Goal: Task Accomplishment & Management: Complete application form

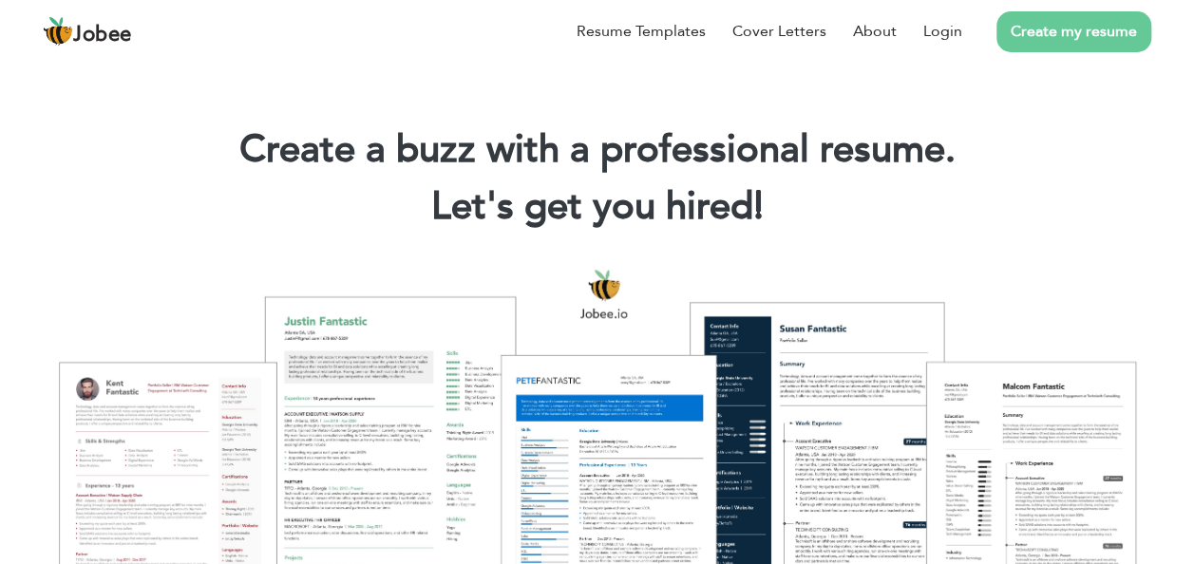
click at [1052, 27] on link "Create my resume" at bounding box center [1073, 31] width 155 height 41
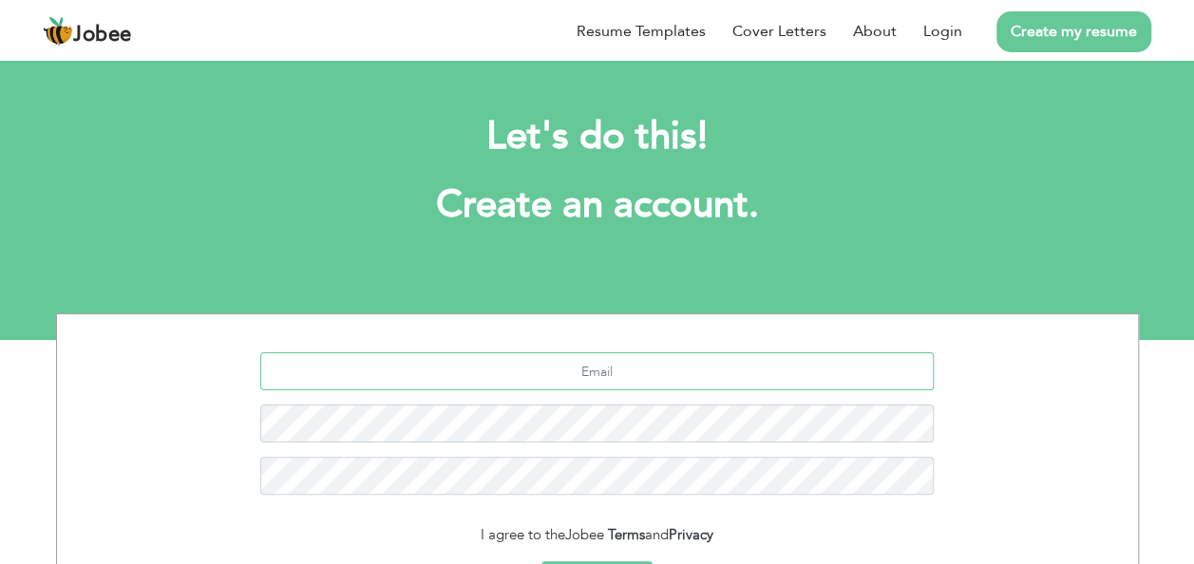
click at [652, 379] on input "text" at bounding box center [596, 371] width 673 height 38
type input "burhanali189@gmail.com"
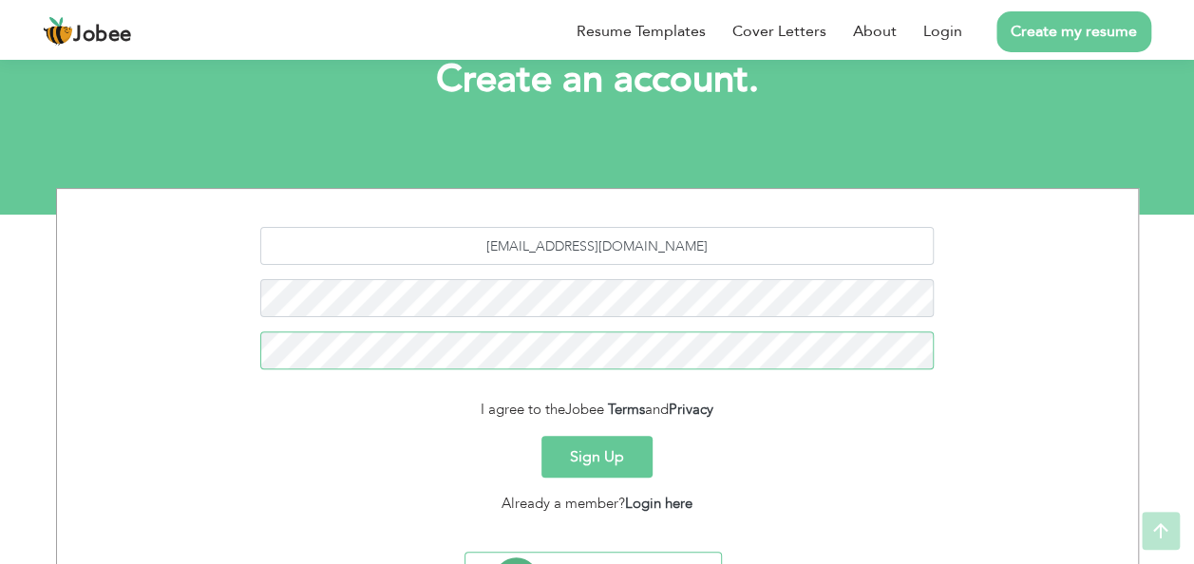
scroll to position [144, 0]
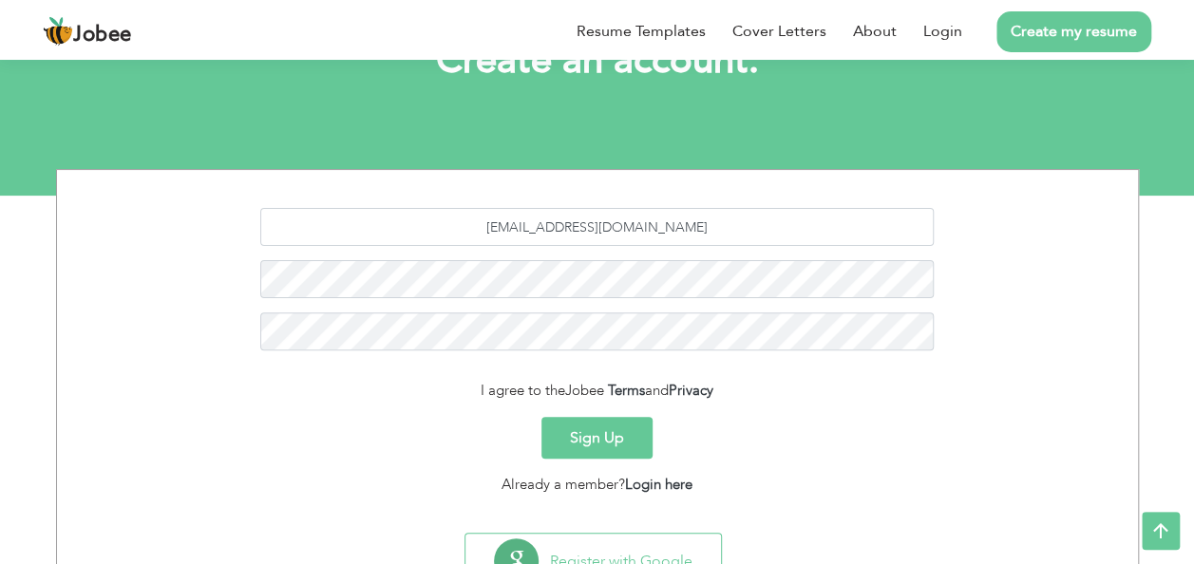
click at [574, 422] on button "Sign Up" at bounding box center [596, 438] width 111 height 42
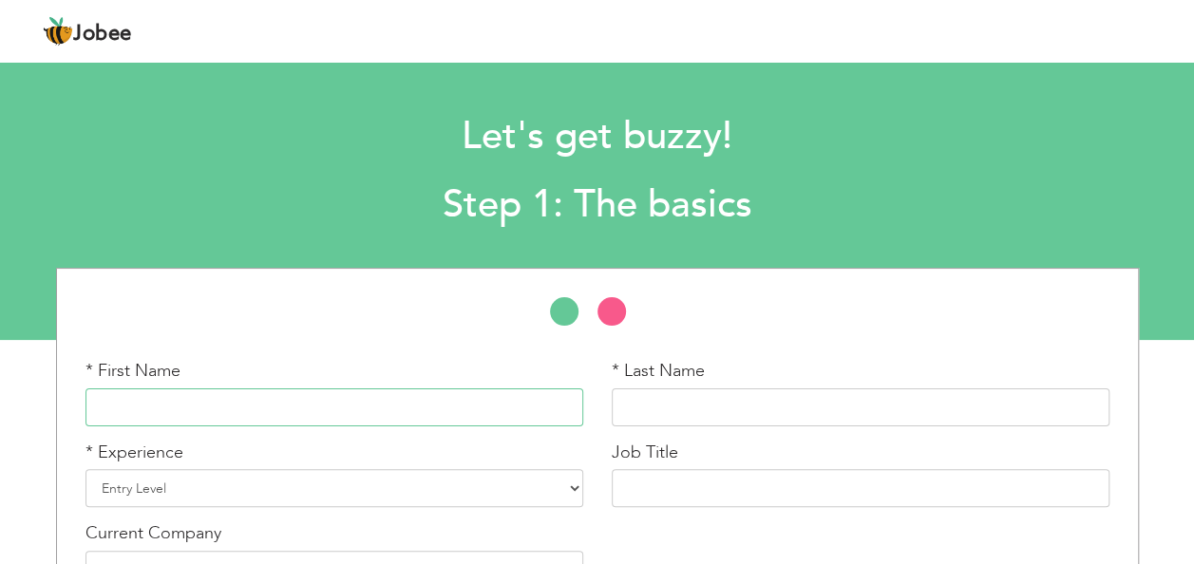
click at [262, 411] on input "text" at bounding box center [334, 407] width 498 height 38
type input "Syed Burhan Ali"
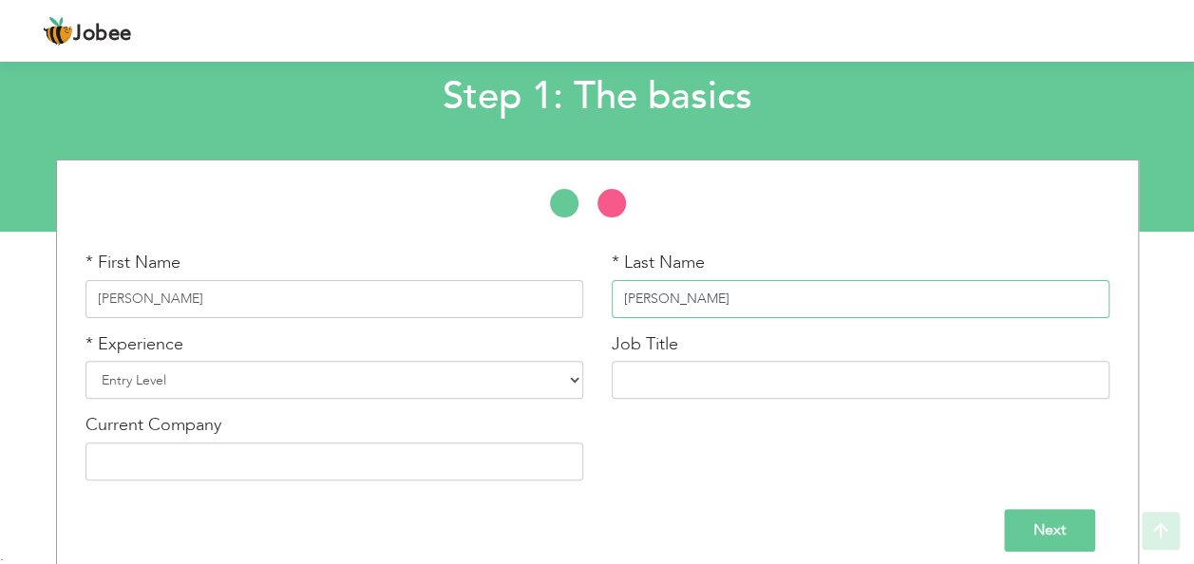
scroll to position [123, 0]
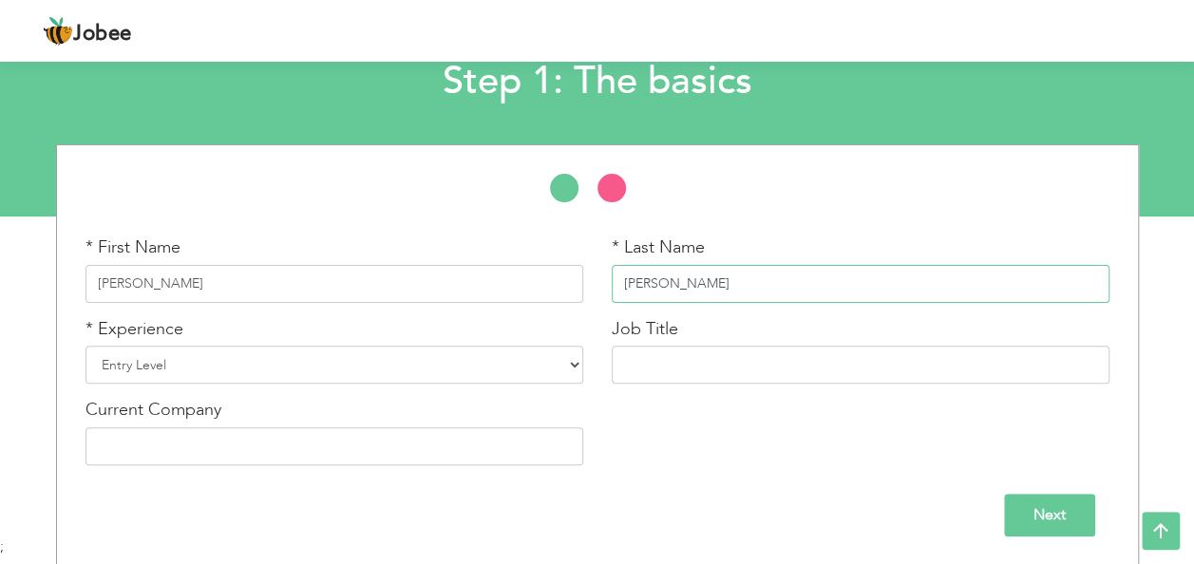
type input "[PERSON_NAME]"
click at [200, 367] on select "Entry Level Less than 1 Year 1 Year 2 Years 3 Years 4 Years 5 Years 6 Years 7 Y…" at bounding box center [334, 365] width 498 height 38
select select "7"
click at [85, 346] on select "Entry Level Less than 1 Year 1 Year 2 Years 3 Years 4 Years 5 Years 6 Years 7 Y…" at bounding box center [334, 365] width 498 height 38
click at [693, 365] on input "text" at bounding box center [860, 365] width 498 height 38
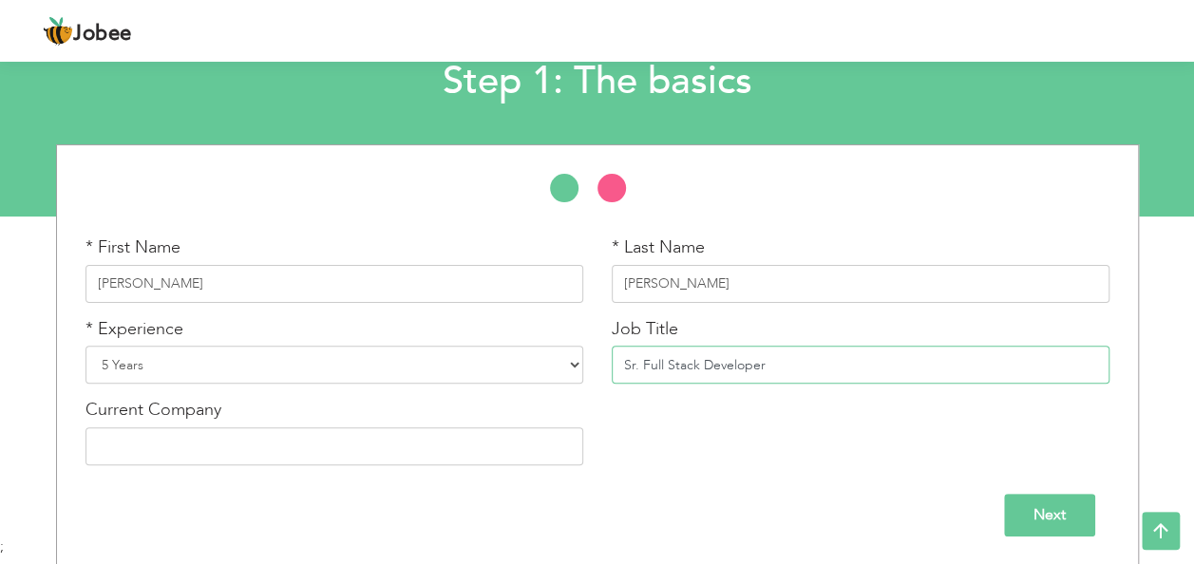
type input "Sr. Full Stack Developer"
click at [289, 452] on input "text" at bounding box center [334, 446] width 498 height 38
click at [1075, 515] on input "Next" at bounding box center [1049, 515] width 91 height 43
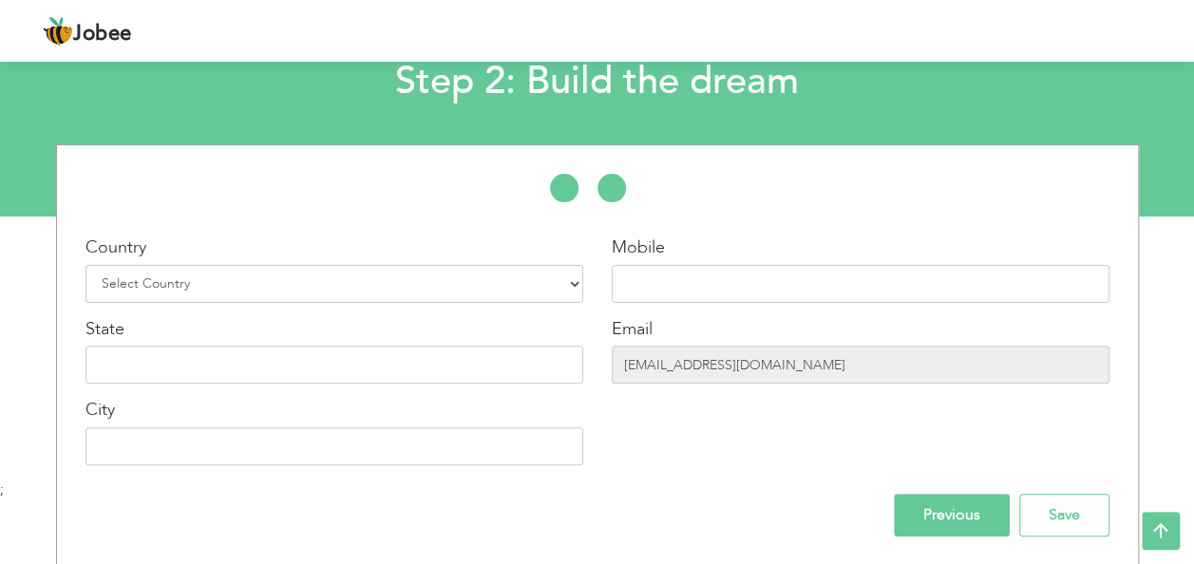
click at [984, 507] on input "Previous" at bounding box center [952, 515] width 116 height 43
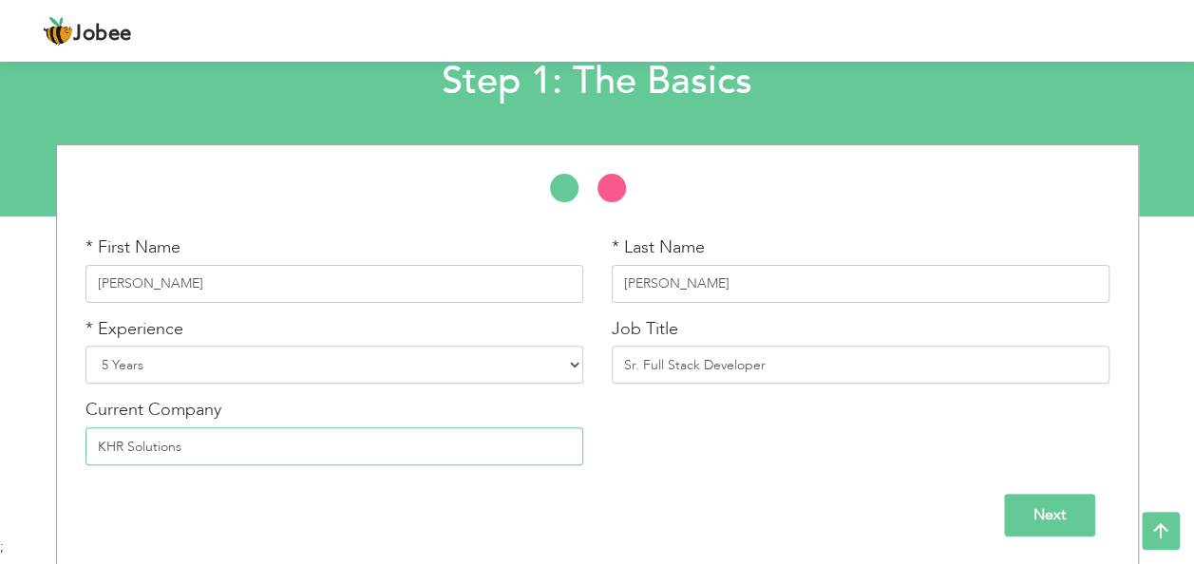
click at [124, 442] on input "KHR Solutions" at bounding box center [334, 446] width 498 height 38
click at [258, 451] on input "KHR Digital Solutions" at bounding box center [334, 446] width 498 height 38
type input "KHR Digital Solutions"
click at [1039, 518] on input "Next" at bounding box center [1049, 515] width 91 height 43
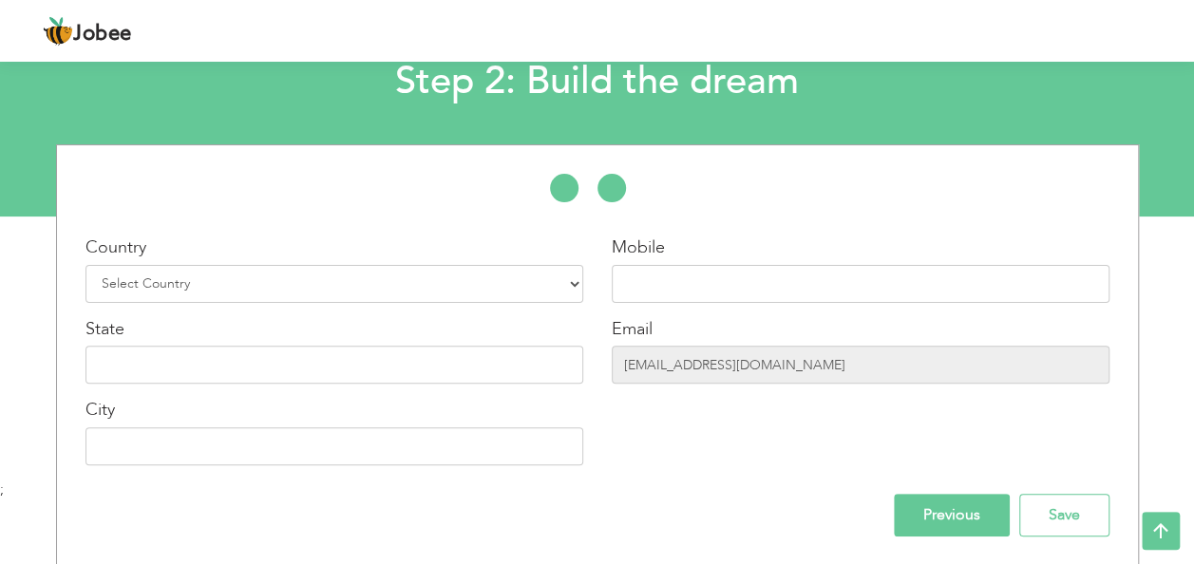
click at [730, 423] on div "Mobile Email burhanali189@gmail.com" at bounding box center [860, 357] width 526 height 244
click at [233, 279] on select "Select Country Afghanistan Albania Algeria American Samoa Andorra Angola Anguil…" at bounding box center [334, 284] width 498 height 38
select select "166"
click at [85, 265] on select "Select Country Afghanistan Albania Algeria American Samoa Andorra Angola Anguil…" at bounding box center [334, 284] width 498 height 38
click at [660, 285] on input "text" at bounding box center [860, 284] width 498 height 38
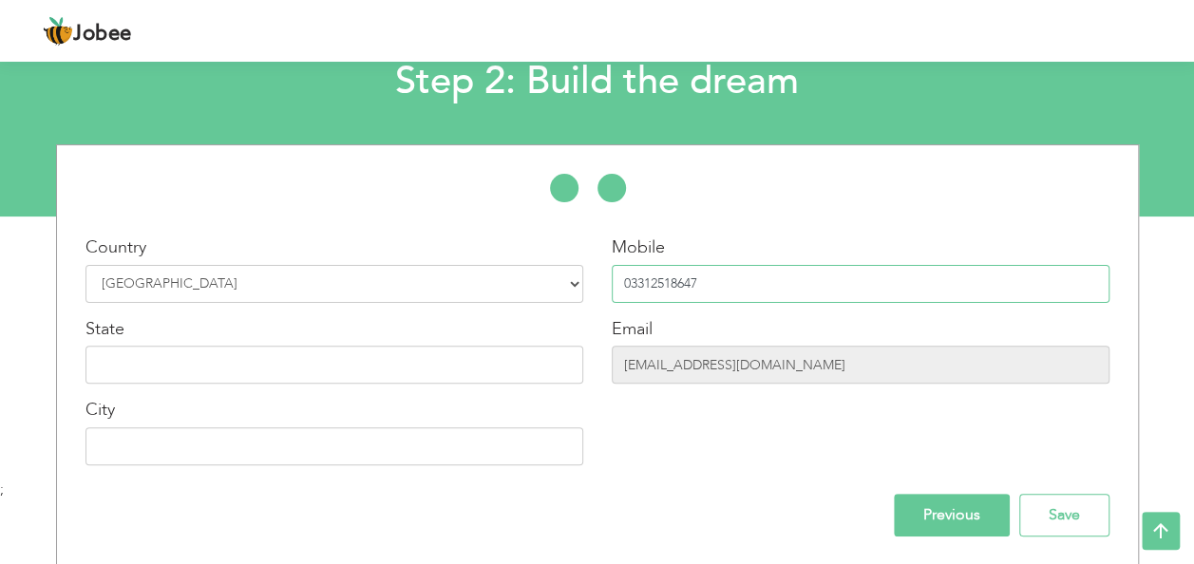
drag, startPoint x: 630, startPoint y: 279, endPoint x: 611, endPoint y: 282, distance: 19.2
click at [611, 282] on input "03312518647" at bounding box center [860, 284] width 498 height 38
type input "923312518647"
click at [167, 380] on input "text" at bounding box center [334, 365] width 498 height 38
type input "Sindh"
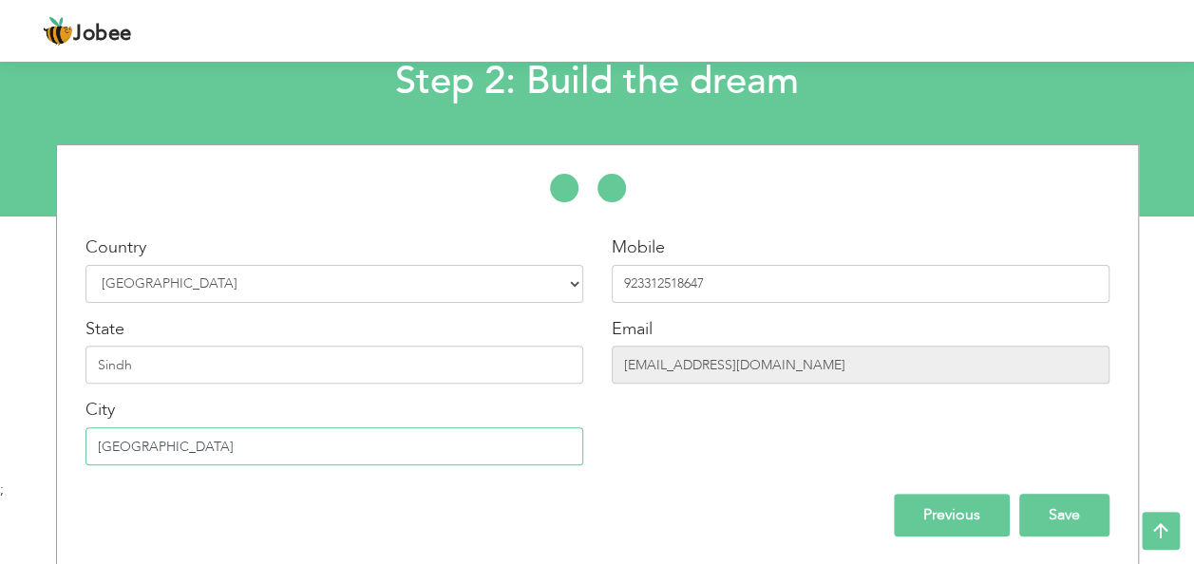
type input "[GEOGRAPHIC_DATA]"
click at [1075, 511] on input "Save" at bounding box center [1064, 515] width 90 height 43
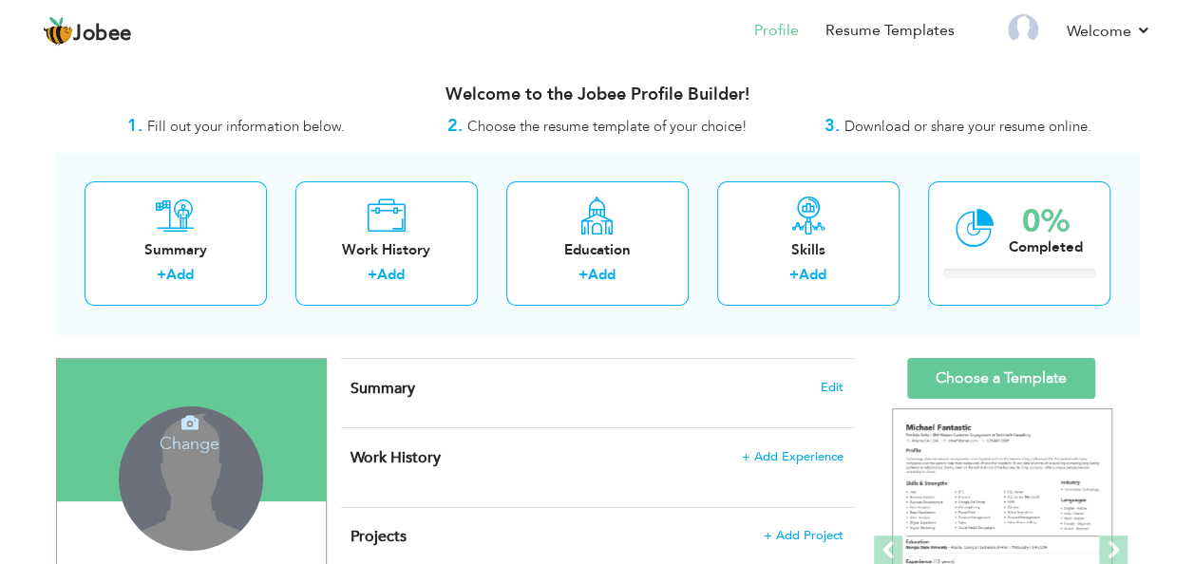
click at [211, 446] on h4 "Change" at bounding box center [190, 431] width 136 height 46
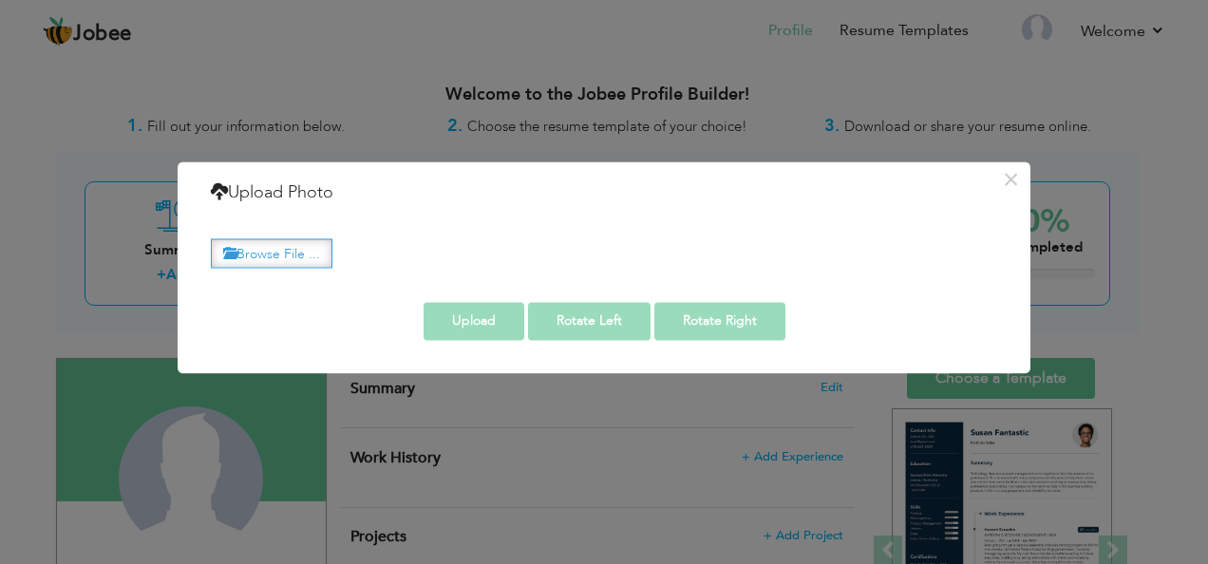
click at [317, 257] on label "Browse File ..." at bounding box center [272, 252] width 122 height 29
click at [0, 0] on input "Browse File ..." at bounding box center [0, 0] width 0 height 0
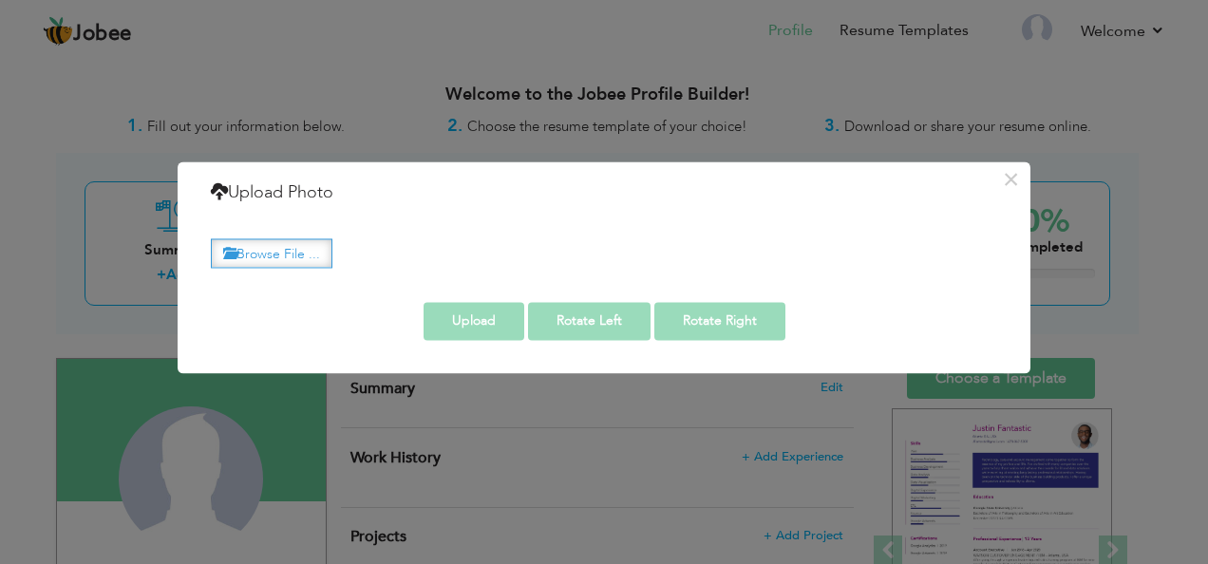
click at [277, 256] on label "Browse File ..." at bounding box center [272, 252] width 122 height 29
click at [0, 0] on input "Browse File ..." at bounding box center [0, 0] width 0 height 0
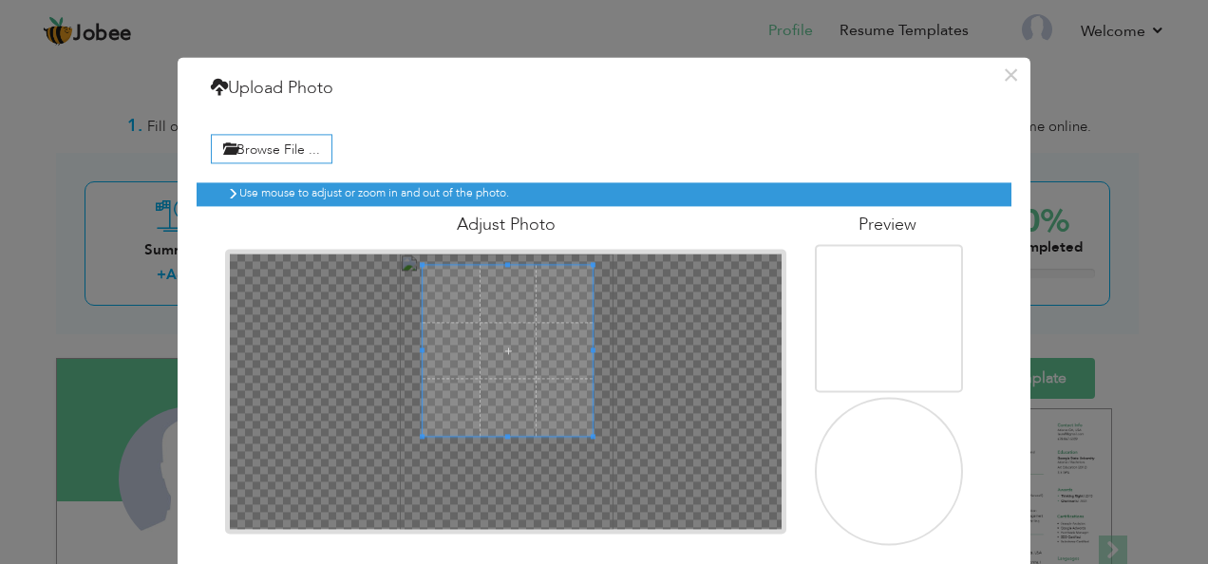
click at [488, 317] on span at bounding box center [508, 351] width 171 height 171
click at [488, 315] on span at bounding box center [508, 349] width 171 height 171
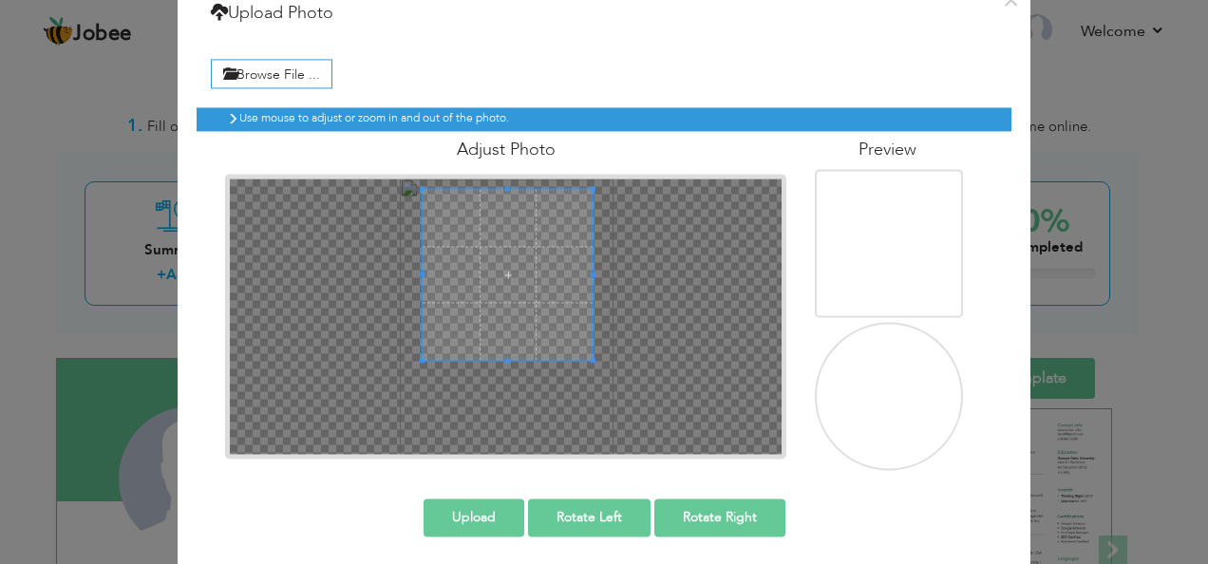
scroll to position [78, 0]
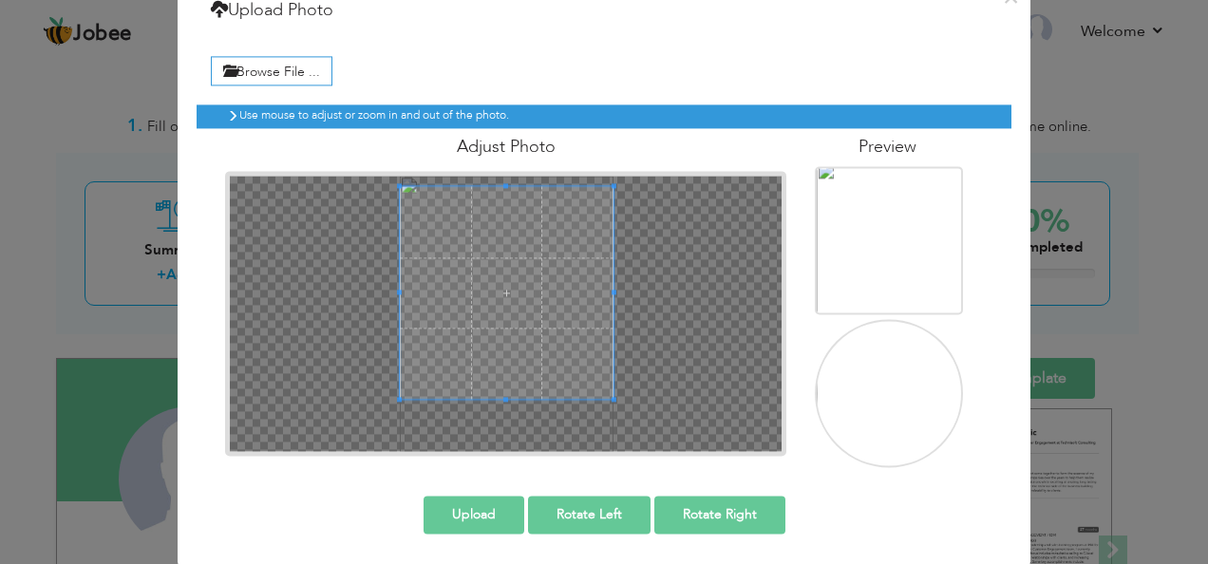
click at [633, 437] on div at bounding box center [507, 314] width 554 height 276
click at [481, 518] on button "Upload" at bounding box center [473, 515] width 101 height 38
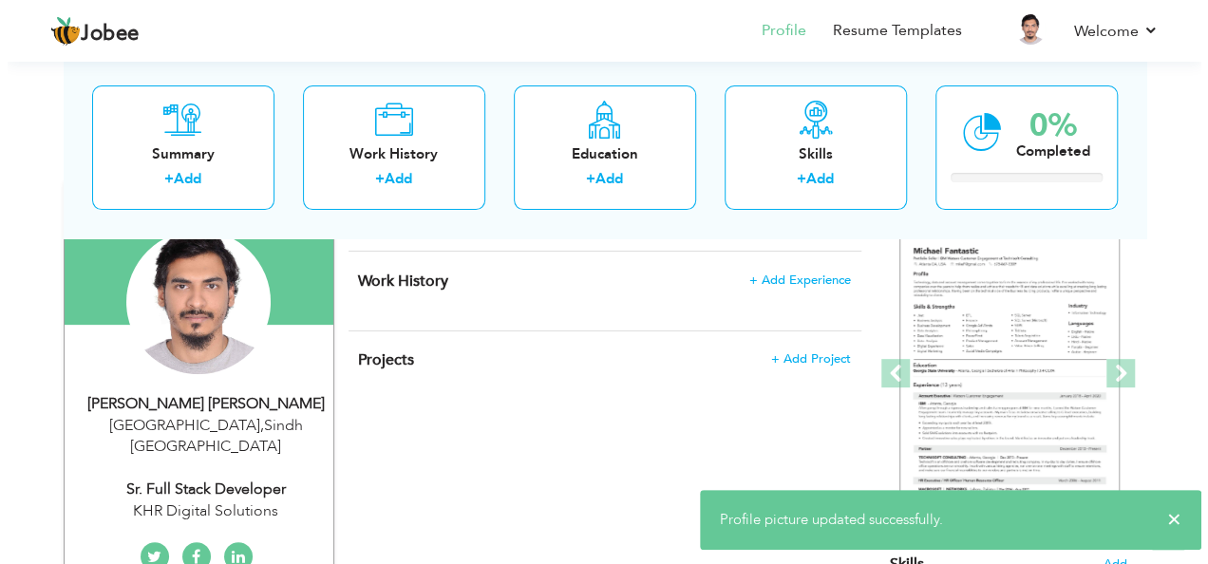
scroll to position [123, 0]
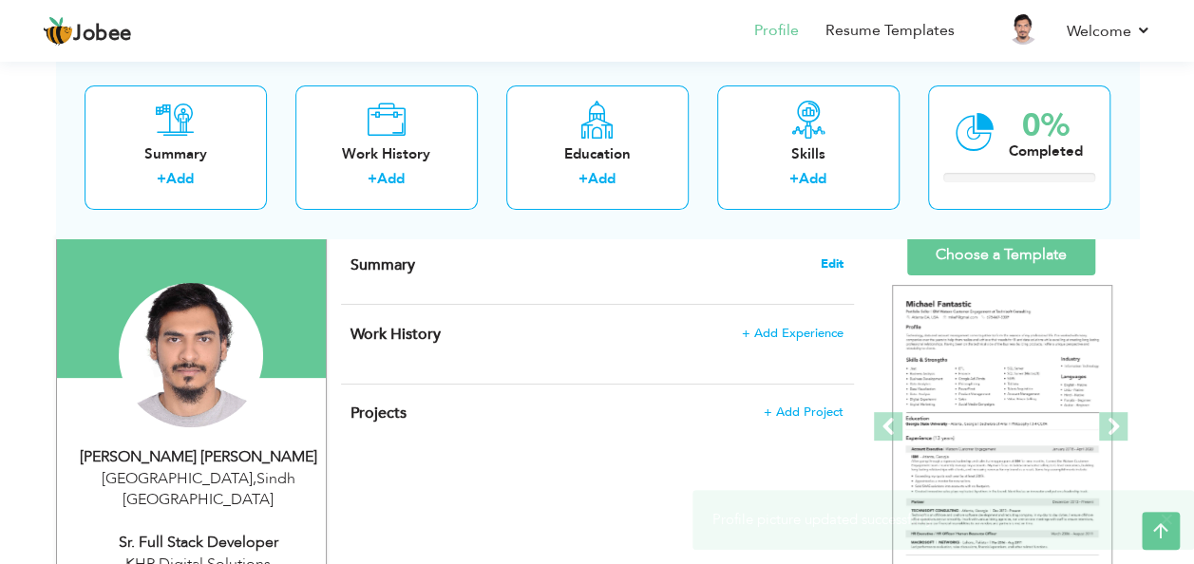
click at [830, 263] on span "Edit" at bounding box center [831, 263] width 23 height 13
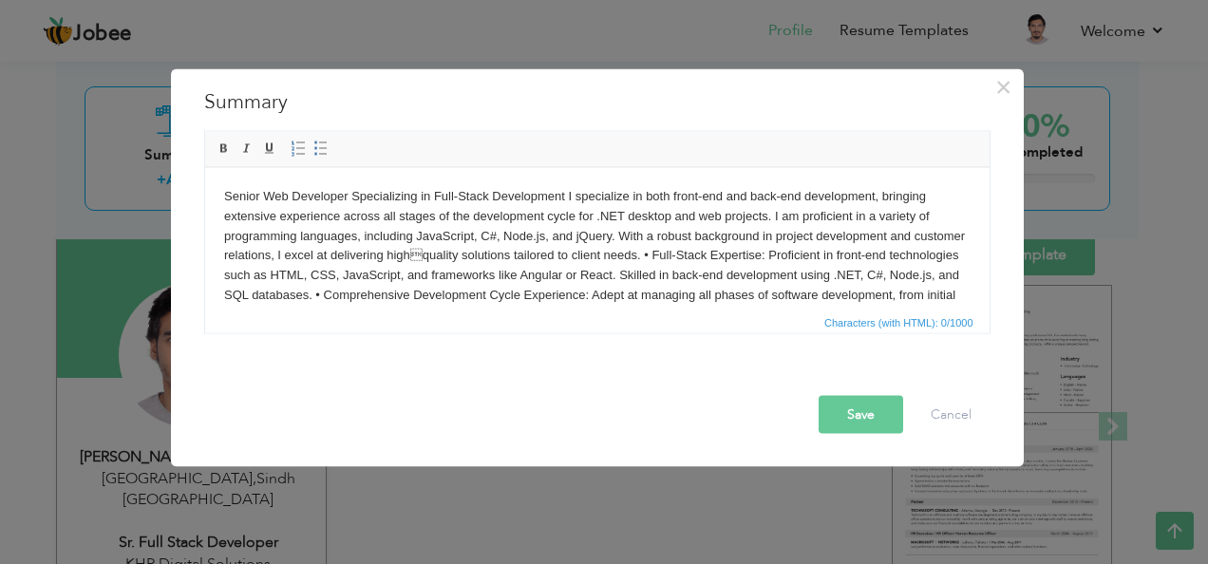
scroll to position [11, 0]
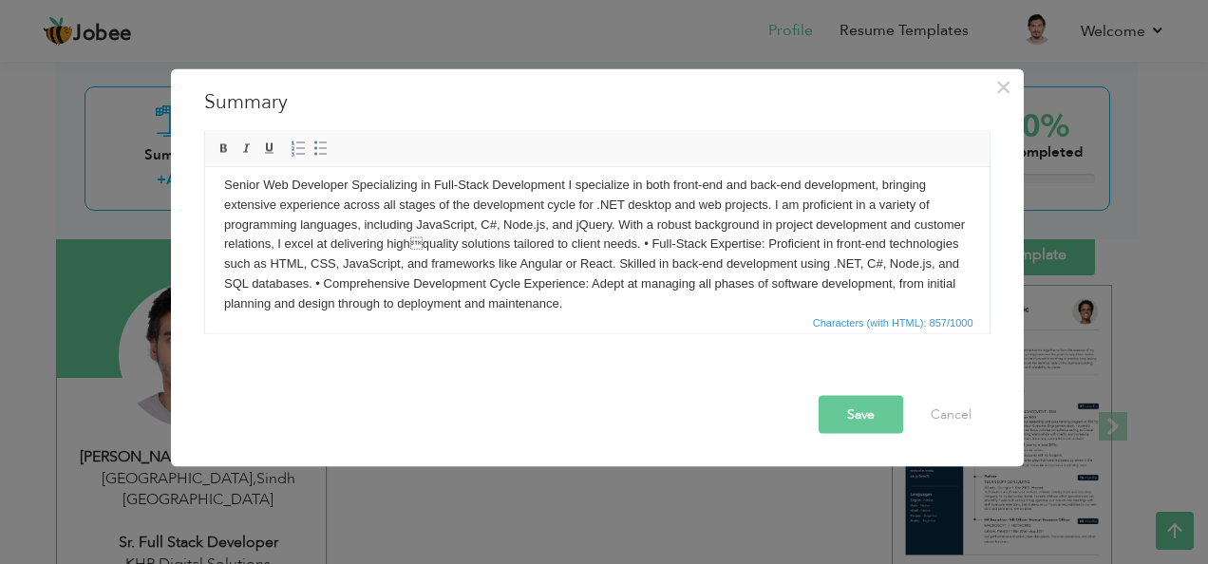
click at [564, 179] on body "Senior Web Developer Specializing in Full-Stack Development I specialize in bot…" at bounding box center [596, 244] width 746 height 139
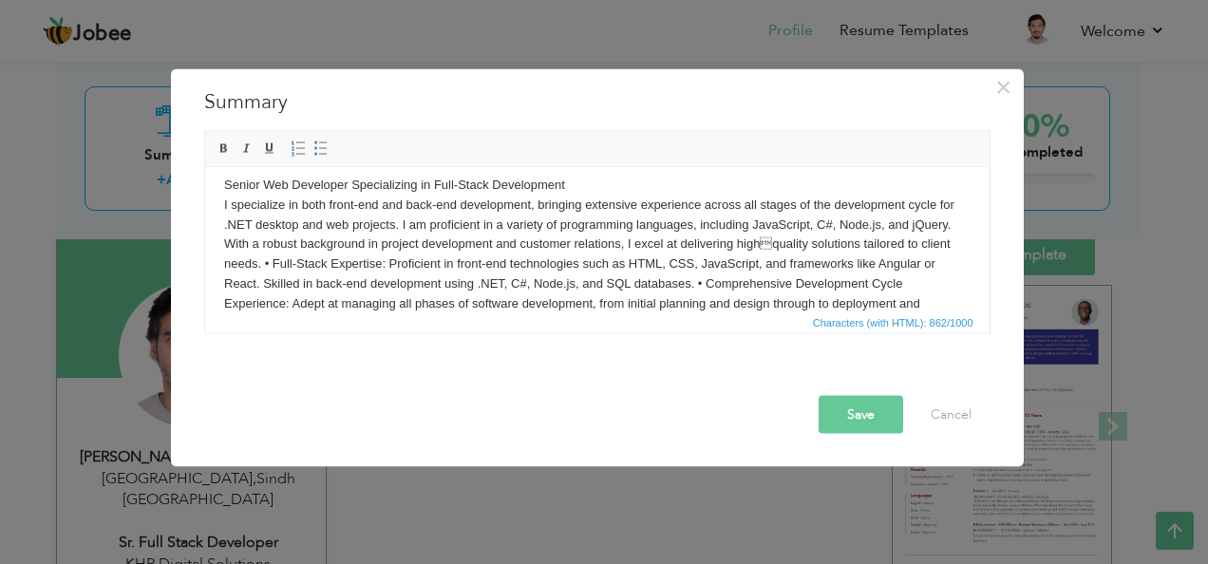
click at [255, 261] on body "Senior Web Developer Specializing in Full-Stack Development ​​​​​​​ I specializ…" at bounding box center [596, 254] width 746 height 158
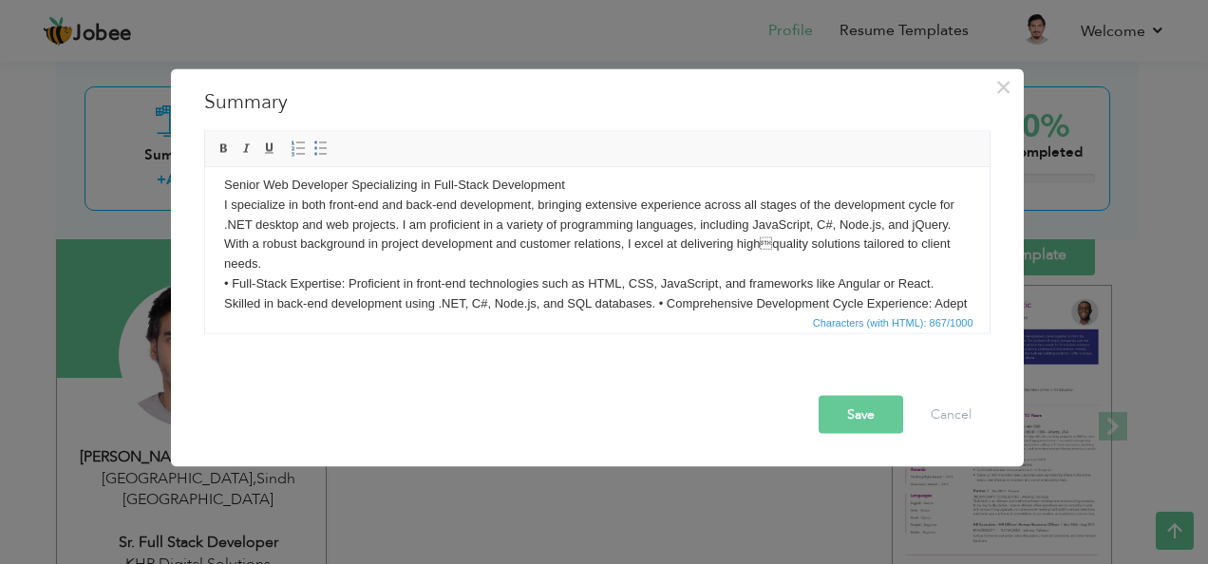
click at [656, 301] on body "Senior Web Developer Specializing in Full-Stack Development I specialize in bot…" at bounding box center [596, 254] width 746 height 158
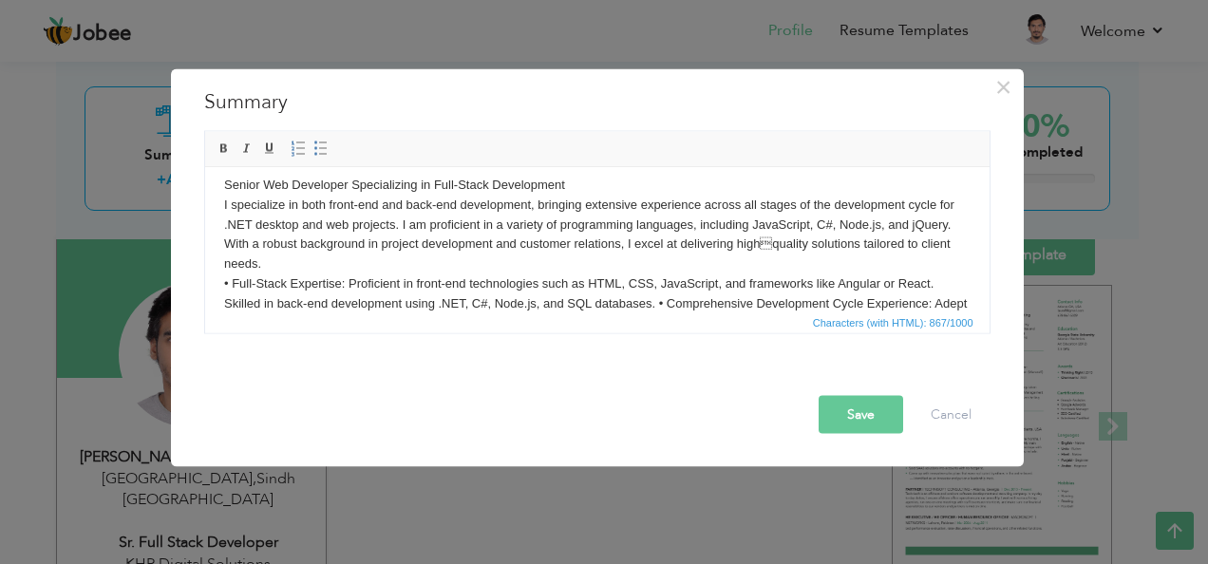
scroll to position [31, 0]
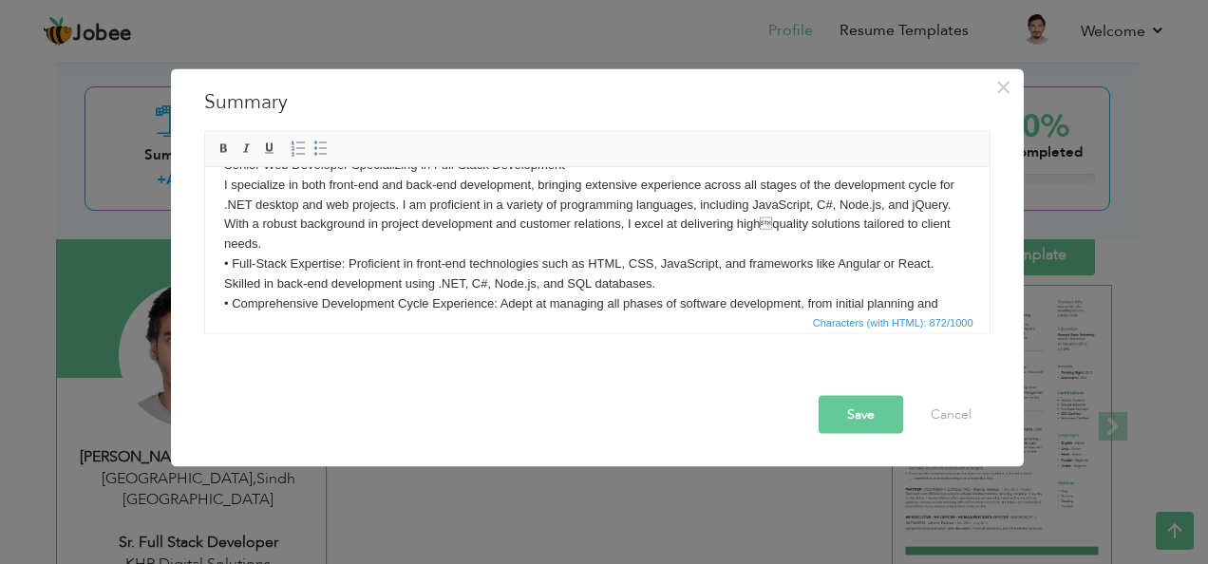
click at [348, 264] on body "Senior Web Developer Specializing in Full-Stack Development I specialize in bot…" at bounding box center [596, 244] width 746 height 178
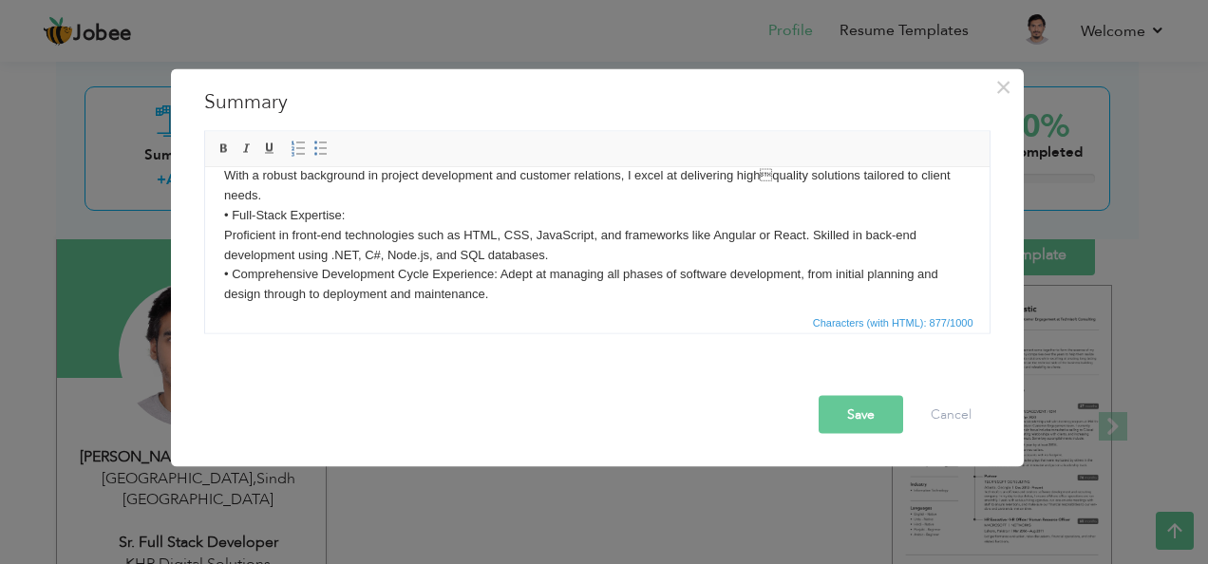
scroll to position [91, 0]
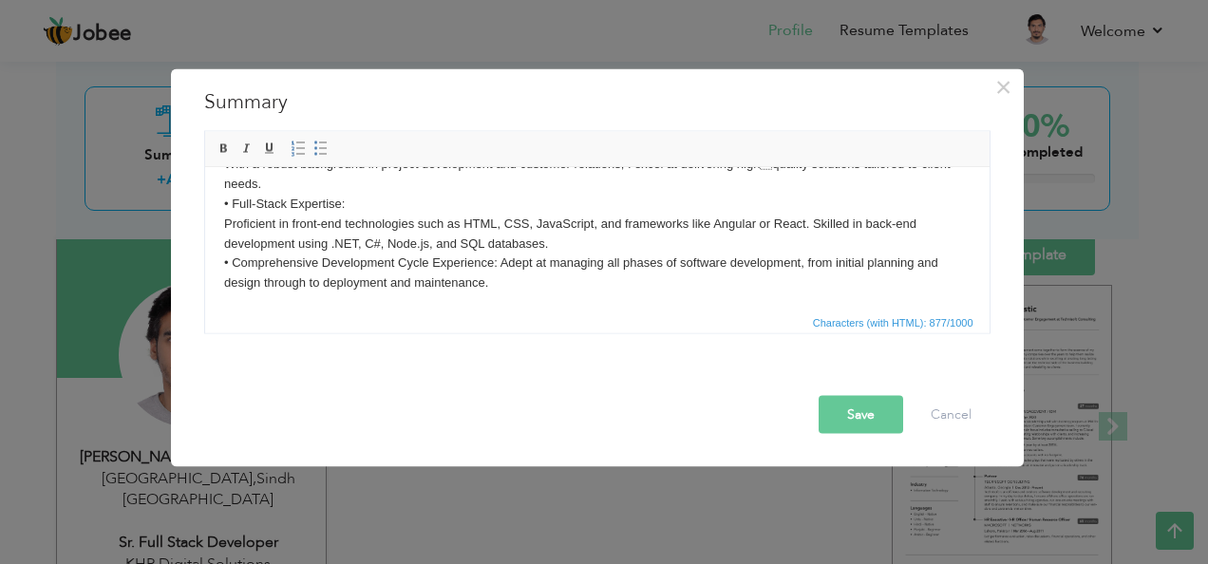
click at [499, 263] on body "Senior Web Developer Specializing in Full-Stack Development I specialize in bot…" at bounding box center [596, 194] width 746 height 198
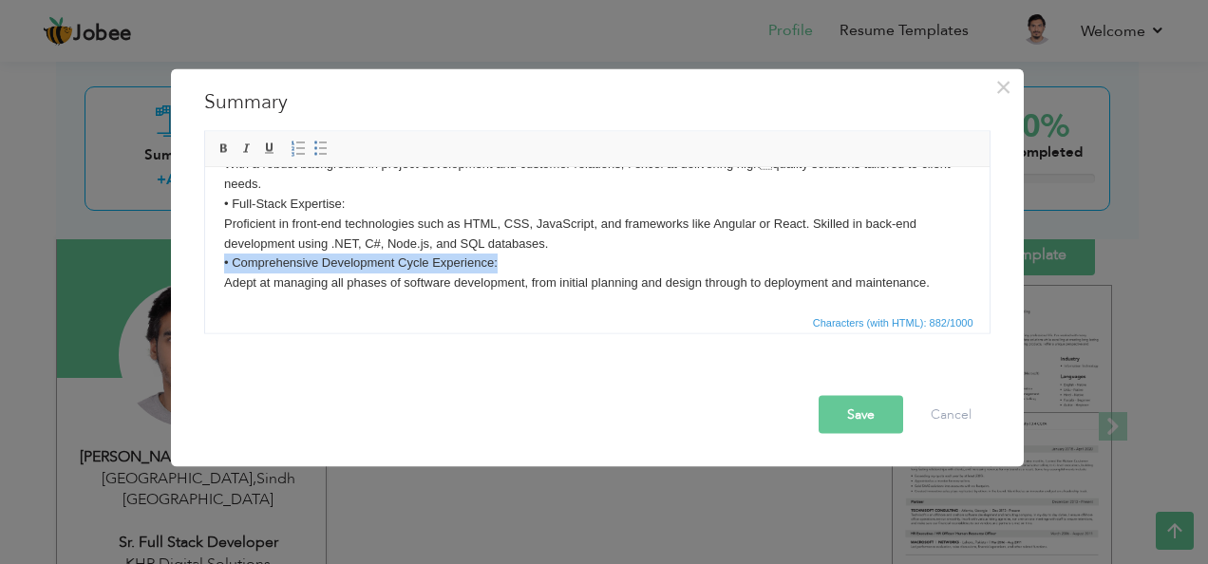
drag, startPoint x: 499, startPoint y: 269, endPoint x: 216, endPoint y: 256, distance: 283.2
click at [216, 256] on html "Senior Web Developer Specializing in Full-Stack Development I specialize in bot…" at bounding box center [596, 193] width 784 height 235
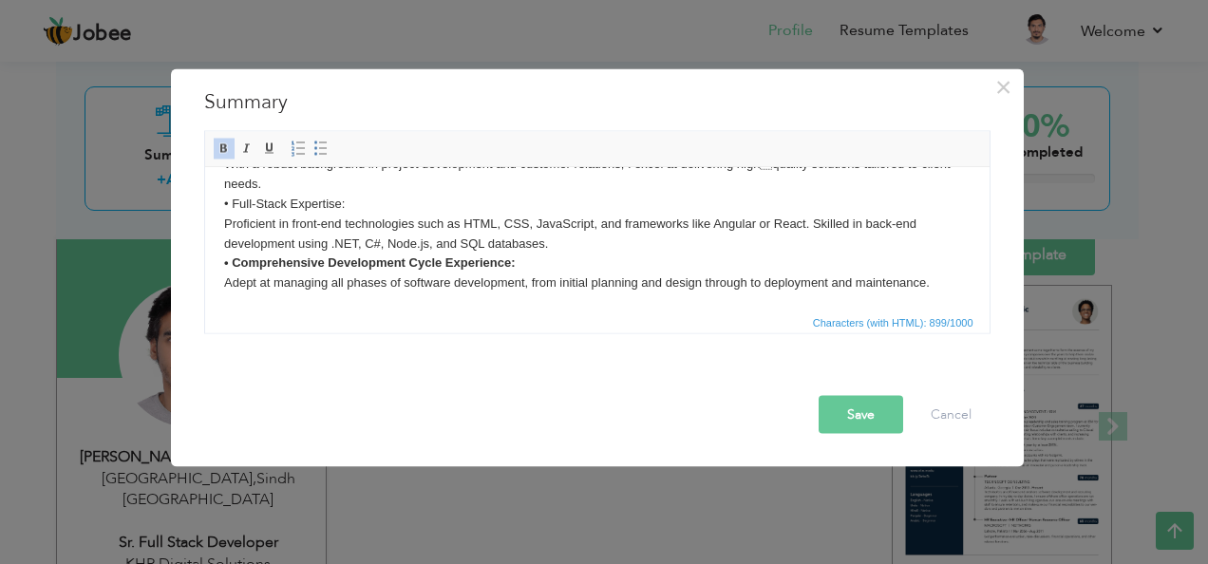
drag, startPoint x: 351, startPoint y: 202, endPoint x: 220, endPoint y: 199, distance: 131.1
click at [220, 199] on html "Senior Web Developer Specializing in Full-Stack Development I specialize in bot…" at bounding box center [596, 193] width 784 height 235
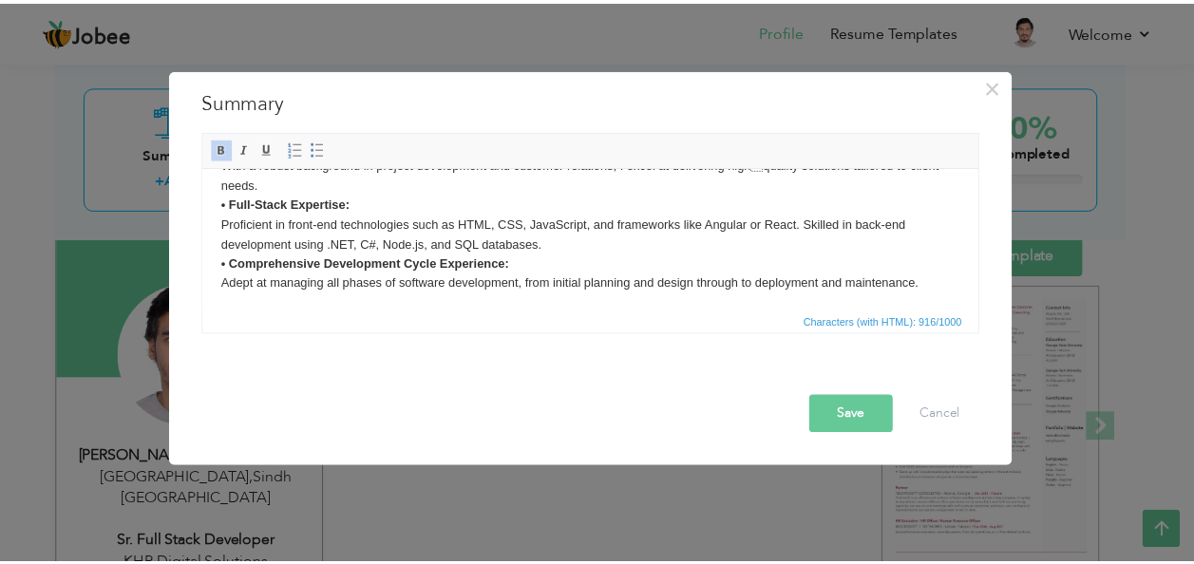
scroll to position [0, 0]
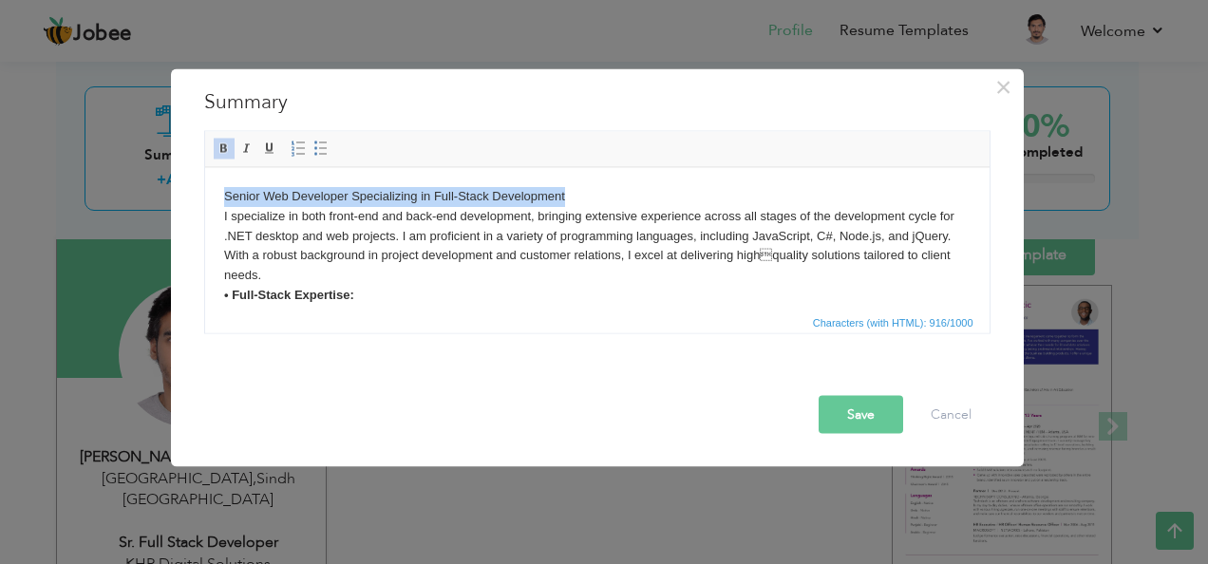
drag, startPoint x: 570, startPoint y: 193, endPoint x: 204, endPoint y: 197, distance: 365.6
click at [204, 197] on html "Senior Web Developer Specializing in Full-Stack Development I specialize in bot…" at bounding box center [596, 284] width 784 height 235
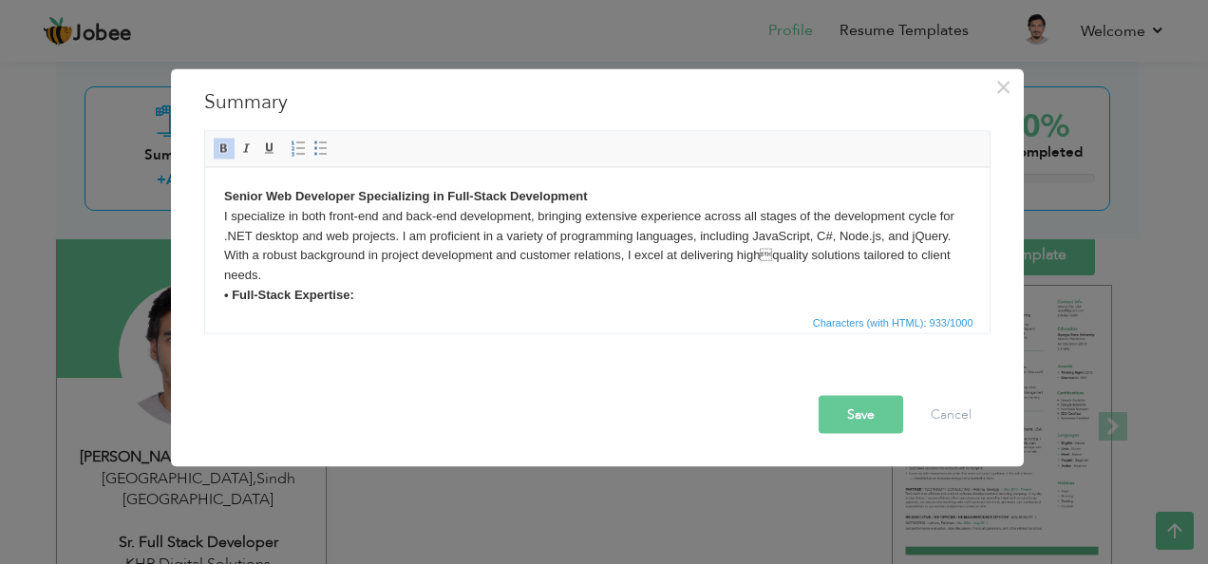
click at [876, 414] on button "Save" at bounding box center [860, 415] width 85 height 38
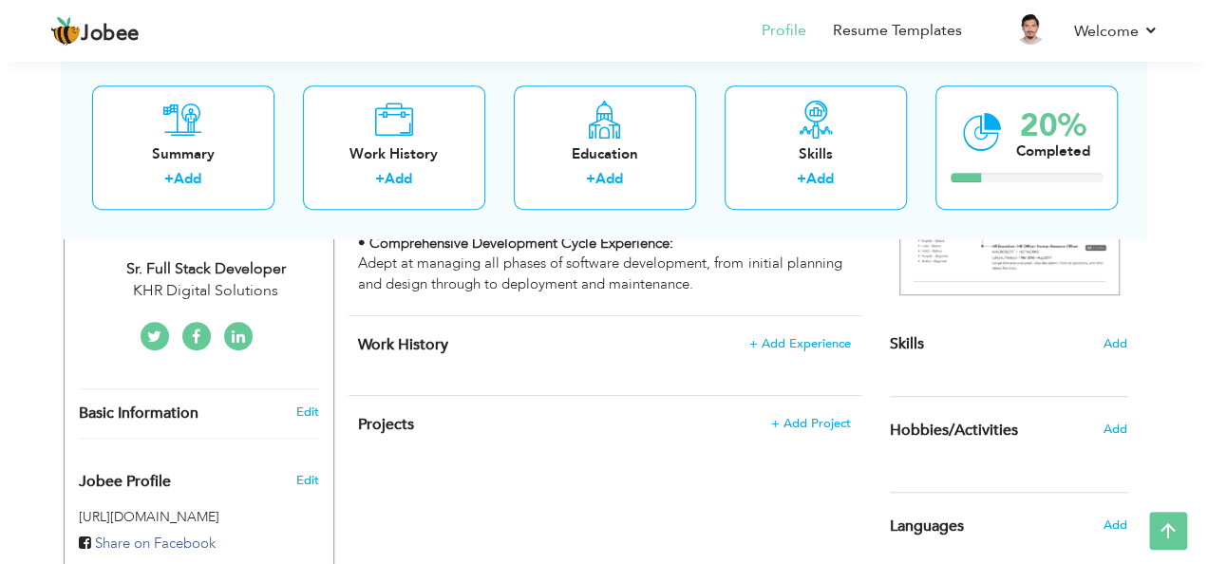
scroll to position [410, 0]
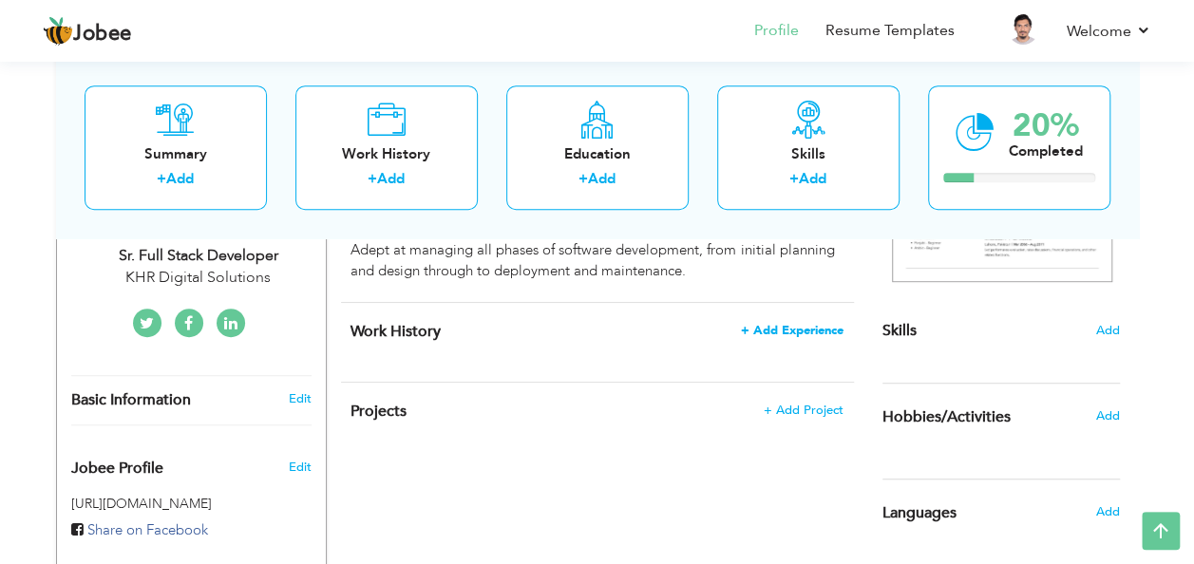
click at [762, 327] on span "+ Add Experience" at bounding box center [792, 330] width 103 height 13
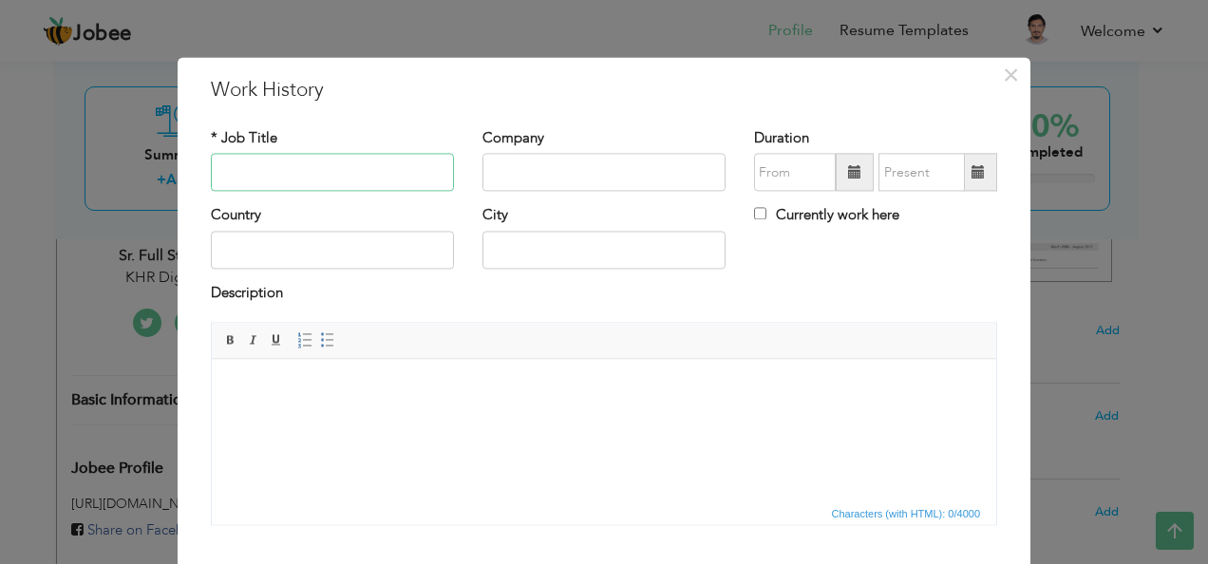
paste input "Senior Full Stack Developer"
type input "Senior Full Stack Developer"
click at [577, 177] on input "text" at bounding box center [603, 173] width 243 height 38
type input "KHR Digital Solutions"
click at [239, 253] on input "text" at bounding box center [332, 250] width 243 height 38
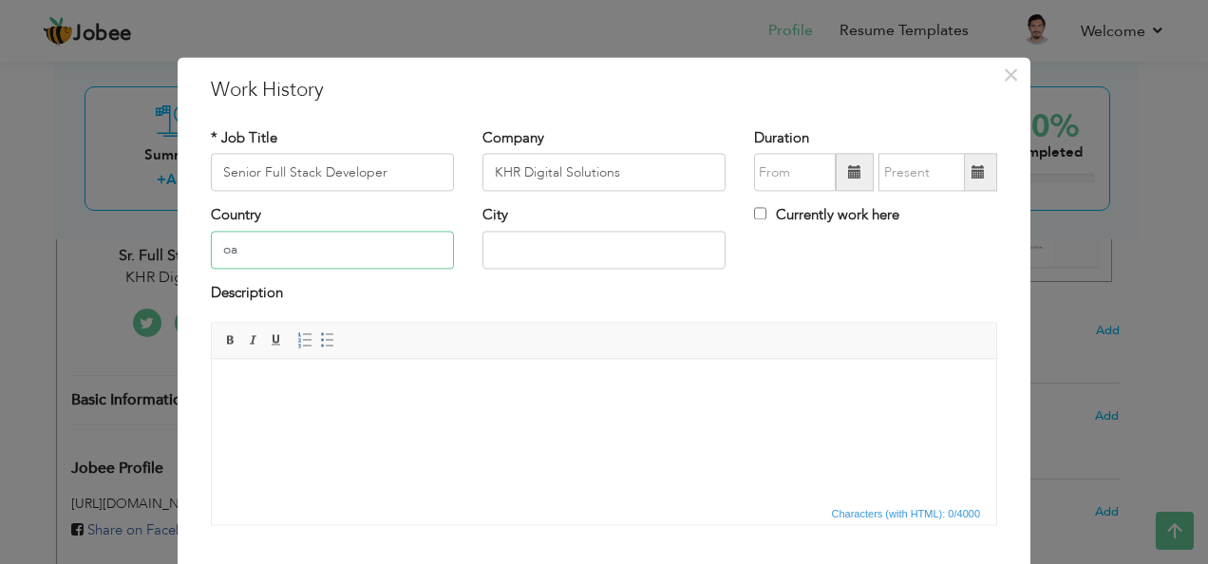
type input "o"
type input "p"
type input "[GEOGRAPHIC_DATA]"
click at [386, 403] on html at bounding box center [604, 388] width 784 height 58
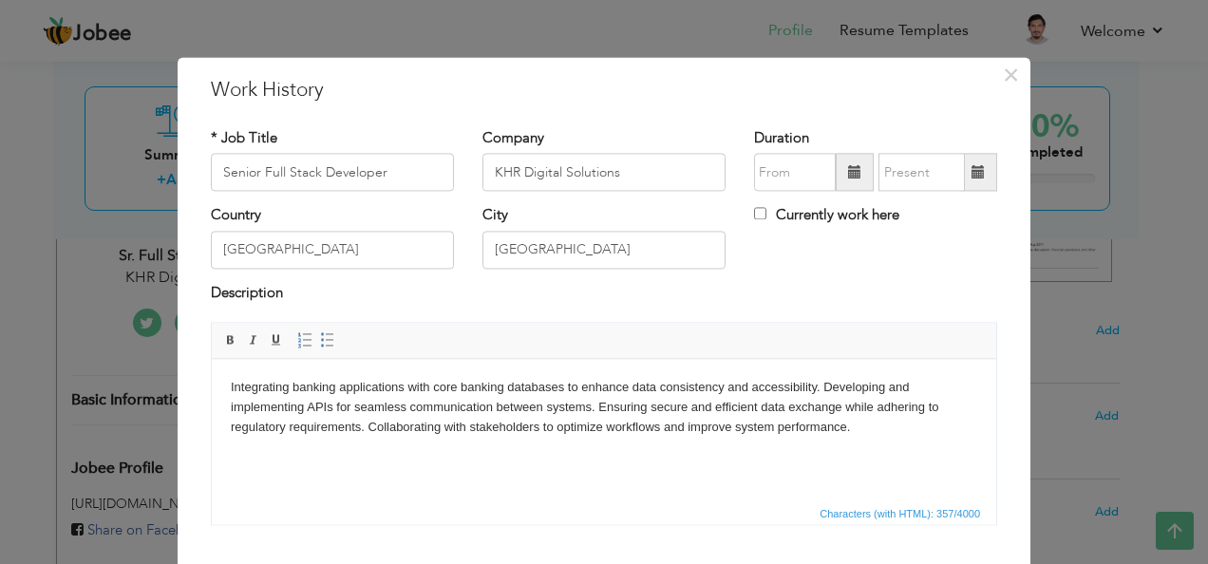
click at [827, 382] on body "Integrating banking applications with core banking databases to enhance data co…" at bounding box center [604, 407] width 746 height 59
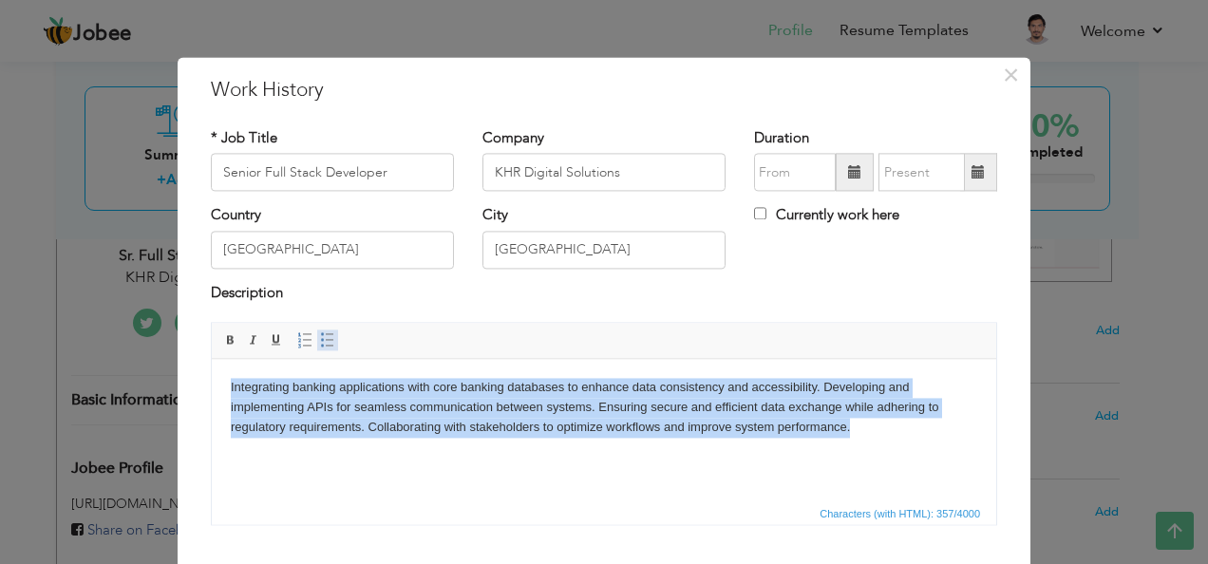
click at [320, 341] on span at bounding box center [327, 340] width 15 height 15
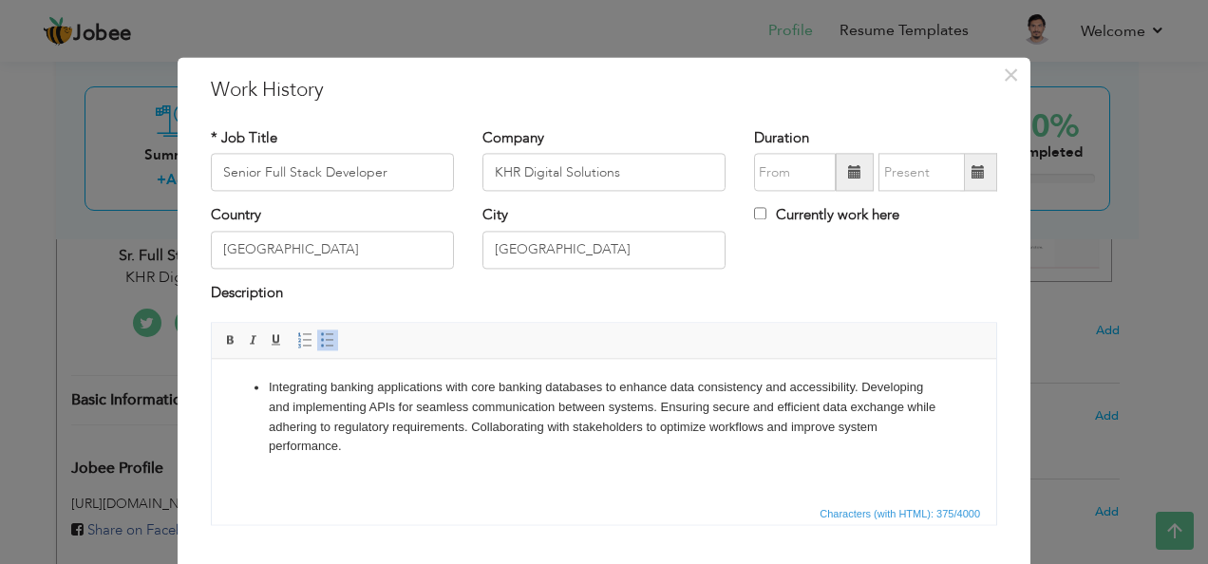
click at [320, 341] on span at bounding box center [327, 340] width 15 height 15
click at [824, 389] on body "Integrating banking applications with core banking databases to enhance data co…" at bounding box center [604, 407] width 746 height 59
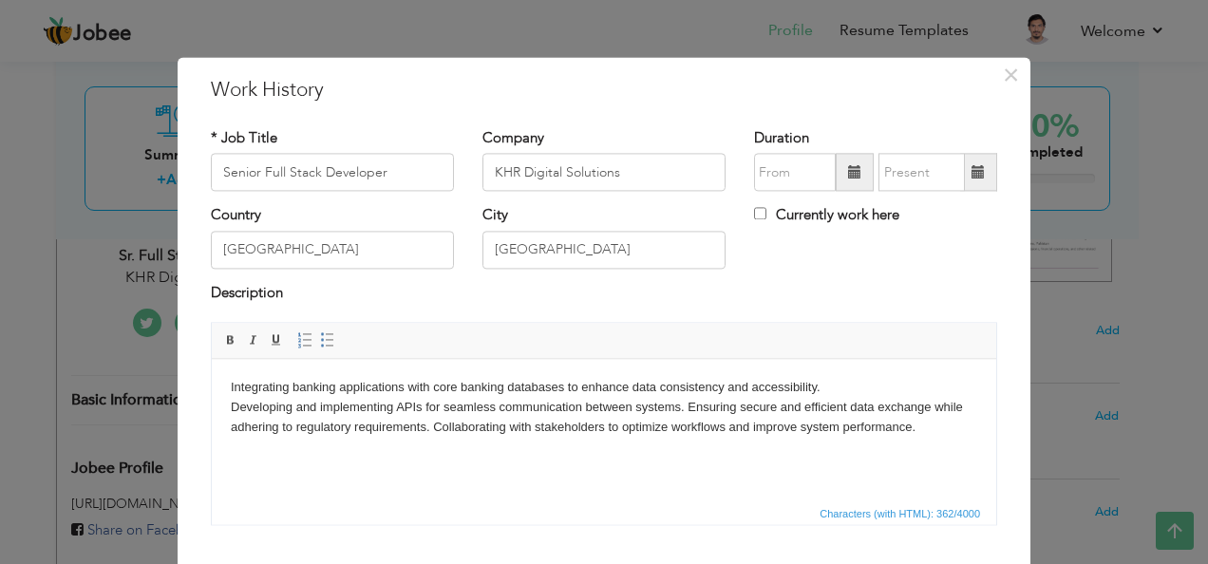
click at [688, 404] on body "Integrating banking applications with core banking databases to enhance data co…" at bounding box center [604, 407] width 746 height 59
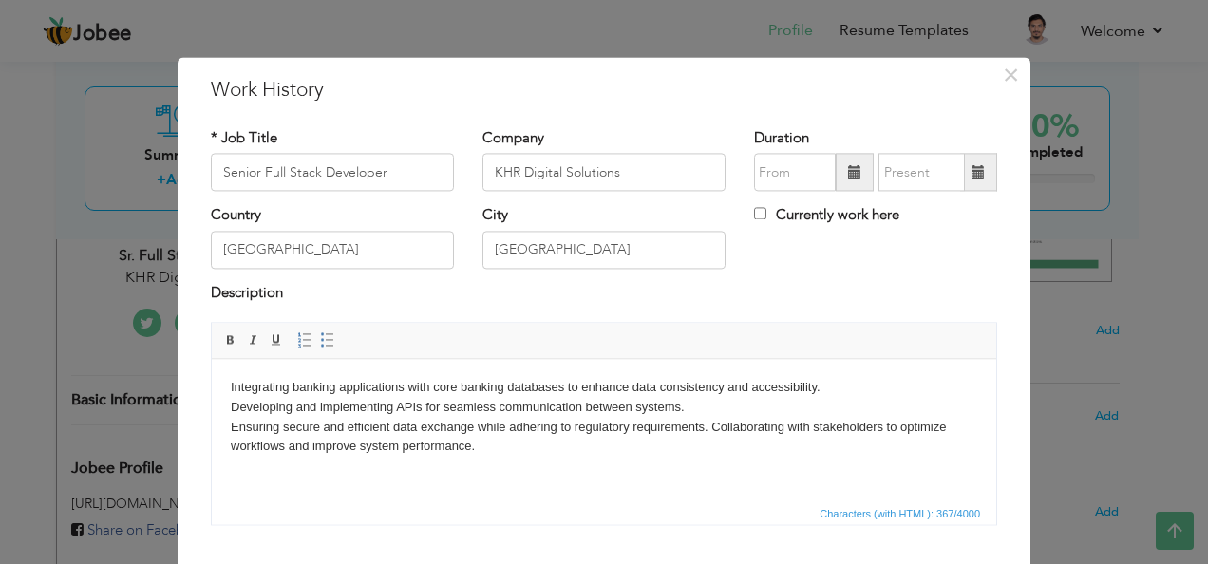
click at [713, 425] on body "Integrating banking applications with core banking databases to enhance data co…" at bounding box center [604, 417] width 746 height 79
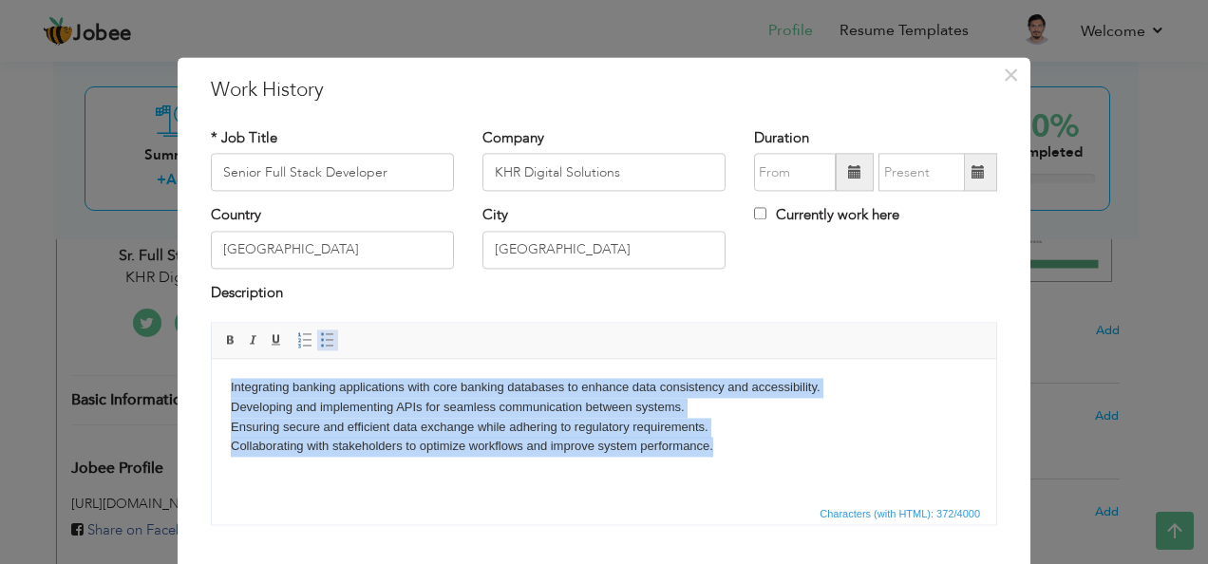
click at [320, 338] on span at bounding box center [327, 340] width 15 height 15
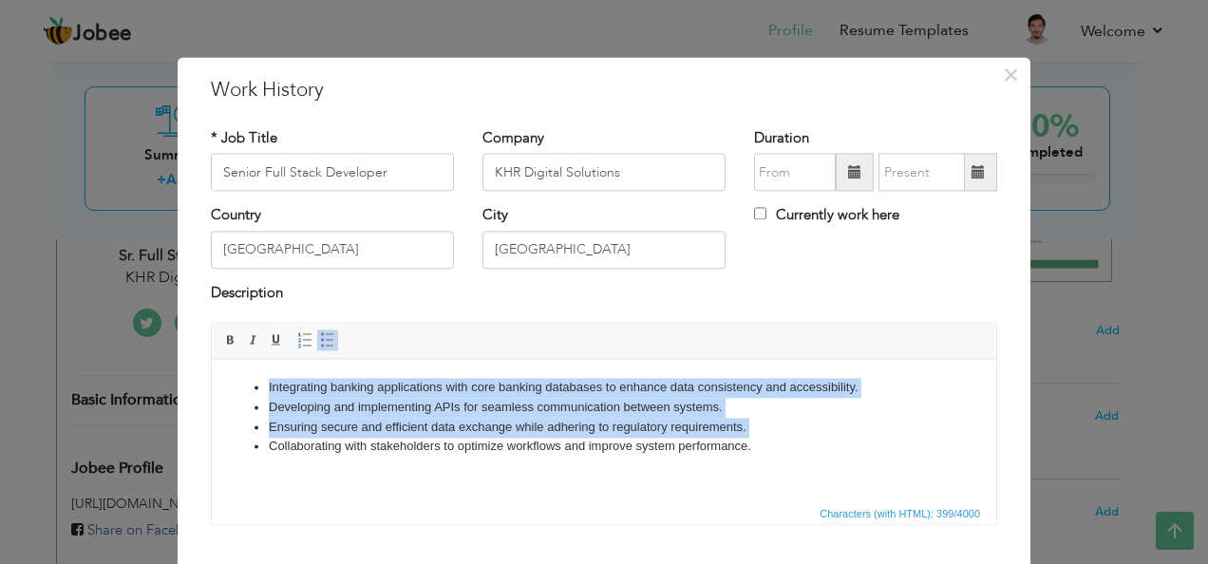
click at [236, 386] on ul "Integrating banking applications with core banking databases to enhance data co…" at bounding box center [604, 417] width 746 height 79
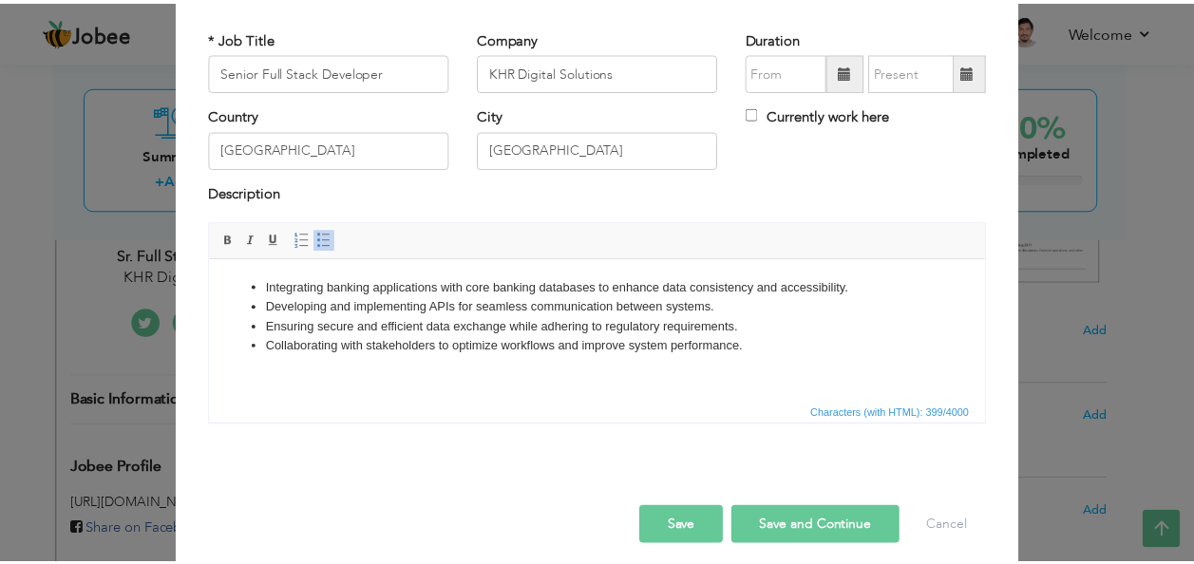
scroll to position [114, 0]
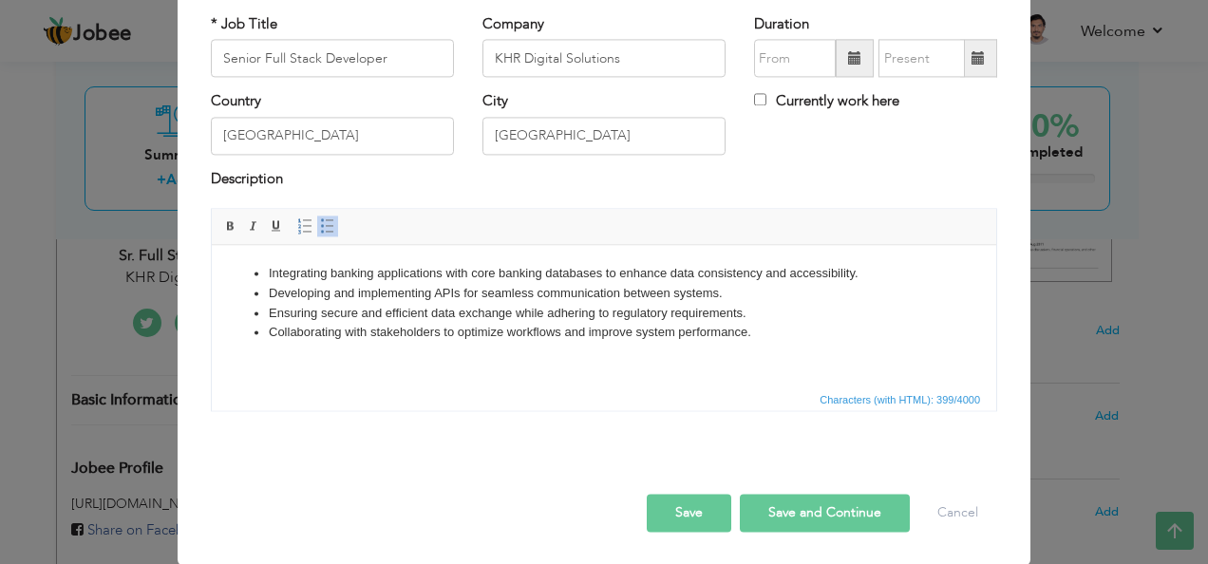
click at [708, 505] on button "Save" at bounding box center [689, 514] width 85 height 38
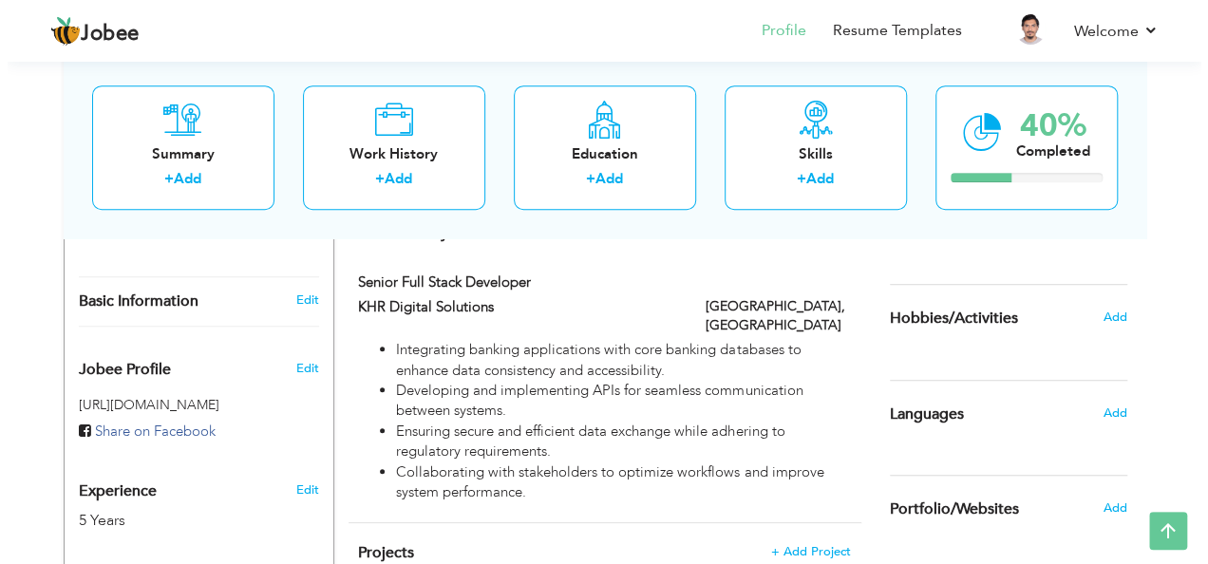
scroll to position [435, 0]
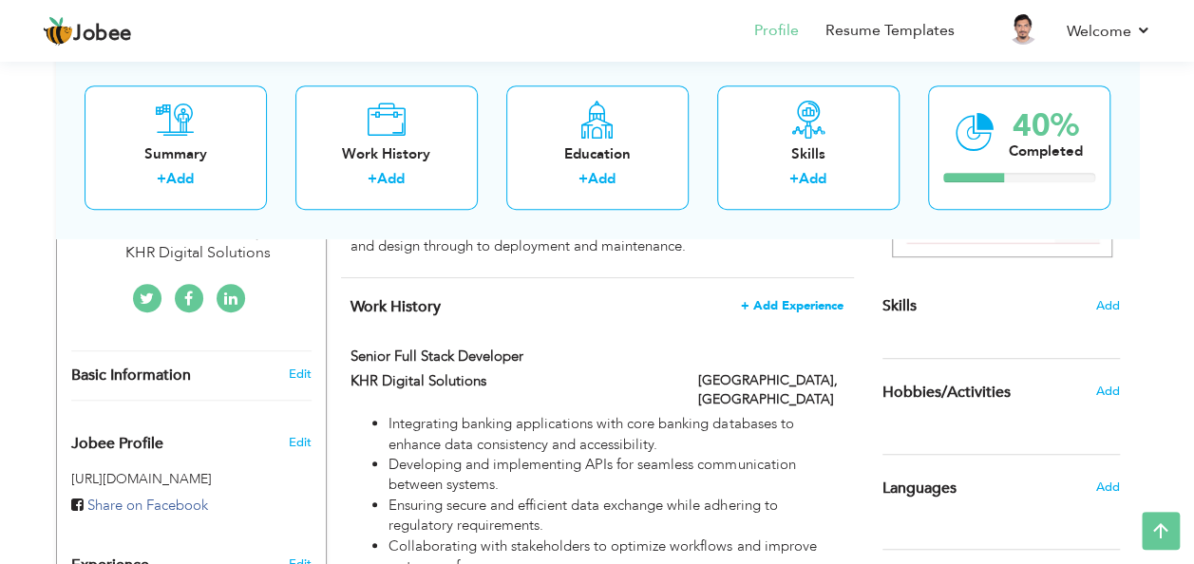
click at [776, 299] on span "+ Add Experience" at bounding box center [792, 305] width 103 height 13
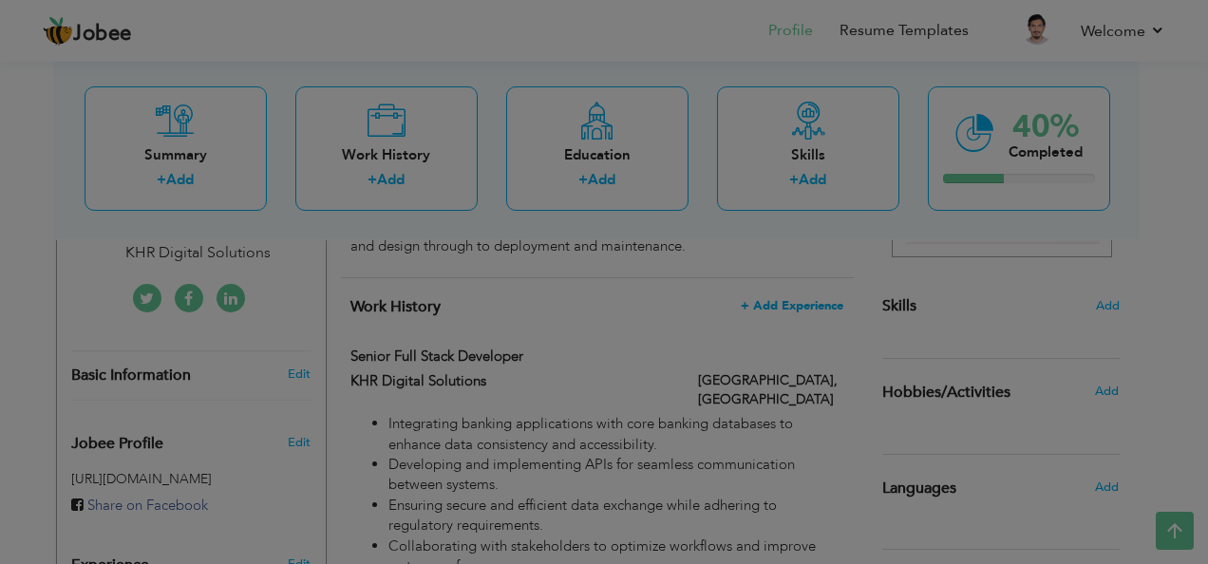
scroll to position [0, 0]
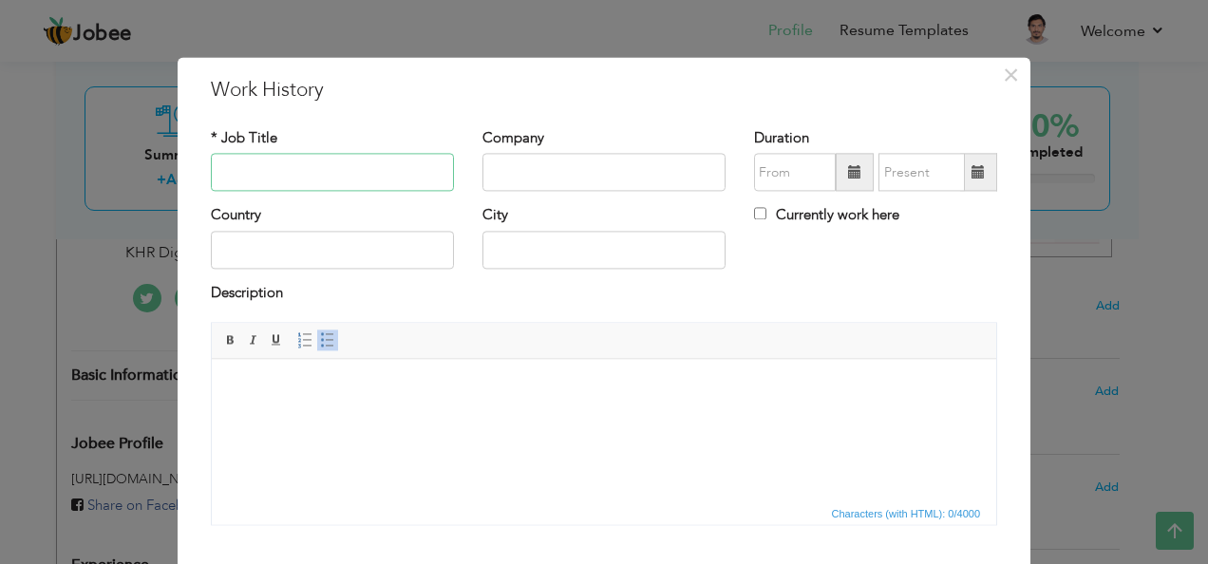
paste input "Principal Consultant-Cloud Application Development"
type input "Principal Consultant-Cloud Application Development"
click at [503, 186] on input "text" at bounding box center [603, 173] width 243 height 38
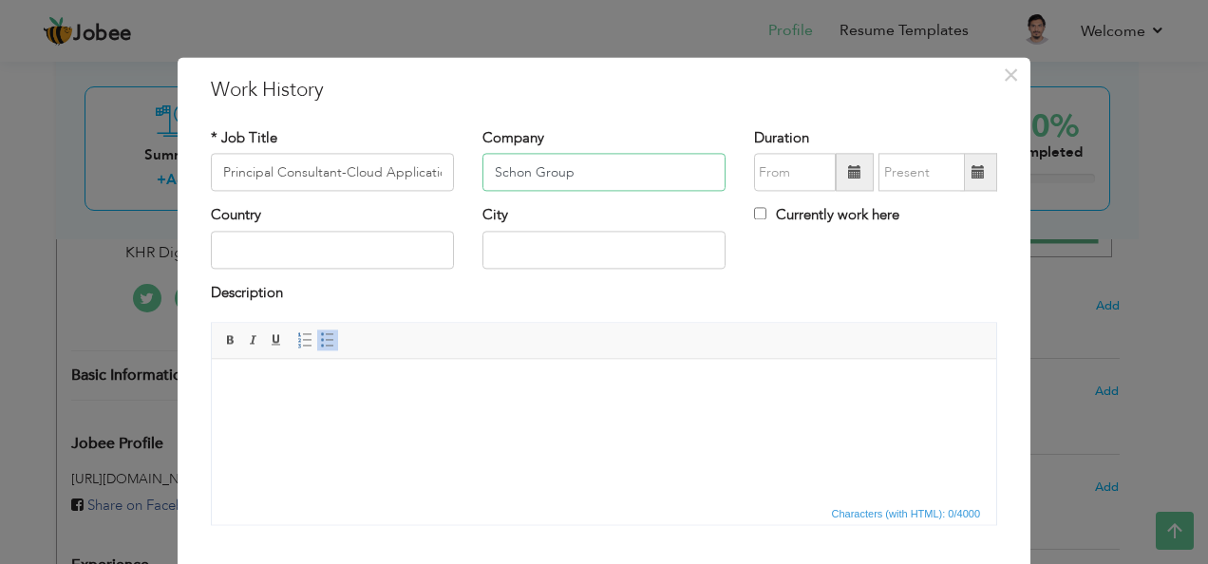
type input "Schon Group"
click at [270, 254] on input "text" at bounding box center [332, 250] width 243 height 38
type input "[GEOGRAPHIC_DATA]"
click at [333, 417] on html at bounding box center [604, 388] width 784 height 58
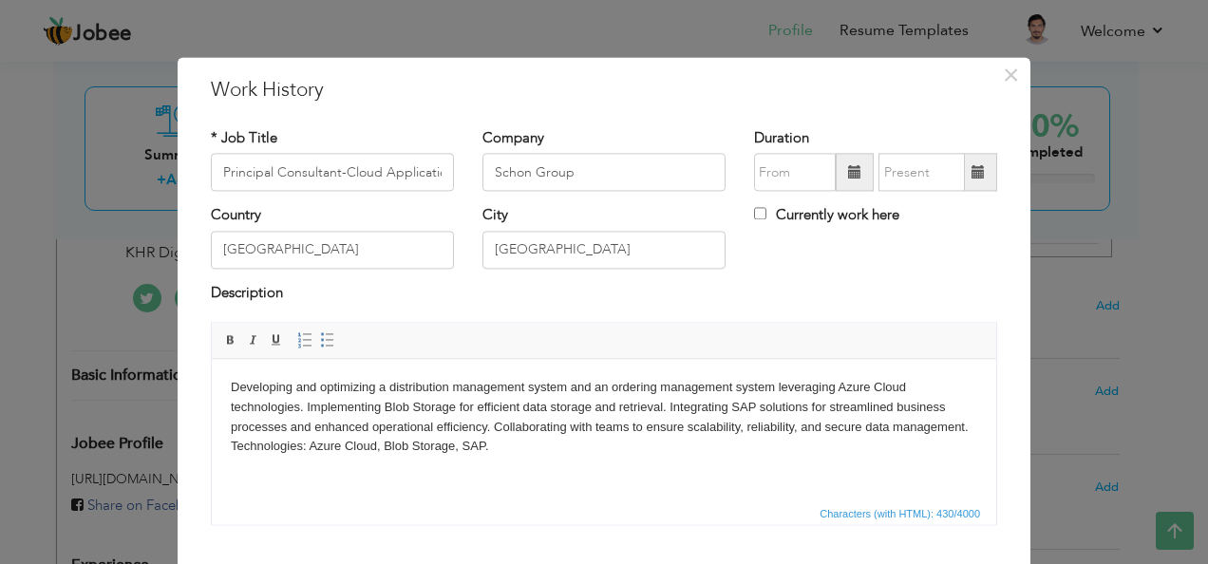
click at [305, 403] on body "Developing and optimizing a distribution management system and an ordering mana…" at bounding box center [604, 417] width 746 height 79
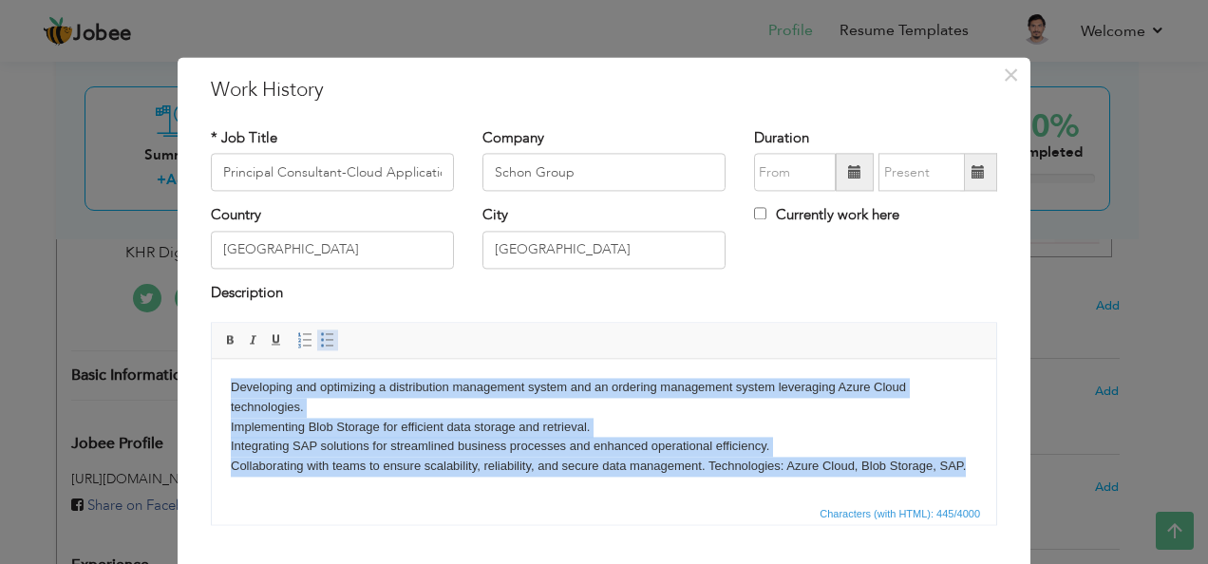
click at [320, 340] on span at bounding box center [327, 340] width 15 height 15
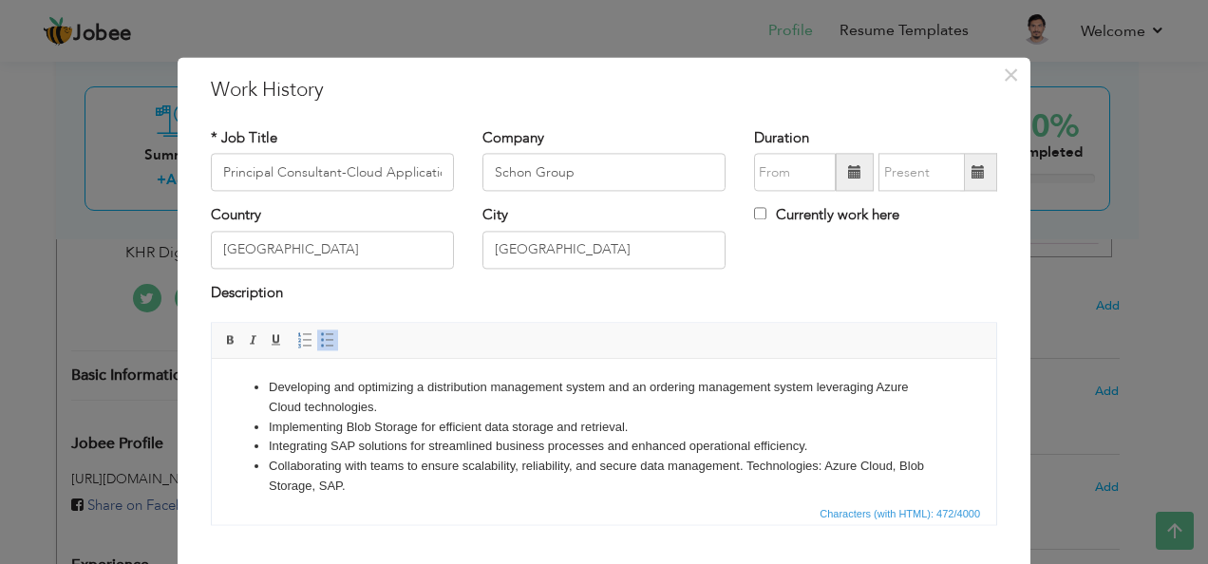
click at [839, 179] on span at bounding box center [855, 173] width 38 height 38
click at [848, 179] on span at bounding box center [854, 171] width 13 height 13
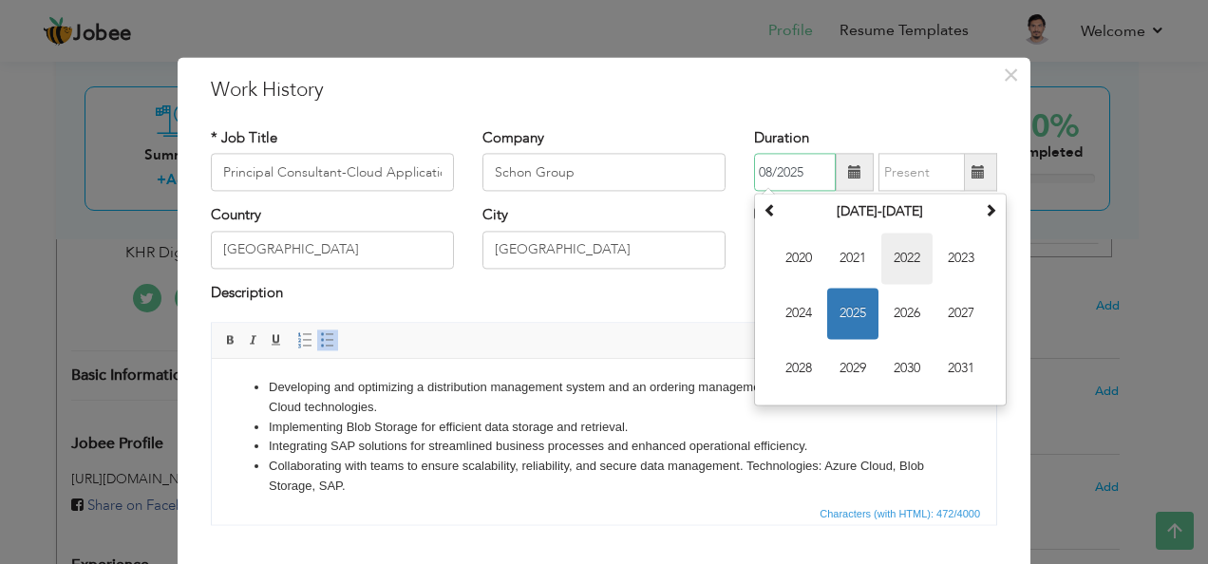
click at [891, 258] on span "2022" at bounding box center [906, 259] width 51 height 51
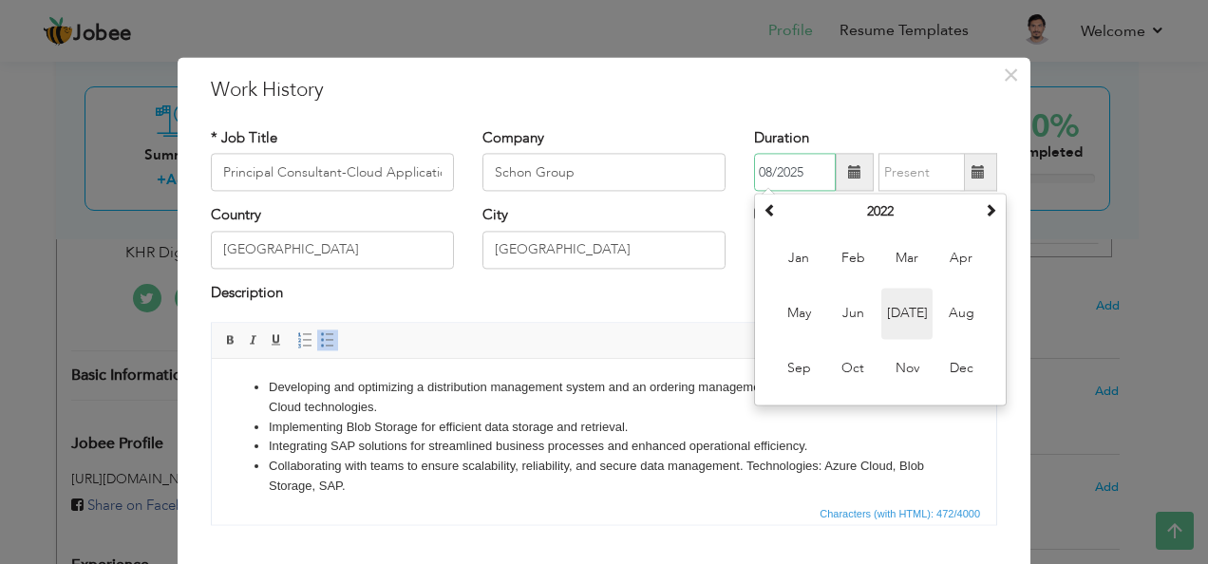
click at [902, 317] on span "Jul" at bounding box center [906, 314] width 51 height 51
type input "07/2022"
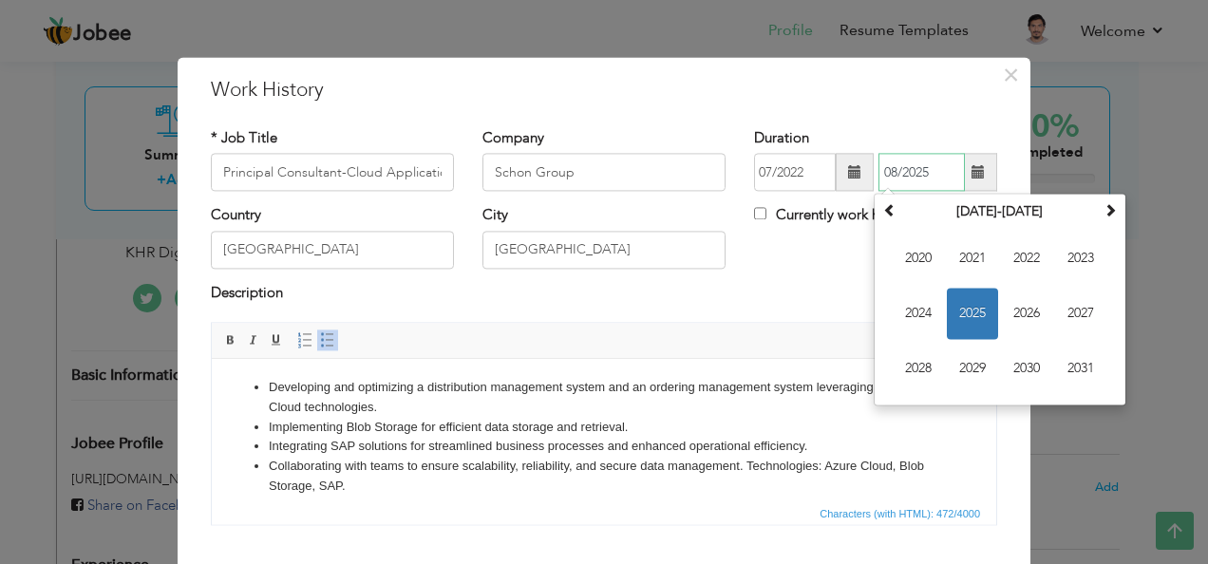
click at [929, 179] on input "08/2025" at bounding box center [921, 173] width 86 height 38
click at [921, 184] on input "08/2025" at bounding box center [921, 173] width 86 height 38
click at [1071, 254] on span "2023" at bounding box center [1080, 259] width 51 height 51
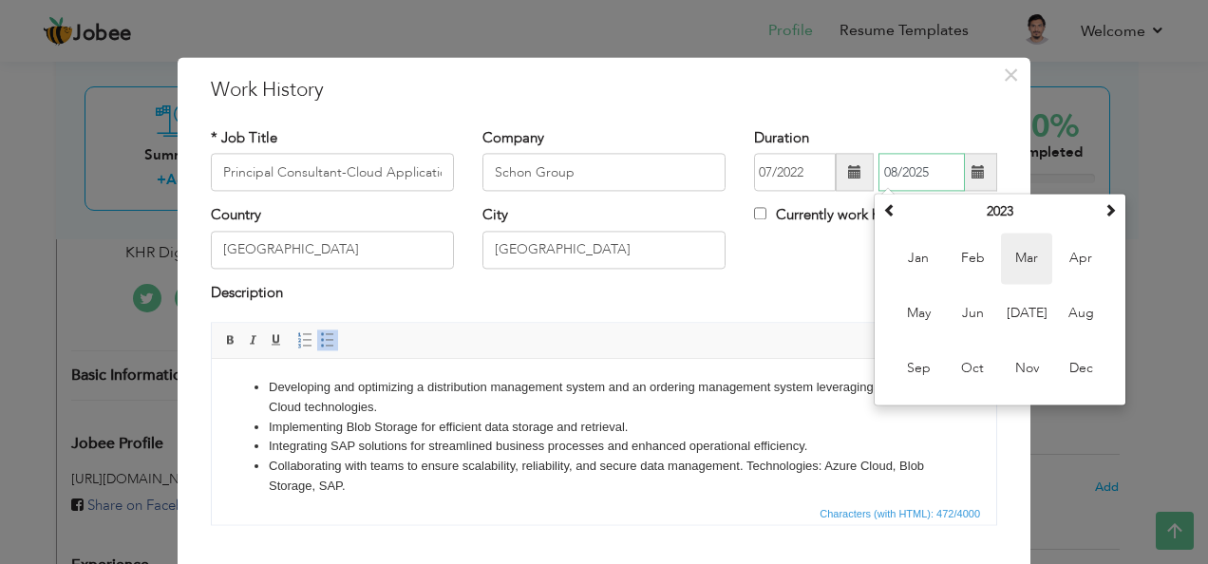
click at [1015, 256] on span "Mar" at bounding box center [1026, 259] width 51 height 51
type input "03/2023"
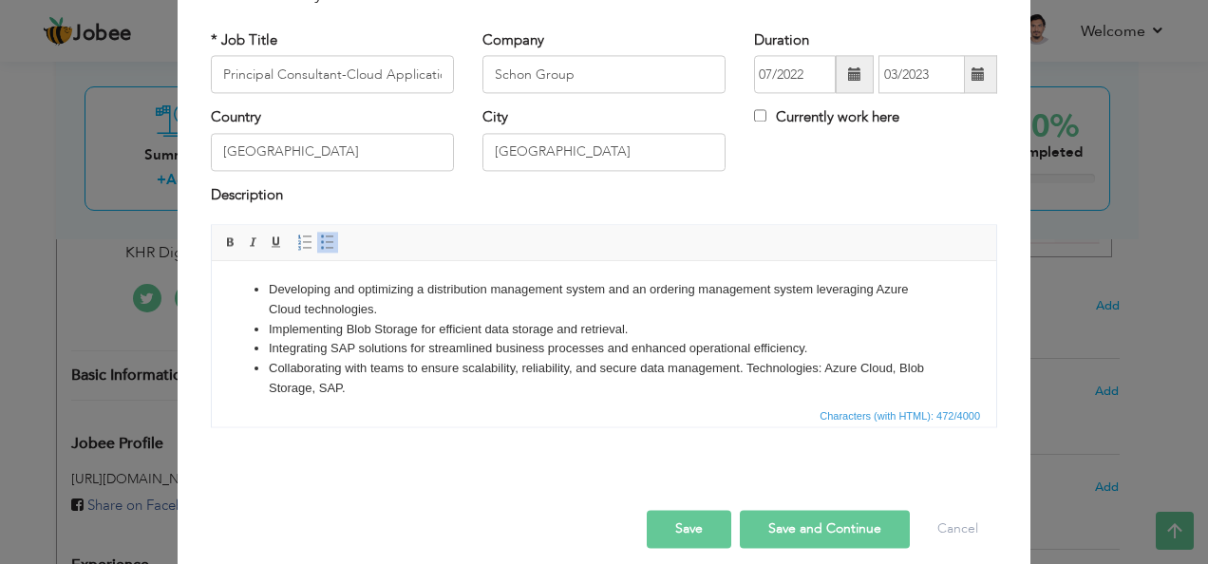
scroll to position [114, 0]
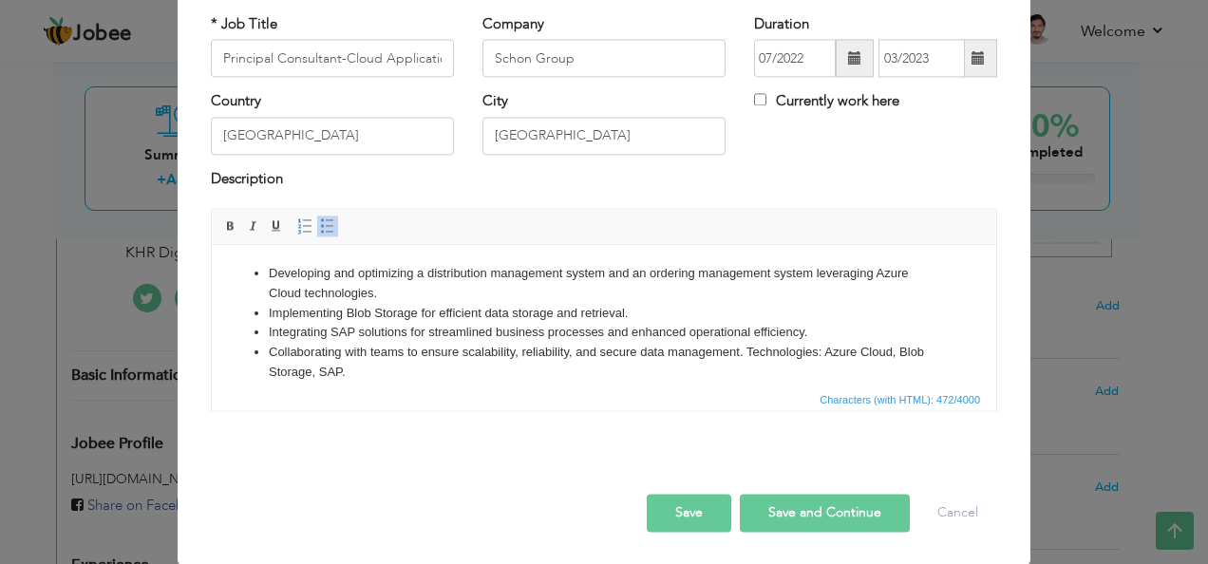
click at [700, 517] on button "Save" at bounding box center [689, 514] width 85 height 38
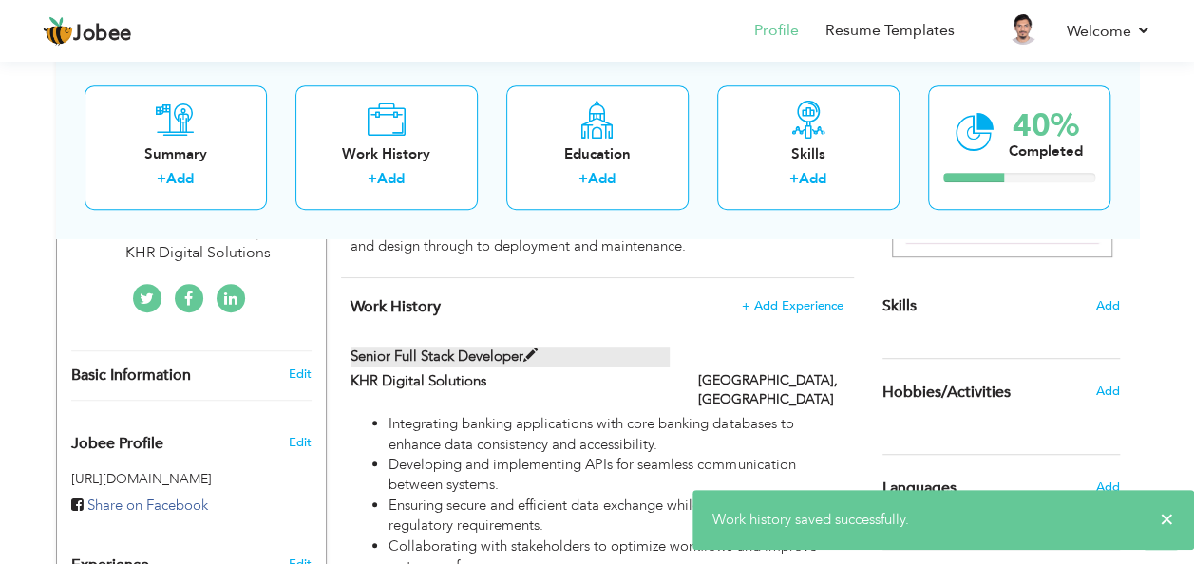
click at [519, 349] on label "Senior Full Stack Developer" at bounding box center [509, 357] width 319 height 20
type input "Senior Full Stack Developer"
type input "KHR Digital Solutions"
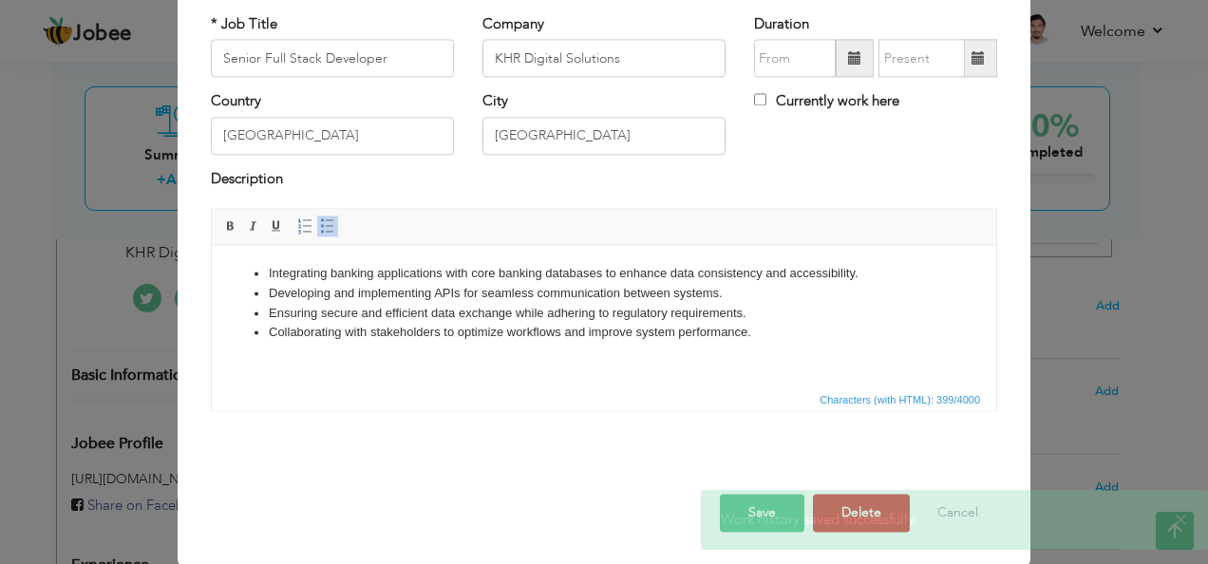
scroll to position [0, 0]
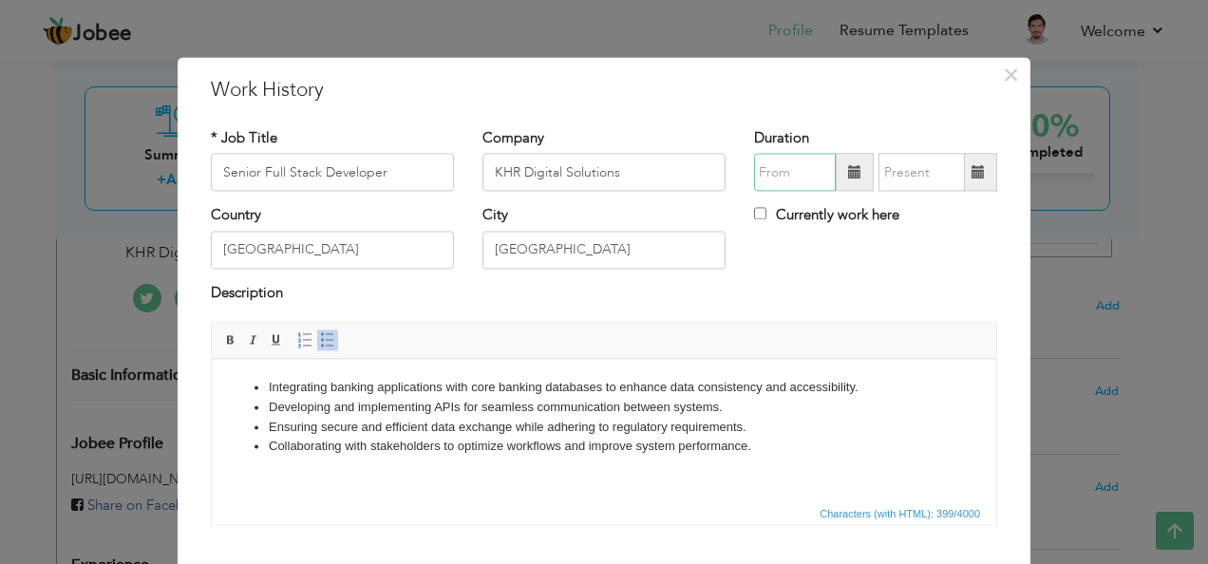
click at [827, 179] on input "text" at bounding box center [795, 173] width 82 height 38
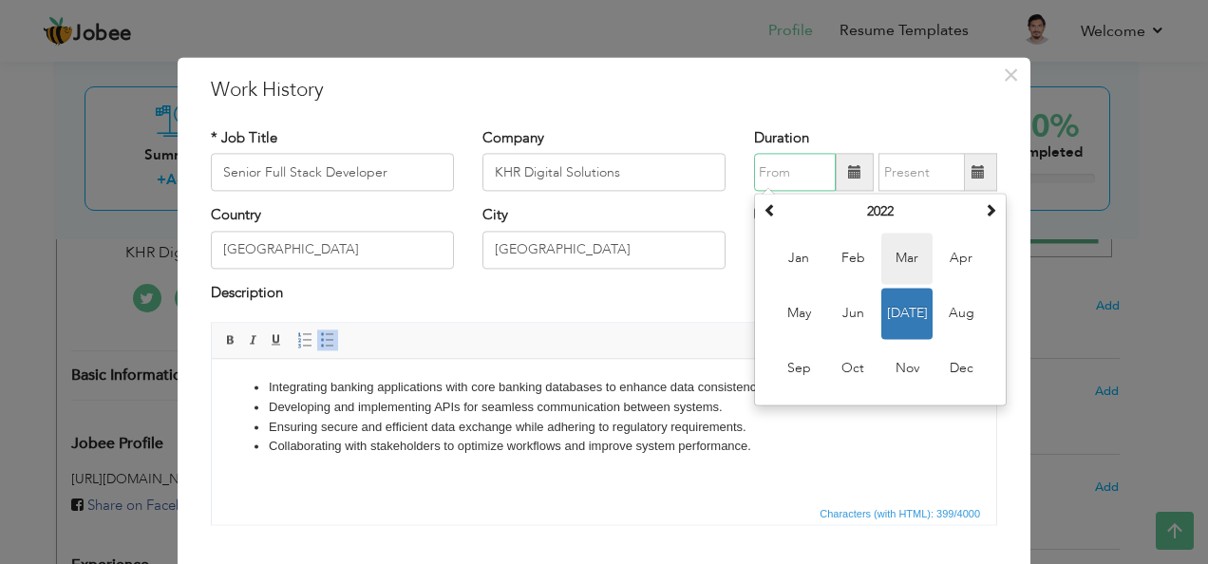
click at [886, 258] on span "Mar" at bounding box center [906, 259] width 51 height 51
type input "03/2022"
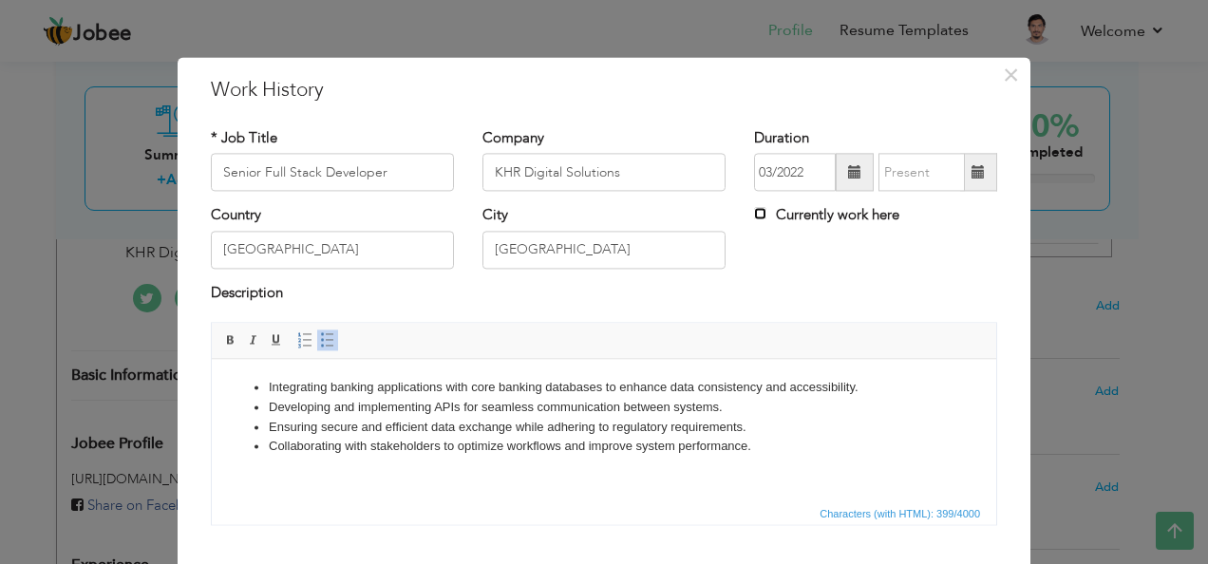
click at [756, 215] on input "Currently work here" at bounding box center [760, 214] width 12 height 12
checkbox input "true"
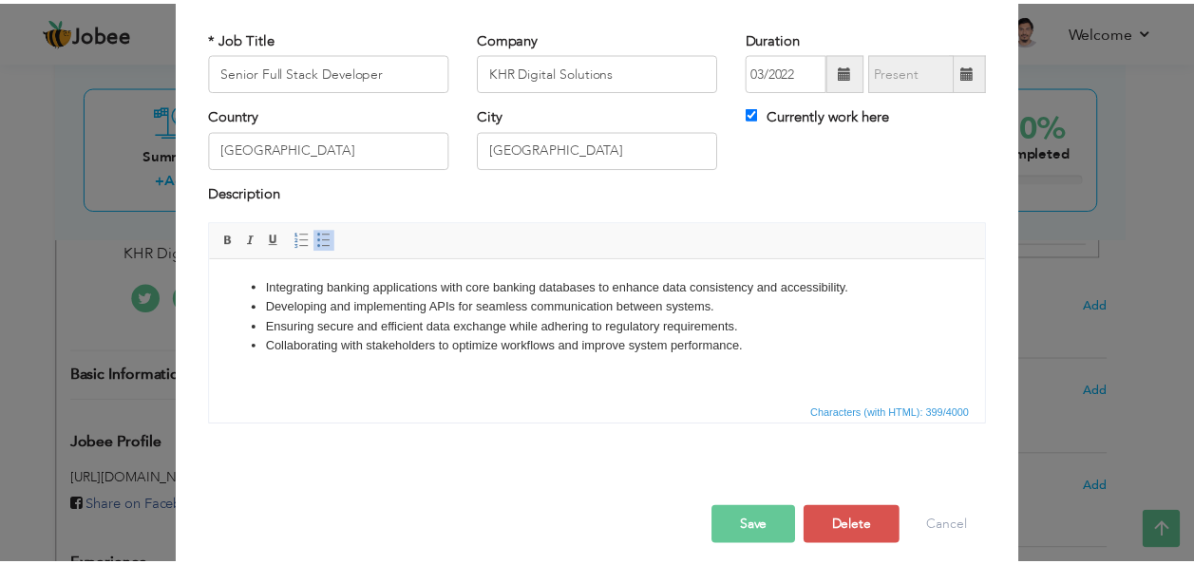
scroll to position [114, 0]
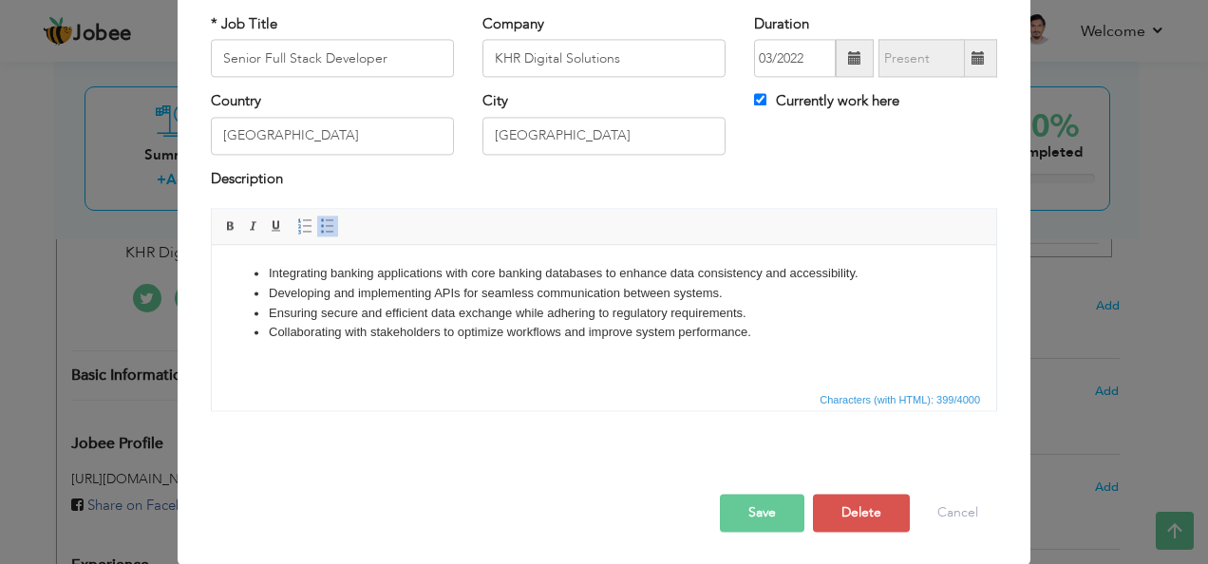
click at [762, 519] on button "Save" at bounding box center [762, 514] width 85 height 38
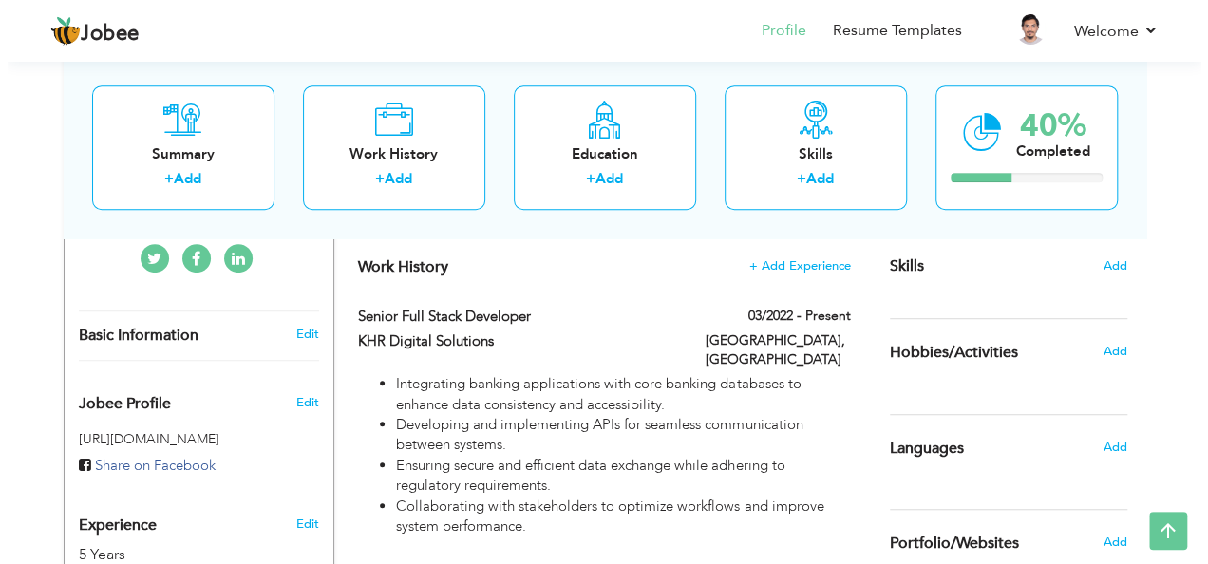
scroll to position [468, 0]
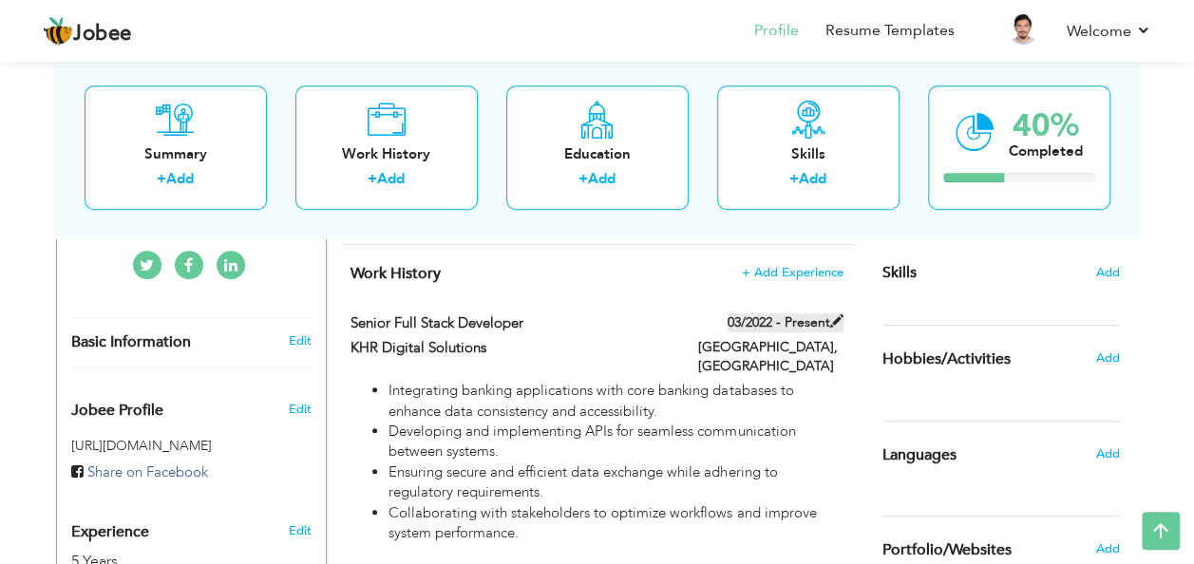
click at [804, 313] on label "03/2022 - Present" at bounding box center [785, 322] width 116 height 19
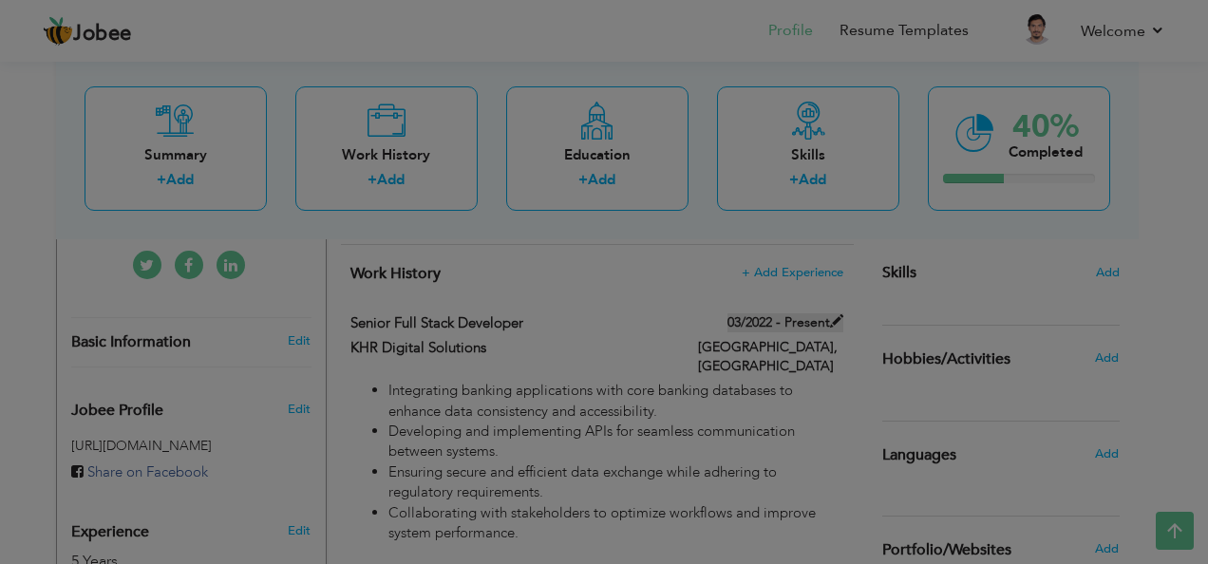
scroll to position [0, 0]
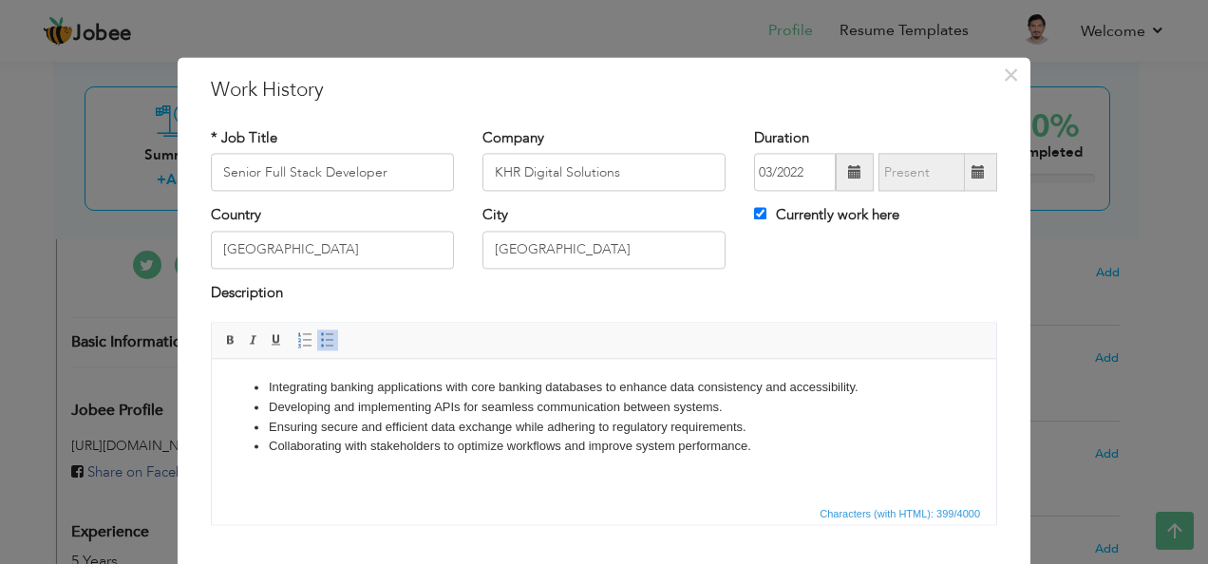
click at [848, 177] on span at bounding box center [854, 171] width 13 height 13
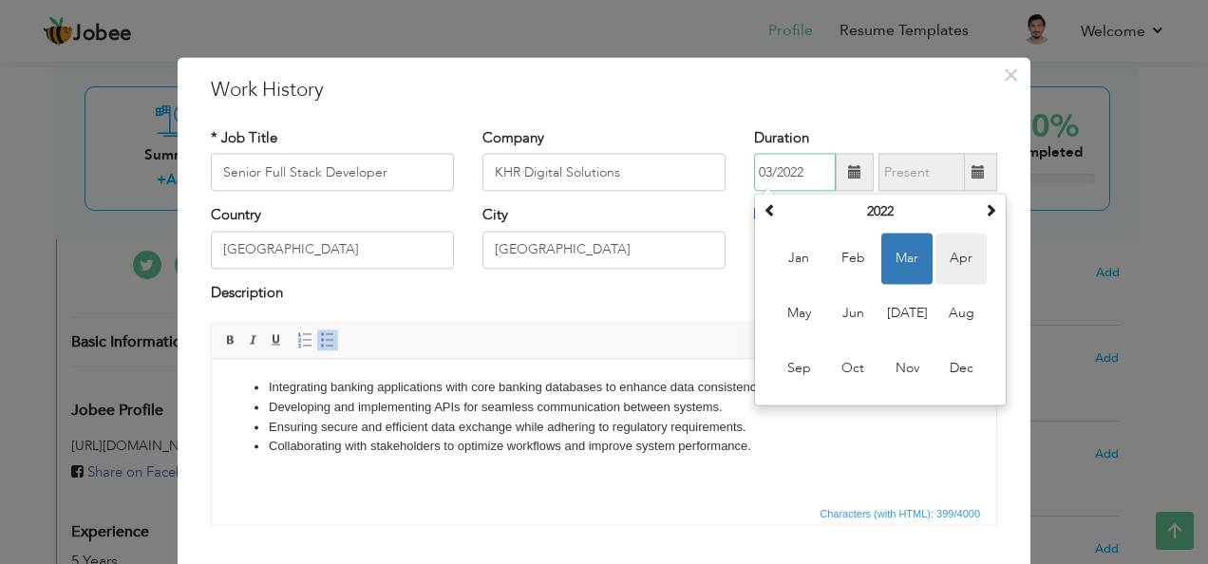
click at [961, 256] on span "Apr" at bounding box center [960, 259] width 51 height 51
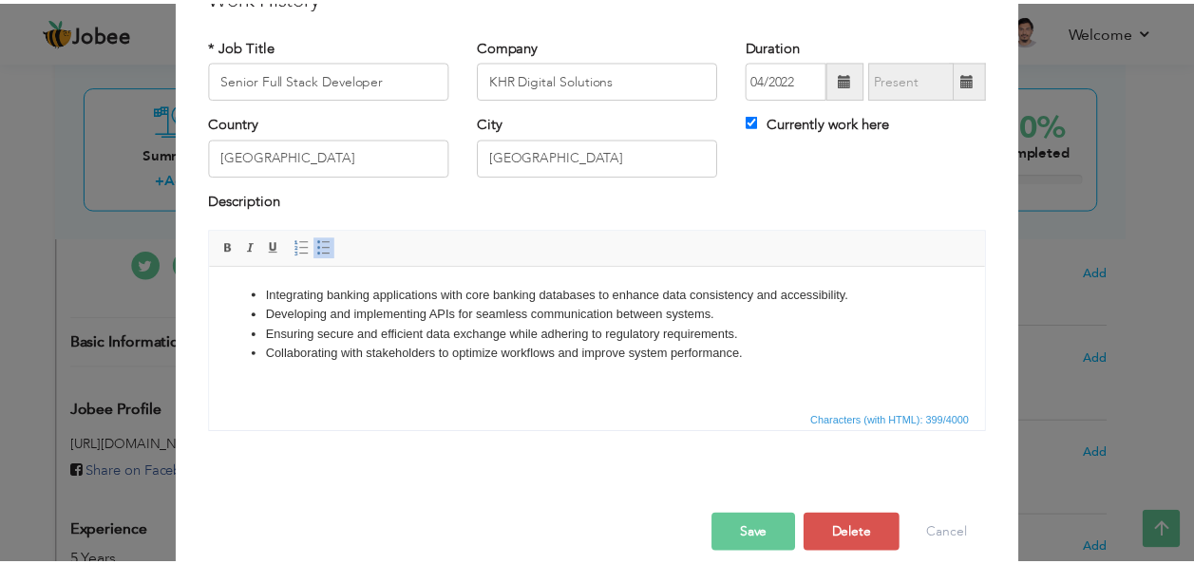
scroll to position [114, 0]
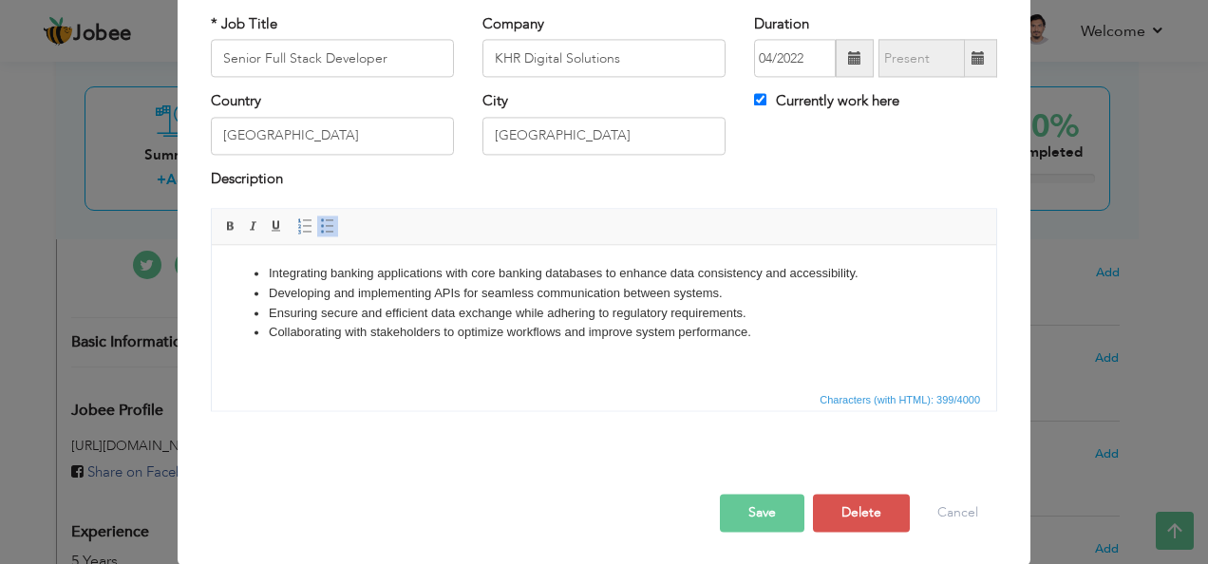
click at [790, 515] on button "Save" at bounding box center [762, 514] width 85 height 38
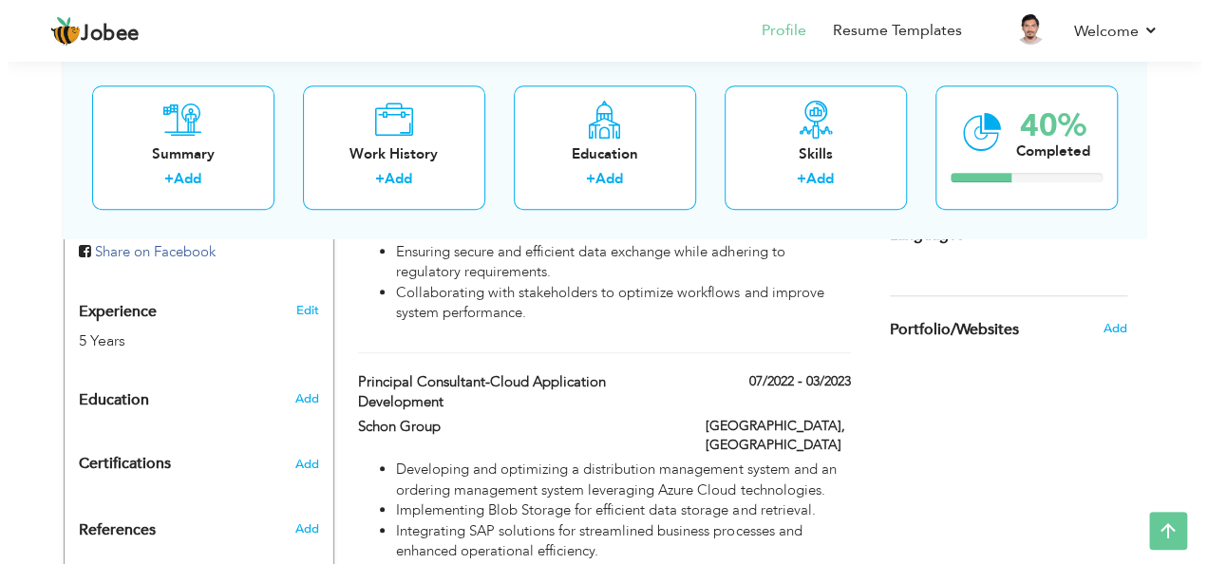
scroll to position [480, 0]
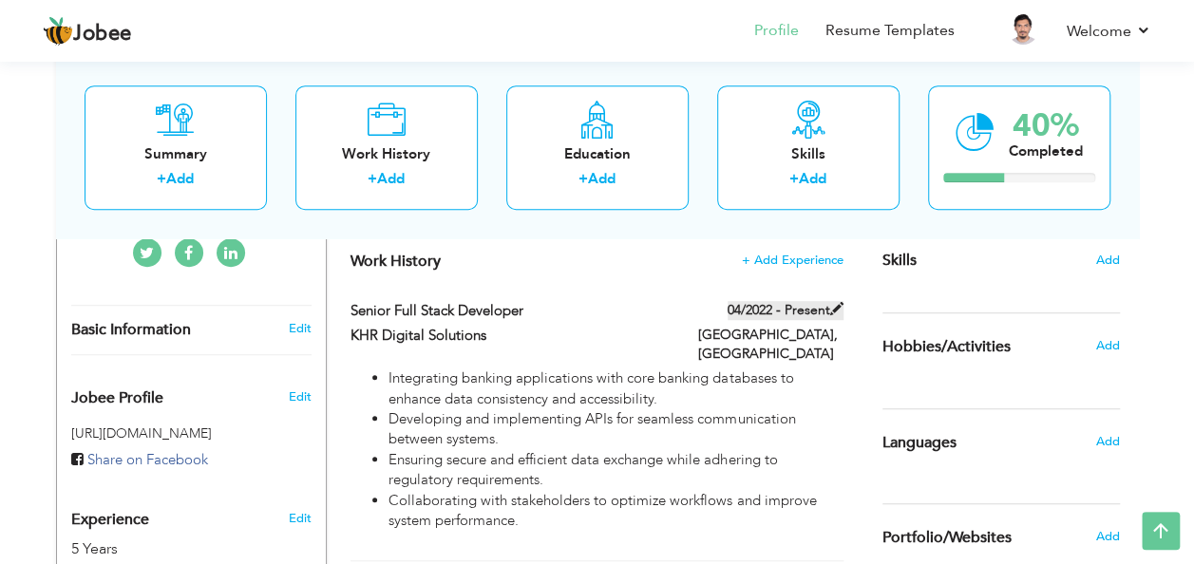
click at [752, 317] on label "04/2022 - Present" at bounding box center [785, 310] width 116 height 19
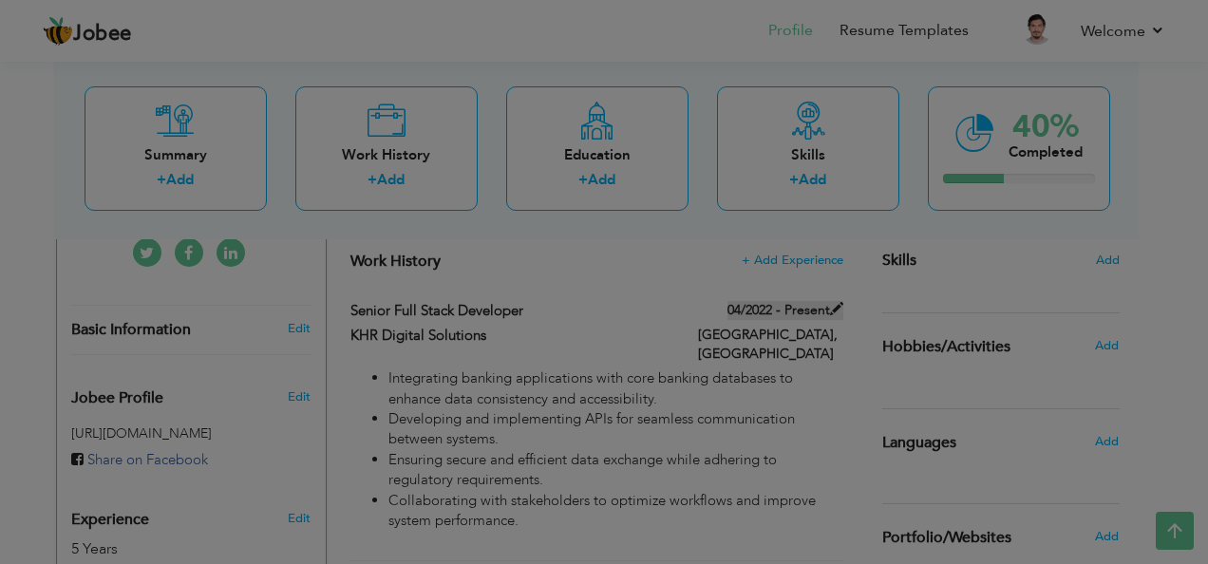
scroll to position [0, 0]
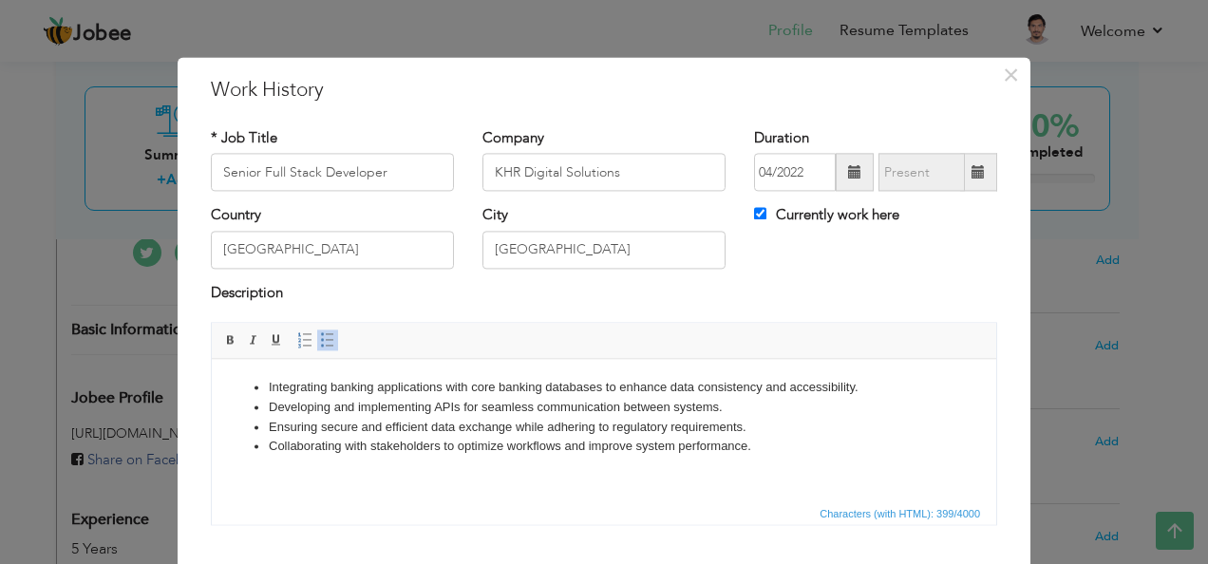
click at [838, 171] on span at bounding box center [855, 173] width 38 height 38
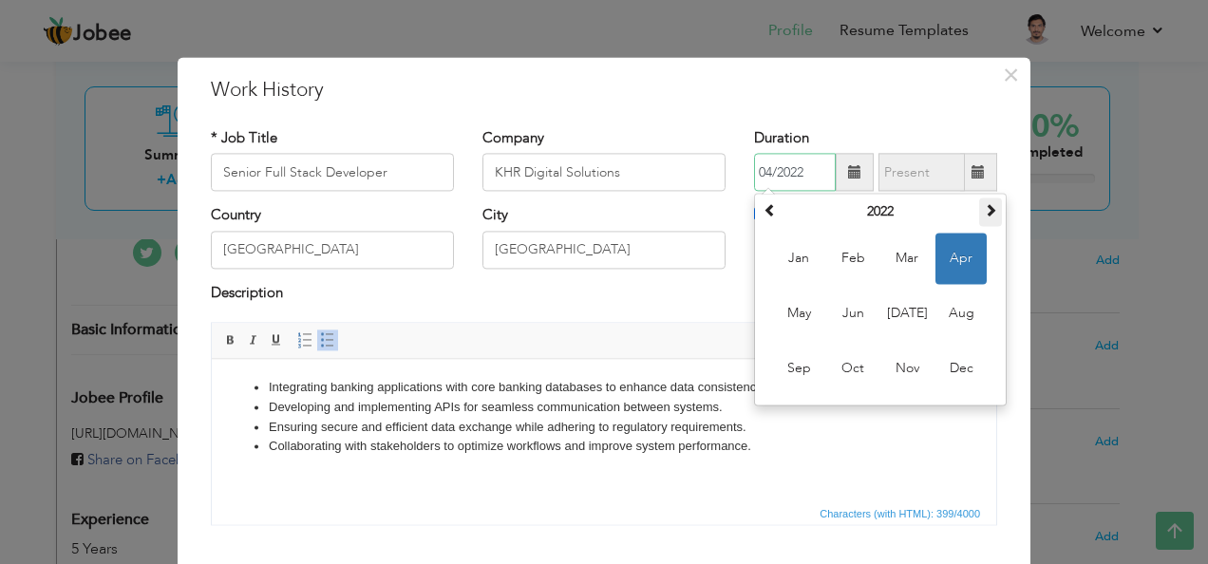
click at [984, 207] on span at bounding box center [990, 210] width 13 height 13
click at [971, 259] on span "Apr" at bounding box center [960, 259] width 51 height 51
type input "04/2023"
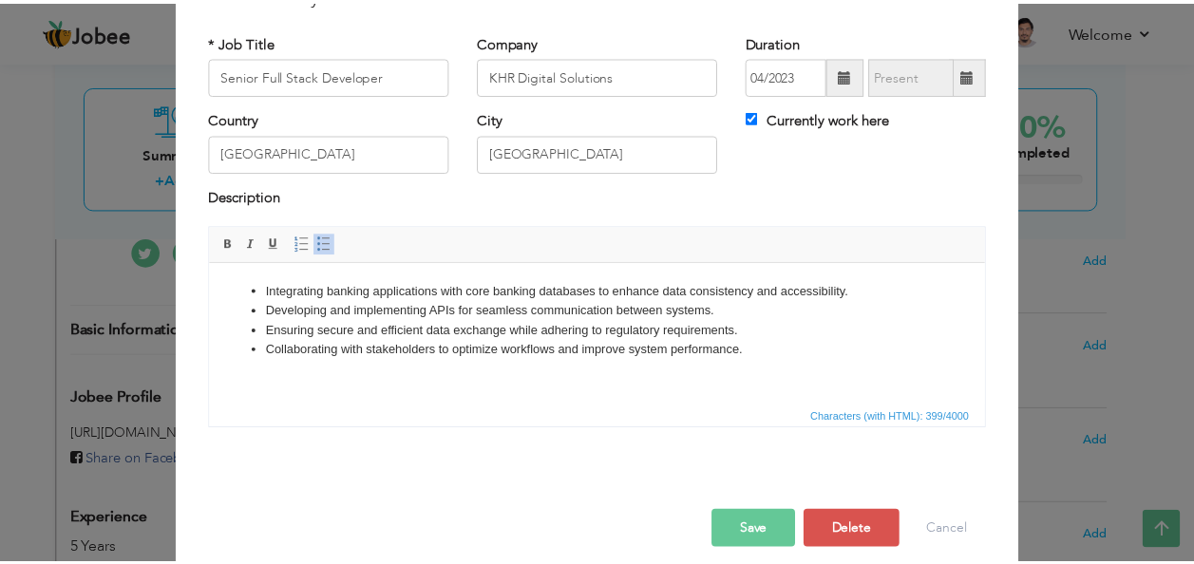
scroll to position [114, 0]
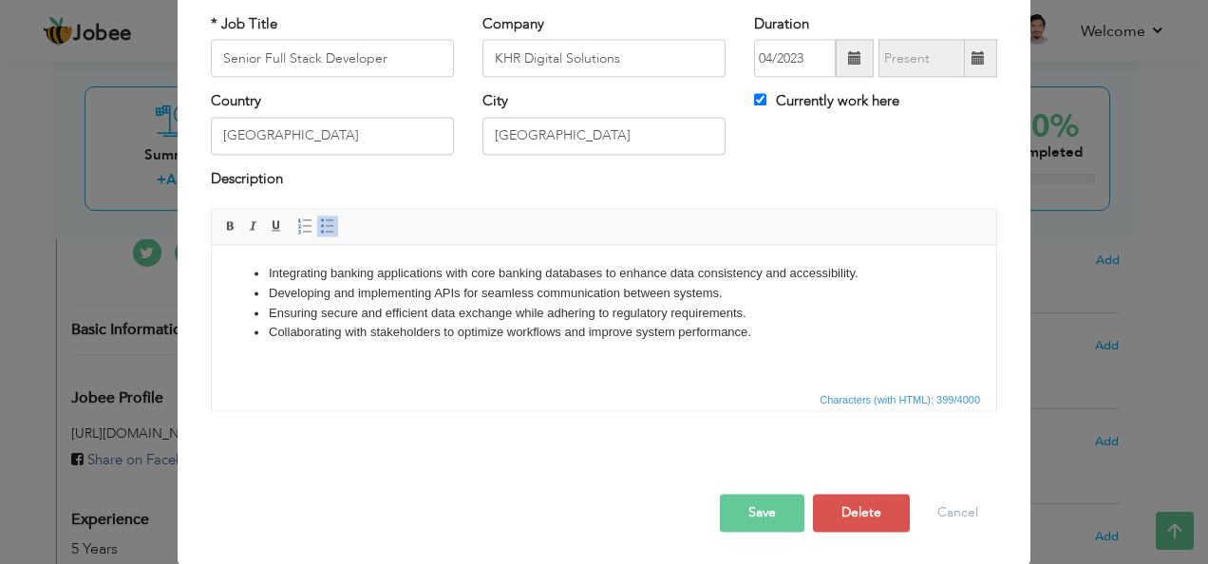
click at [746, 518] on button "Save" at bounding box center [762, 514] width 85 height 38
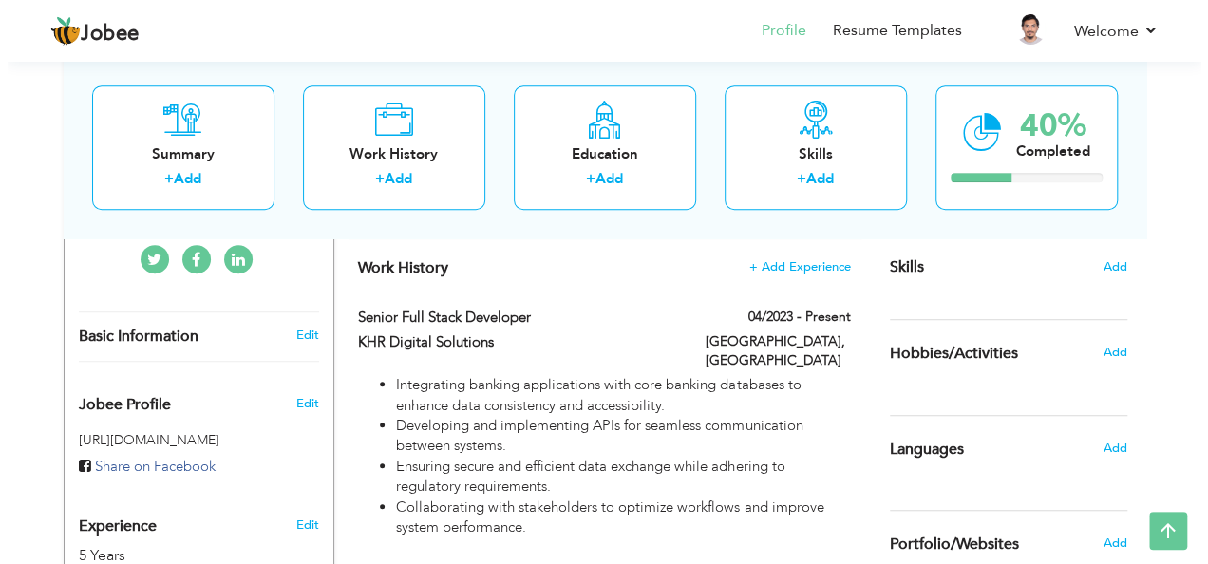
scroll to position [465, 0]
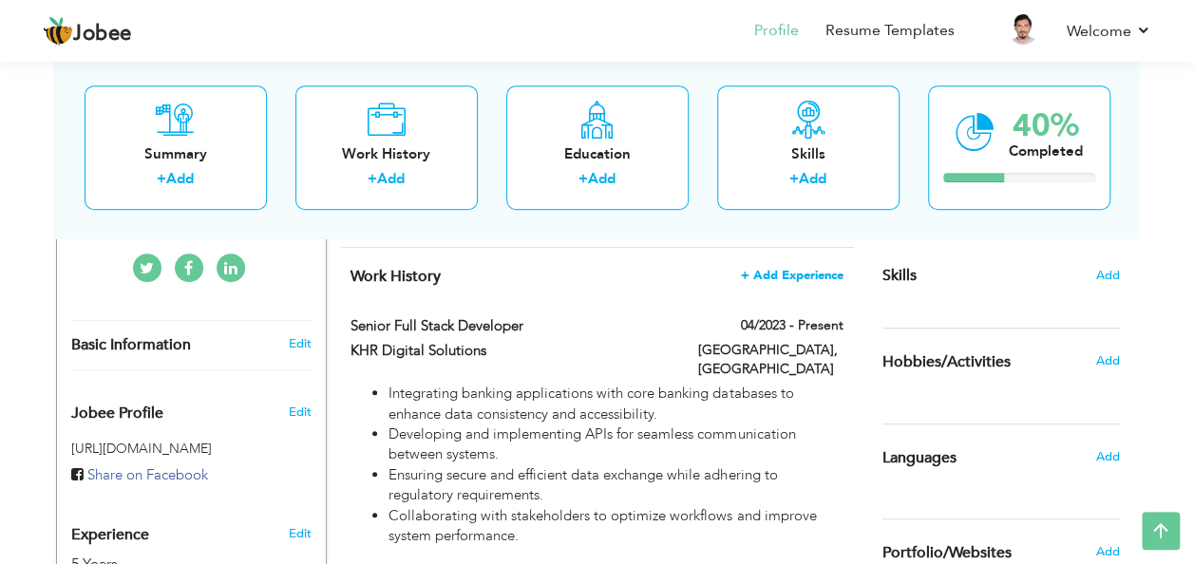
click at [799, 272] on span "+ Add Experience" at bounding box center [792, 275] width 103 height 13
checkbox input "false"
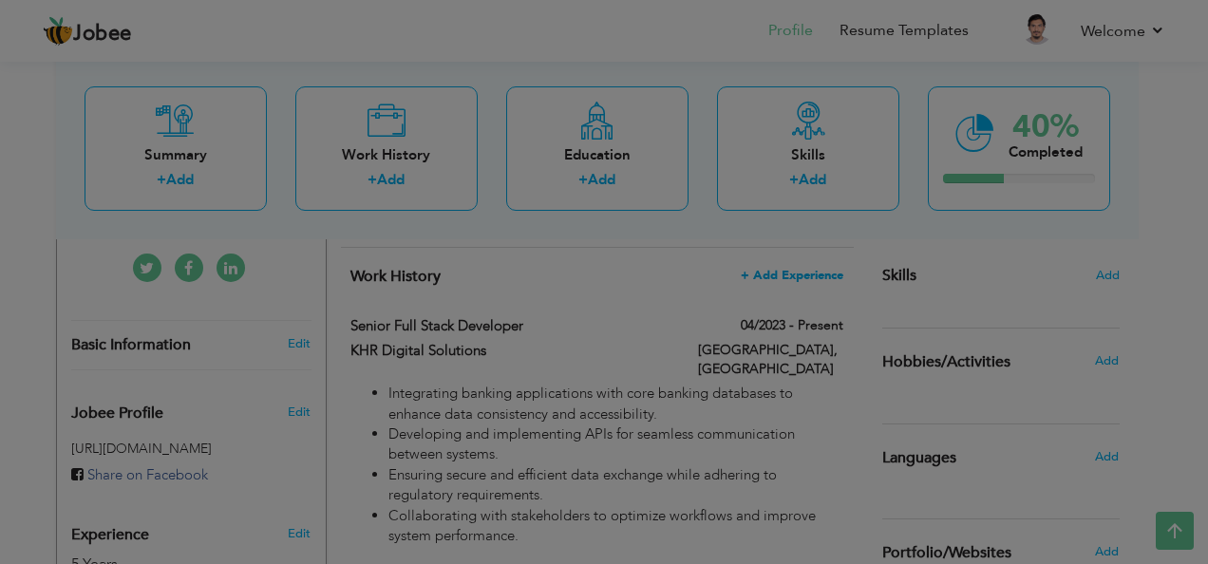
scroll to position [0, 0]
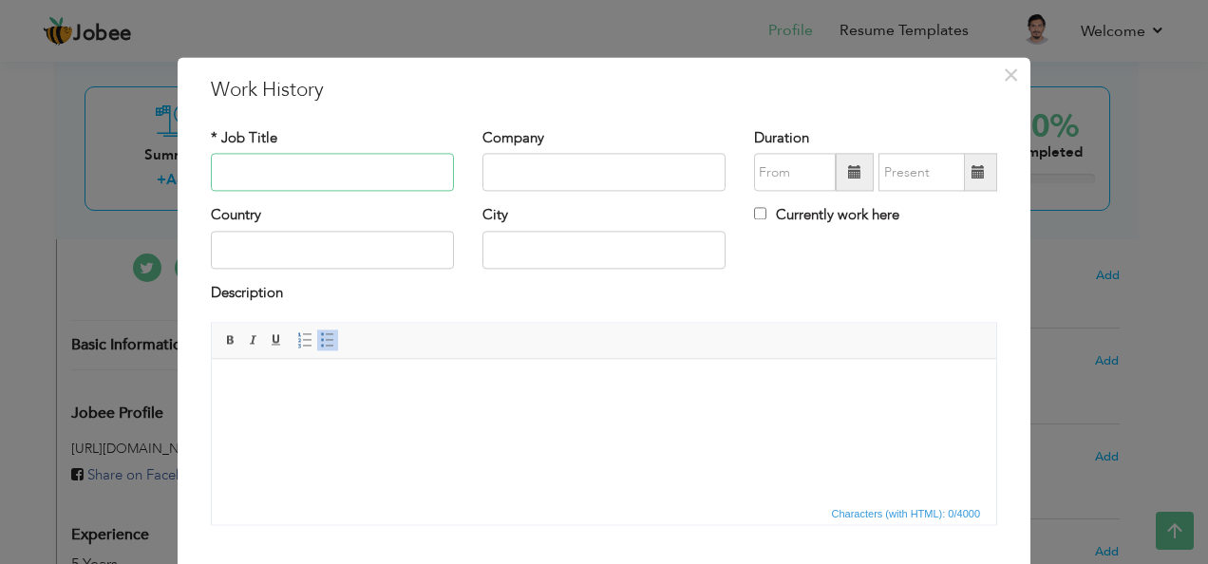
paste input "Full Stack Developer"
type input "Full Stack Developer"
click at [505, 187] on input "text" at bounding box center [603, 173] width 243 height 38
type input "Venus International"
click at [275, 252] on input "text" at bounding box center [332, 250] width 243 height 38
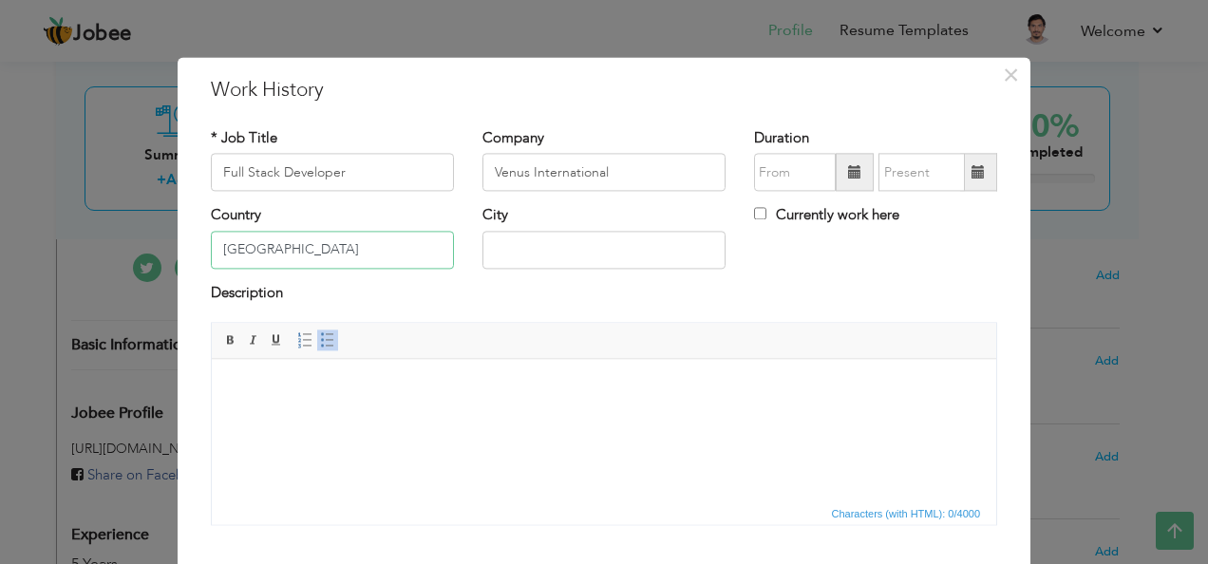
type input "[GEOGRAPHIC_DATA]"
click at [482, 251] on input "text" at bounding box center [603, 250] width 243 height 38
type input "[GEOGRAPHIC_DATA]"
click at [307, 389] on body at bounding box center [604, 388] width 746 height 20
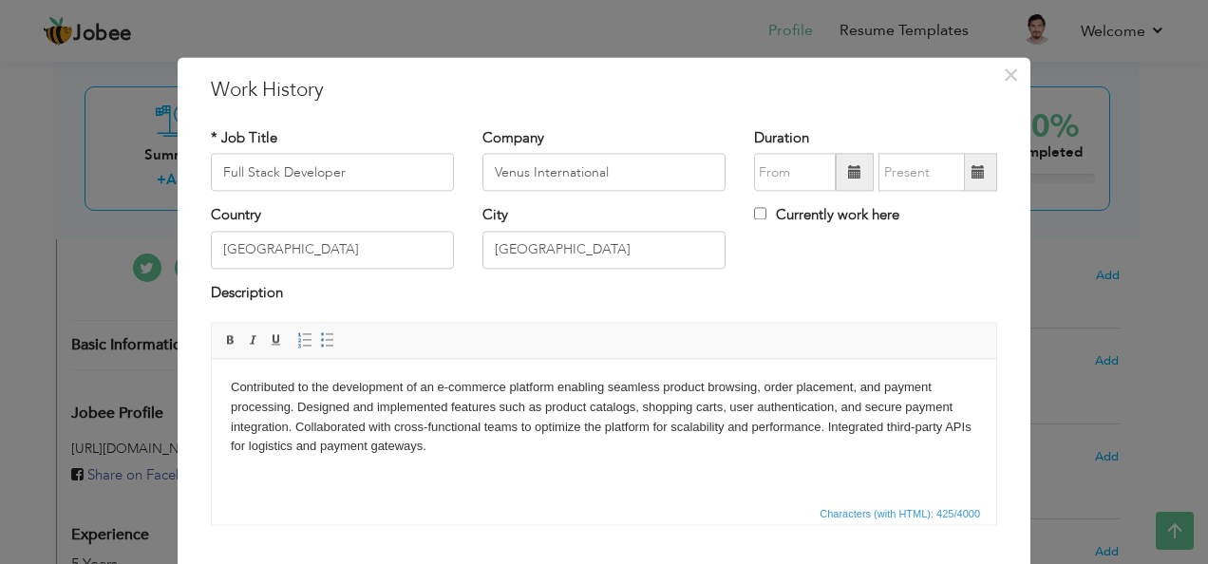
click at [297, 405] on body "Contributed to the development of an e-commerce platform enabling seamless prod…" at bounding box center [604, 417] width 746 height 79
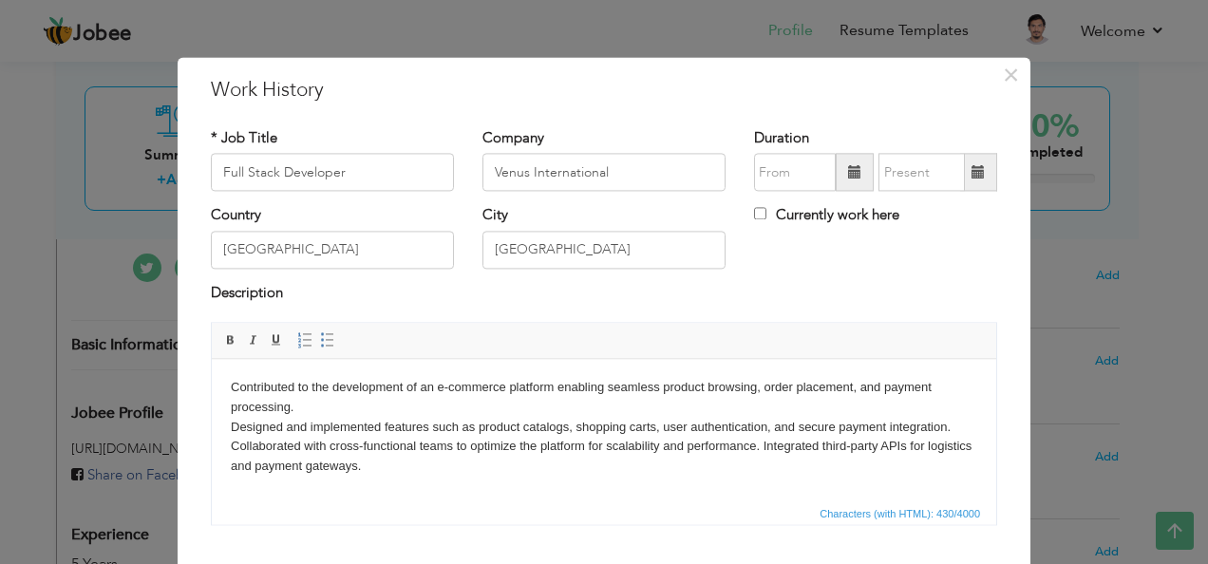
click at [761, 442] on body "Contributed to the development of an e-commerce platform enabling seamless prod…" at bounding box center [604, 427] width 746 height 99
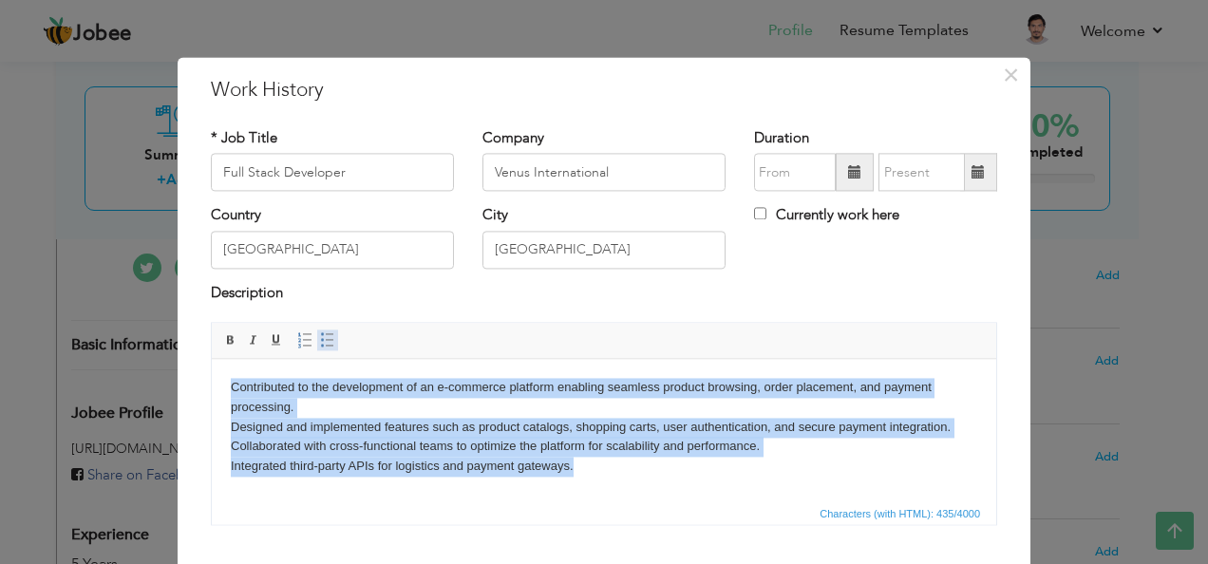
click at [320, 338] on span at bounding box center [327, 340] width 15 height 15
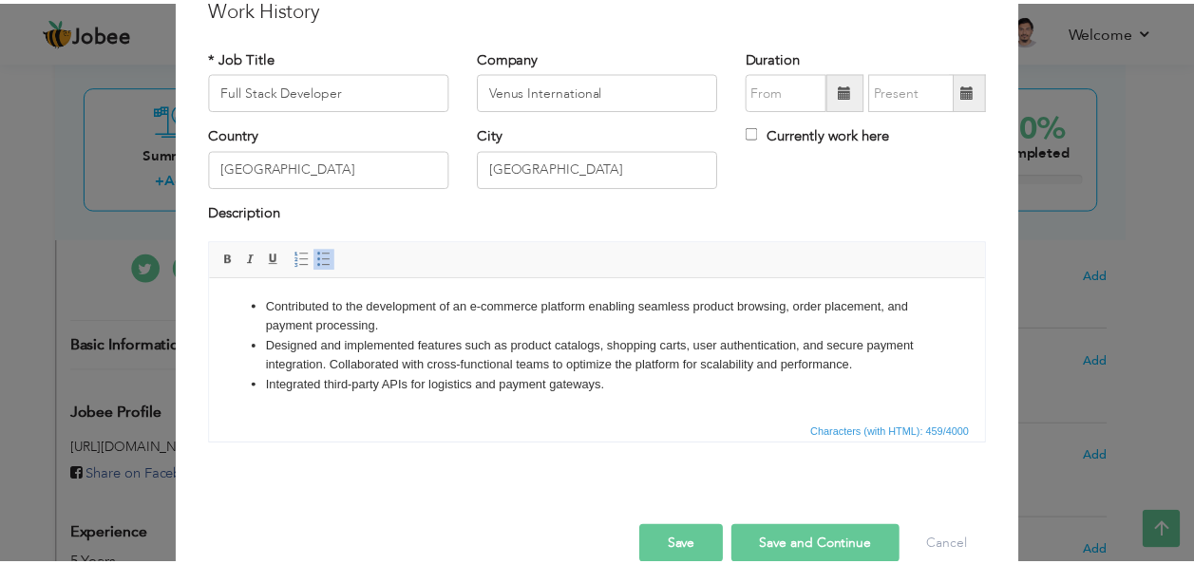
scroll to position [84, 0]
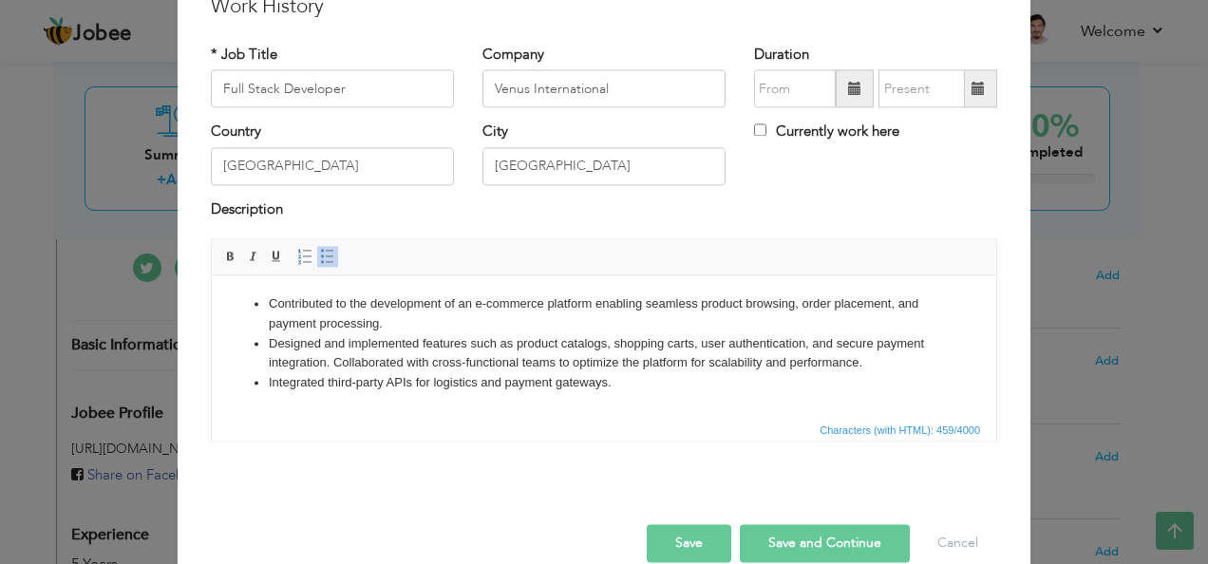
click at [710, 530] on button "Save" at bounding box center [689, 544] width 85 height 38
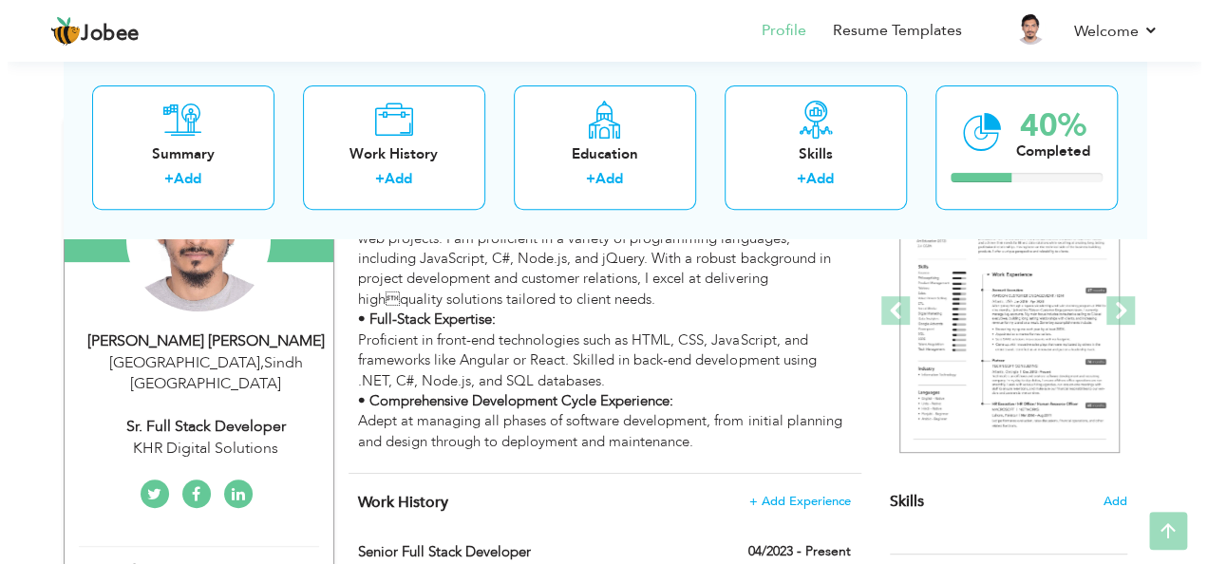
scroll to position [331, 0]
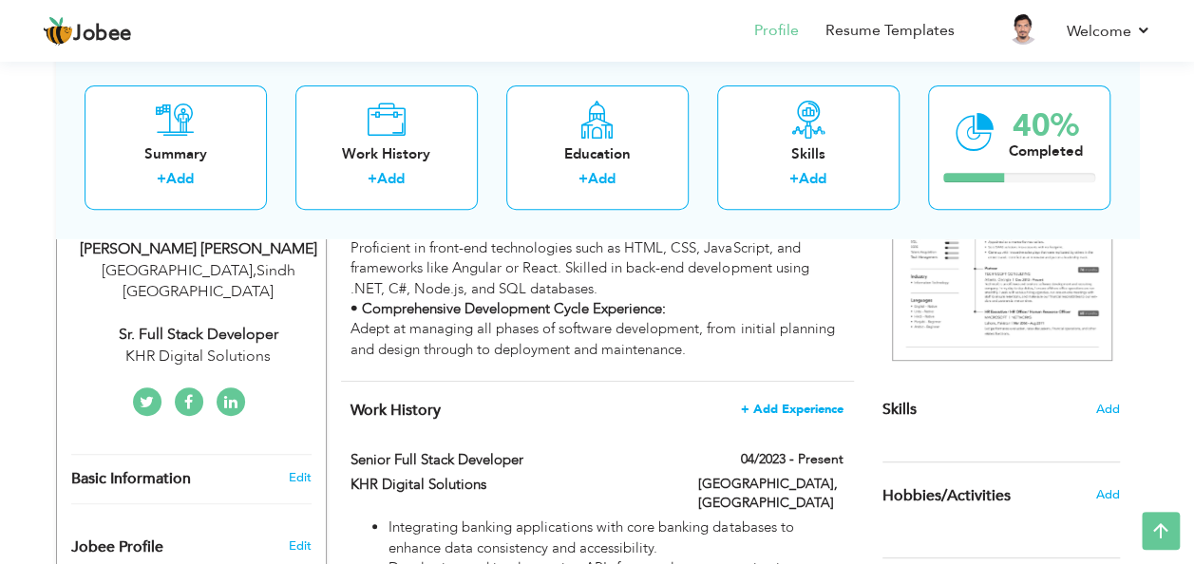
click at [790, 403] on span "+ Add Experience" at bounding box center [792, 409] width 103 height 13
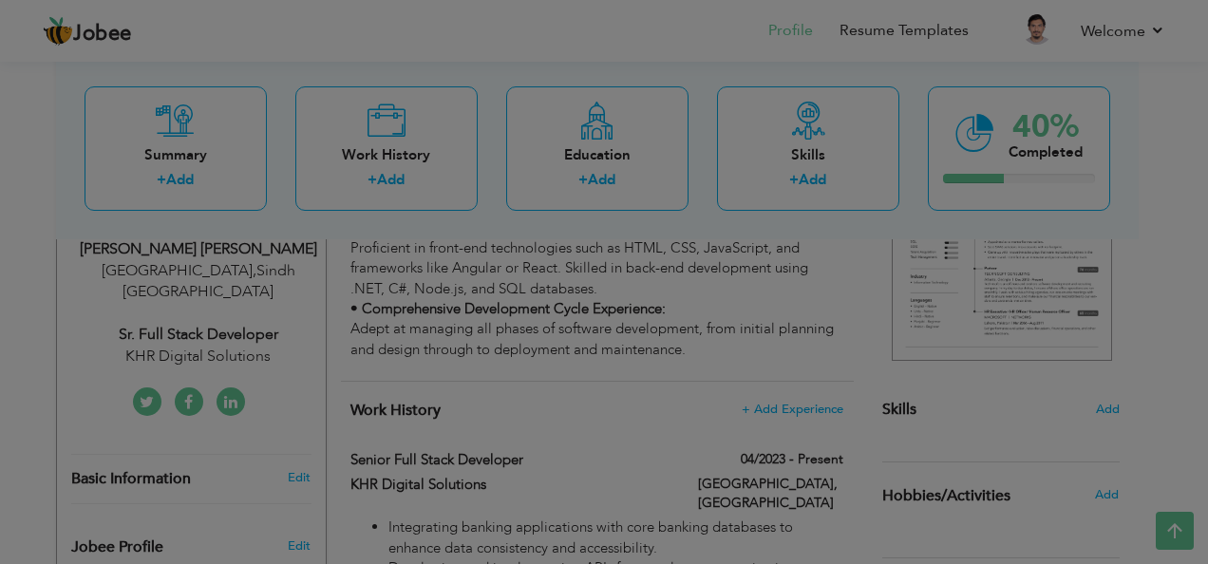
scroll to position [0, 0]
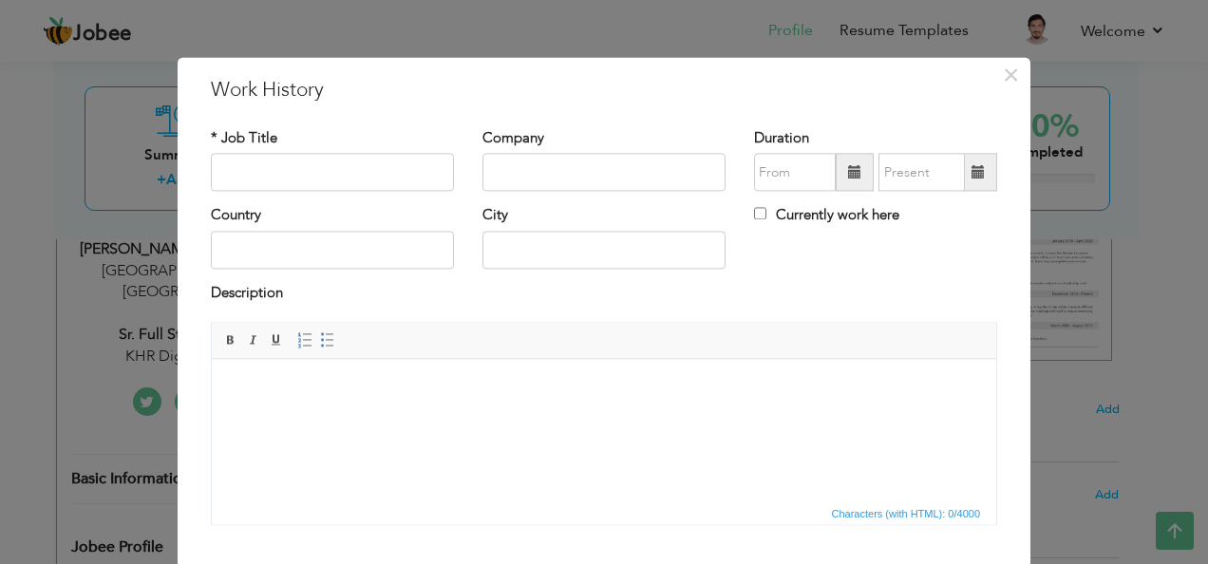
click at [326, 393] on body at bounding box center [604, 388] width 746 height 20
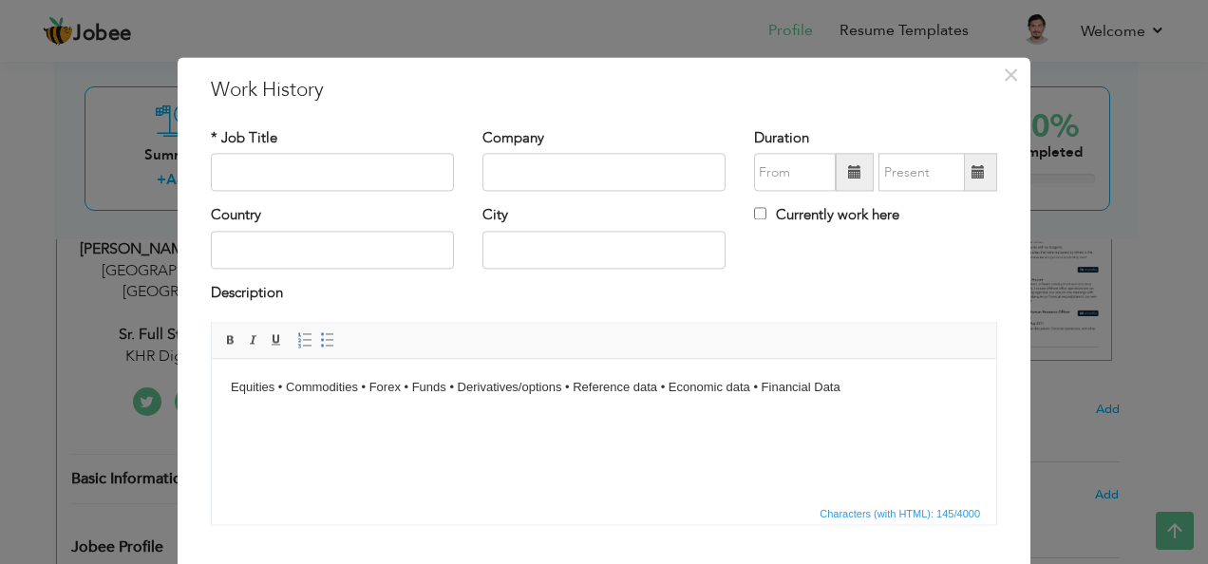
click at [286, 384] on body "Equities • Commodities • Forex • Funds • Derivatives/options • Reference data •…" at bounding box center [604, 388] width 746 height 20
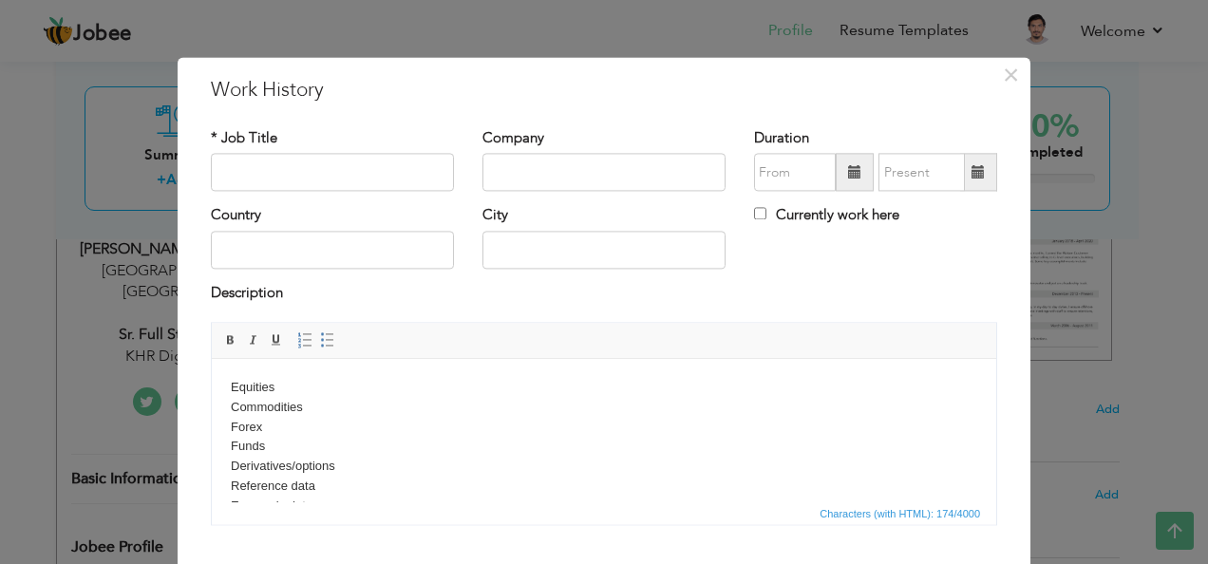
click at [225, 385] on html "Equities Commodities Forex Funds Derivatives/options Reference data Economic da…" at bounding box center [604, 457] width 784 height 196
click at [261, 165] on input "text" at bounding box center [332, 173] width 243 height 38
paste input "Net Developer"
click at [221, 175] on input ".Net Developer" at bounding box center [332, 173] width 243 height 38
type input "Dot Net Developer"
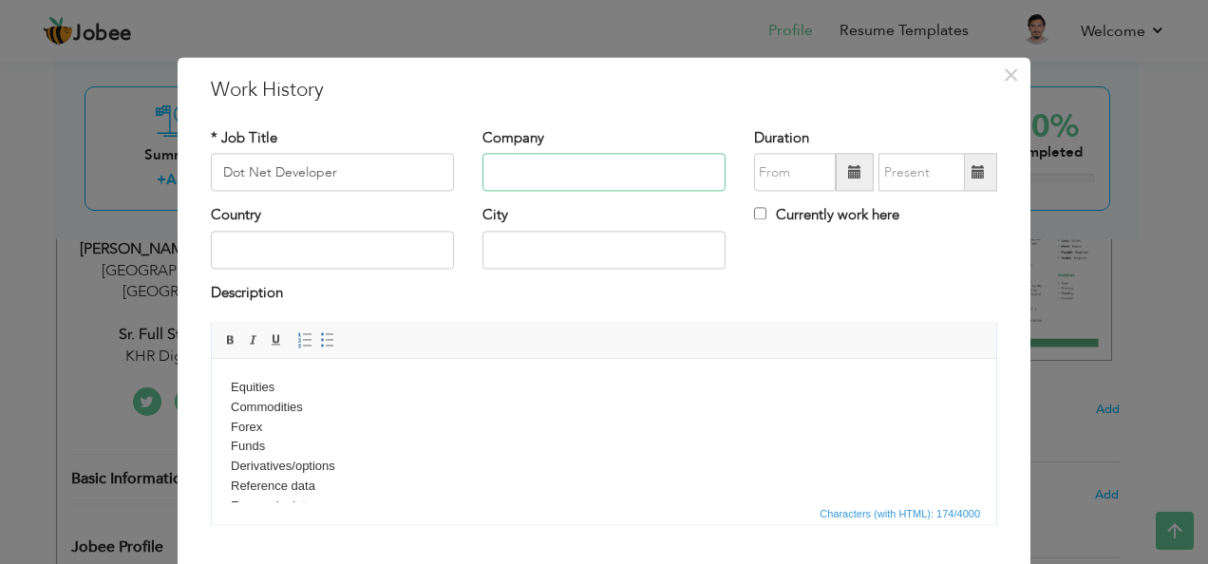
click at [638, 171] on input "text" at bounding box center [603, 173] width 243 height 38
type input "Filemban Corp"
click at [254, 239] on input "text" at bounding box center [332, 250] width 243 height 38
type input "[GEOGRAPHIC_DATA]"
click at [468, 271] on div "City" at bounding box center [604, 244] width 272 height 77
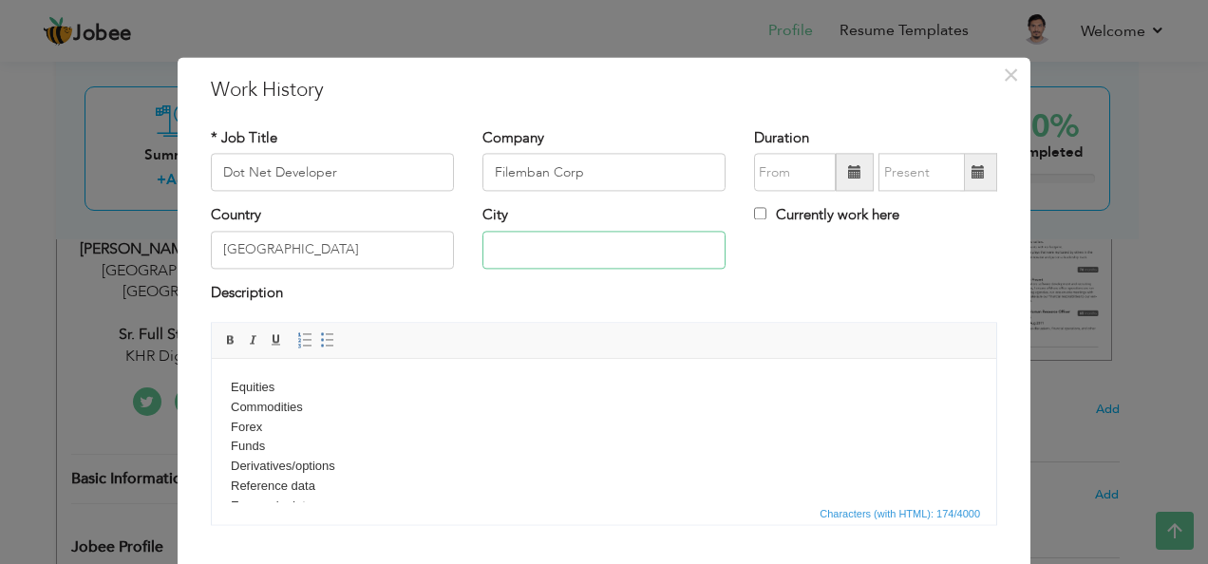
click at [498, 261] on input "text" at bounding box center [603, 250] width 243 height 38
type input "Jeddah"
click at [836, 166] on span at bounding box center [855, 173] width 38 height 38
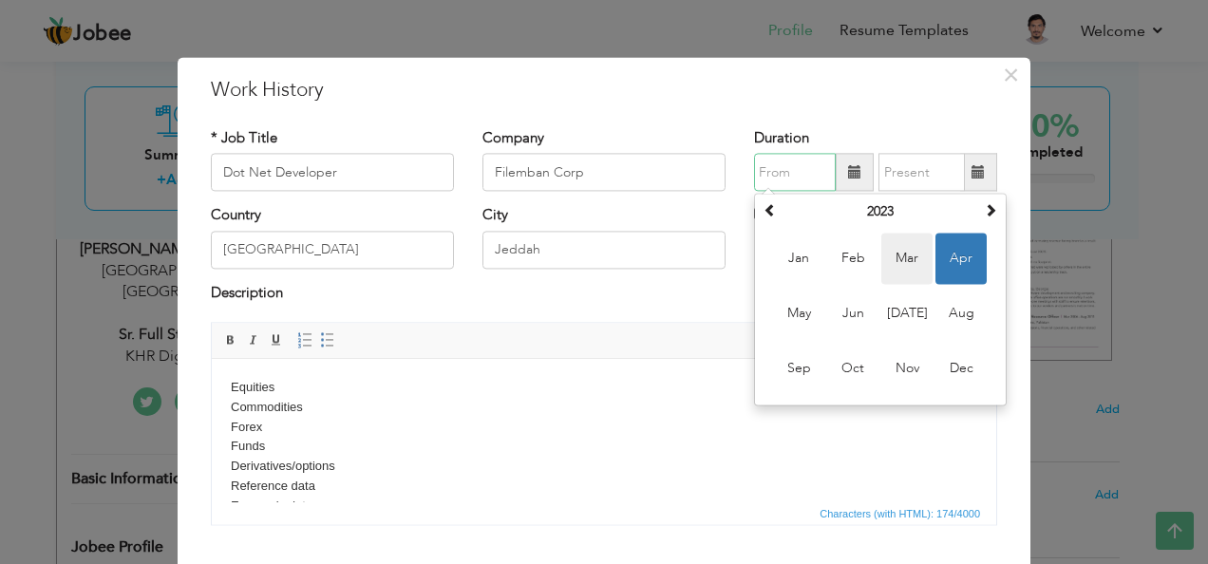
click at [900, 270] on span "Mar" at bounding box center [906, 259] width 51 height 51
type input "03/2023"
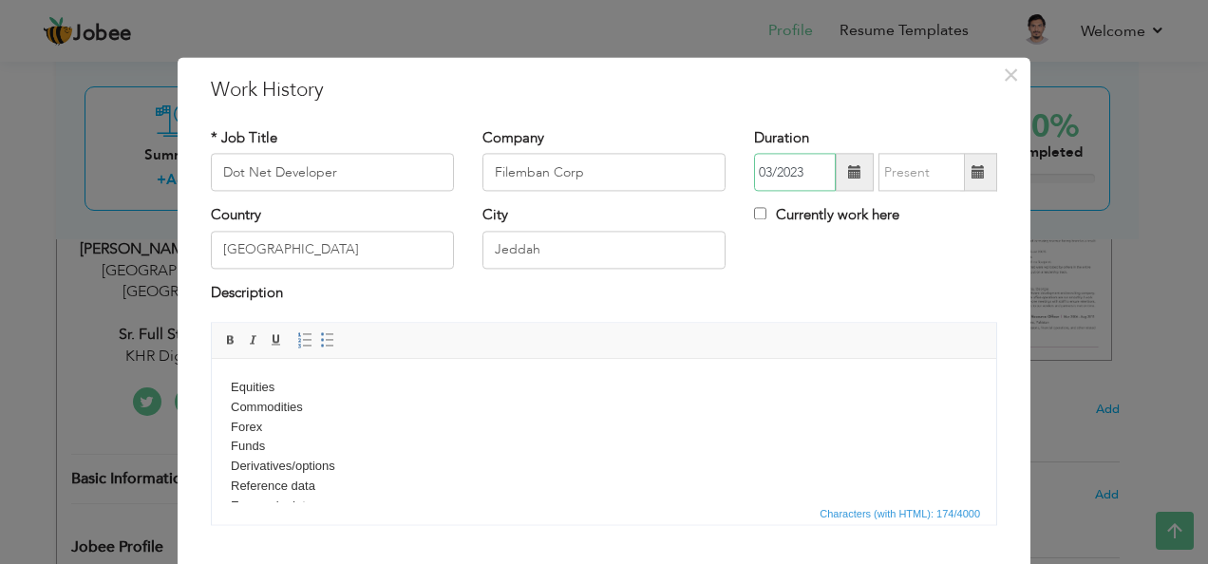
click at [825, 179] on input "03/2023" at bounding box center [795, 173] width 82 height 38
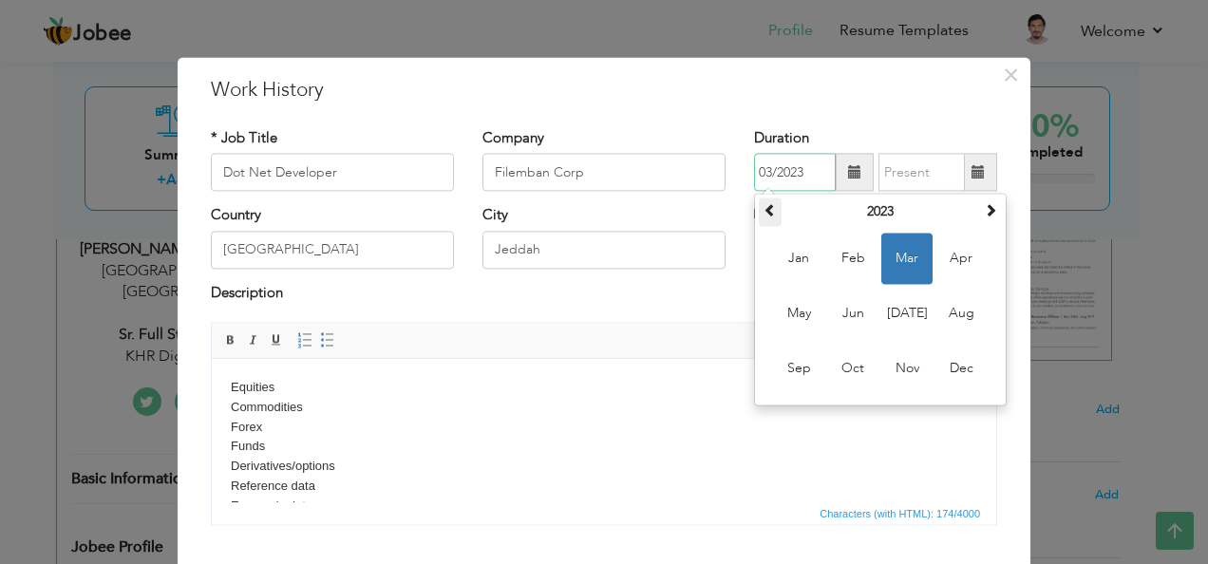
click at [771, 209] on th at bounding box center [770, 212] width 23 height 28
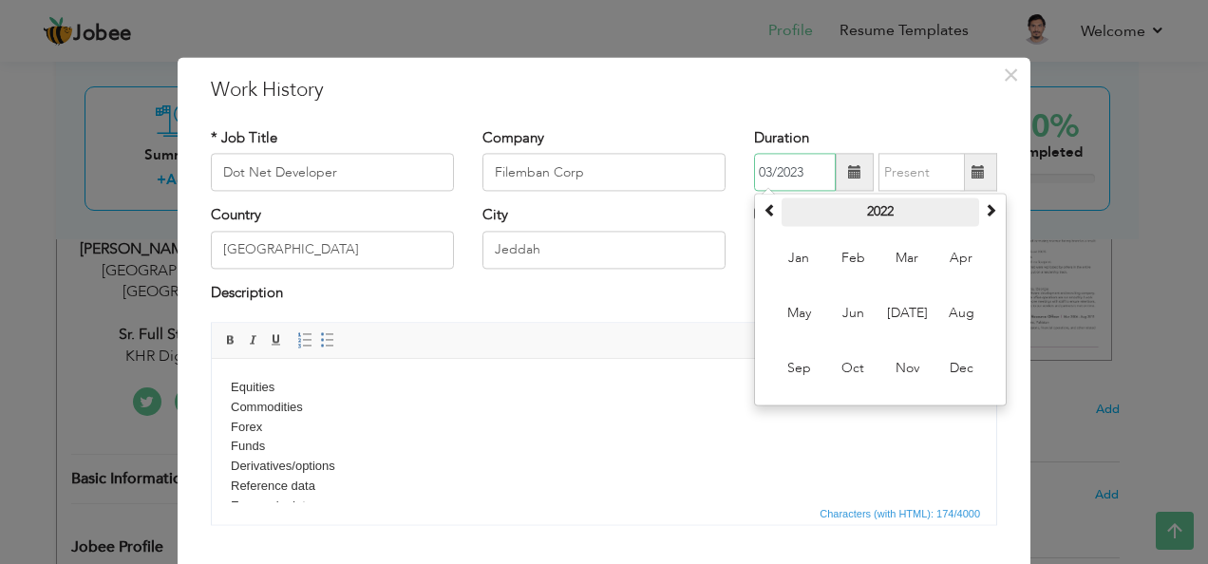
click at [816, 210] on th "2022" at bounding box center [880, 212] width 198 height 28
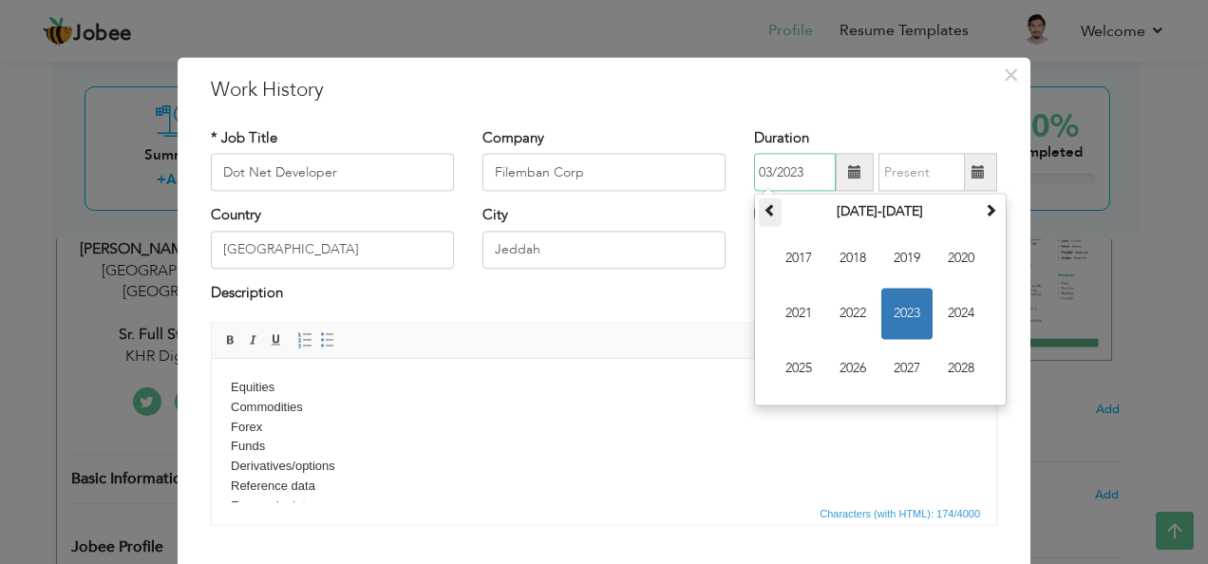
click at [763, 213] on span at bounding box center [769, 210] width 13 height 13
click at [858, 356] on span "2016" at bounding box center [852, 369] width 51 height 51
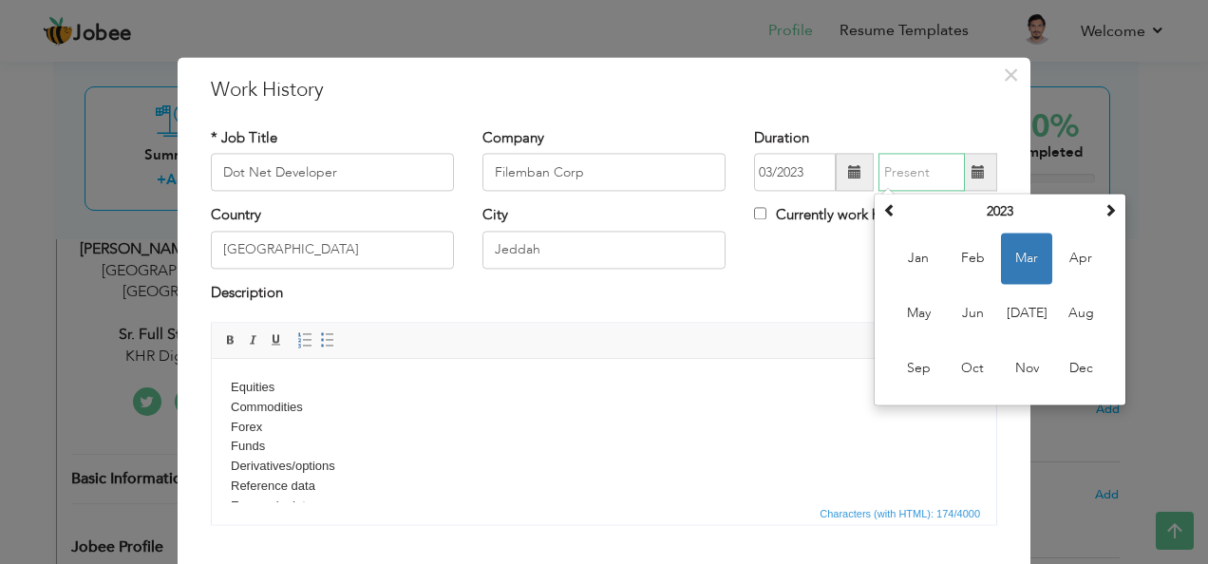
click at [907, 170] on input "text" at bounding box center [921, 173] width 86 height 38
click at [1064, 356] on span "Dec" at bounding box center [1080, 369] width 51 height 51
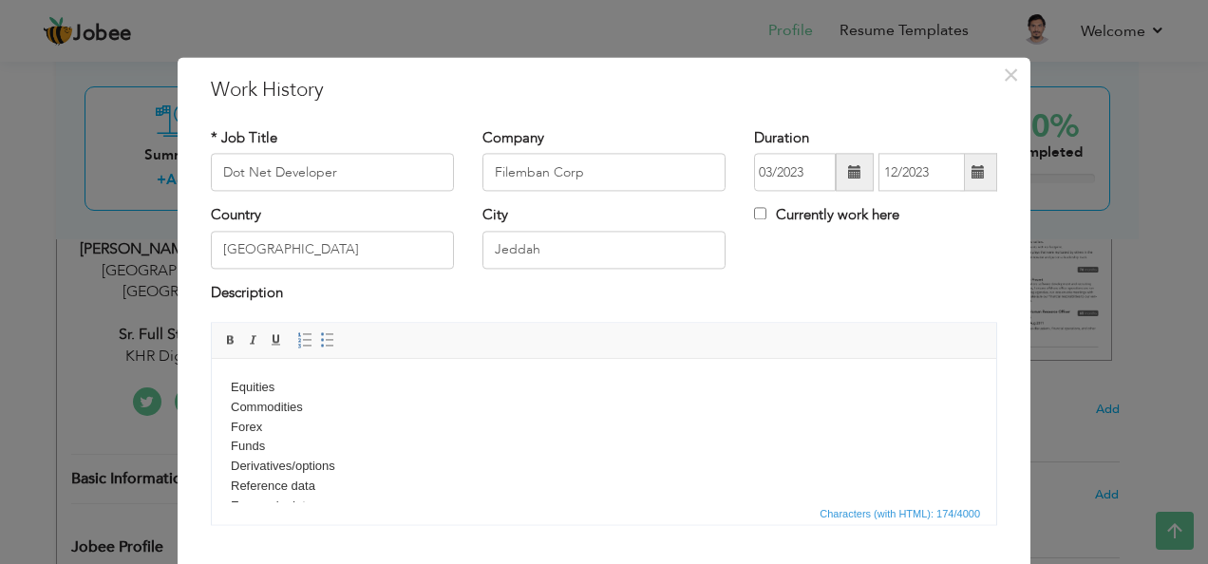
click at [978, 159] on span at bounding box center [978, 173] width 37 height 38
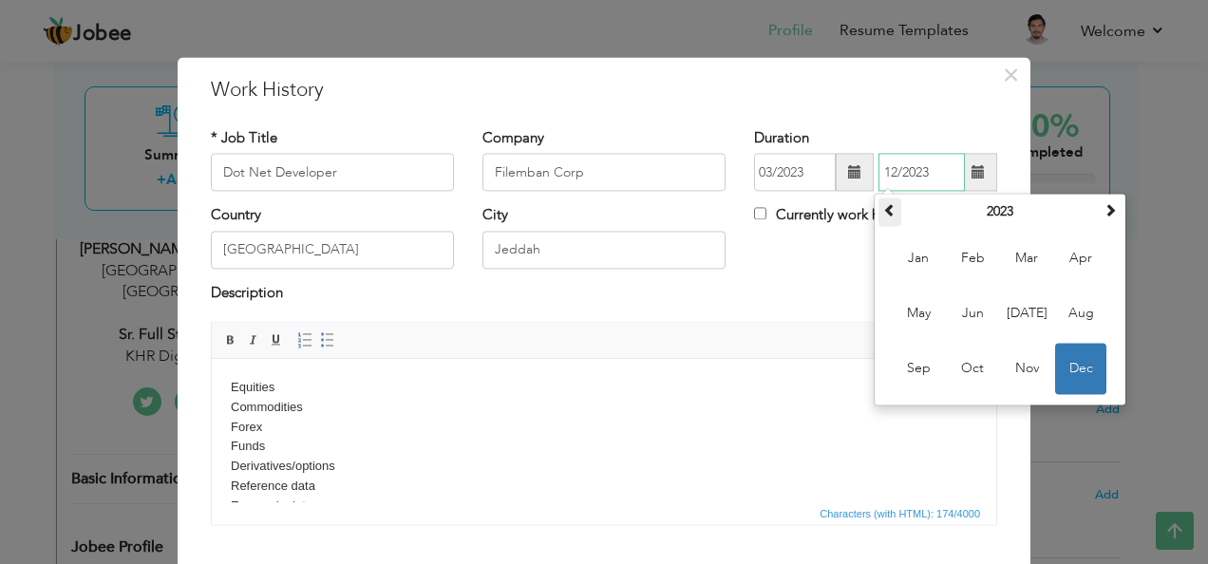
click at [887, 214] on span at bounding box center [889, 210] width 13 height 13
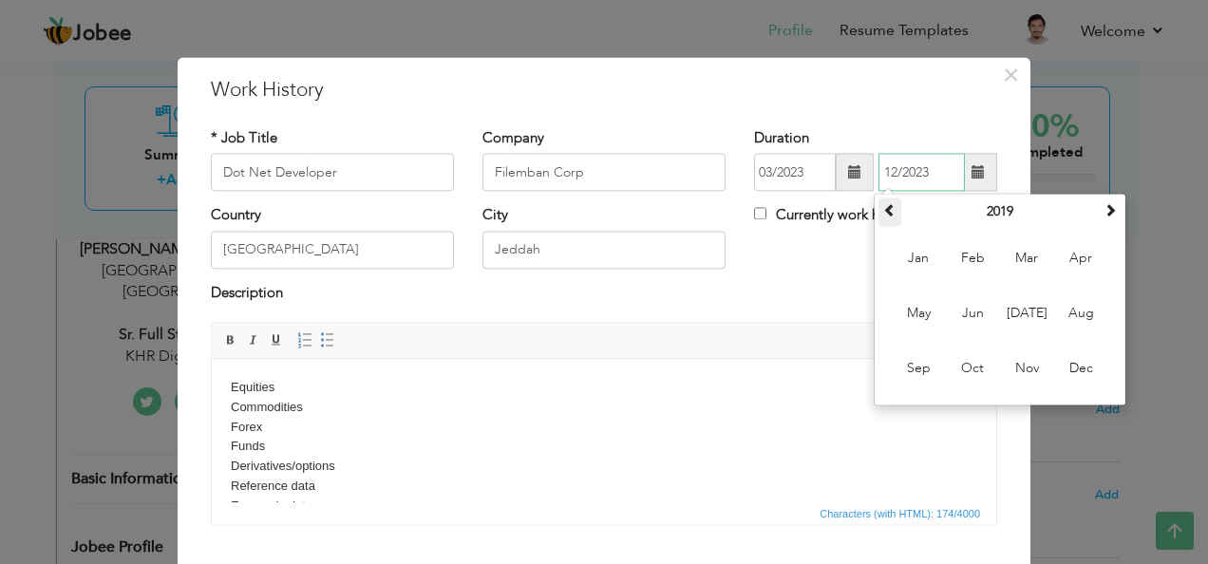
click at [887, 214] on span at bounding box center [889, 210] width 13 height 13
click at [1069, 359] on span "Dec" at bounding box center [1080, 369] width 51 height 51
type input "12/2017"
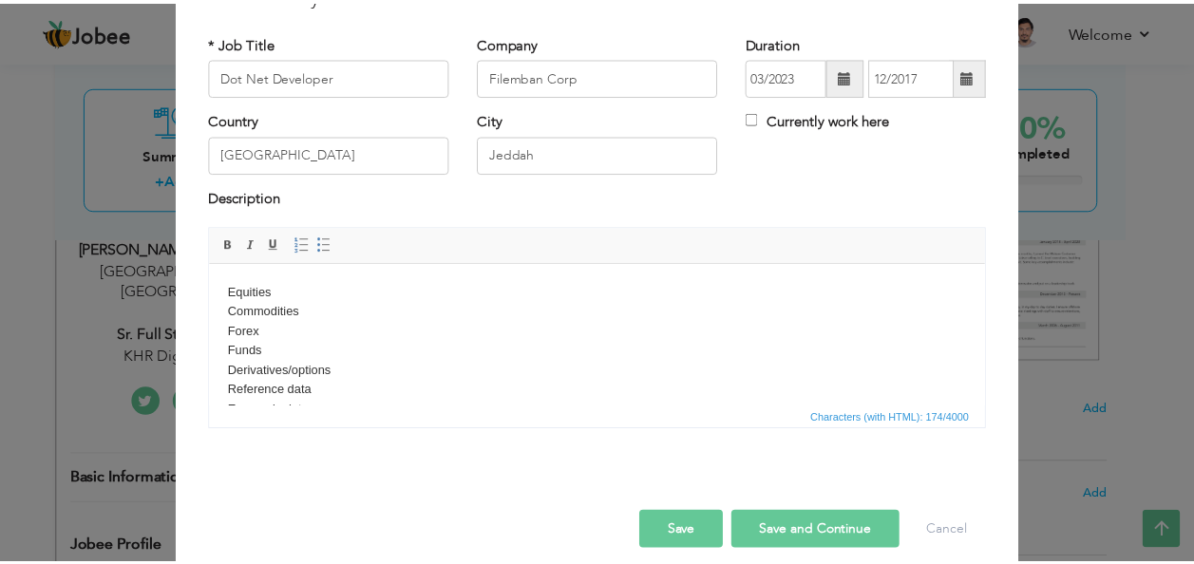
scroll to position [114, 0]
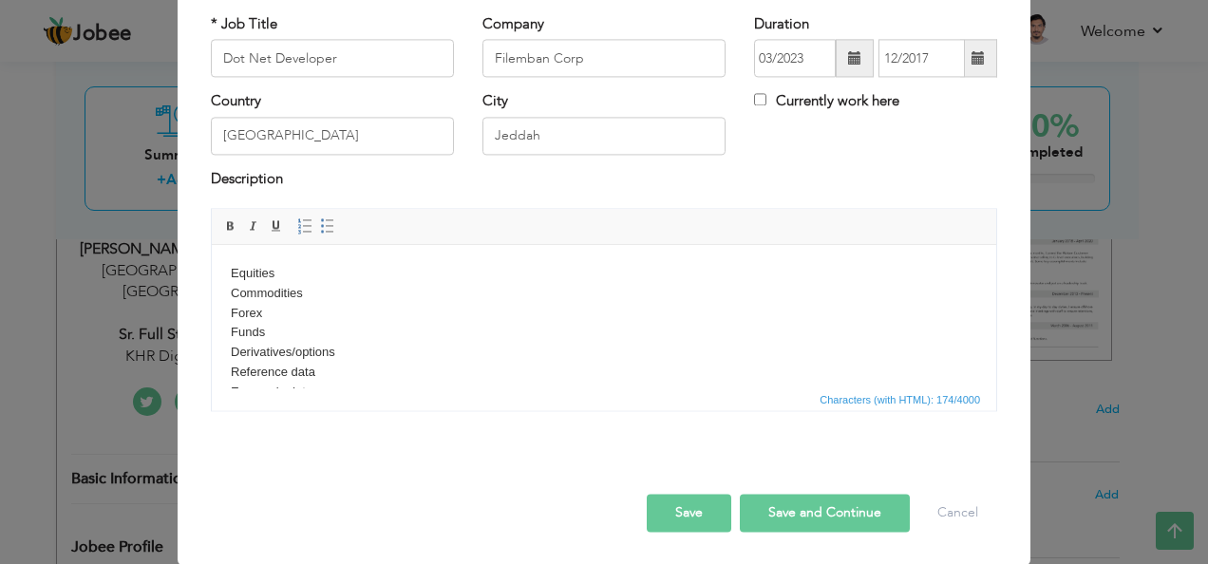
click at [703, 507] on button "Save" at bounding box center [689, 514] width 85 height 38
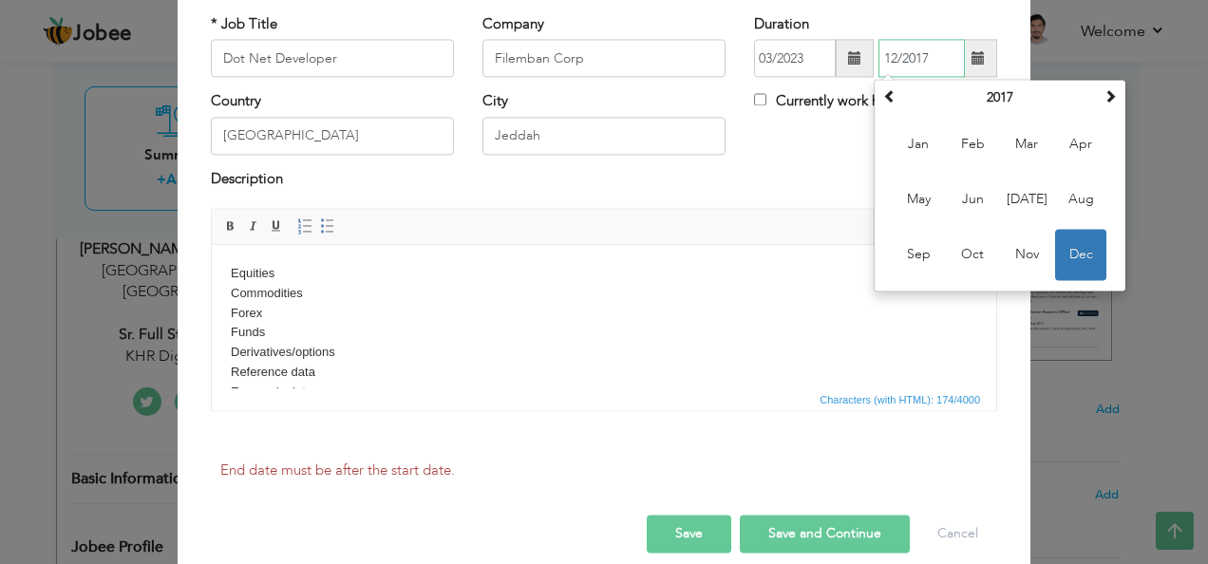
click at [1084, 255] on span "Dec" at bounding box center [1080, 255] width 51 height 51
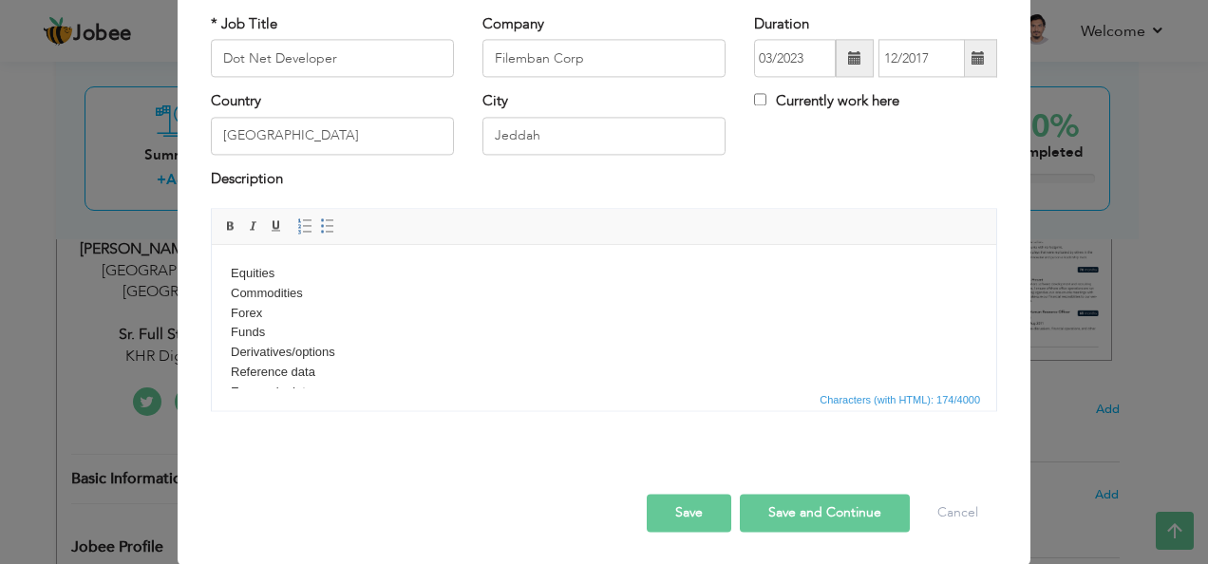
click at [848, 62] on span at bounding box center [854, 57] width 13 height 13
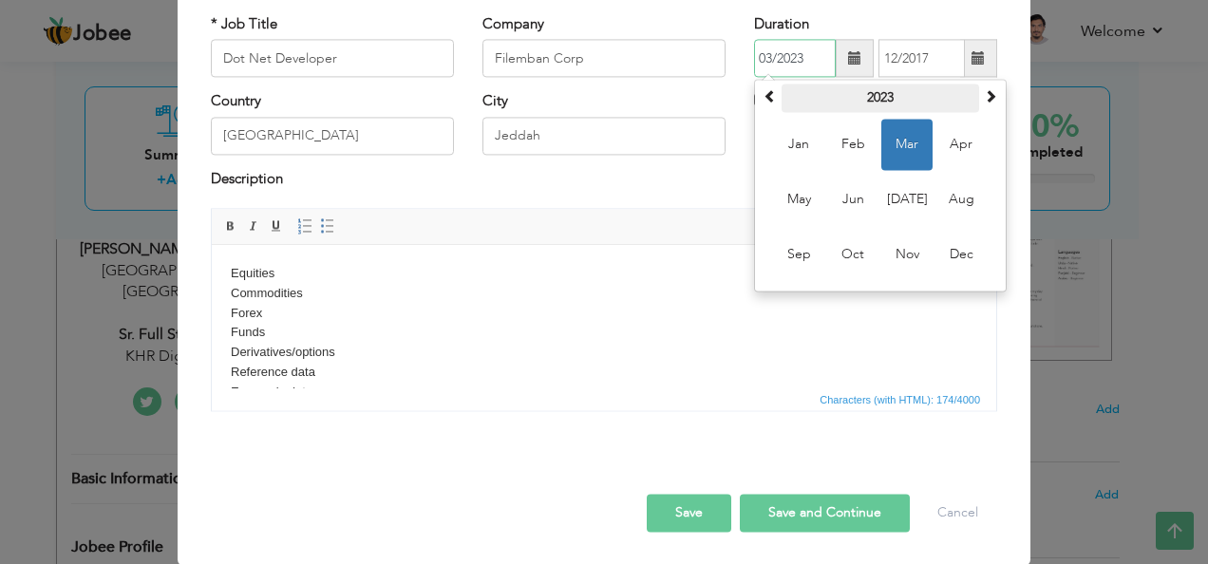
click at [864, 88] on th "2023" at bounding box center [880, 99] width 198 height 28
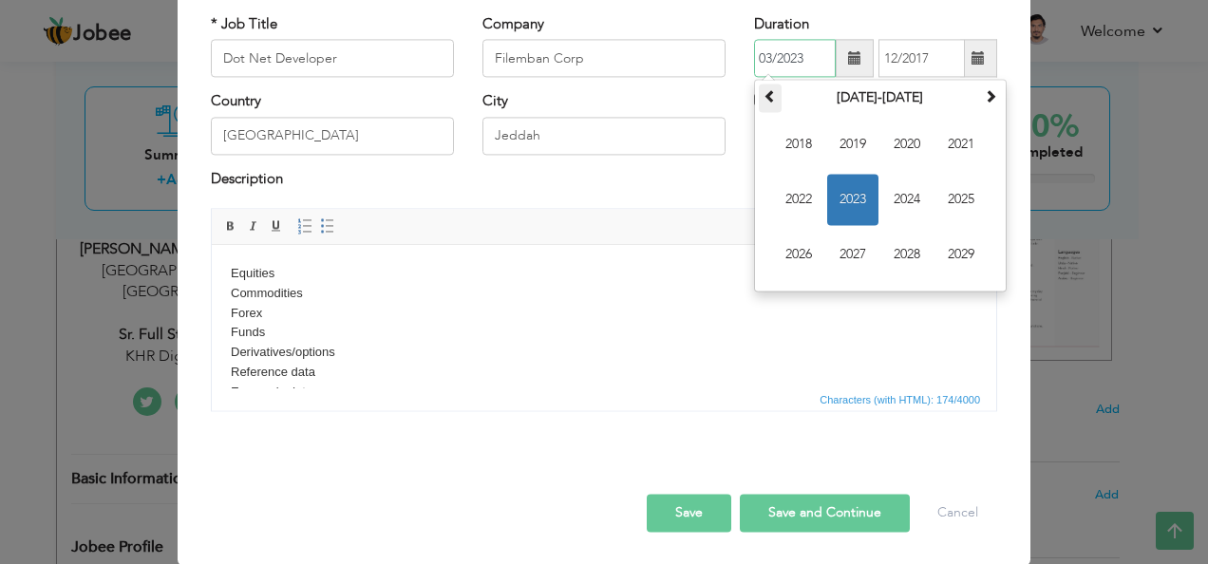
click at [763, 98] on span at bounding box center [769, 96] width 13 height 13
click at [796, 258] on span "2016" at bounding box center [798, 255] width 51 height 51
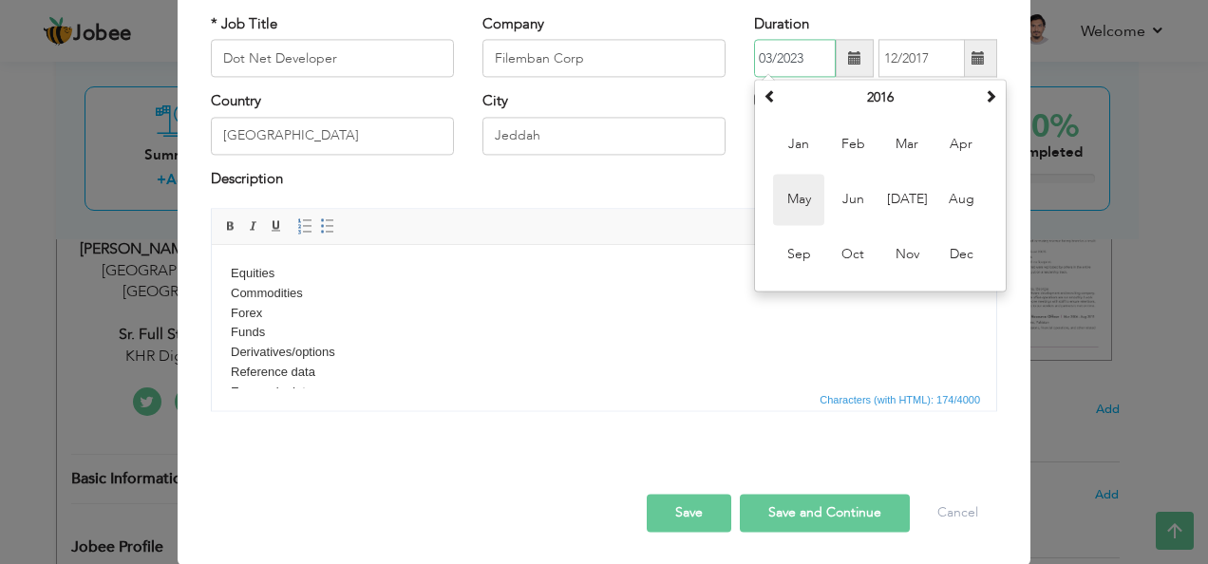
click at [803, 193] on span "May" at bounding box center [798, 200] width 51 height 51
type input "05/2016"
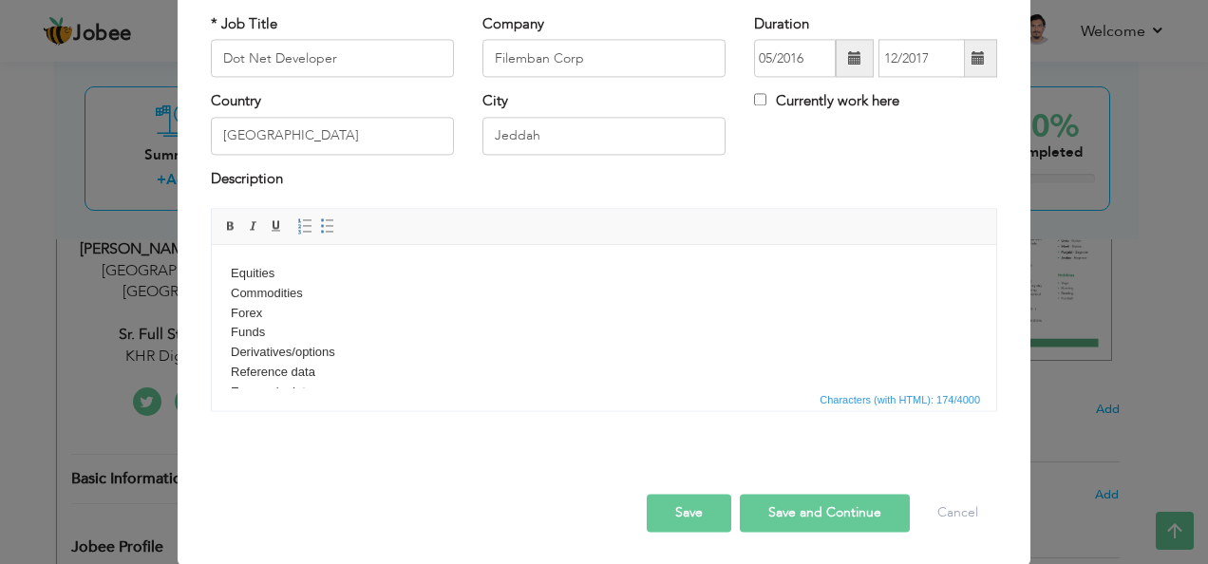
click at [684, 505] on button "Save" at bounding box center [689, 514] width 85 height 38
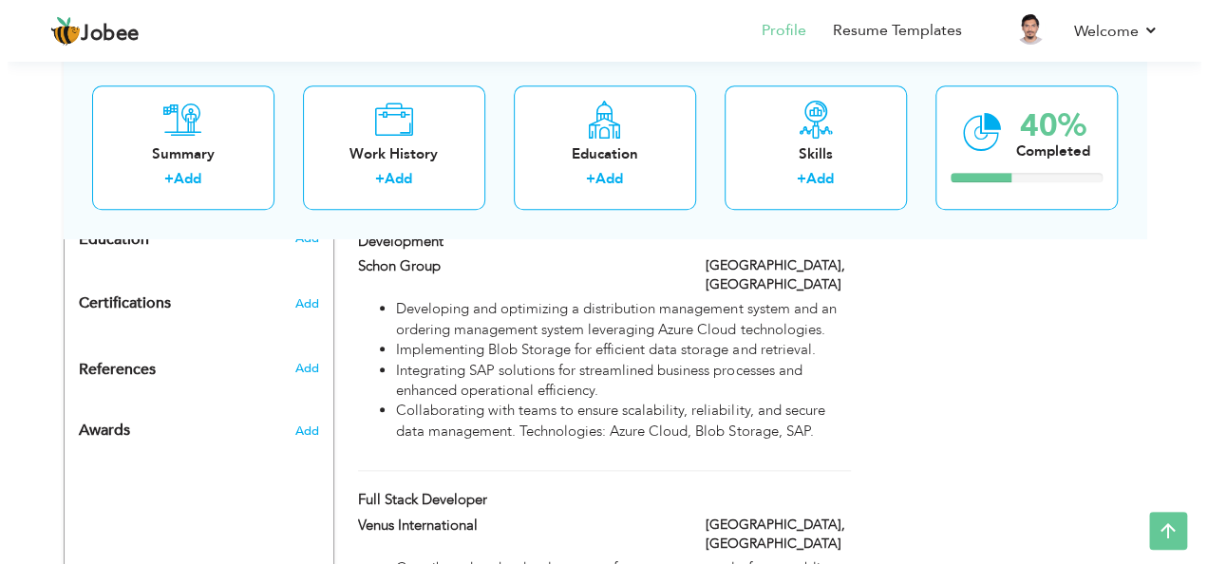
scroll to position [875, 0]
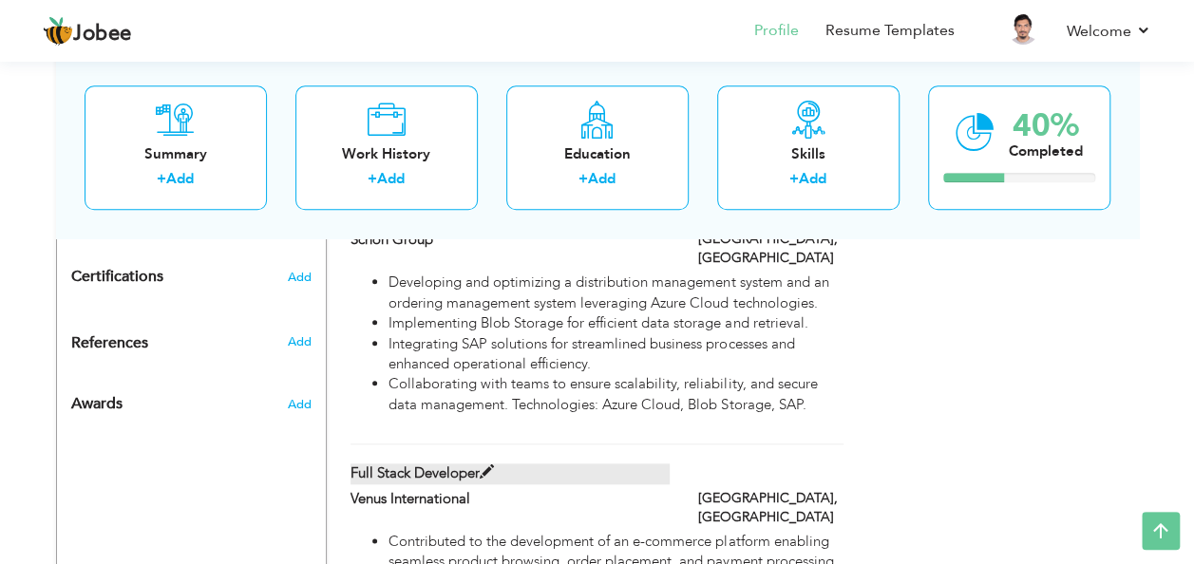
click at [482, 465] on span at bounding box center [487, 472] width 14 height 14
type input "Full Stack Developer"
type input "Venus International"
type input "[GEOGRAPHIC_DATA]"
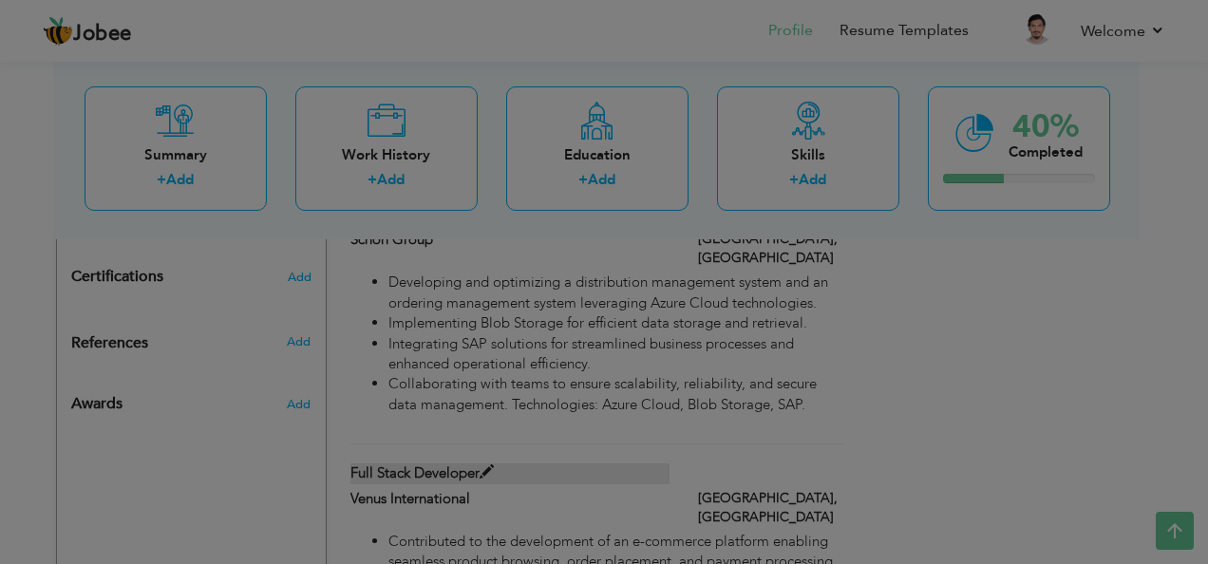
scroll to position [0, 0]
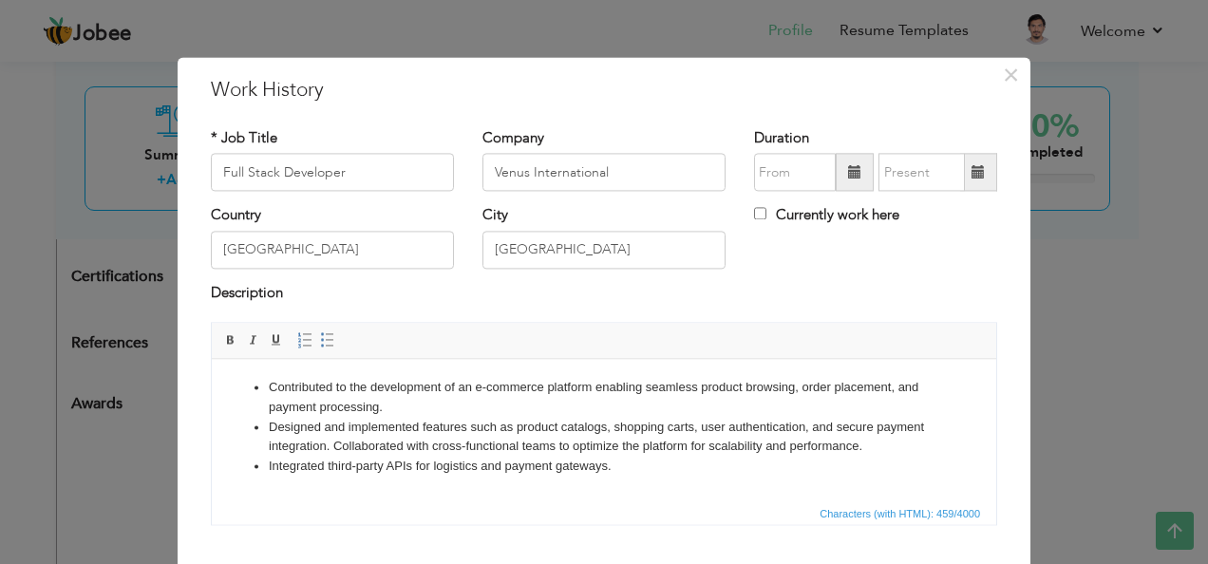
click at [851, 165] on span at bounding box center [854, 171] width 13 height 13
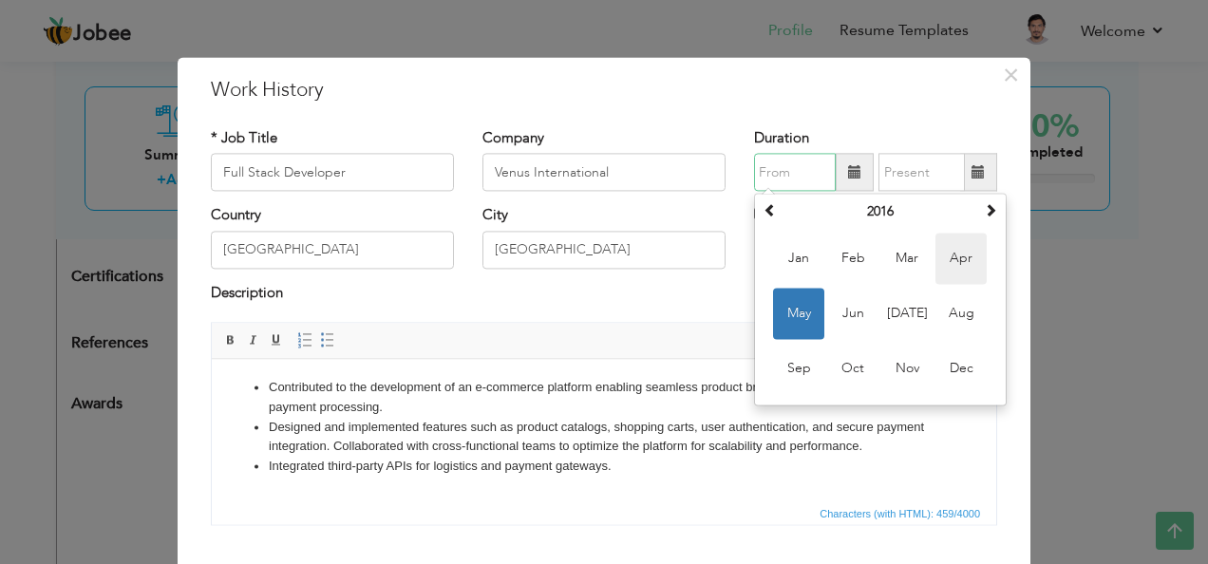
click at [961, 260] on span "Apr" at bounding box center [960, 259] width 51 height 51
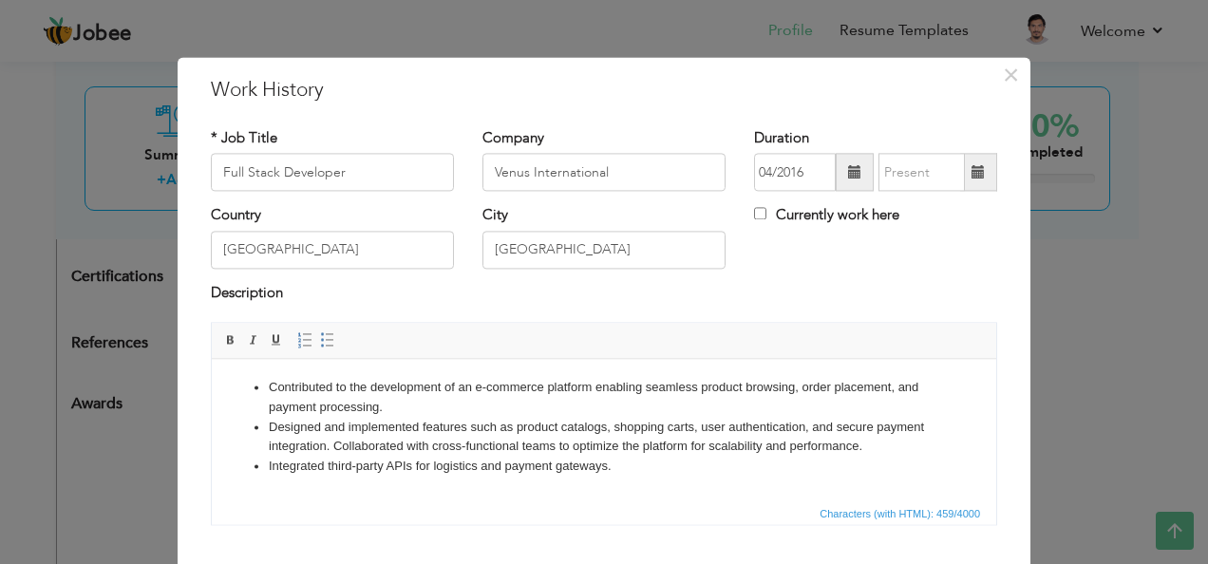
click at [839, 180] on span at bounding box center [855, 173] width 38 height 38
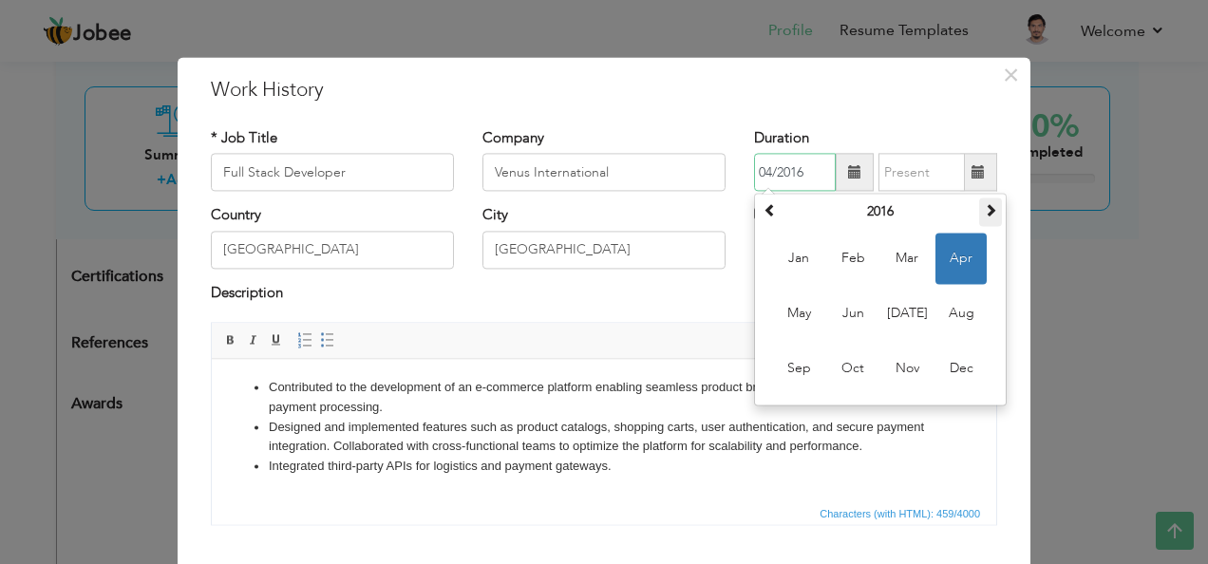
click at [984, 209] on span at bounding box center [990, 210] width 13 height 13
click at [945, 259] on span "Apr" at bounding box center [960, 259] width 51 height 51
type input "04/2018"
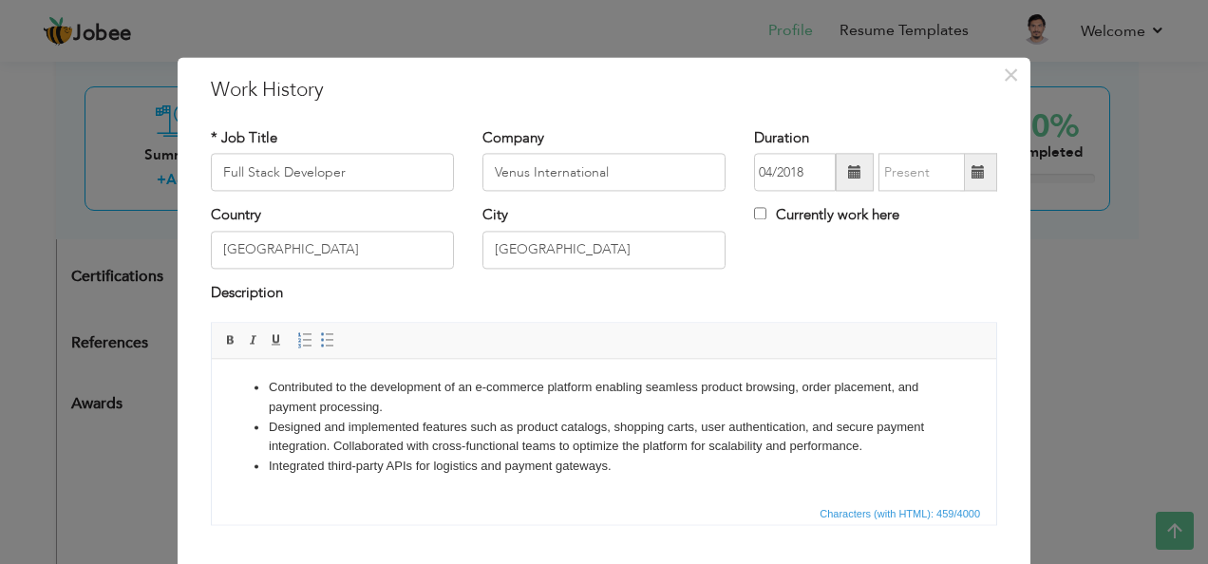
click at [963, 175] on span at bounding box center [978, 173] width 37 height 38
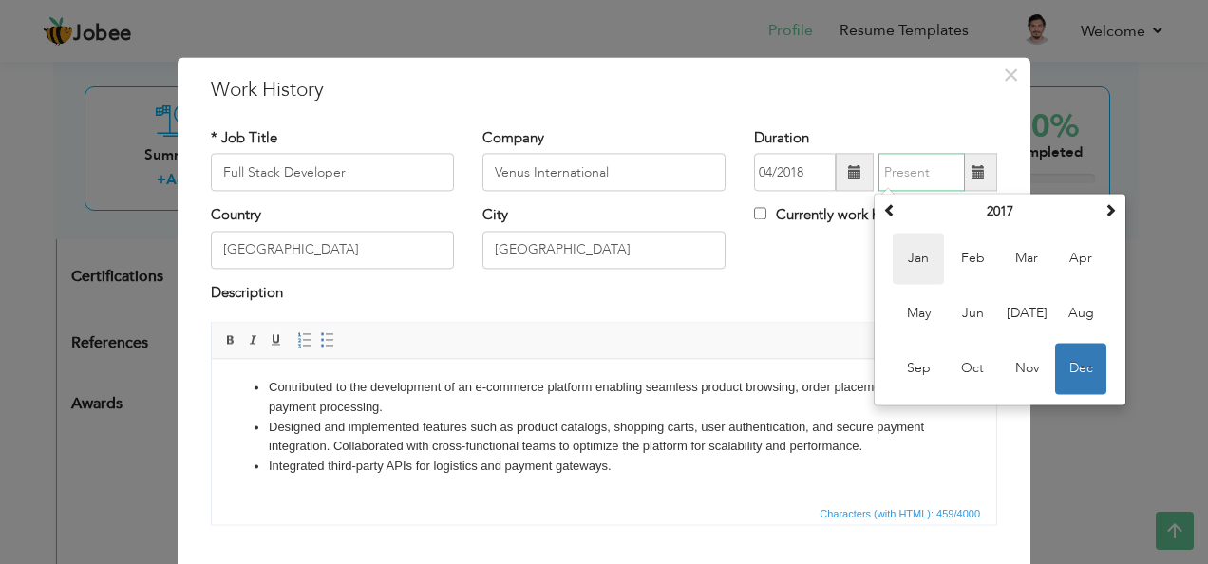
click at [911, 268] on span "Jan" at bounding box center [918, 259] width 51 height 51
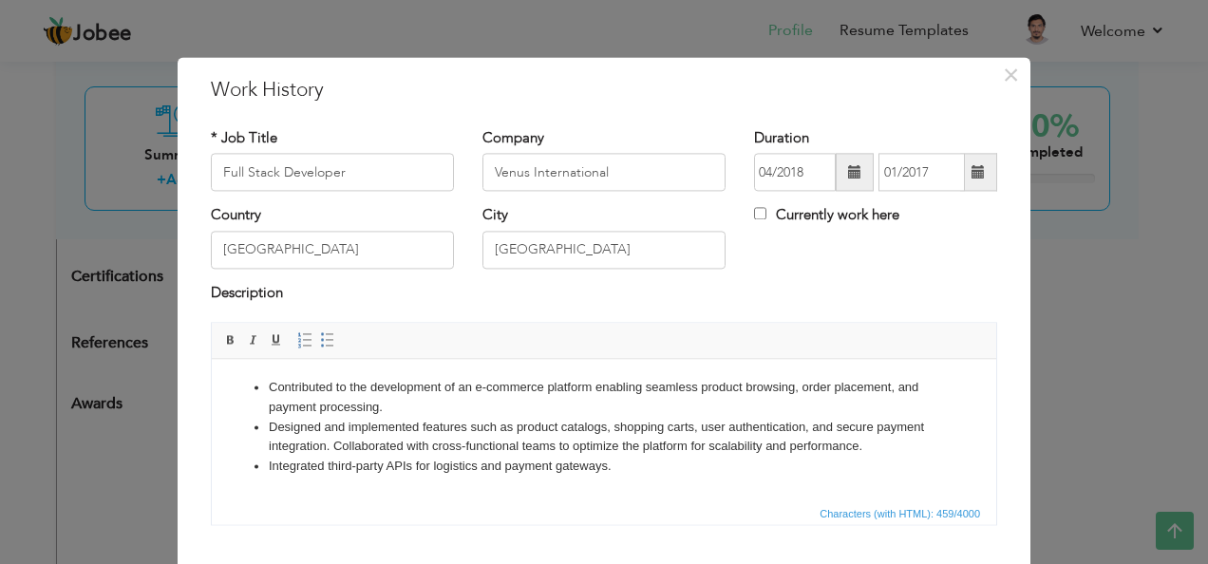
click at [971, 172] on span at bounding box center [977, 171] width 13 height 13
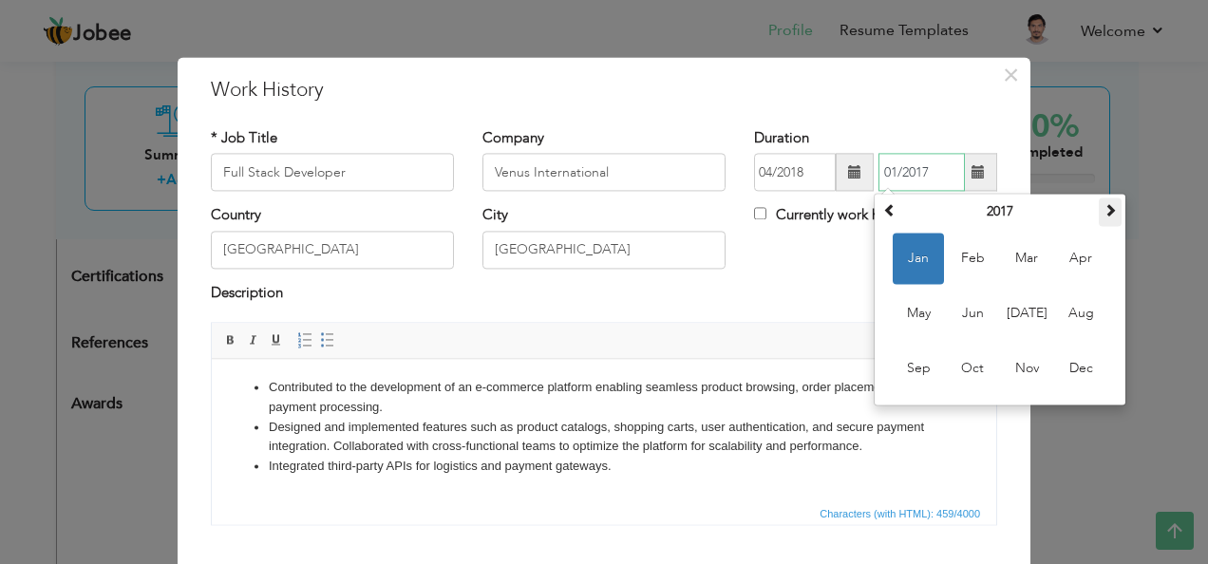
click at [1106, 212] on span at bounding box center [1109, 210] width 13 height 13
click at [1099, 211] on th at bounding box center [1110, 212] width 23 height 28
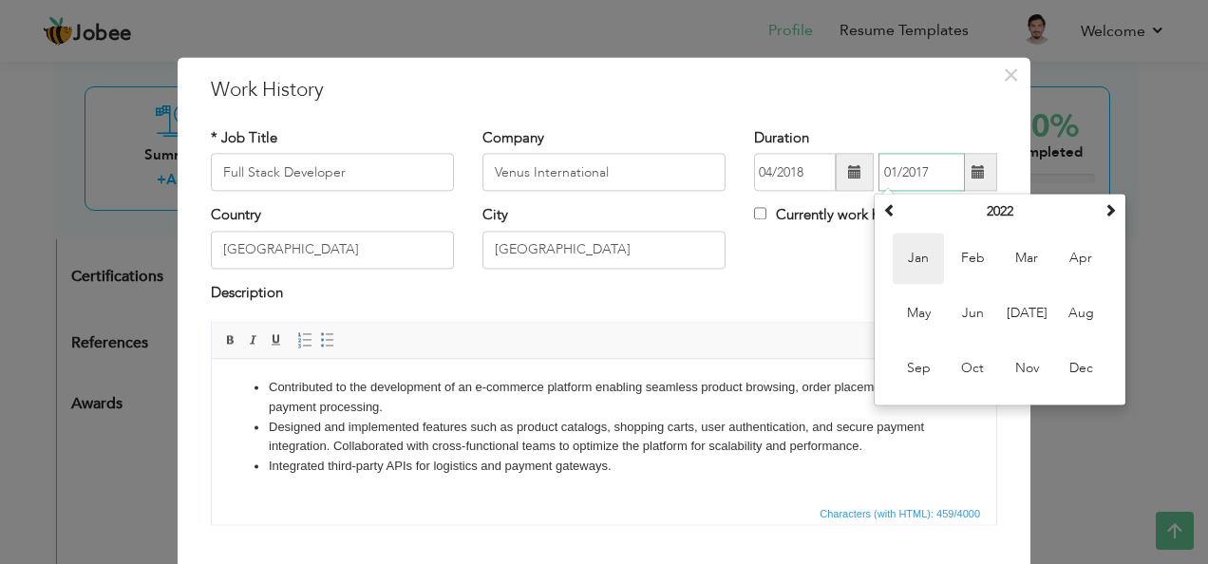
click at [920, 258] on span "Jan" at bounding box center [918, 259] width 51 height 51
type input "01/2022"
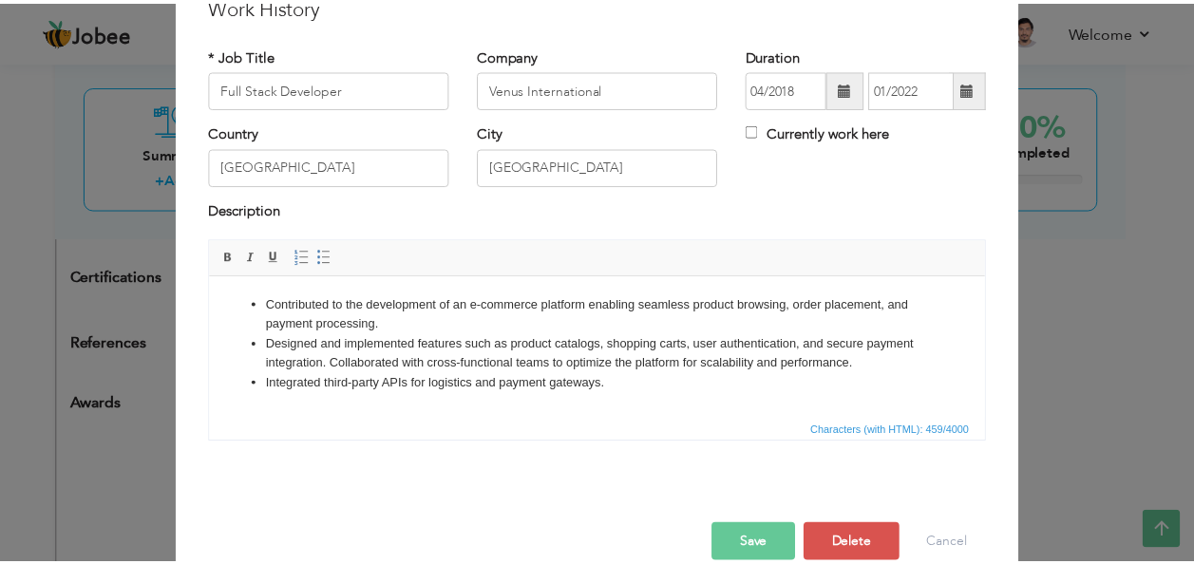
scroll to position [92, 0]
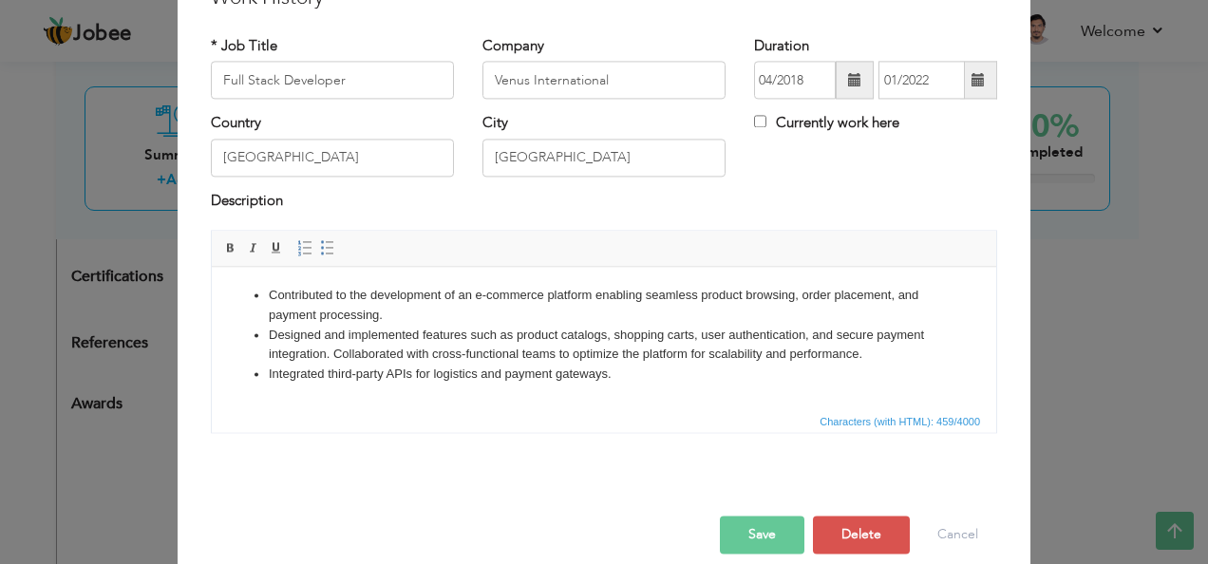
click at [785, 532] on button "Save" at bounding box center [762, 536] width 85 height 38
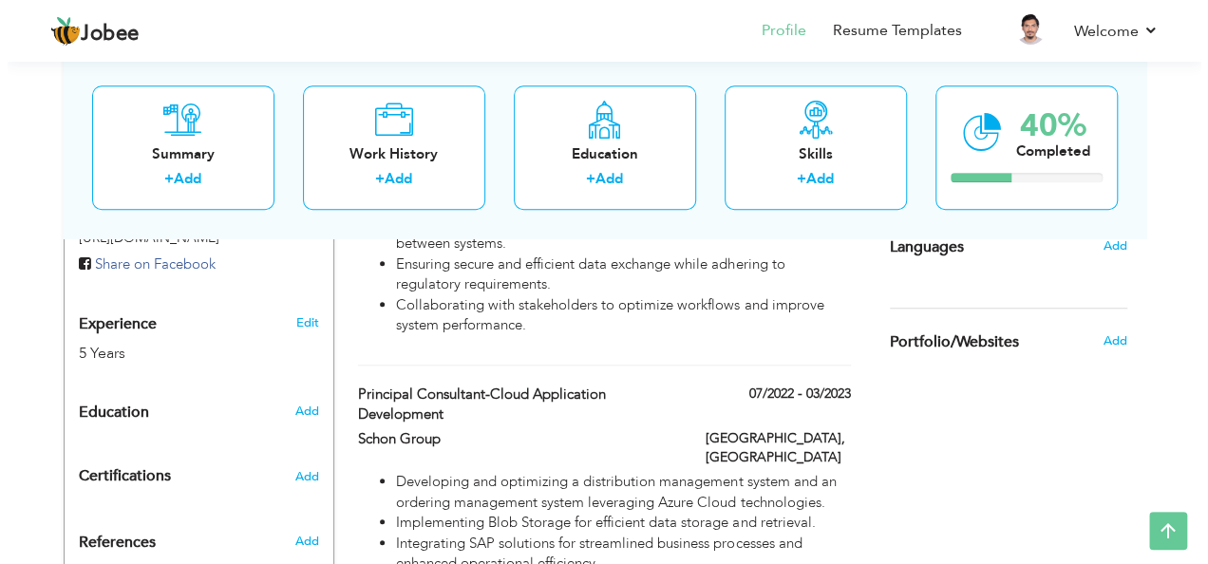
scroll to position [679, 0]
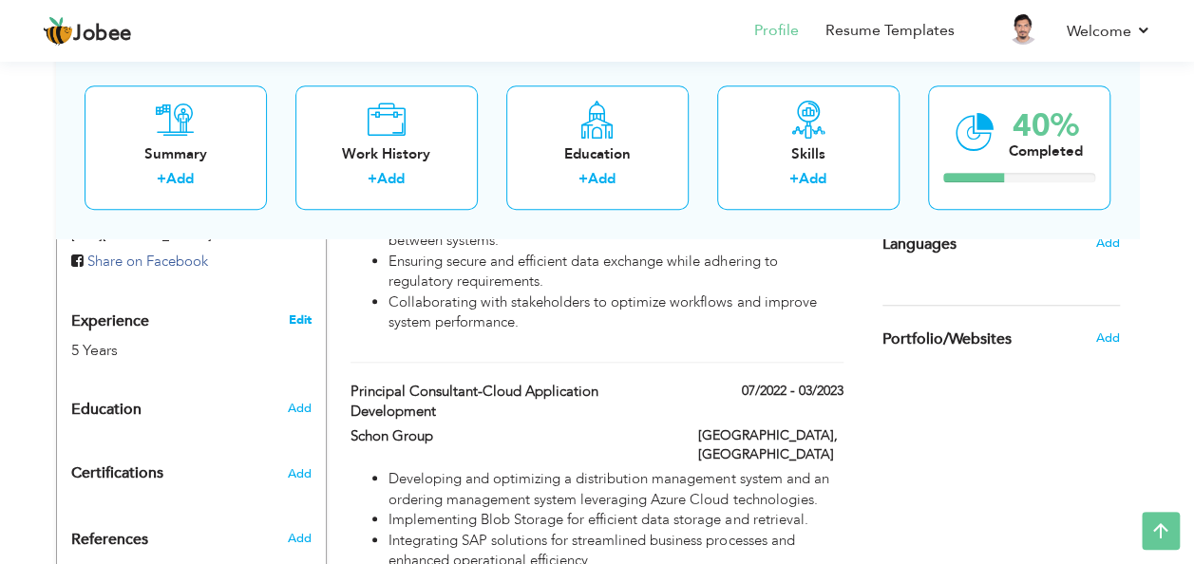
click at [292, 311] on link "Edit" at bounding box center [299, 319] width 23 height 17
type input "[PERSON_NAME]"
type input "923312518647"
select select "number:166"
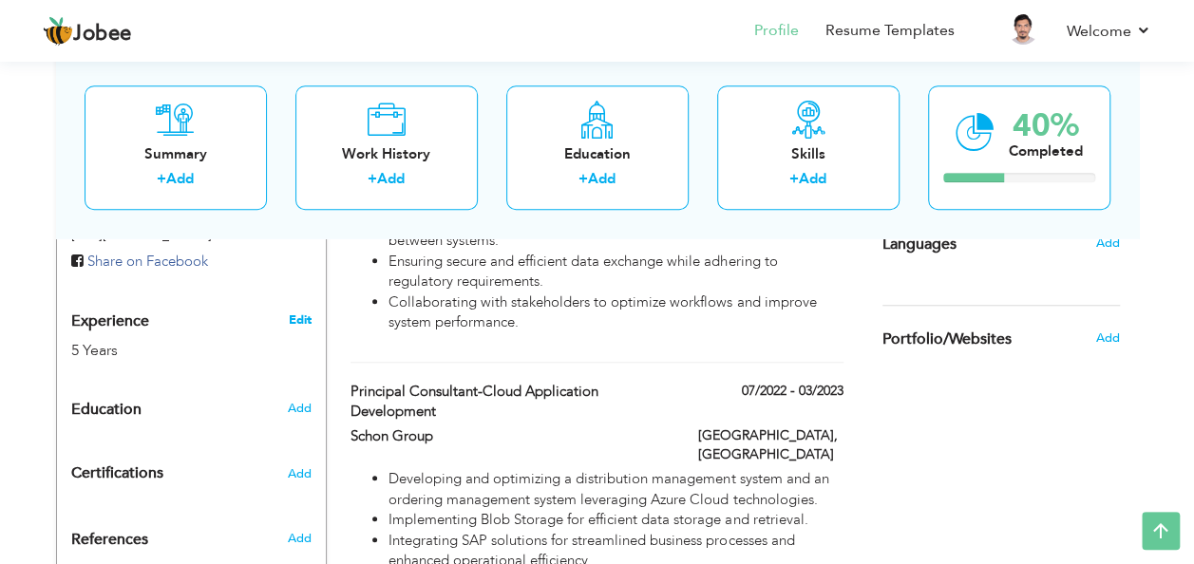
type input "Sindh"
type input "[GEOGRAPHIC_DATA]"
select select "number:7"
type input "KHR Digital Solutions"
type input "Sr. Full Stack Developer"
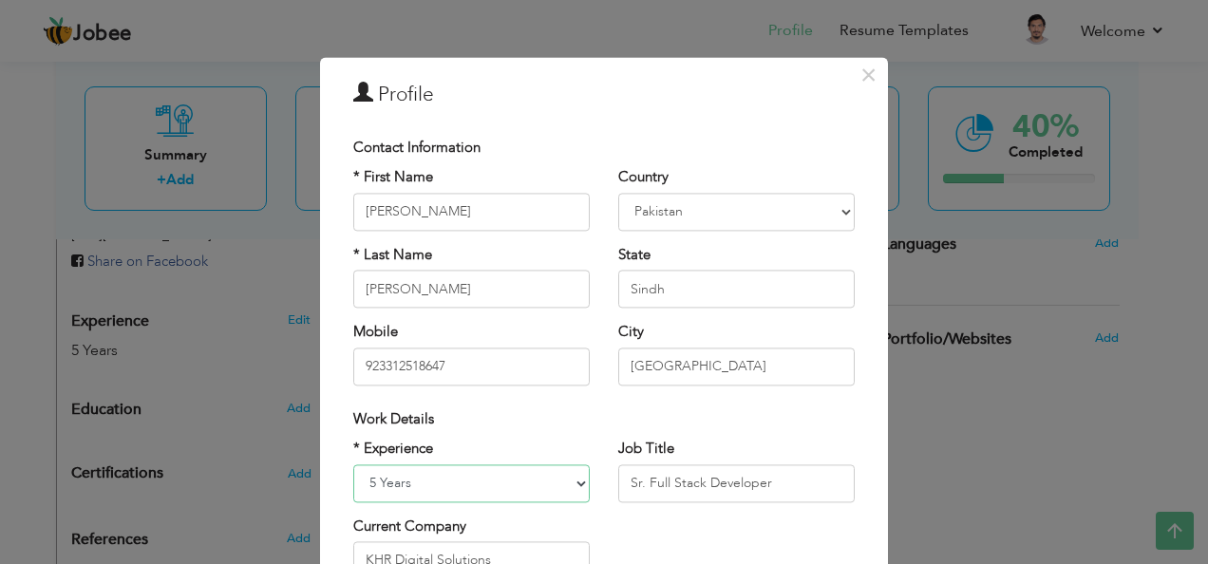
click at [407, 478] on select "Entry Level Less than 1 Year 1 Year 2 Years 3 Years 4 Years 5 Years 6 Years 7 Y…" at bounding box center [471, 483] width 236 height 38
select select "number:9"
click at [353, 464] on select "Entry Level Less than 1 Year 1 Year 2 Years 3 Years 4 Years 5 Years 6 Years 7 Y…" at bounding box center [471, 483] width 236 height 38
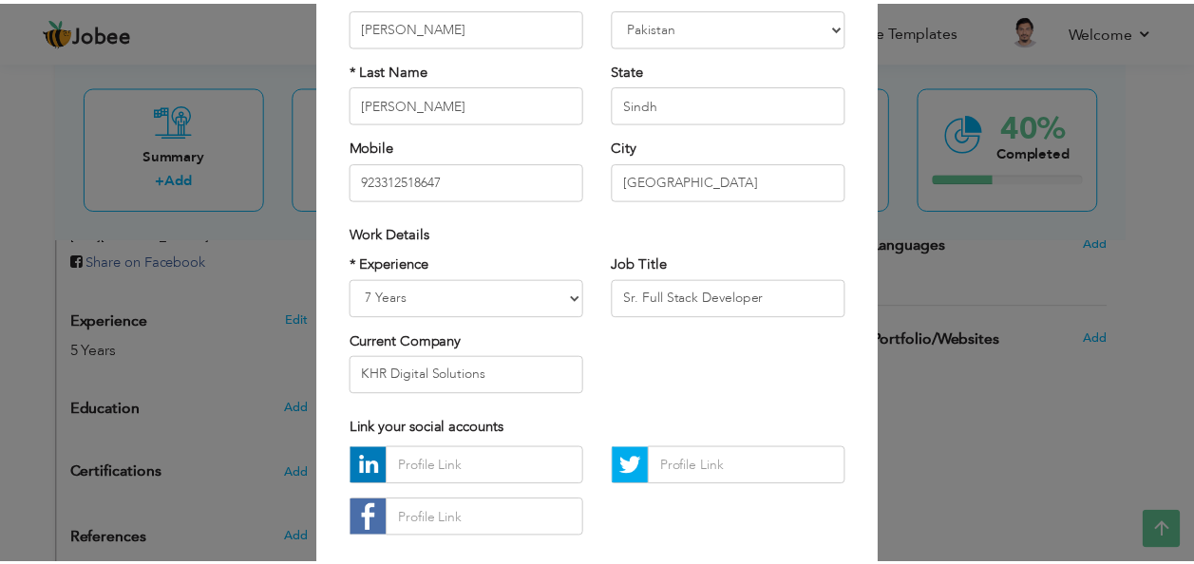
scroll to position [288, 0]
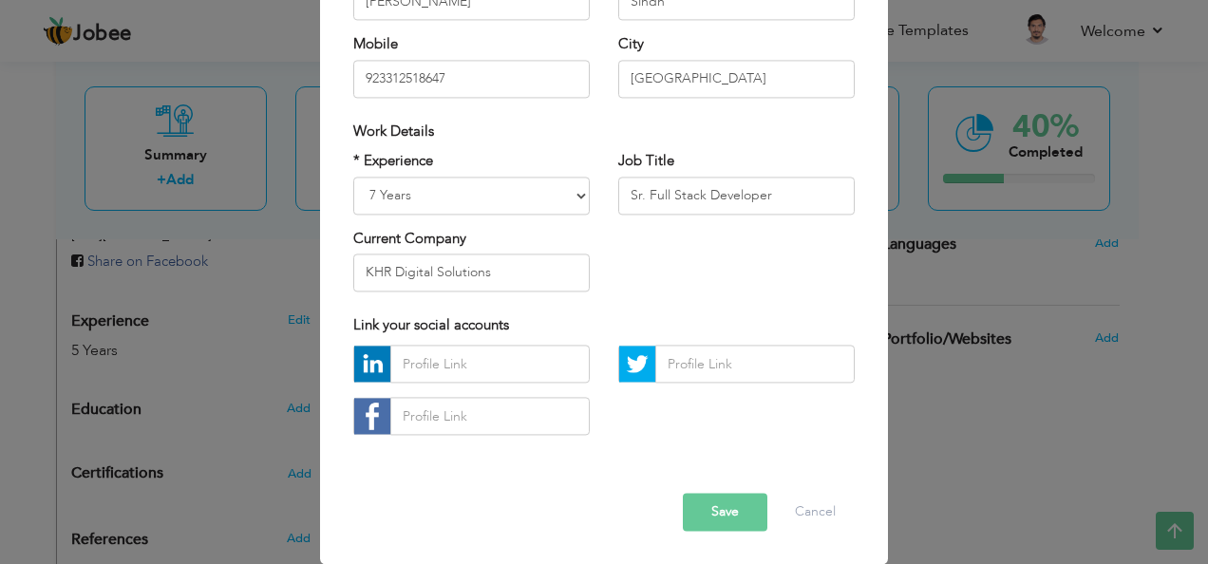
click at [713, 504] on button "Save" at bounding box center [725, 513] width 85 height 38
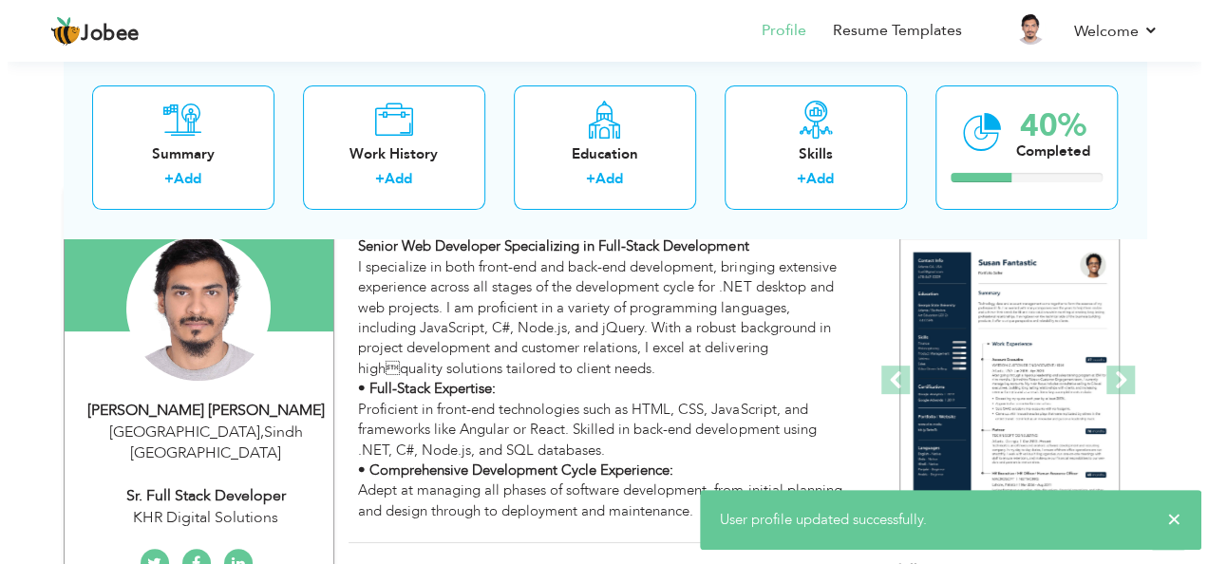
scroll to position [159, 0]
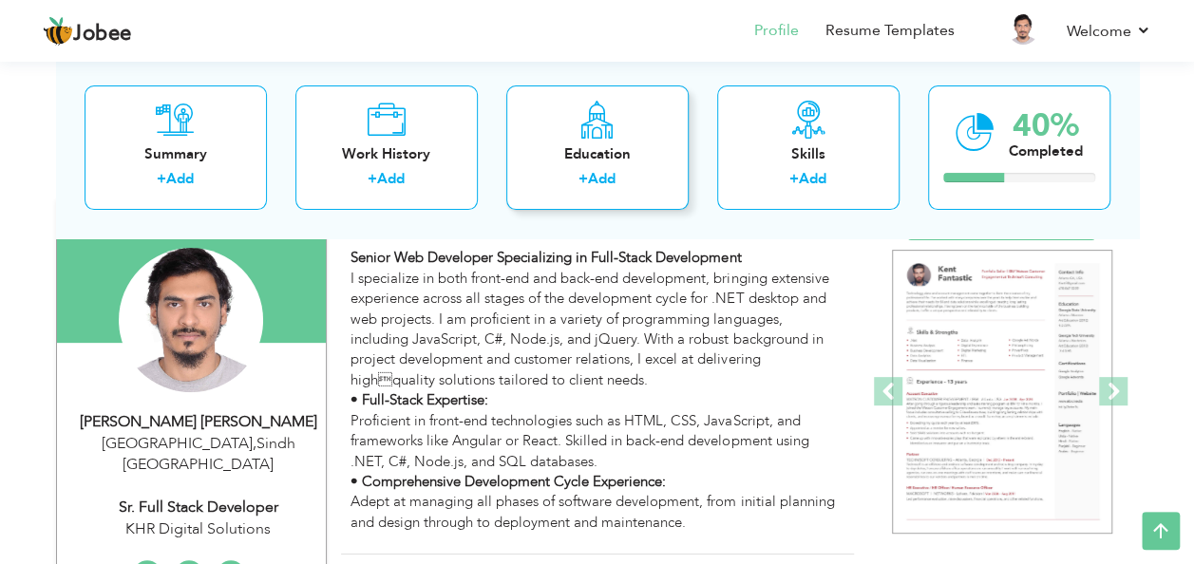
click at [591, 175] on link "Add" at bounding box center [602, 179] width 28 height 19
radio input "true"
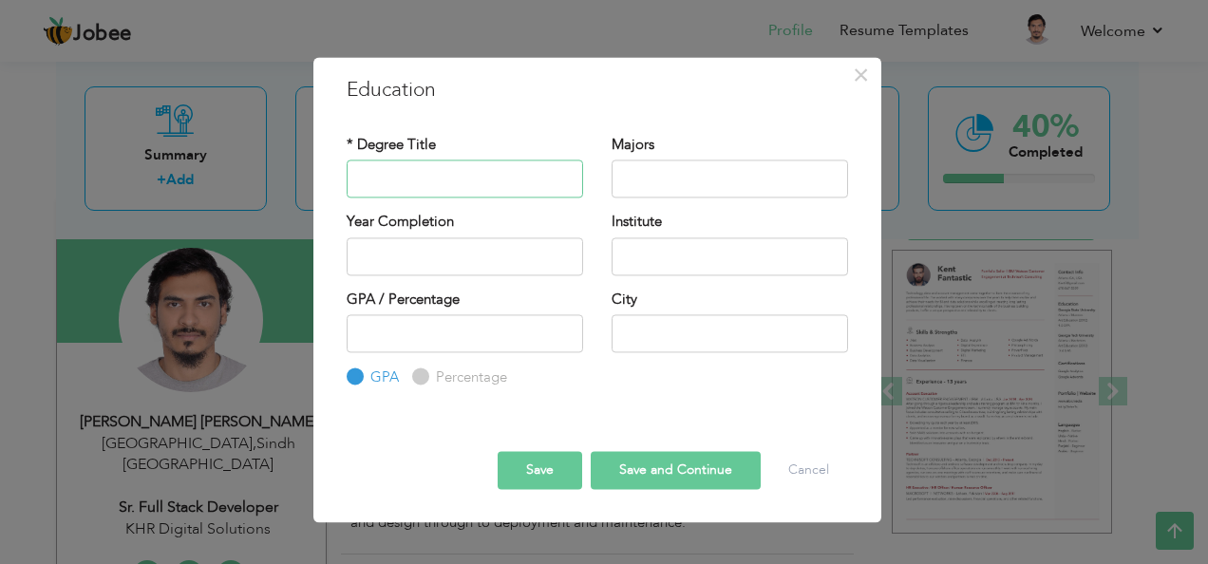
click at [456, 196] on input "text" at bounding box center [465, 179] width 236 height 38
drag, startPoint x: 435, startPoint y: 175, endPoint x: 556, endPoint y: 186, distance: 122.1
click at [556, 186] on input "Bachelors In Computer SCience" at bounding box center [465, 179] width 236 height 38
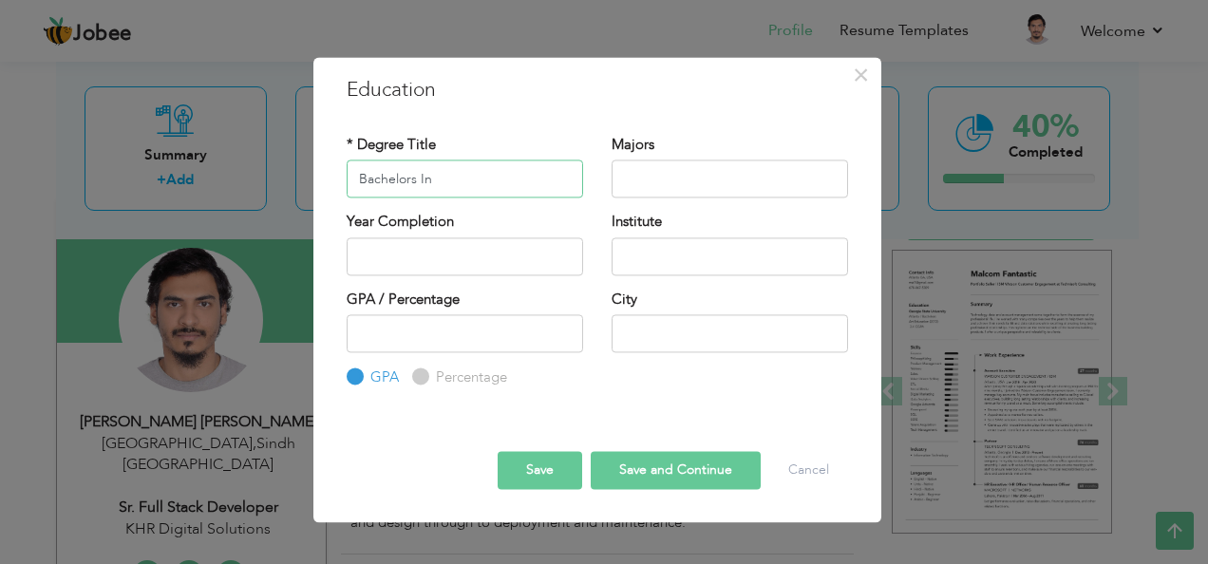
type input "Bachelors In"
click at [638, 186] on input "text" at bounding box center [729, 179] width 236 height 38
paste input "Computer SCience"
click at [703, 173] on input "Computer SCience" at bounding box center [729, 179] width 236 height 38
type input "Computer Science"
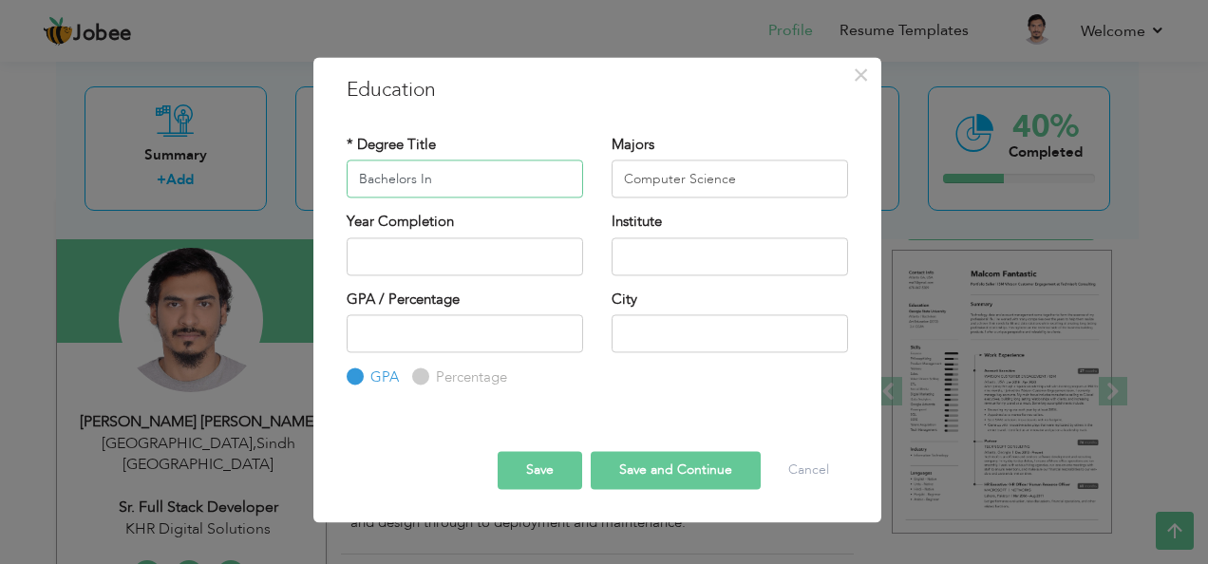
click at [444, 180] on input "Bachelors In" at bounding box center [465, 179] width 236 height 38
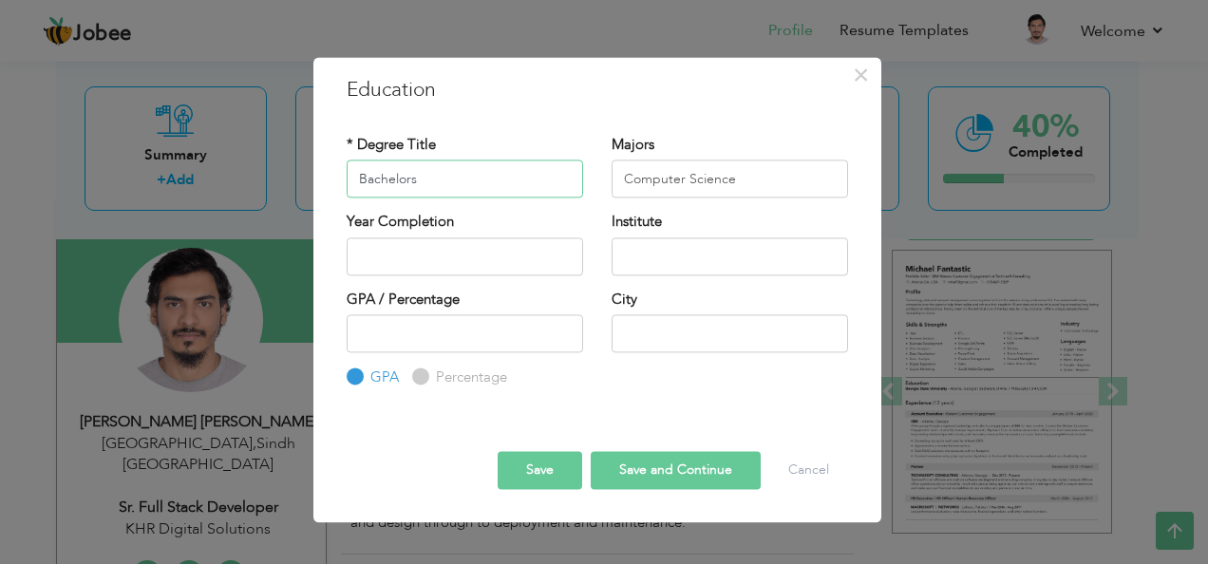
type input "Bachelors"
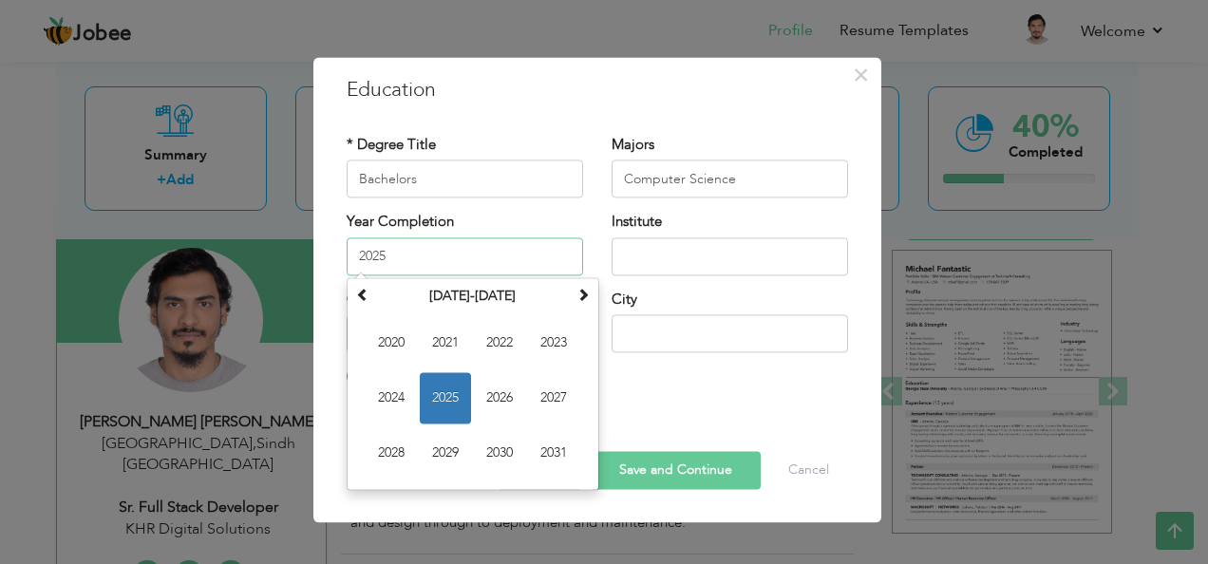
click at [432, 262] on input "2025" at bounding box center [465, 256] width 236 height 38
click at [359, 292] on span at bounding box center [362, 294] width 13 height 13
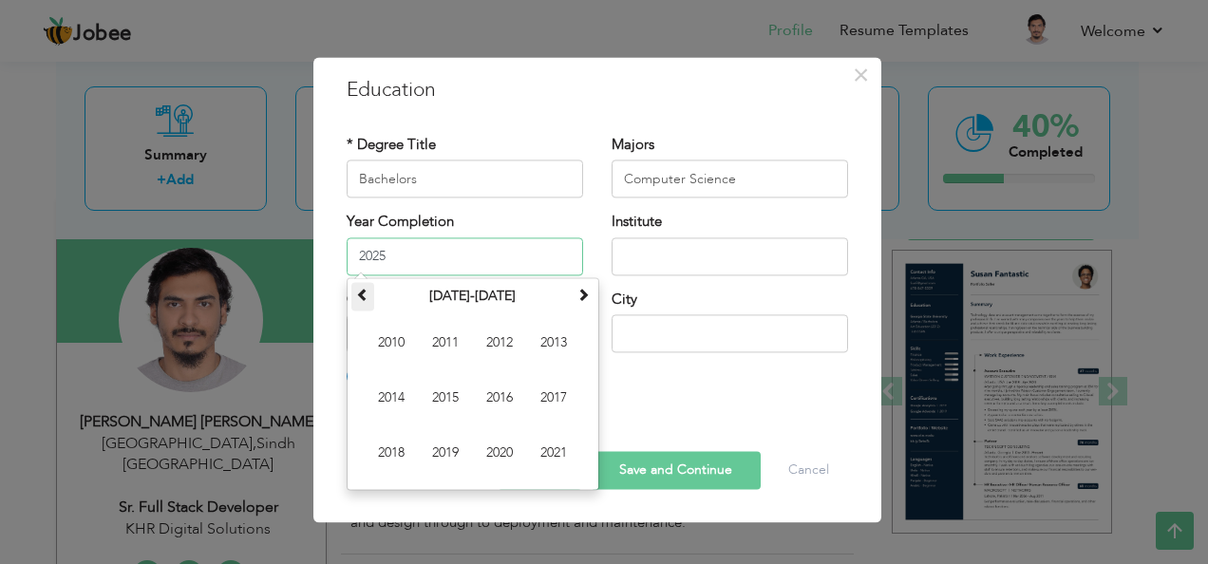
click at [359, 292] on span at bounding box center [362, 294] width 13 height 13
click at [587, 291] on span at bounding box center [582, 294] width 13 height 13
click at [444, 449] on span "2019" at bounding box center [445, 452] width 51 height 51
type input "2019"
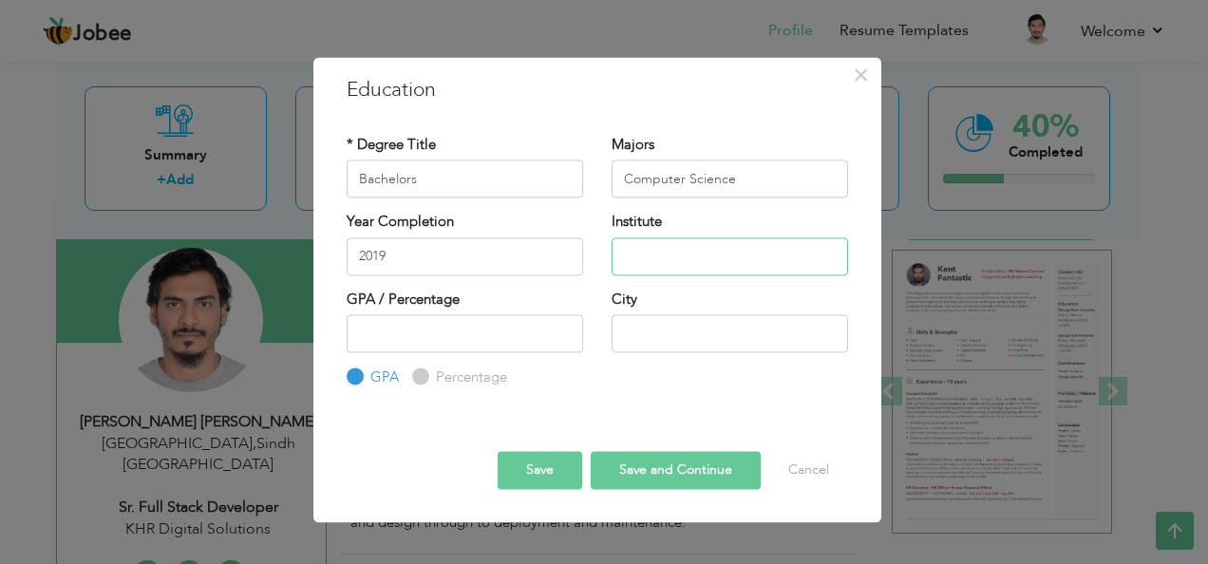
click at [649, 252] on input "text" at bounding box center [729, 256] width 236 height 38
type input "Virtual [GEOGRAPHIC_DATA]"
click at [372, 332] on input "number" at bounding box center [465, 333] width 236 height 38
type input "3.74"
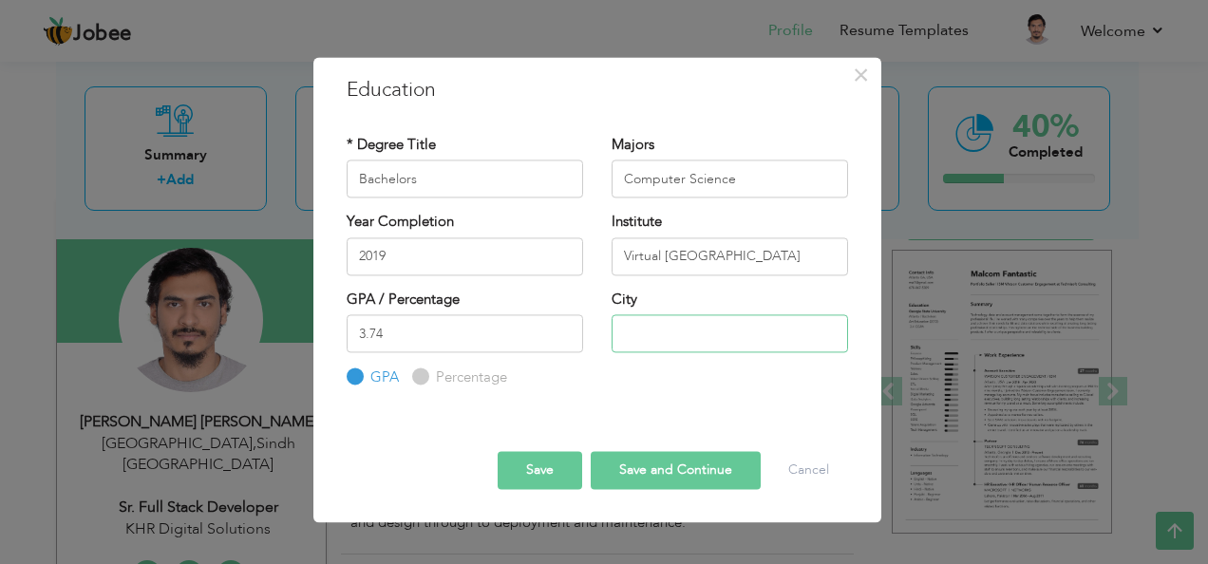
click at [676, 334] on input "text" at bounding box center [729, 333] width 236 height 38
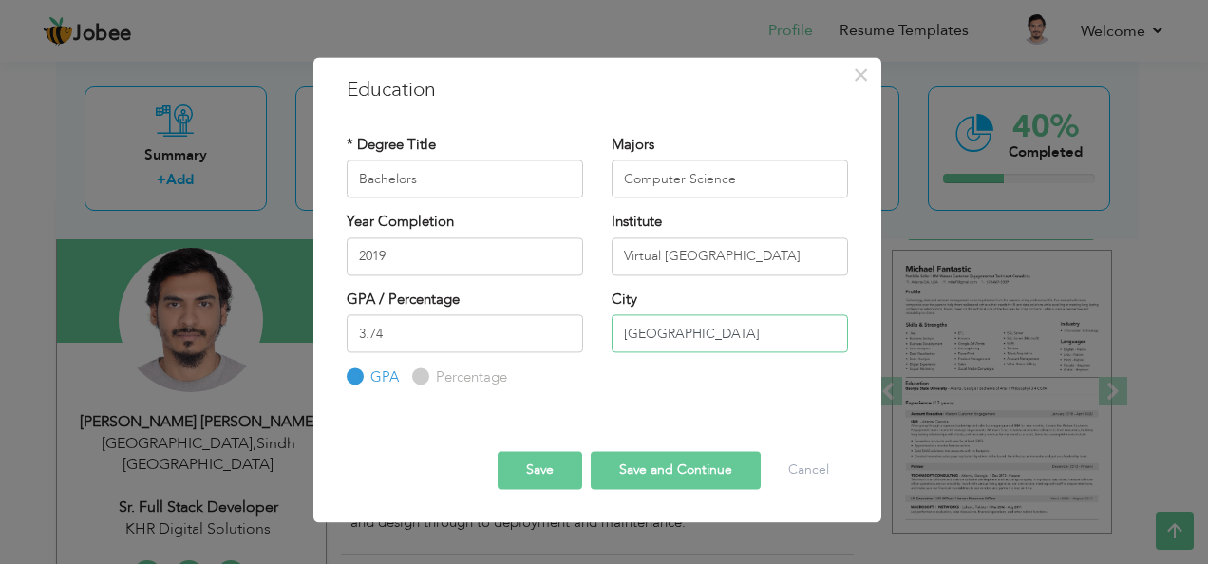
type input "[GEOGRAPHIC_DATA]"
click at [534, 461] on button "Save" at bounding box center [540, 470] width 85 height 38
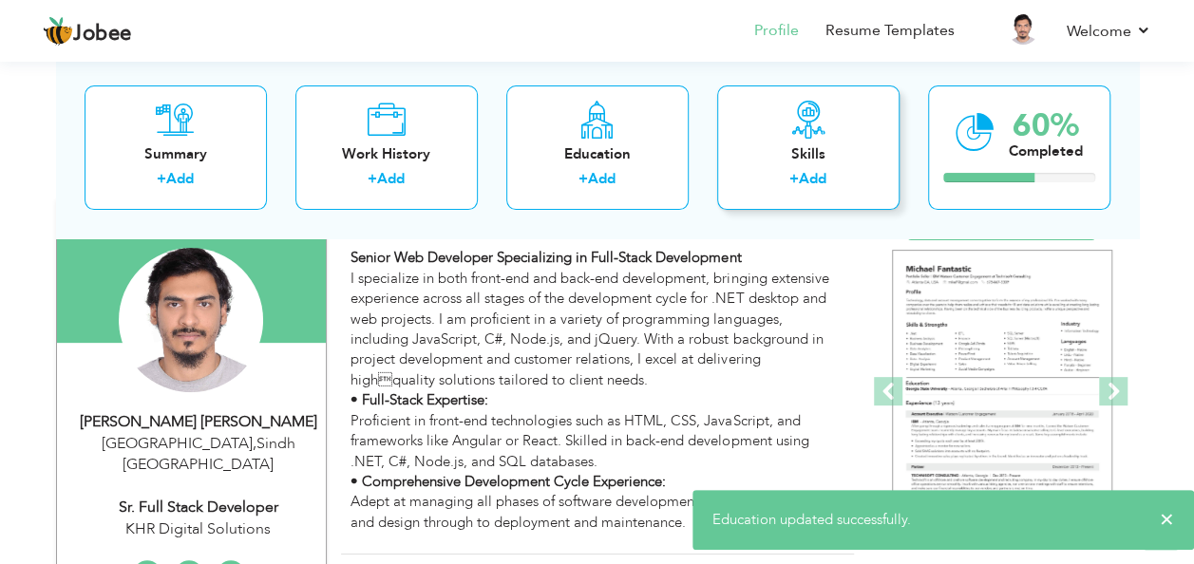
click at [822, 179] on link "Add" at bounding box center [813, 179] width 28 height 19
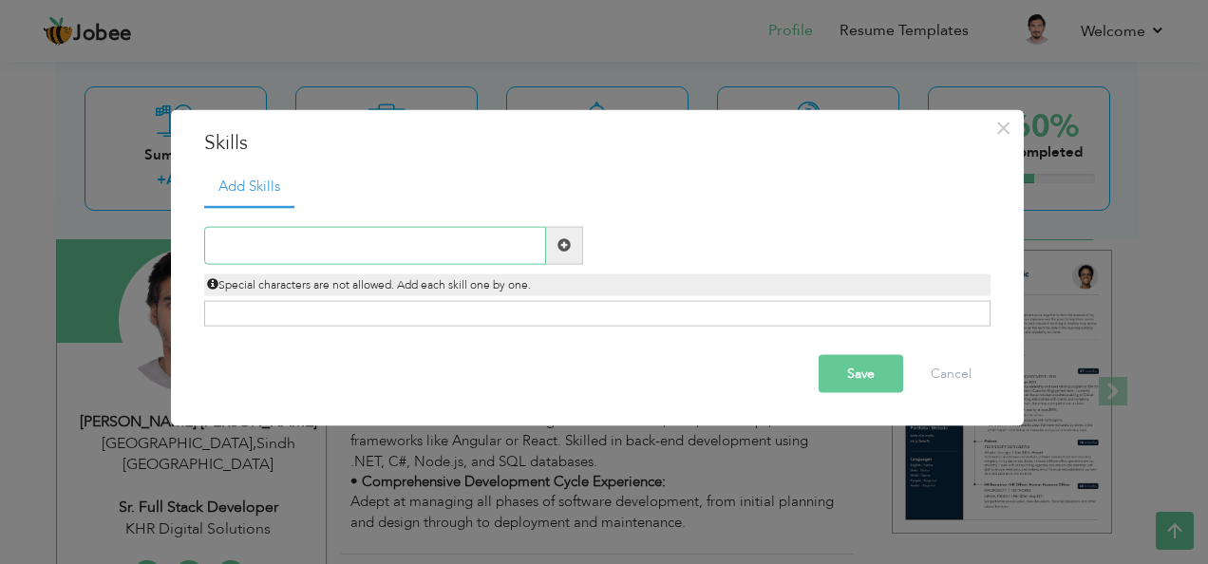
paste input "• AJAX"
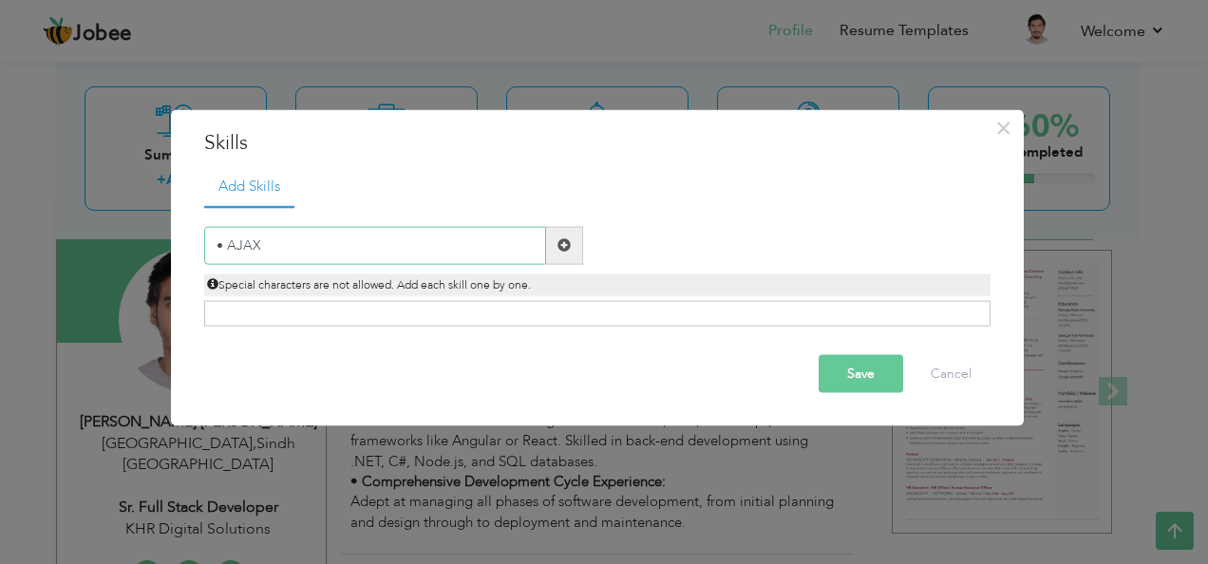
click at [224, 248] on input "• AJAX" at bounding box center [375, 245] width 342 height 38
type input "AJAX"
click at [558, 246] on span at bounding box center [563, 244] width 13 height 13
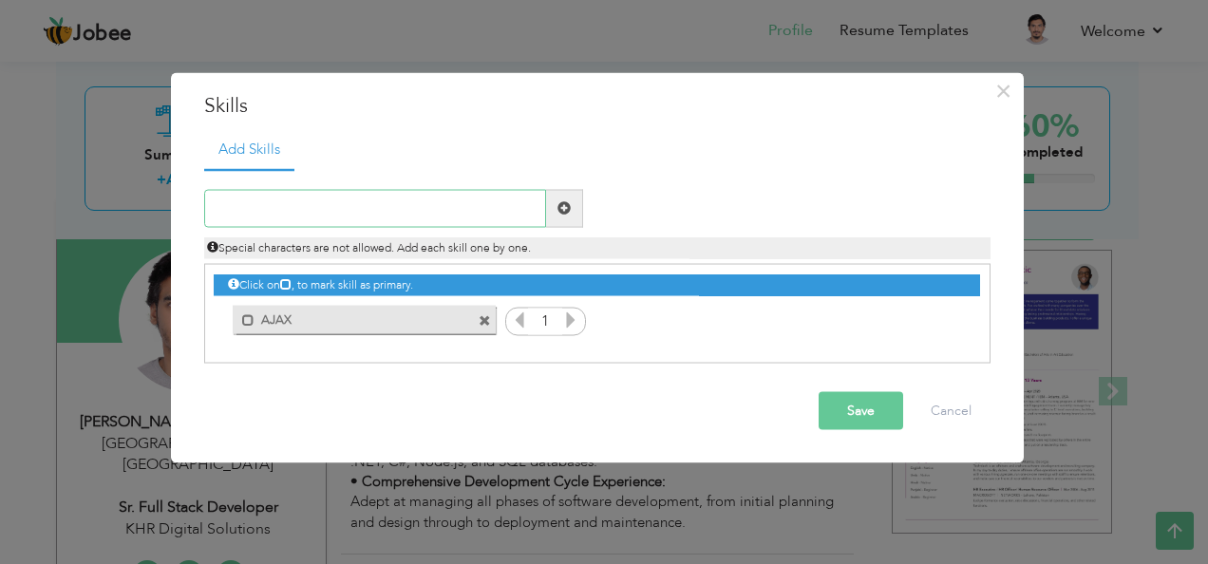
click at [232, 208] on input "text" at bounding box center [375, 208] width 342 height 38
paste input "SP.Net"
type input "[DOMAIN_NAME]"
click at [560, 205] on span at bounding box center [563, 207] width 13 height 13
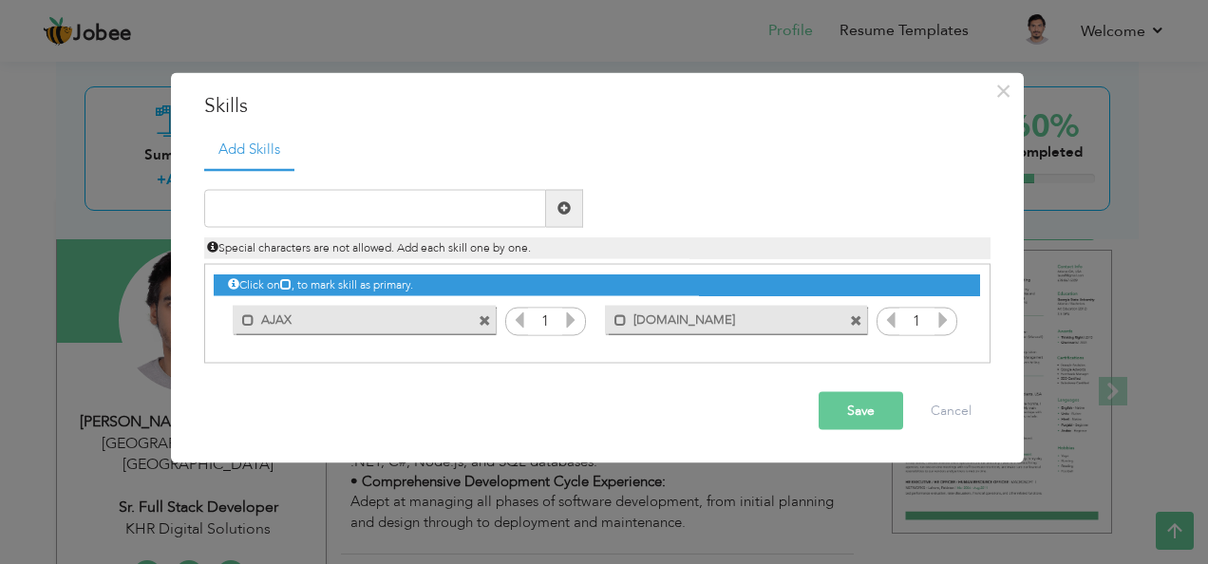
click at [321, 181] on div "Duplicate entry" at bounding box center [597, 266] width 786 height 195
click at [308, 201] on input "text" at bounding box center [375, 208] width 342 height 38
paste input "Crystal report"
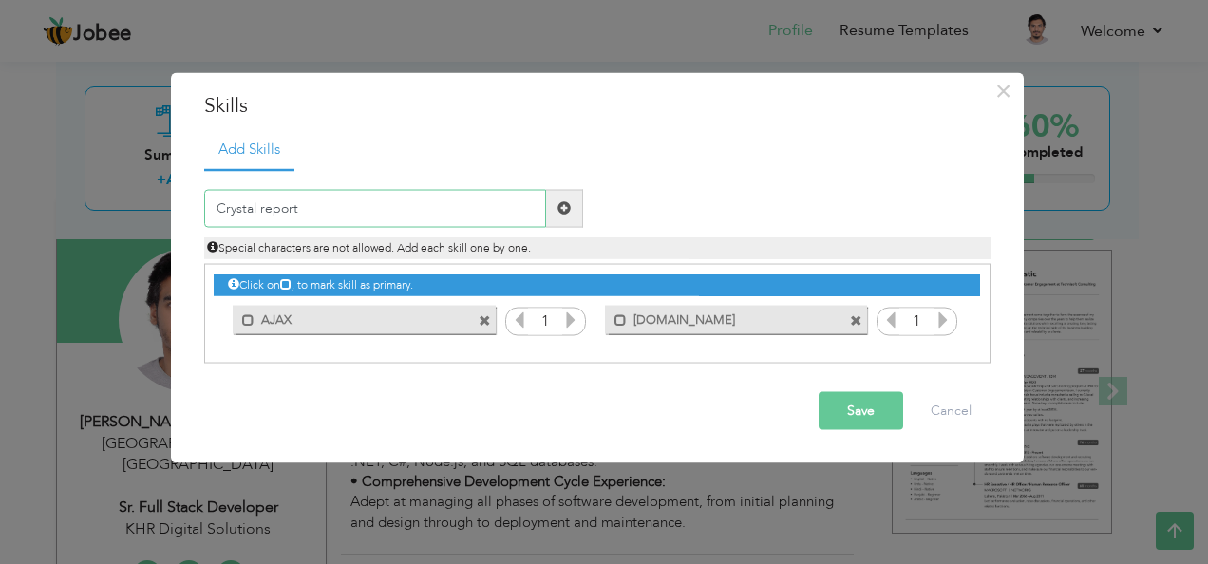
type input "Crystal report"
click at [866, 399] on button "Save" at bounding box center [860, 410] width 85 height 38
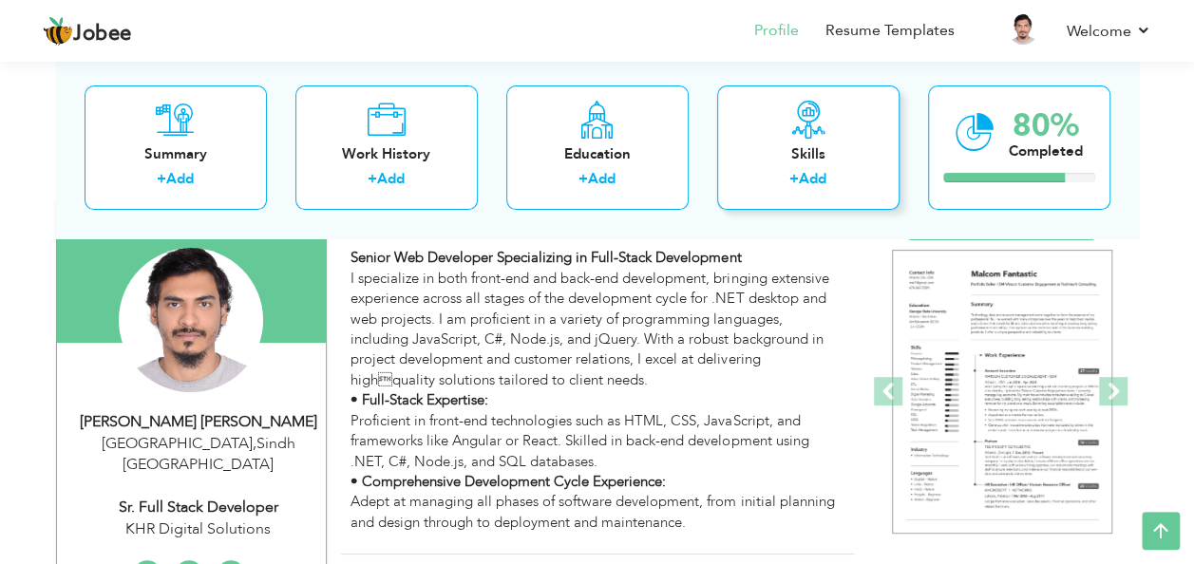
click at [810, 176] on link "Add" at bounding box center [813, 179] width 28 height 19
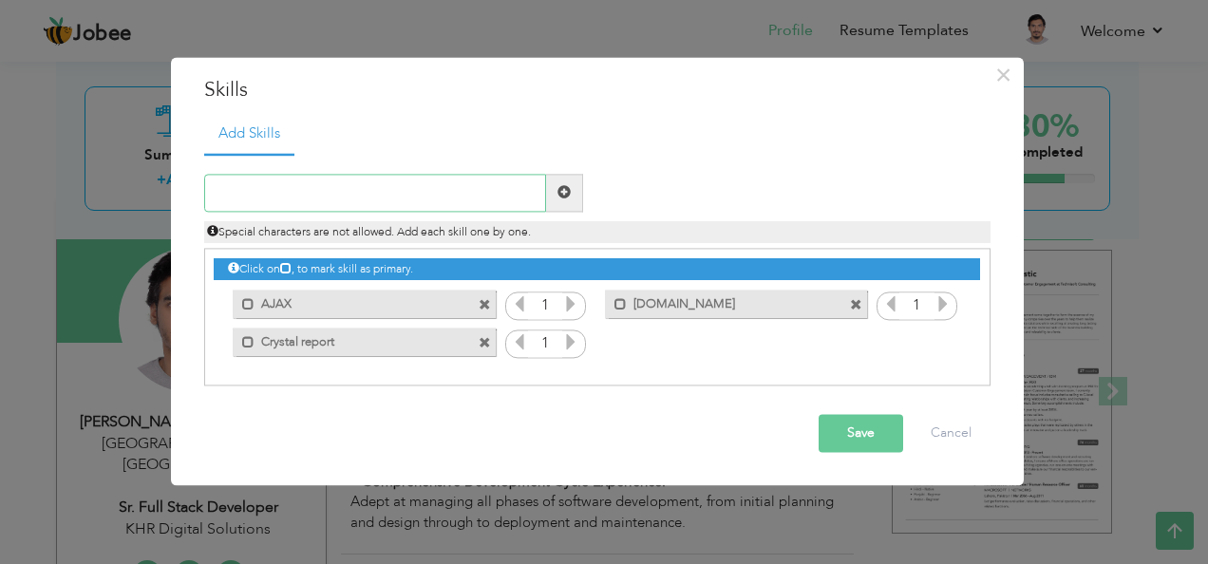
paste input "Mysql"
type input "Mysql"
click at [850, 430] on button "Save" at bounding box center [860, 433] width 85 height 38
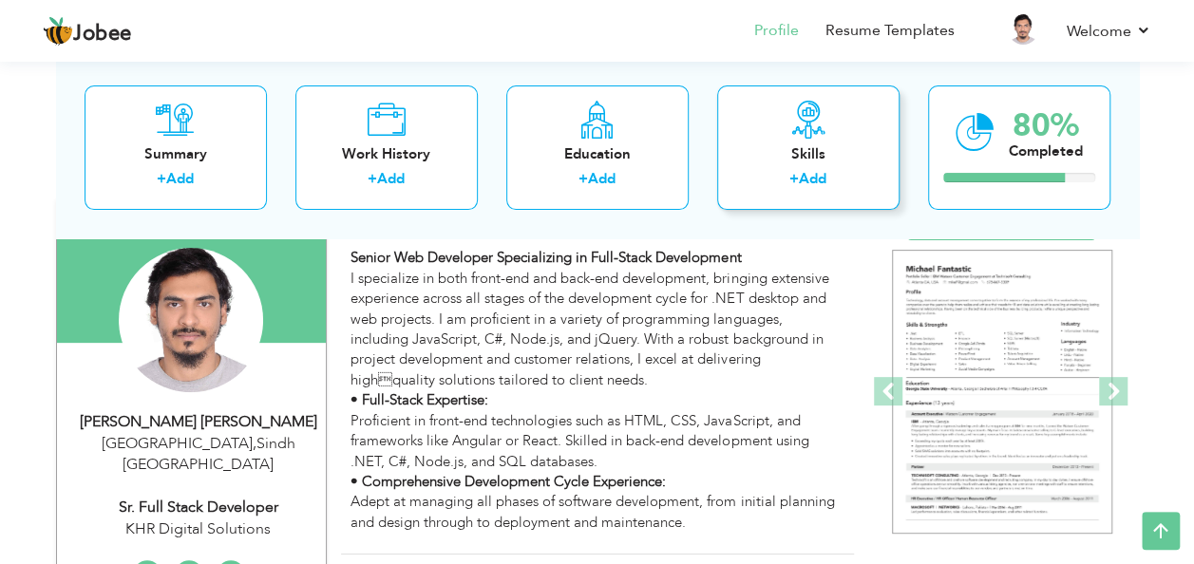
click at [814, 180] on link "Add" at bounding box center [813, 179] width 28 height 19
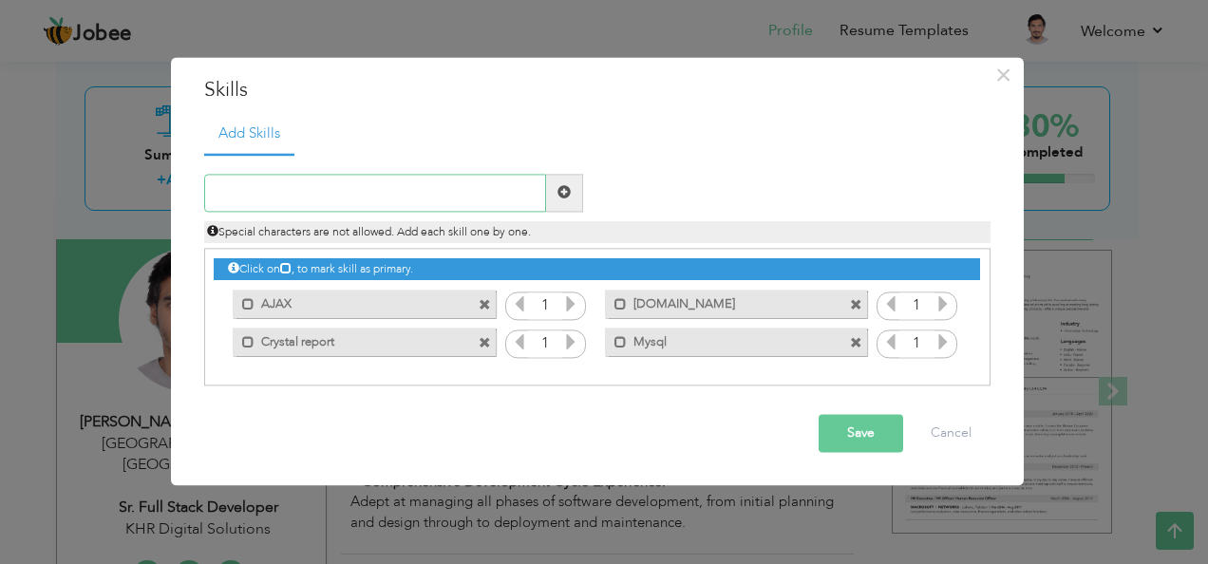
paste input "JavaScript"
type input "JavaScript"
click at [847, 429] on button "Save" at bounding box center [860, 433] width 85 height 38
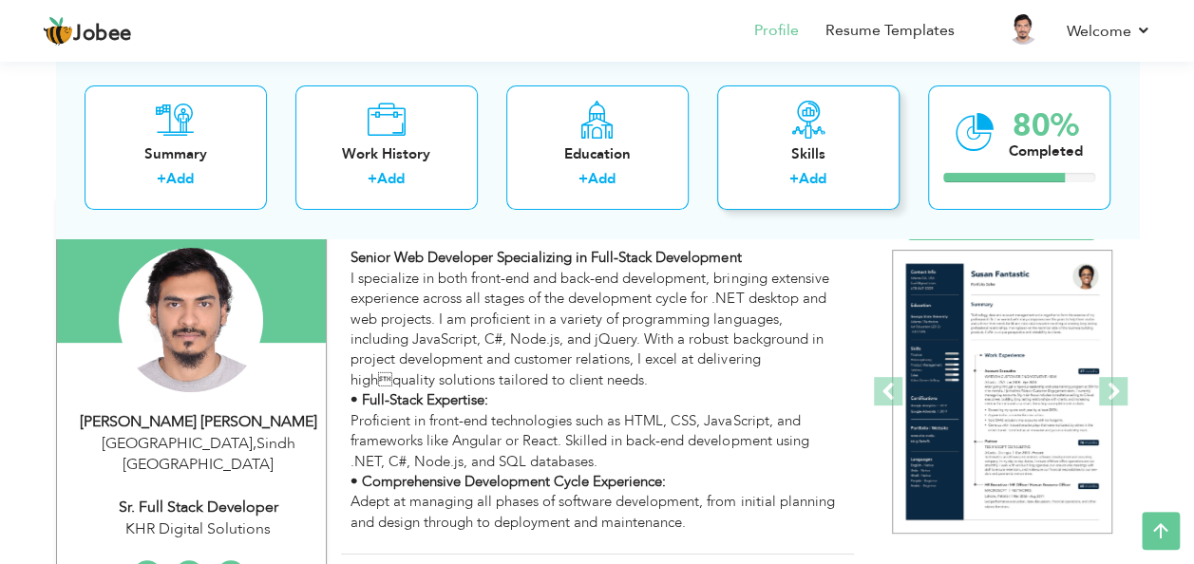
click at [824, 178] on link "Add" at bounding box center [813, 179] width 28 height 19
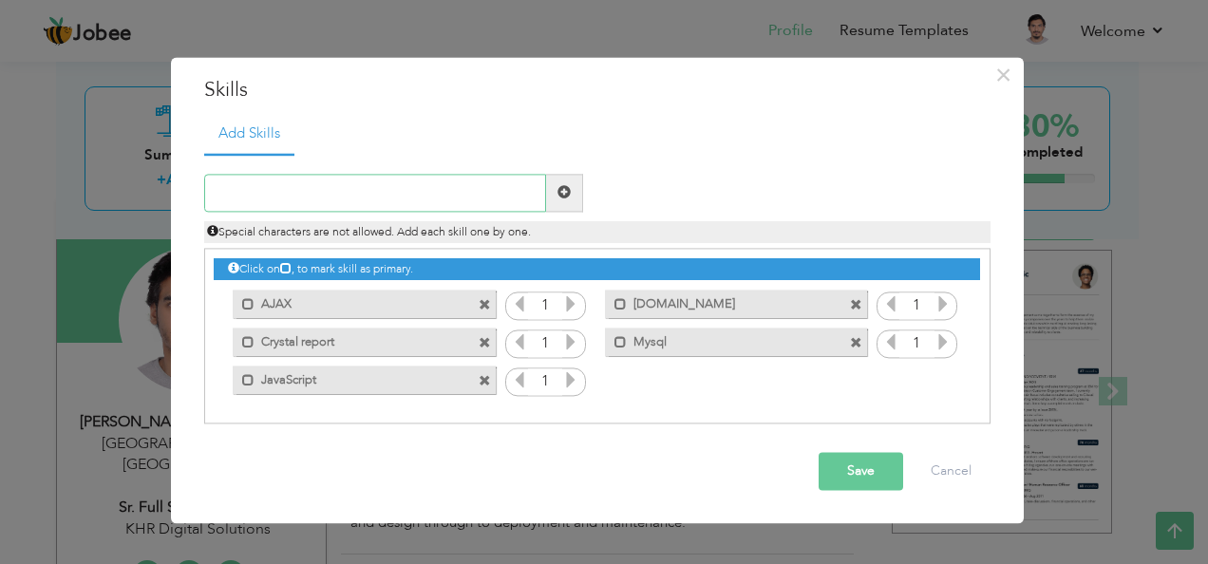
paste input "• Node JS"
click at [230, 193] on input "• Node JS" at bounding box center [375, 193] width 342 height 38
type input "Node JS"
click at [834, 465] on button "Save" at bounding box center [860, 471] width 85 height 38
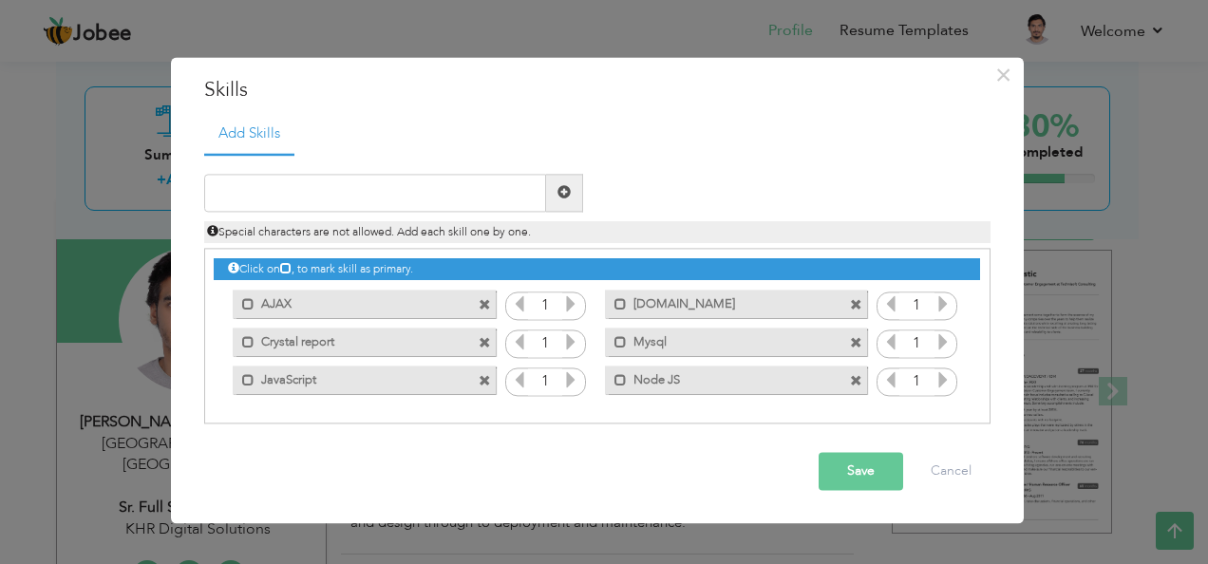
click at [294, 165] on div "Duplicate entry" at bounding box center [597, 289] width 786 height 271
click at [279, 185] on input "text" at bounding box center [375, 193] width 342 height 38
paste input "• Node JS"
click at [228, 188] on input "• Node JS" at bounding box center [375, 193] width 342 height 38
type input "Node JS"
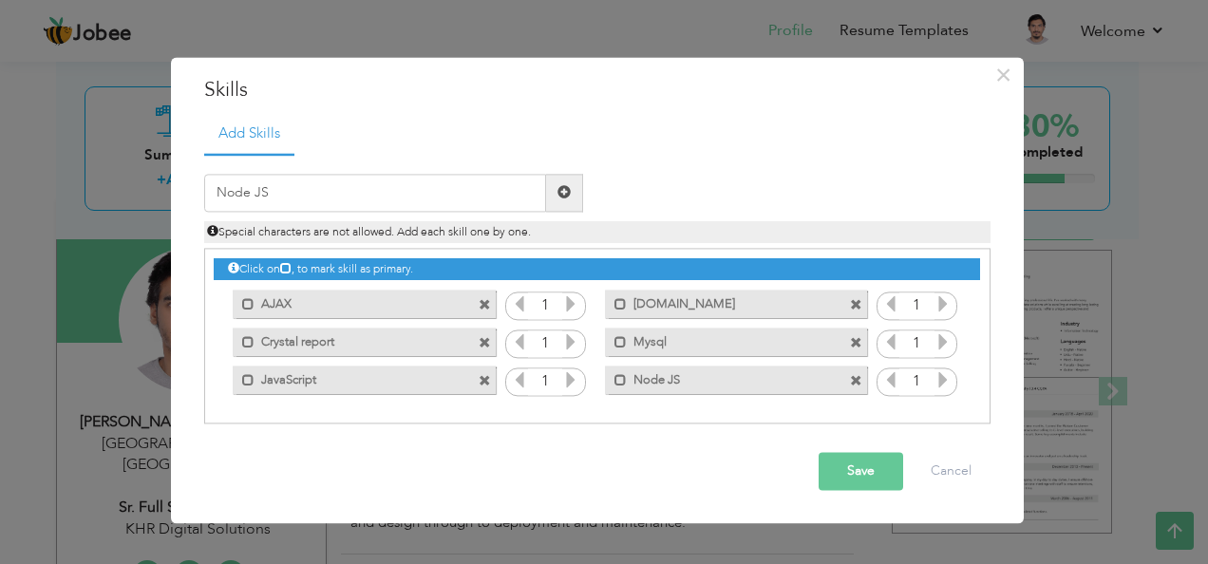
click at [836, 467] on button "Save" at bounding box center [860, 471] width 85 height 38
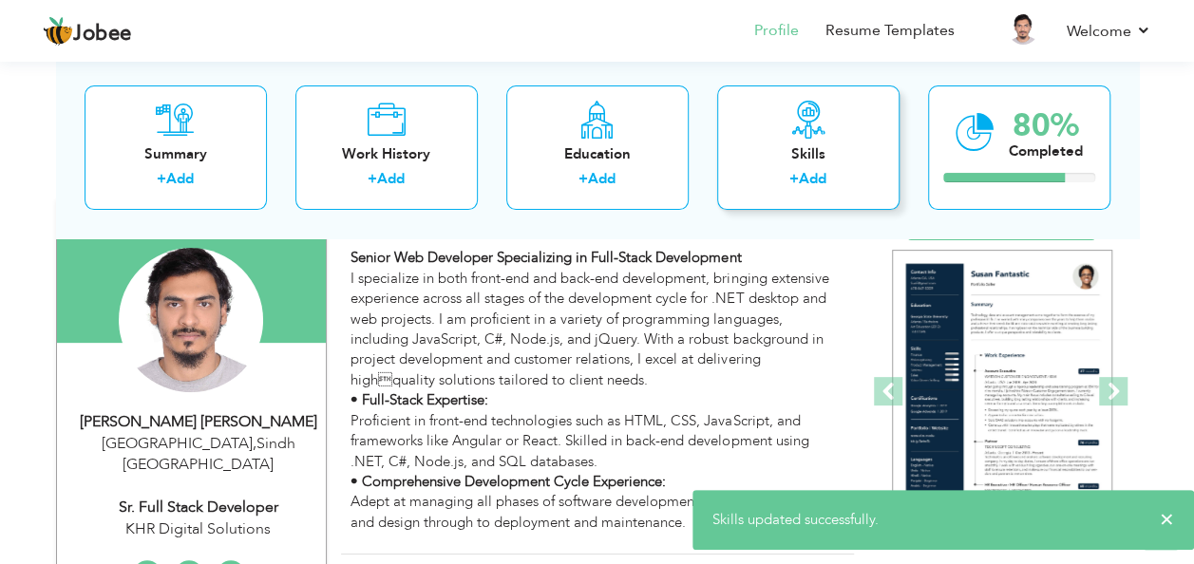
click at [813, 174] on link "Add" at bounding box center [813, 179] width 28 height 19
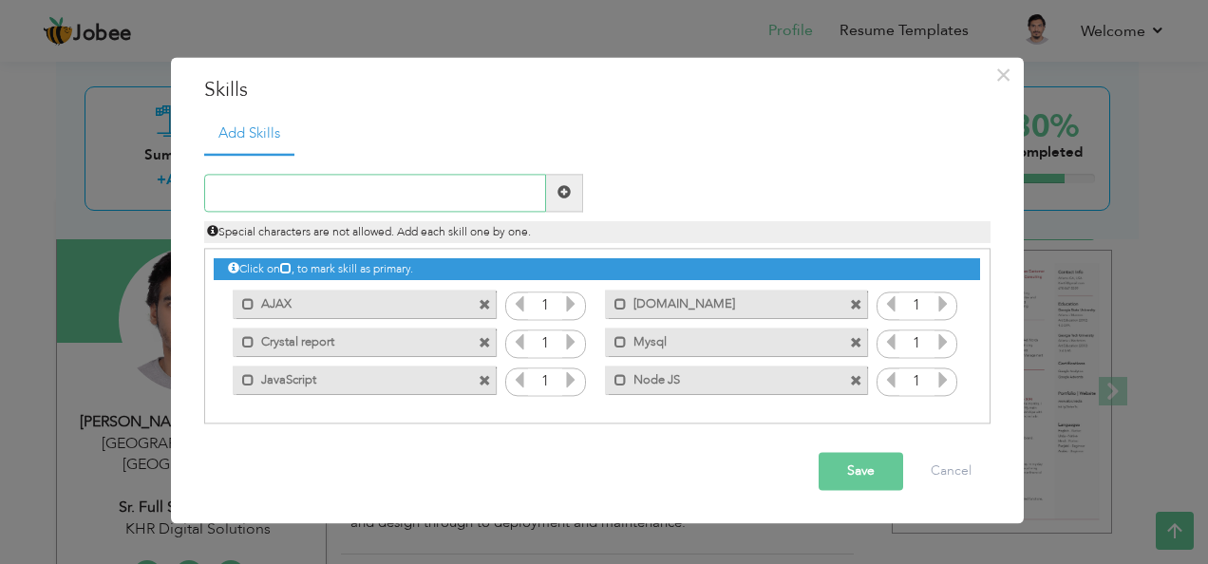
paste input "Asp MVC Core"
type input "Asp MVC Core"
click at [868, 480] on button "Save" at bounding box center [860, 471] width 85 height 38
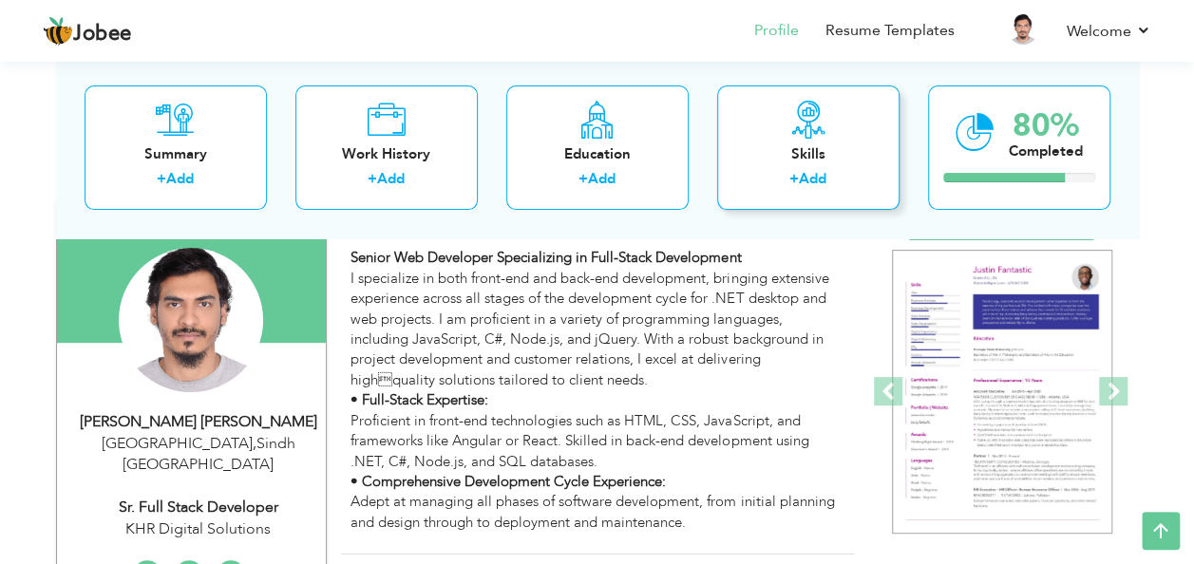
click at [801, 178] on link "Add" at bounding box center [813, 179] width 28 height 19
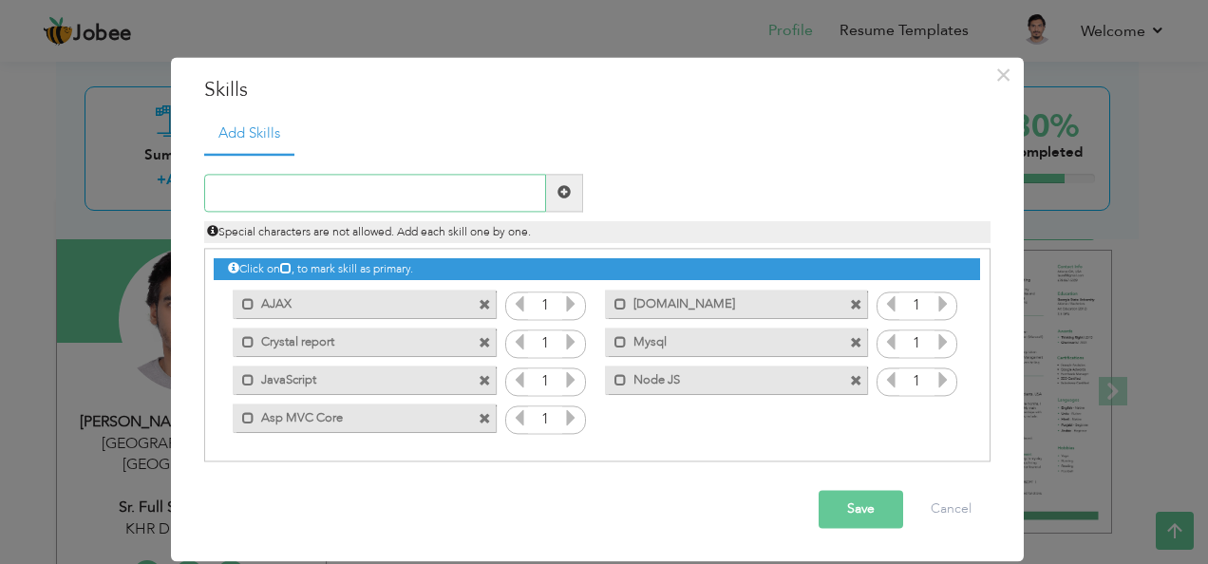
paste input "HTML 5"
type input "HTML 5"
click at [576, 193] on span at bounding box center [564, 193] width 37 height 38
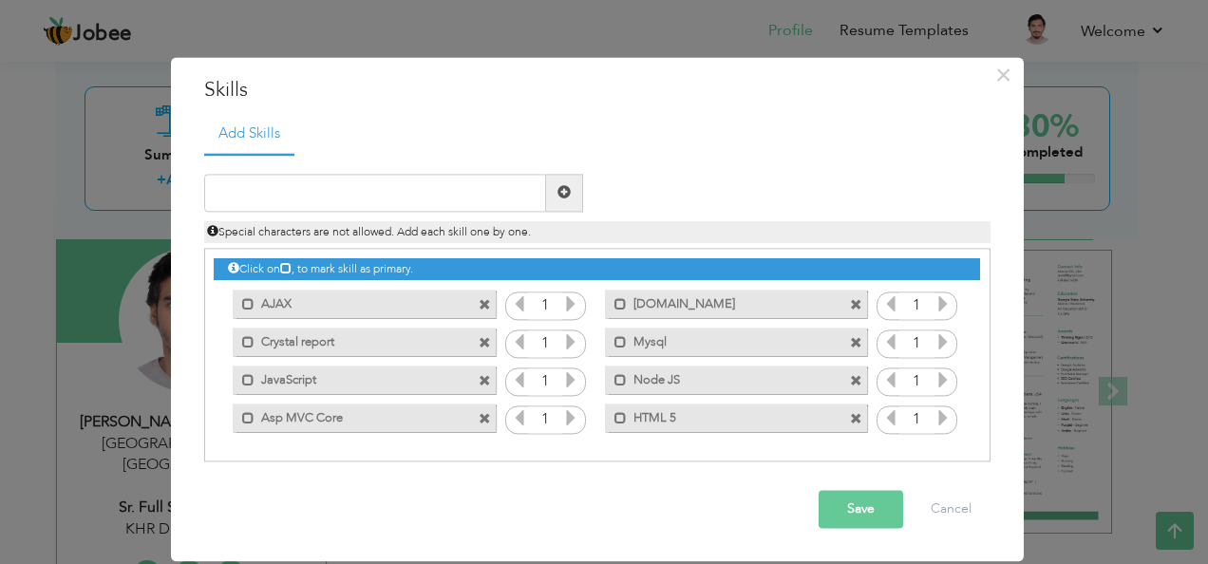
click at [393, 174] on div at bounding box center [393, 193] width 379 height 38
click at [391, 180] on input "text" at bounding box center [375, 193] width 342 height 38
paste input "Micro services"
type input "Micro services"
click at [557, 192] on span at bounding box center [563, 192] width 13 height 13
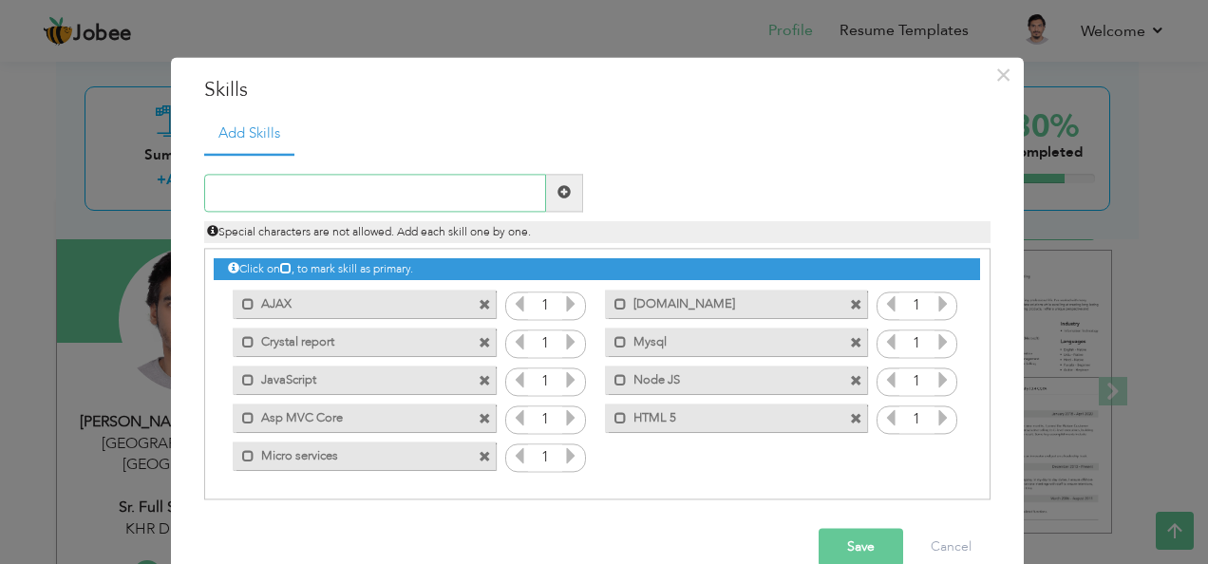
click at [405, 195] on input "text" at bounding box center [375, 193] width 342 height 38
type input "SQL Server"
click at [837, 539] on button "Save" at bounding box center [860, 547] width 85 height 38
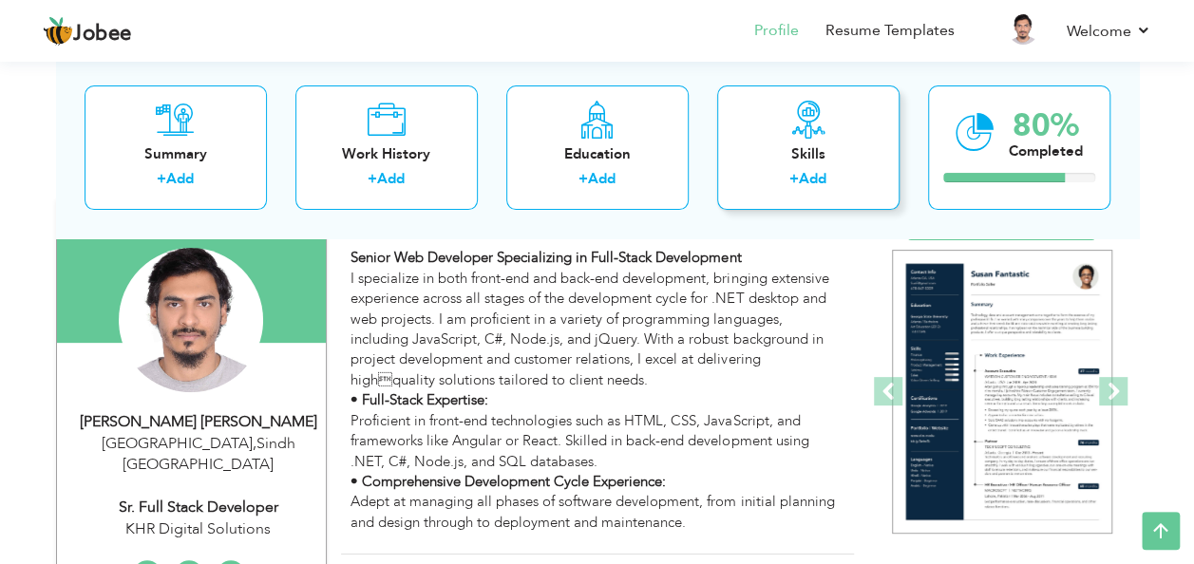
click at [820, 173] on link "Add" at bounding box center [813, 179] width 28 height 19
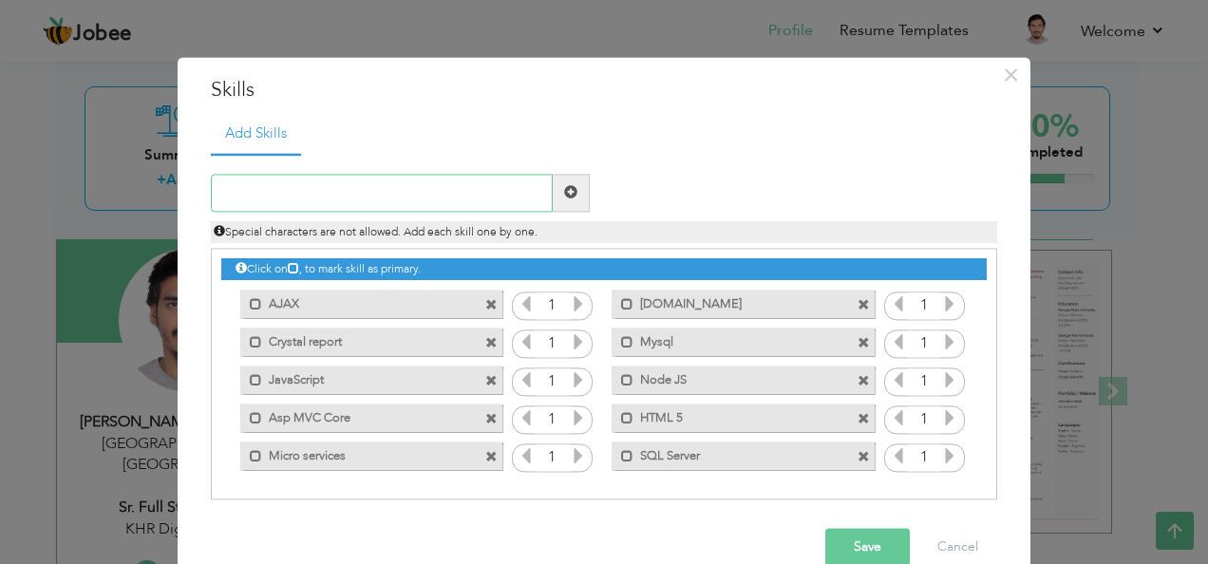
paste input "JSON"
type input "JSON"
click at [572, 194] on span at bounding box center [571, 193] width 37 height 38
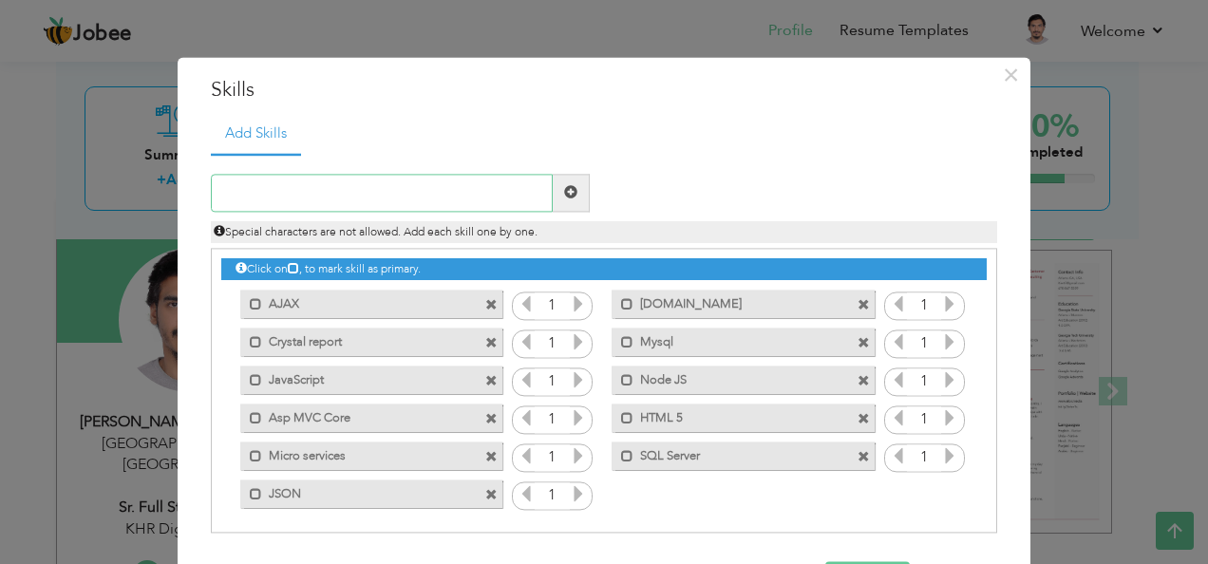
click at [407, 180] on input "text" at bounding box center [382, 193] width 342 height 38
paste input "Jquery"
type input "Jquery"
click at [564, 189] on span at bounding box center [570, 192] width 13 height 13
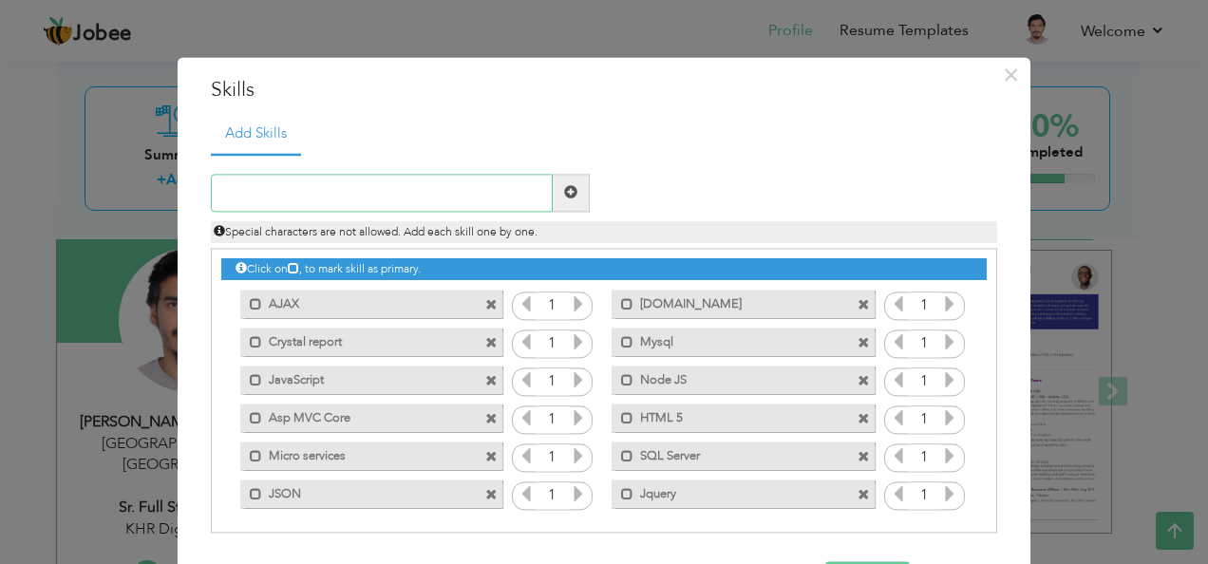
click at [402, 191] on input "text" at bounding box center [382, 193] width 342 height 38
paste input "CSS 3"
type input "CSS 3"
click at [554, 197] on span at bounding box center [571, 193] width 37 height 38
click at [439, 187] on input "text" at bounding box center [382, 193] width 342 height 38
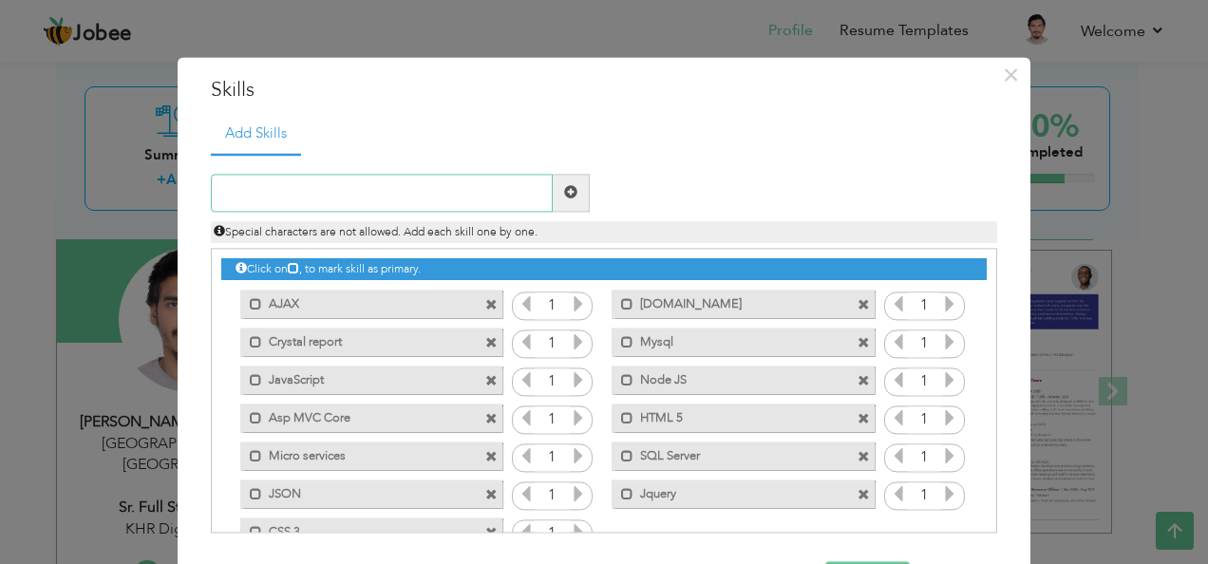
paste input "Bootstrap"
type input "Bootstrap"
click at [565, 191] on span at bounding box center [570, 192] width 13 height 13
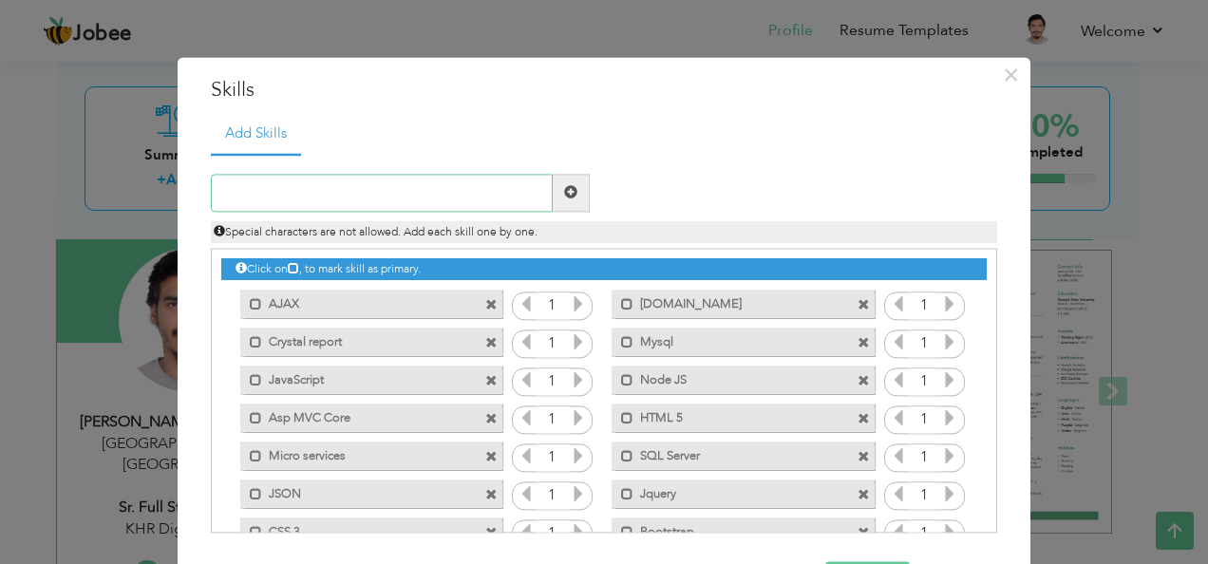
click at [421, 177] on input "text" at bounding box center [382, 193] width 342 height 38
paste input "React"
type input "React"
click at [555, 193] on span at bounding box center [571, 193] width 37 height 38
click at [386, 175] on input "text" at bounding box center [382, 193] width 342 height 38
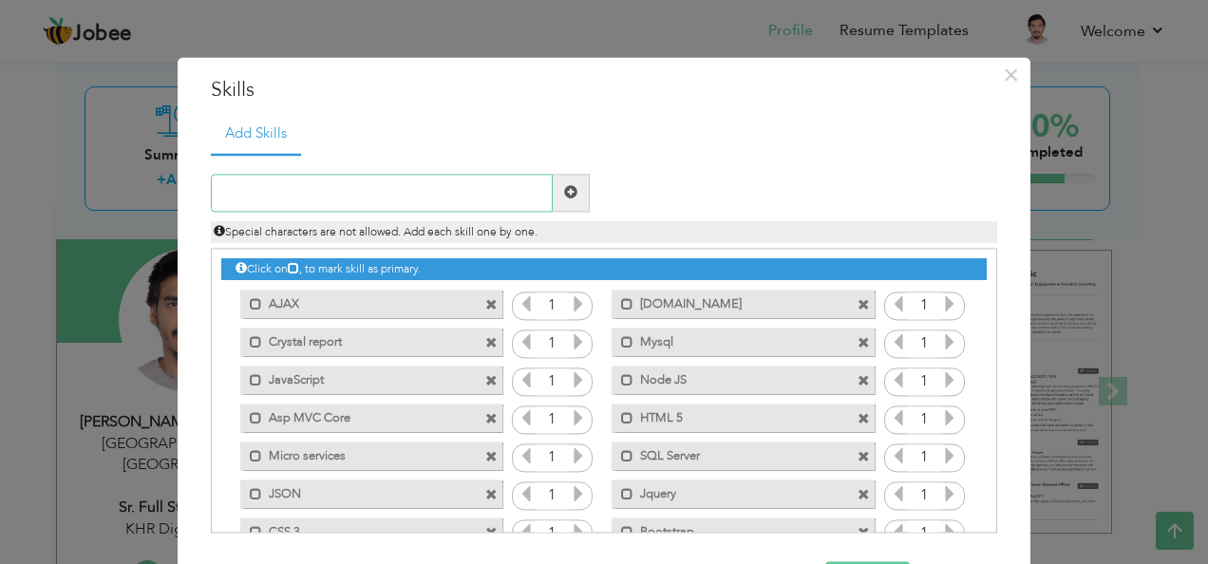
paste input "WebAPI"
type input "WebAPI"
click at [569, 192] on span at bounding box center [570, 192] width 13 height 13
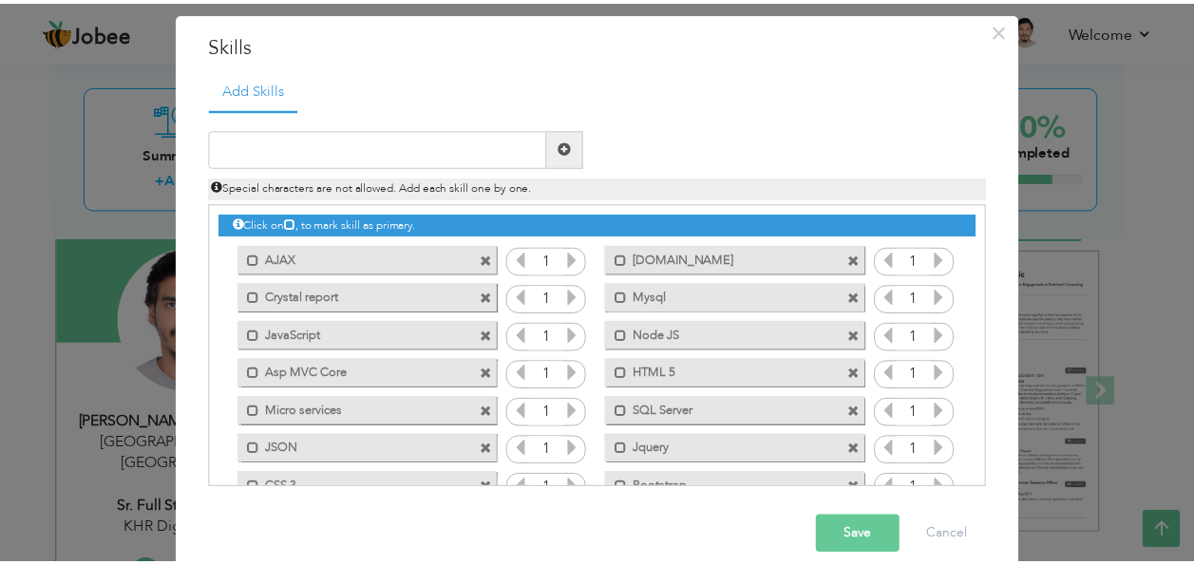
scroll to position [68, 0]
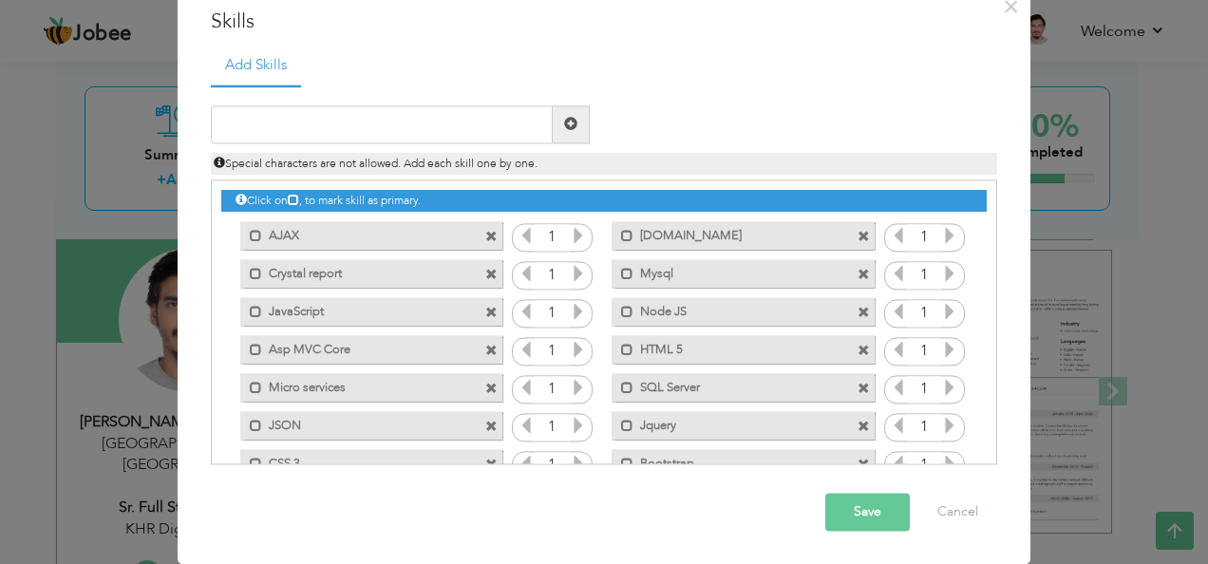
click at [872, 505] on button "Save" at bounding box center [867, 512] width 85 height 38
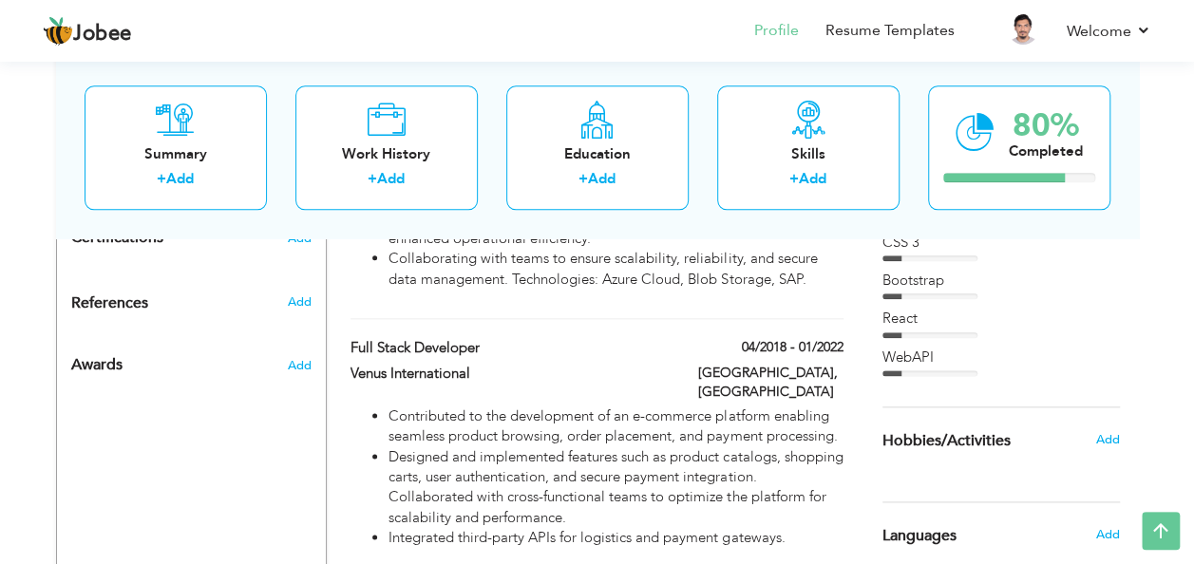
scroll to position [849, 0]
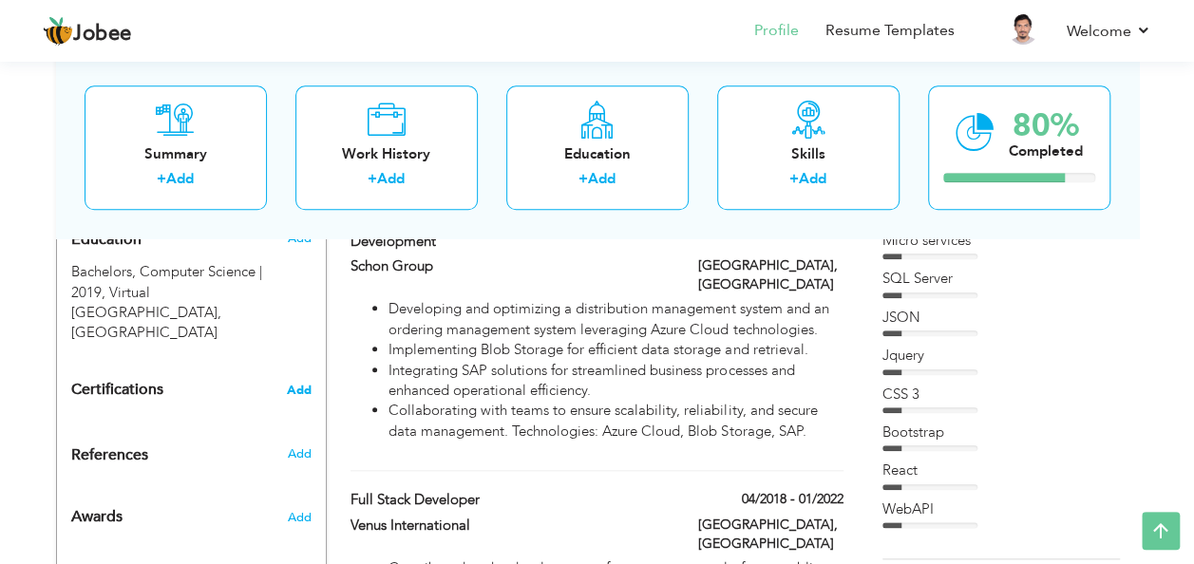
drag, startPoint x: 315, startPoint y: 343, endPoint x: 306, endPoint y: 344, distance: 9.5
click at [306, 372] on div "Certifications Add" at bounding box center [191, 390] width 269 height 36
click at [306, 384] on span "Add" at bounding box center [299, 390] width 25 height 13
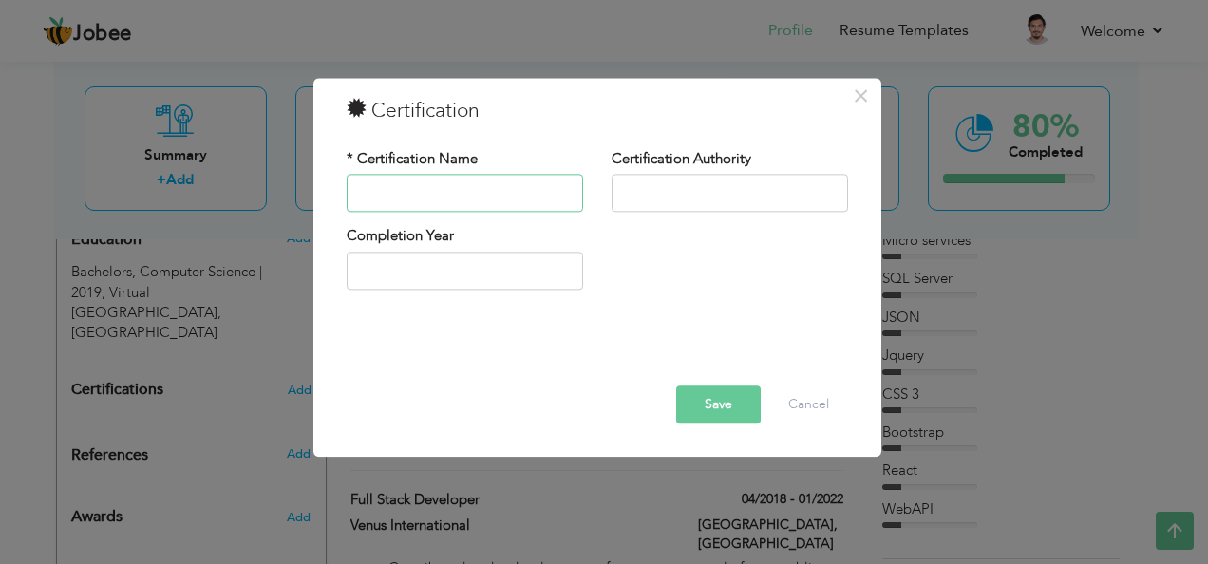
click at [479, 204] on input "text" at bounding box center [465, 194] width 236 height 38
type input "Advance Diploma in IT"
click at [746, 212] on input "text" at bounding box center [729, 194] width 236 height 38
type input "Academy of Business Certificate"
click at [423, 283] on input "2025" at bounding box center [465, 271] width 236 height 38
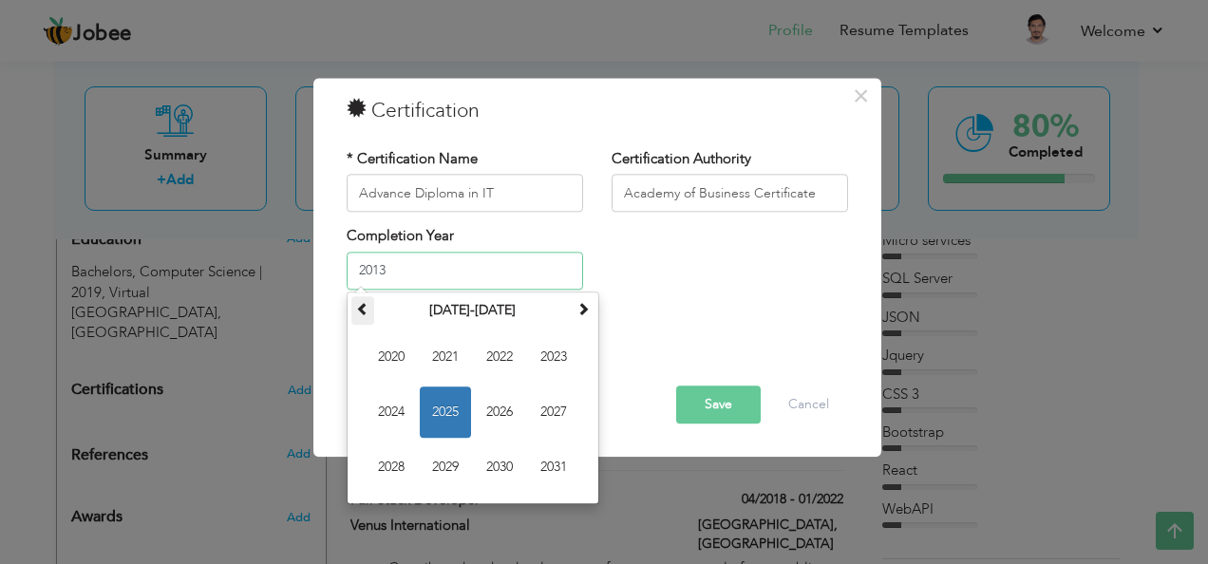
click at [365, 315] on span at bounding box center [362, 308] width 13 height 13
click at [579, 310] on span at bounding box center [582, 308] width 13 height 13
click at [551, 359] on span "2013" at bounding box center [553, 356] width 51 height 51
type input "2013"
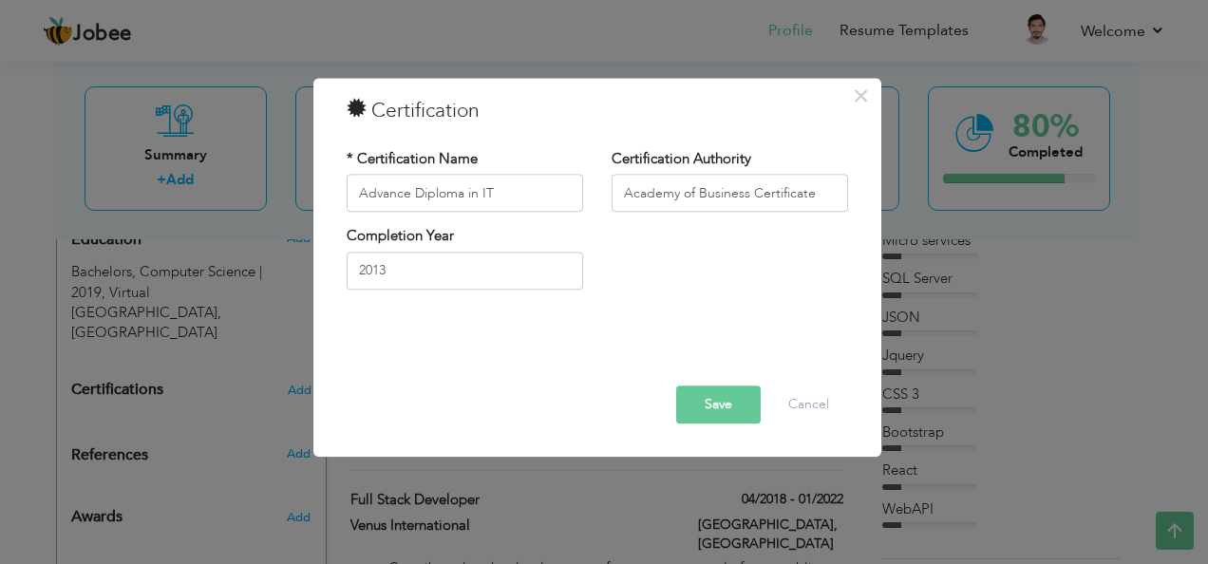
click at [716, 405] on button "Save" at bounding box center [718, 405] width 85 height 38
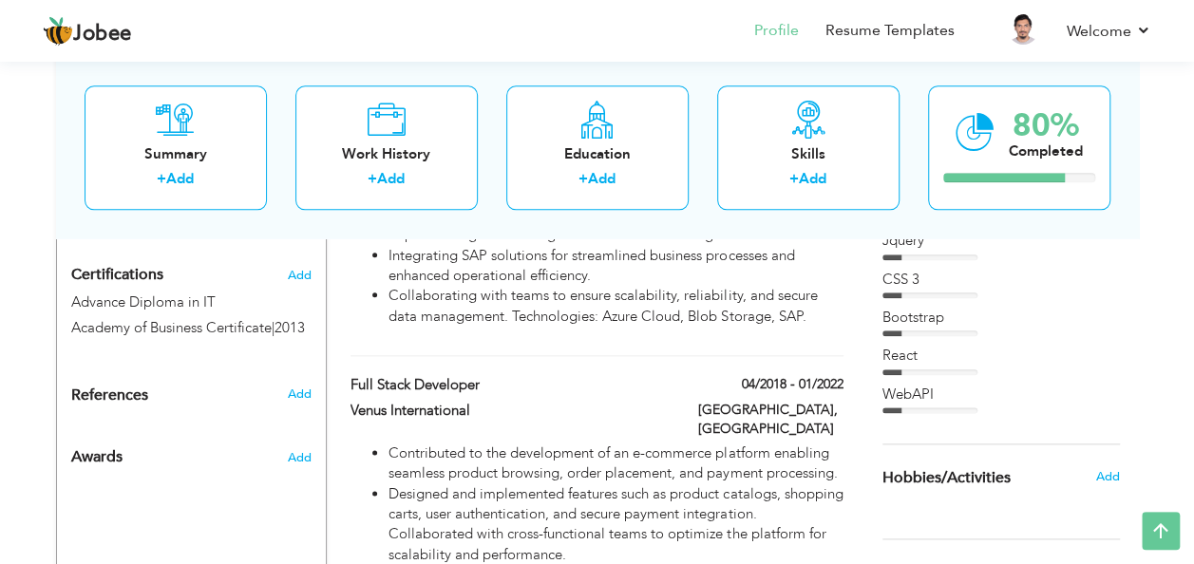
scroll to position [988, 0]
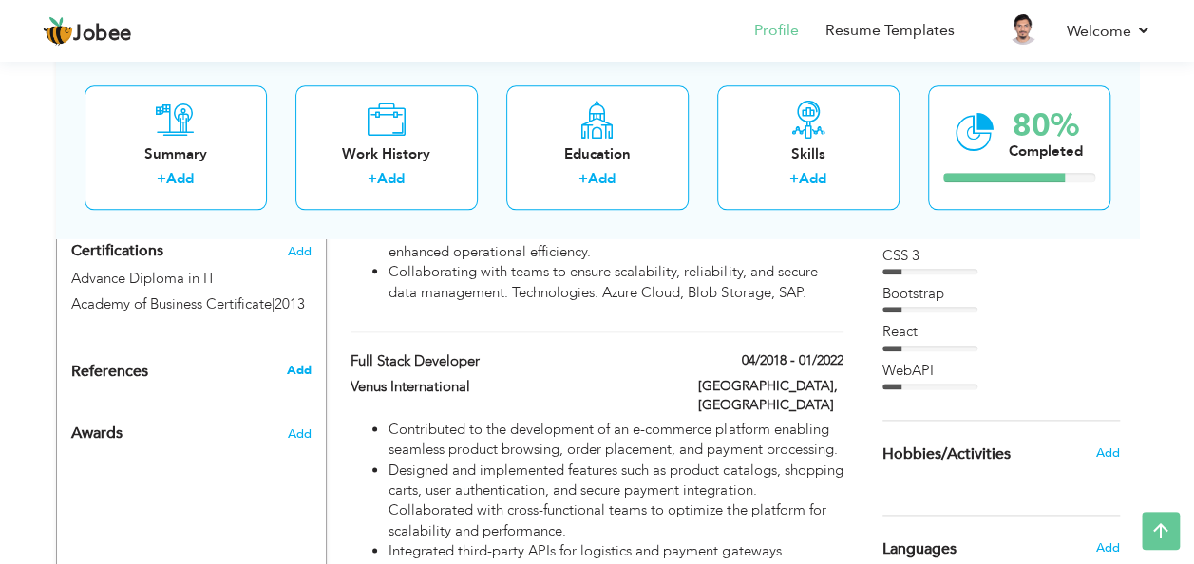
click at [304, 362] on span "Add" at bounding box center [298, 370] width 25 height 17
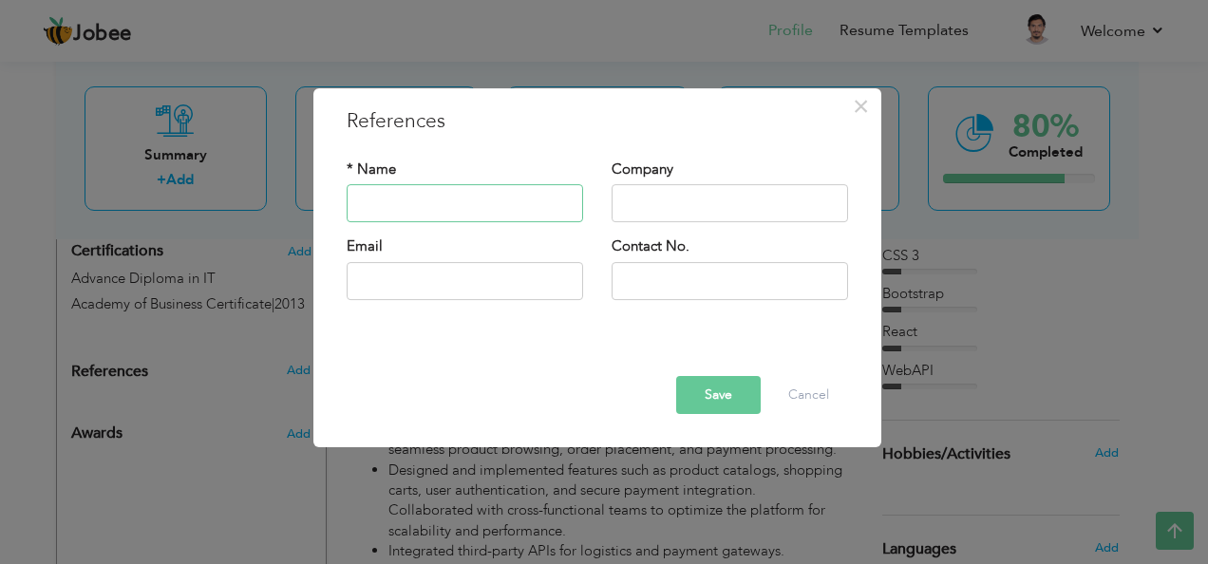
click at [436, 211] on input "text" at bounding box center [465, 204] width 236 height 38
type input "MAiraj Ali"
type input "NextGeni"
click at [420, 275] on input "text" at bounding box center [465, 281] width 236 height 38
type input "b"
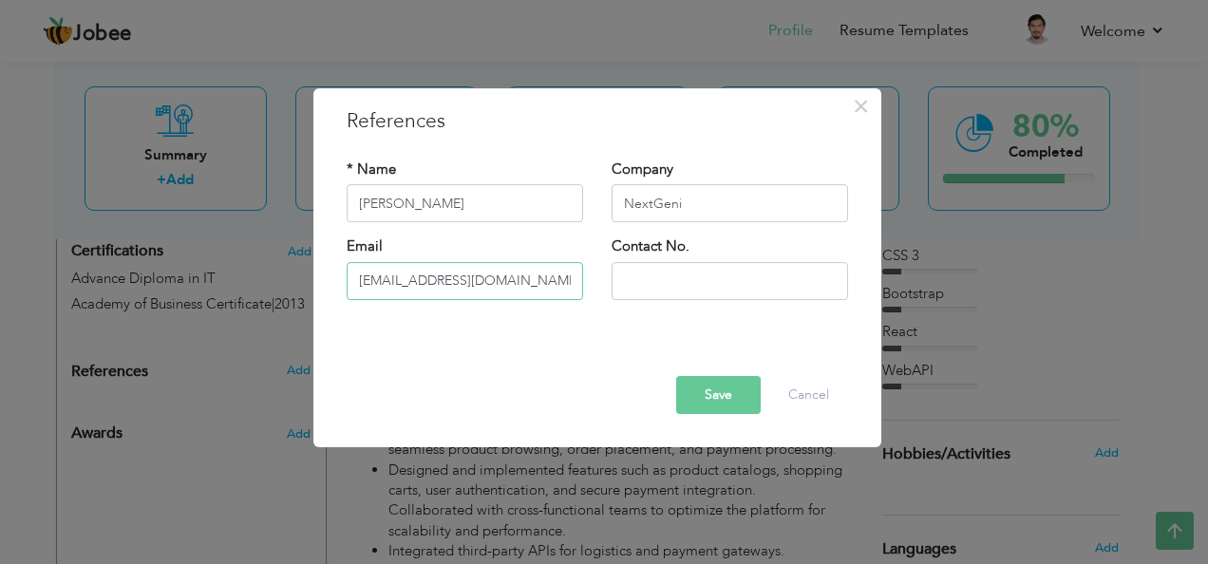
type input "[EMAIL_ADDRESS][DOMAIN_NAME]"
type input "03353994711"
click at [721, 396] on button "Save" at bounding box center [718, 395] width 85 height 38
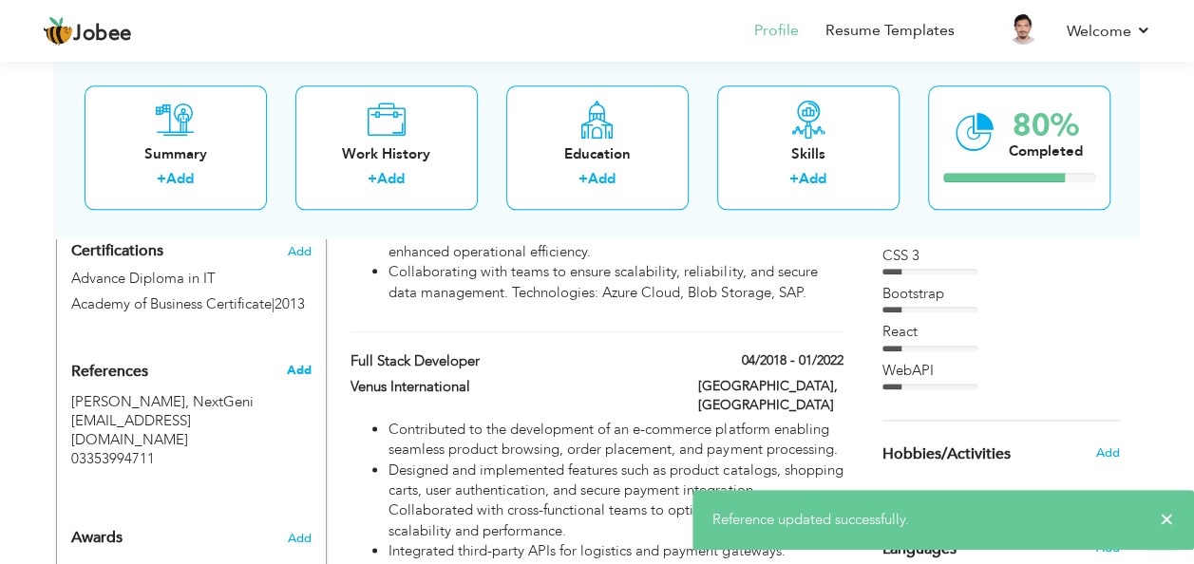
click at [297, 362] on span "Add" at bounding box center [298, 370] width 25 height 17
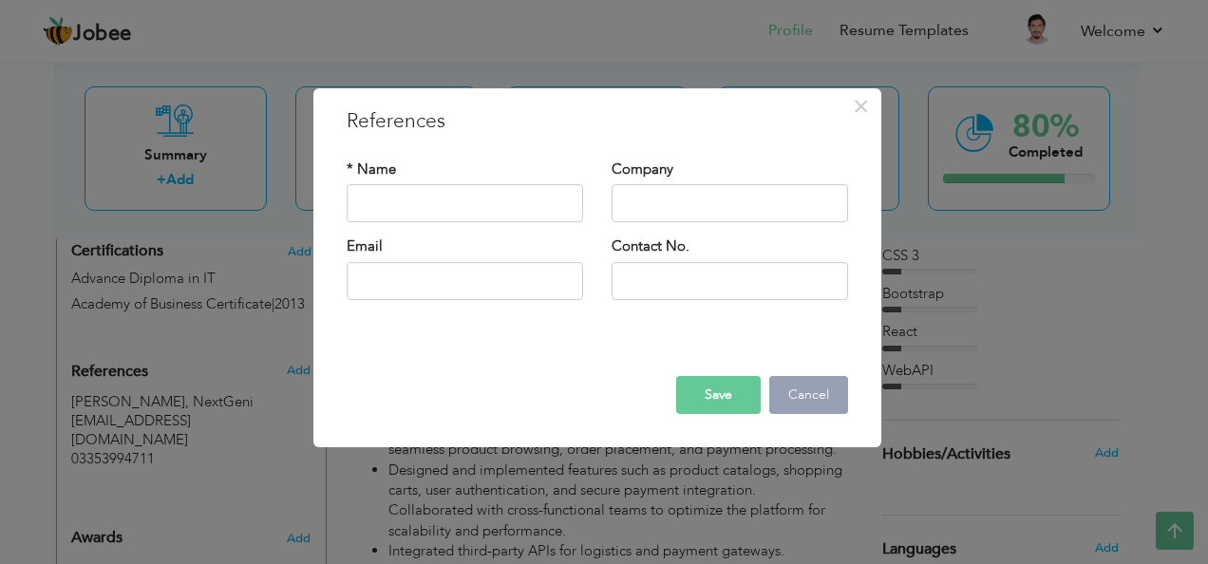
click at [842, 404] on button "Cancel" at bounding box center [808, 395] width 79 height 38
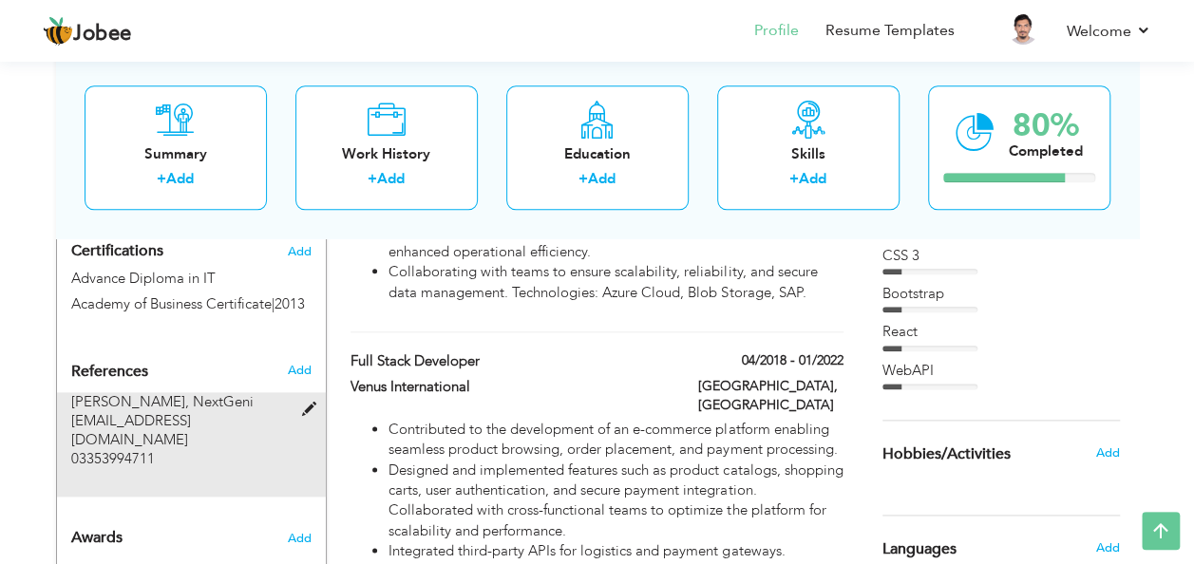
click at [311, 403] on span at bounding box center [313, 410] width 24 height 14
type input "MAiraj Ali"
type input "NextGeni"
type input "[EMAIL_ADDRESS][DOMAIN_NAME]"
type input "03353994711"
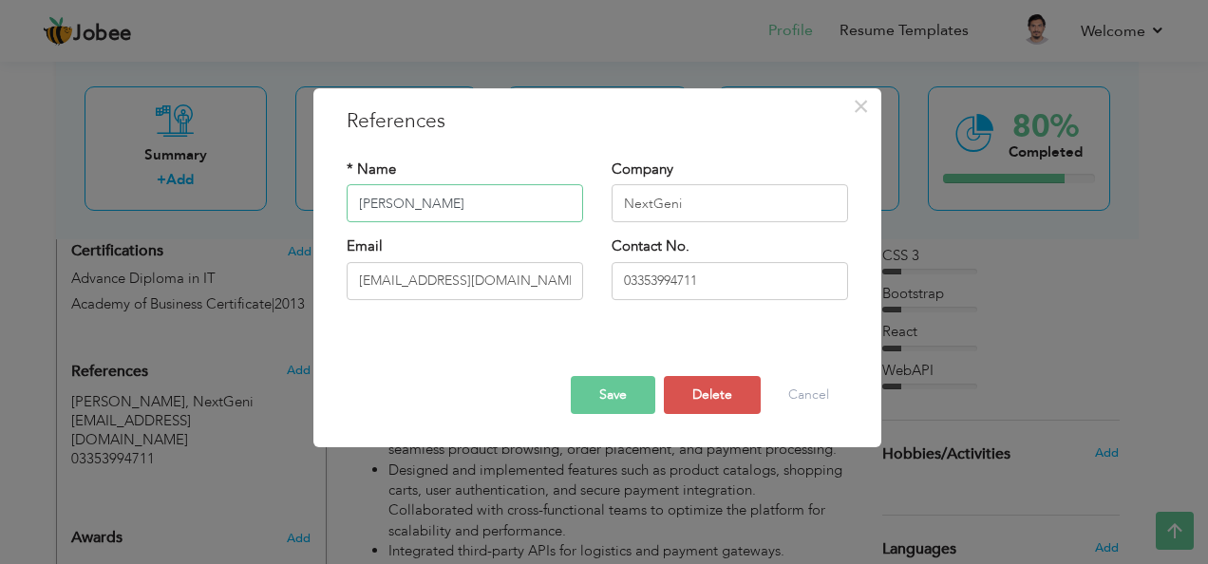
click at [377, 201] on input "MAiraj Ali" at bounding box center [465, 204] width 236 height 38
click at [611, 400] on button "Save" at bounding box center [613, 395] width 85 height 38
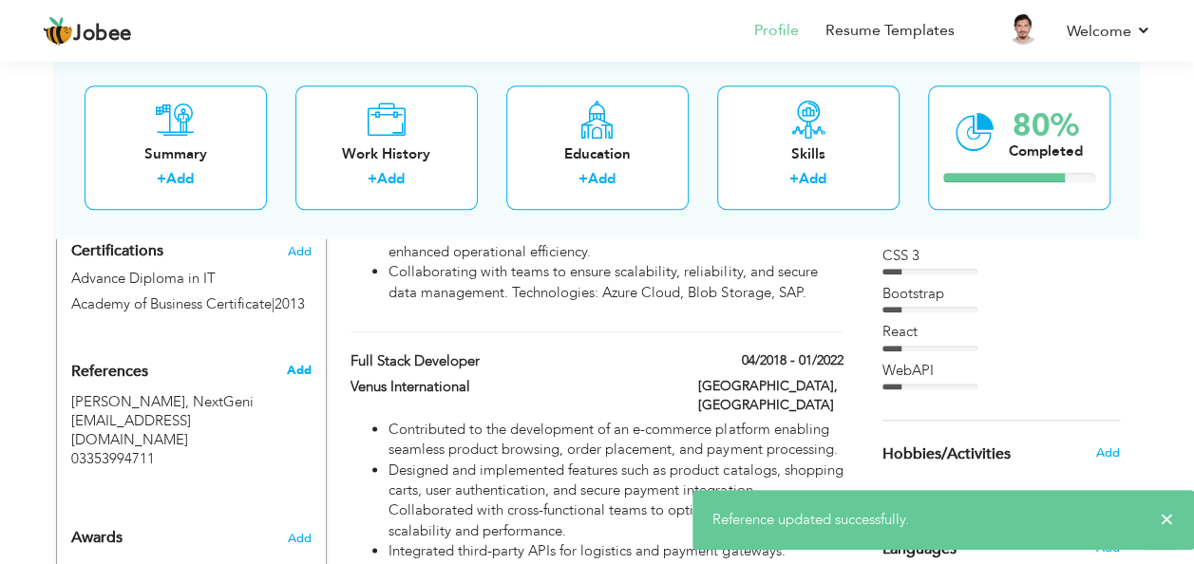
click at [300, 362] on span "Add" at bounding box center [298, 370] width 25 height 17
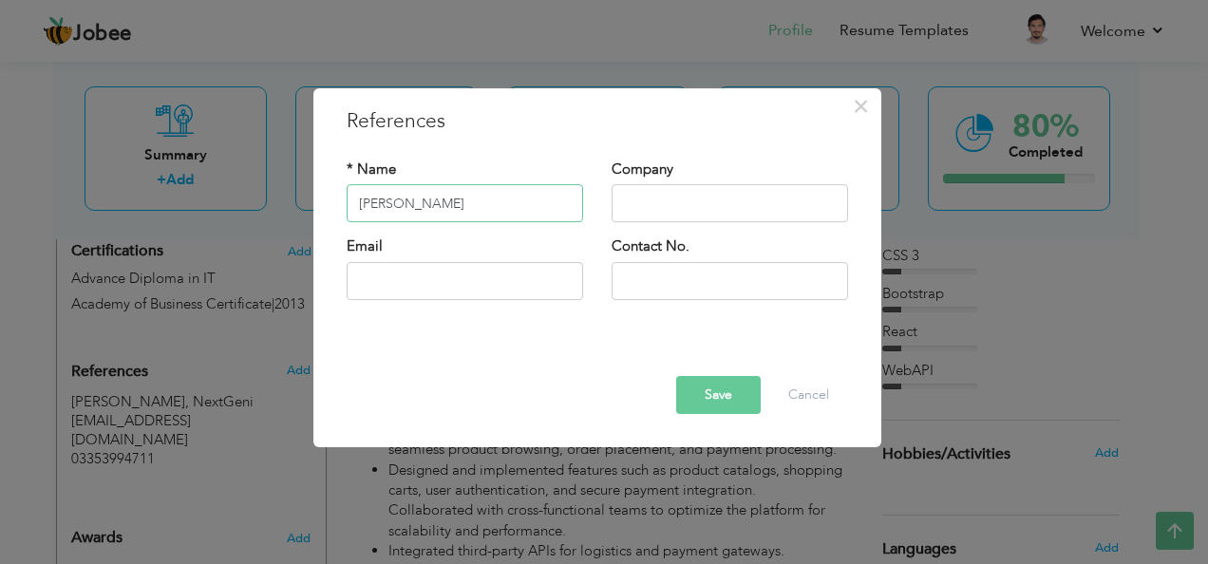
type input "[PERSON_NAME]"
type input "Contour"
click at [404, 288] on input "text" at bounding box center [465, 281] width 236 height 38
type input "[EMAIL_ADDRESS][DOMAIN_NAME]"
type input "9"
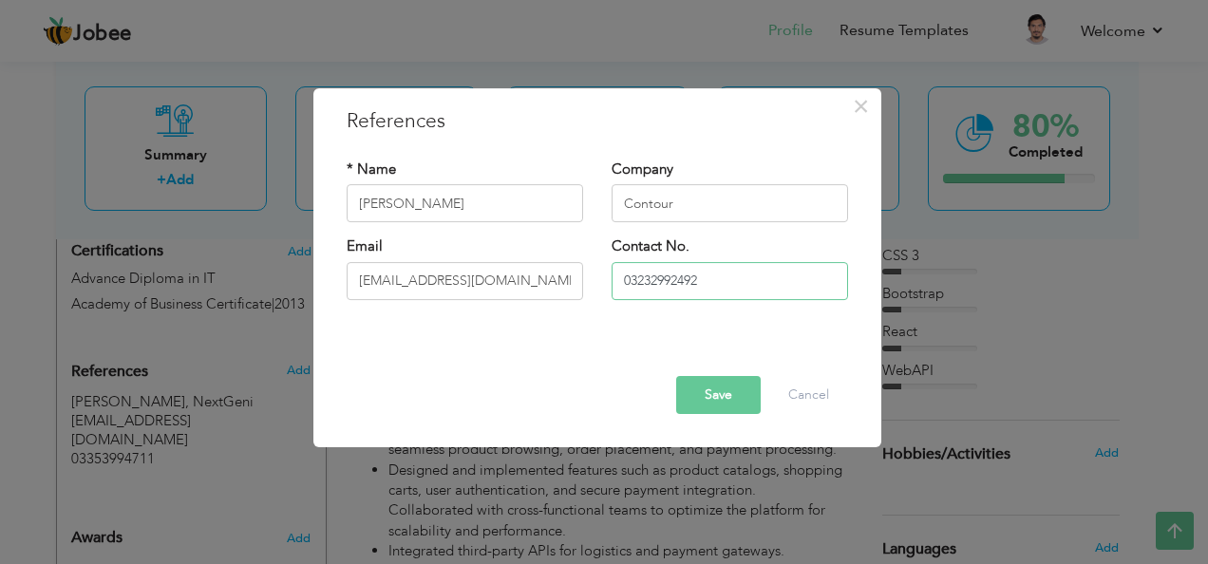
type input "03232992492"
click at [726, 401] on button "Save" at bounding box center [718, 395] width 85 height 38
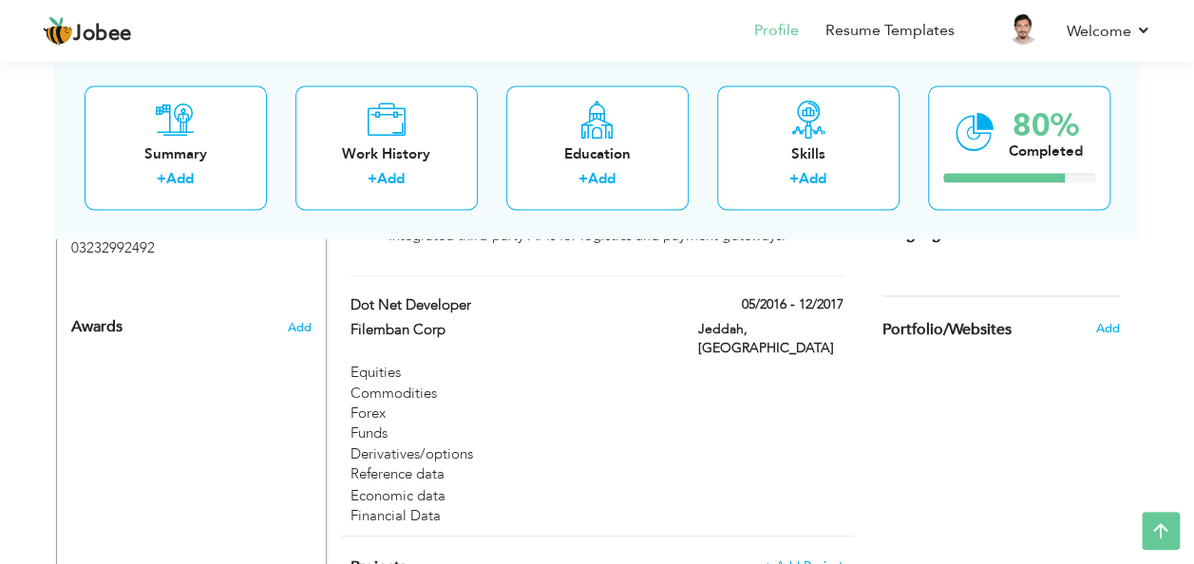
scroll to position [1307, 0]
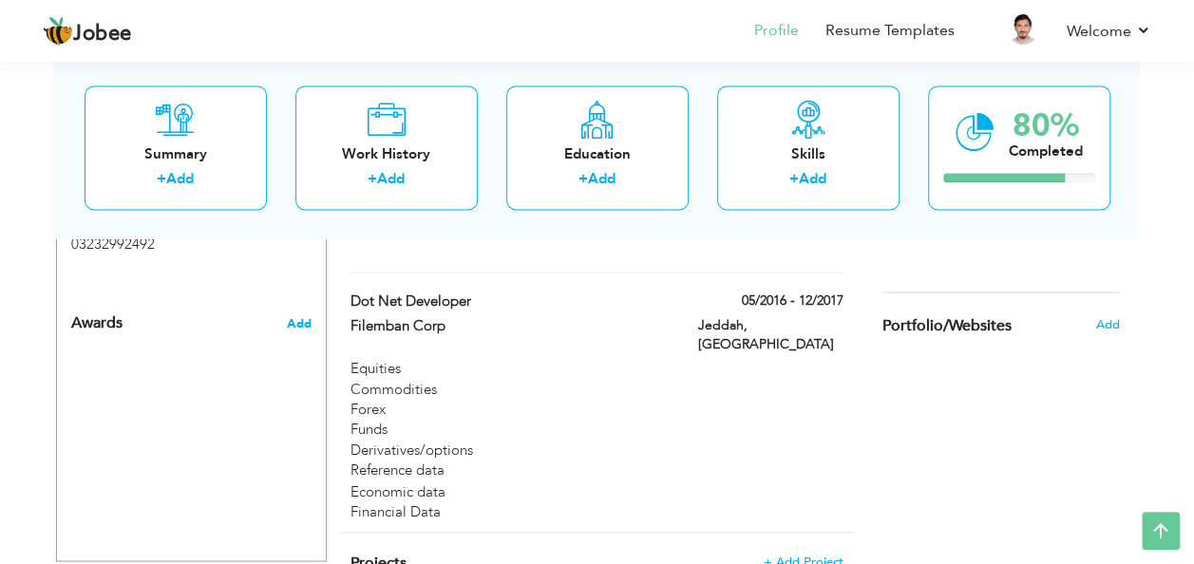
click at [305, 315] on span "Add" at bounding box center [298, 323] width 25 height 17
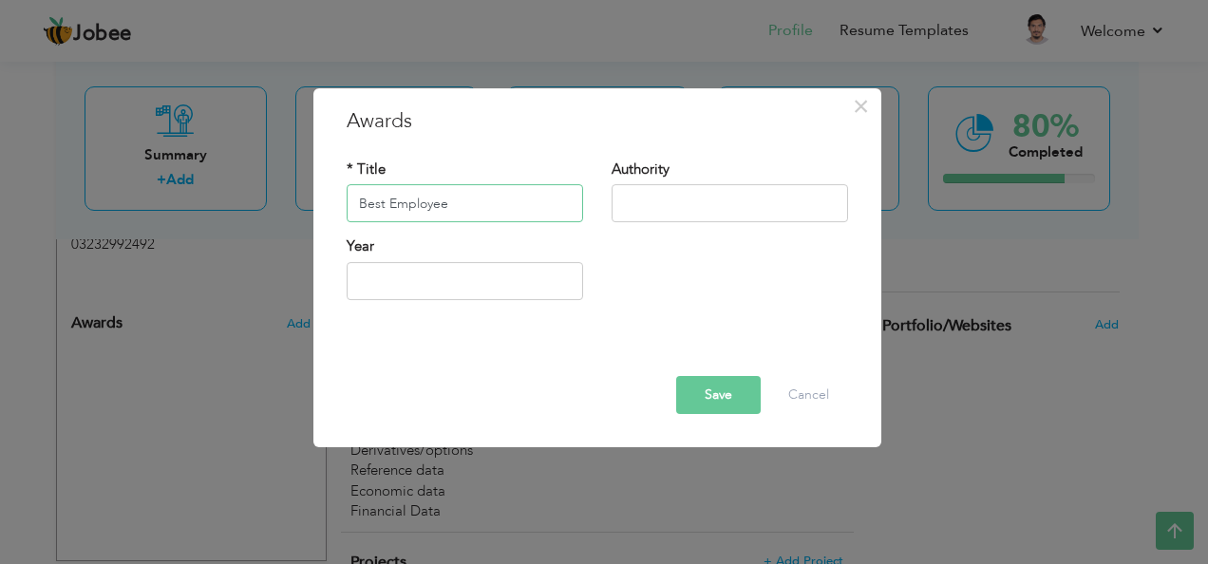
type input "Best Employee"
type input "Schon Group"
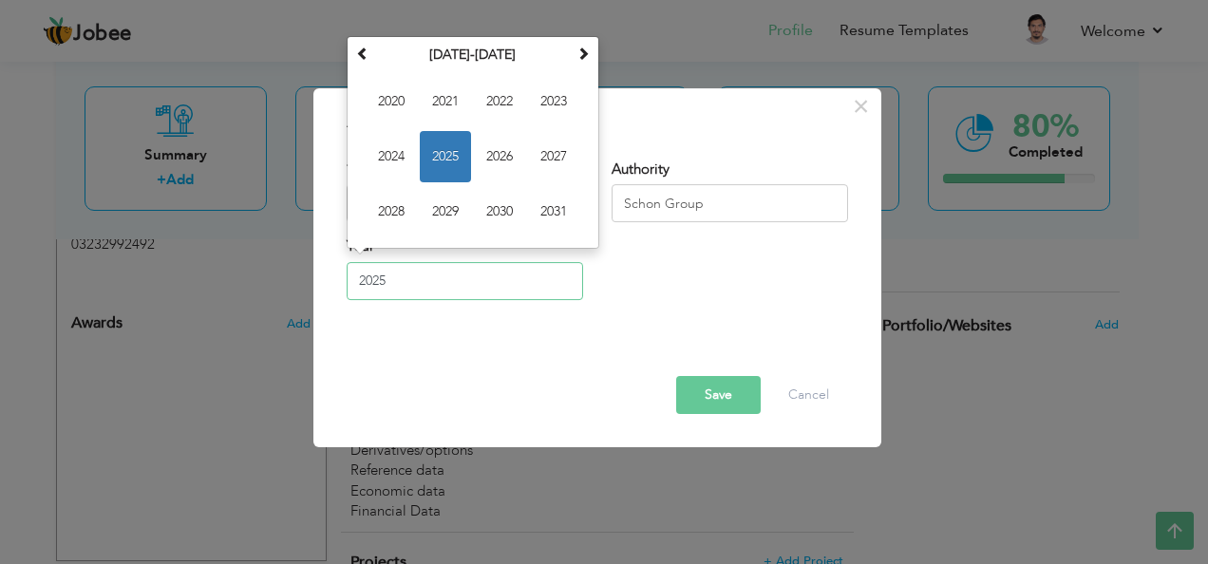
click at [403, 294] on input "2025" at bounding box center [465, 281] width 236 height 38
click at [452, 104] on span "2021" at bounding box center [445, 102] width 51 height 51
type input "2021"
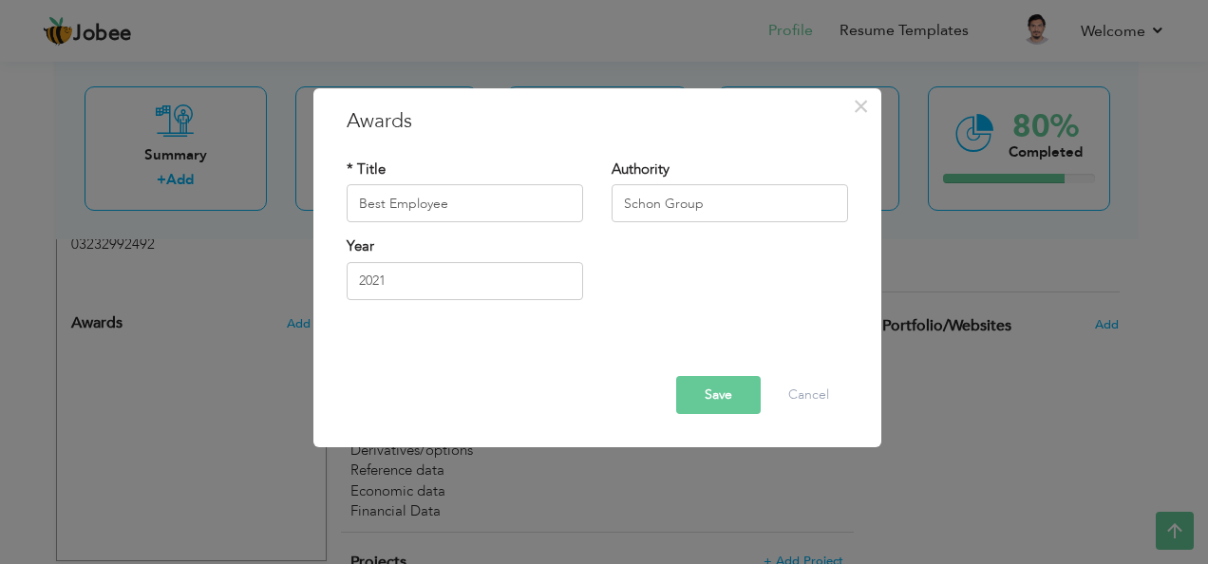
click at [705, 396] on button "Save" at bounding box center [718, 395] width 85 height 38
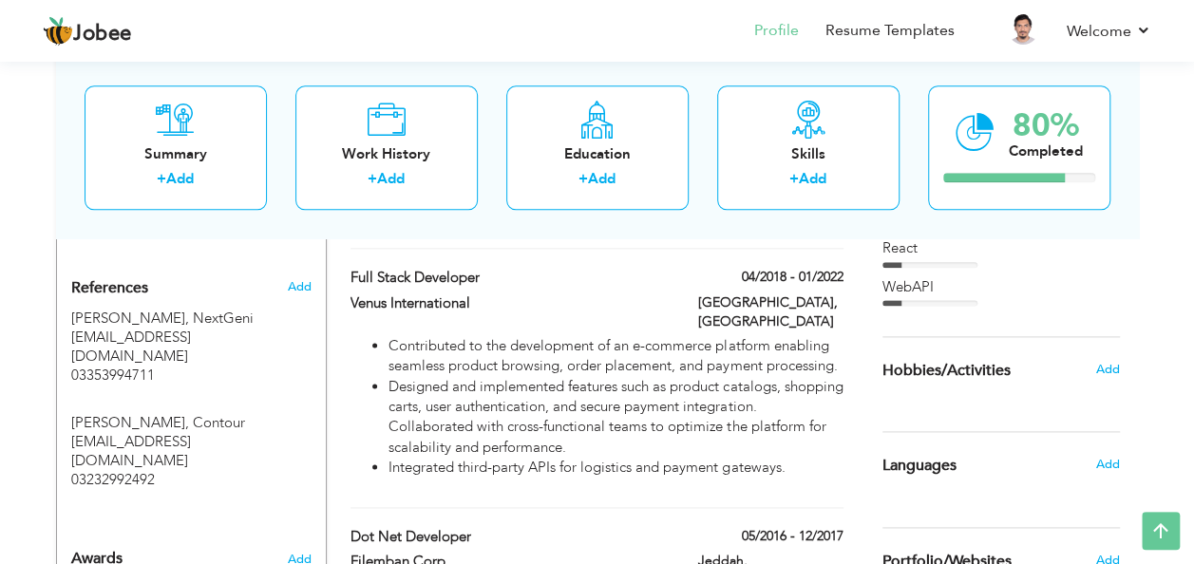
scroll to position [1082, 0]
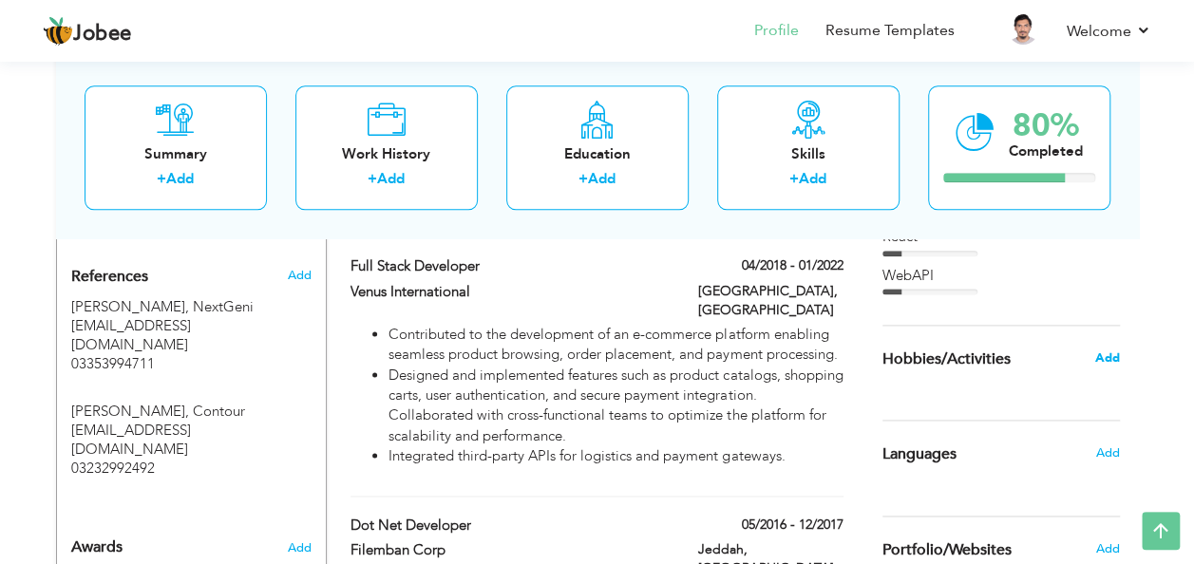
click at [1117, 356] on span "Add" at bounding box center [1106, 357] width 25 height 17
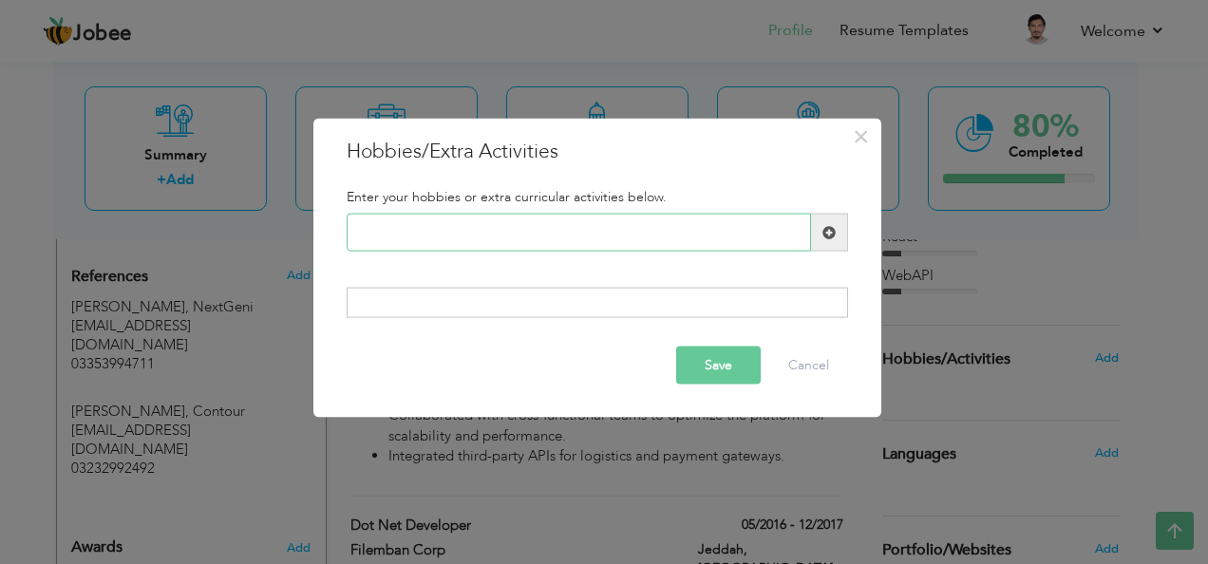
click at [536, 244] on input "text" at bounding box center [579, 233] width 464 height 38
type input "Cricket"
click at [720, 375] on button "Save" at bounding box center [718, 365] width 85 height 38
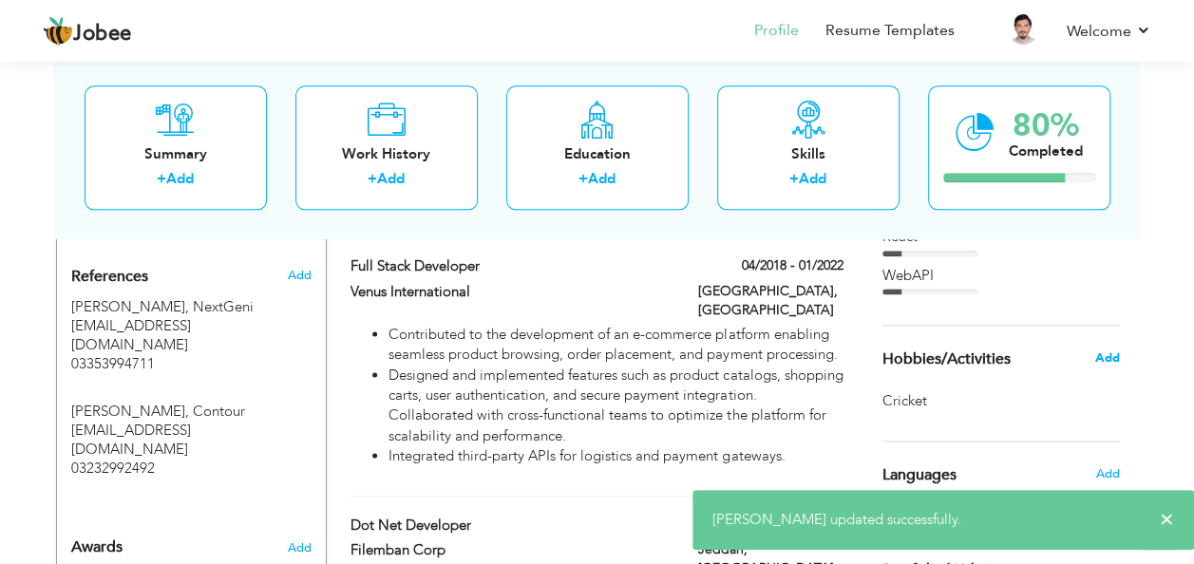
click at [1108, 363] on span "Add" at bounding box center [1106, 357] width 25 height 17
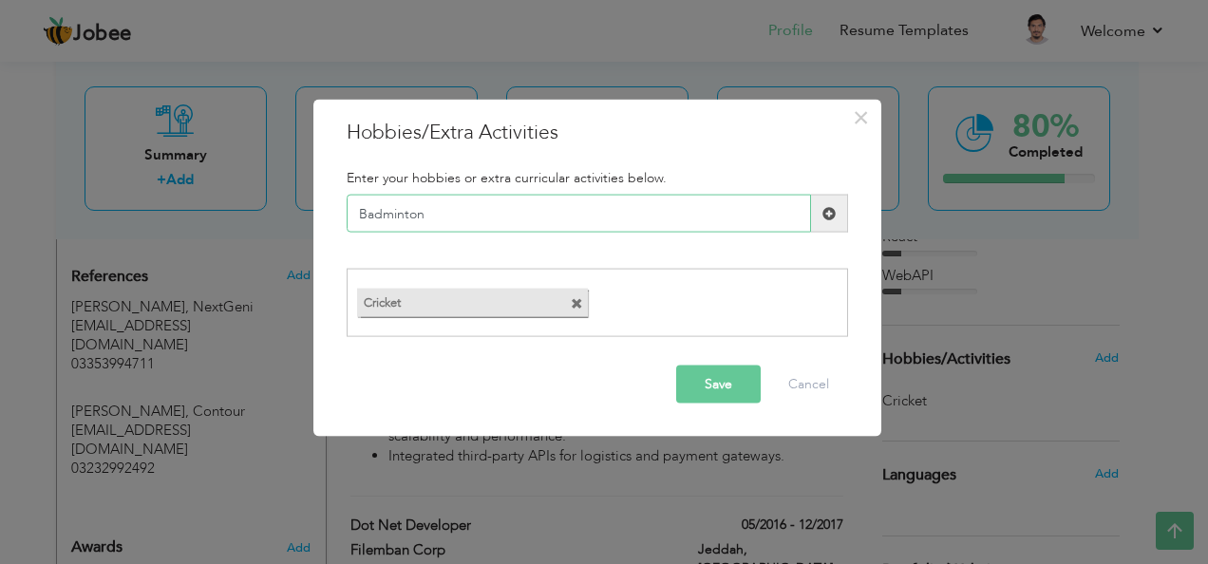
type input "Badminton"
click at [819, 214] on span at bounding box center [829, 214] width 37 height 38
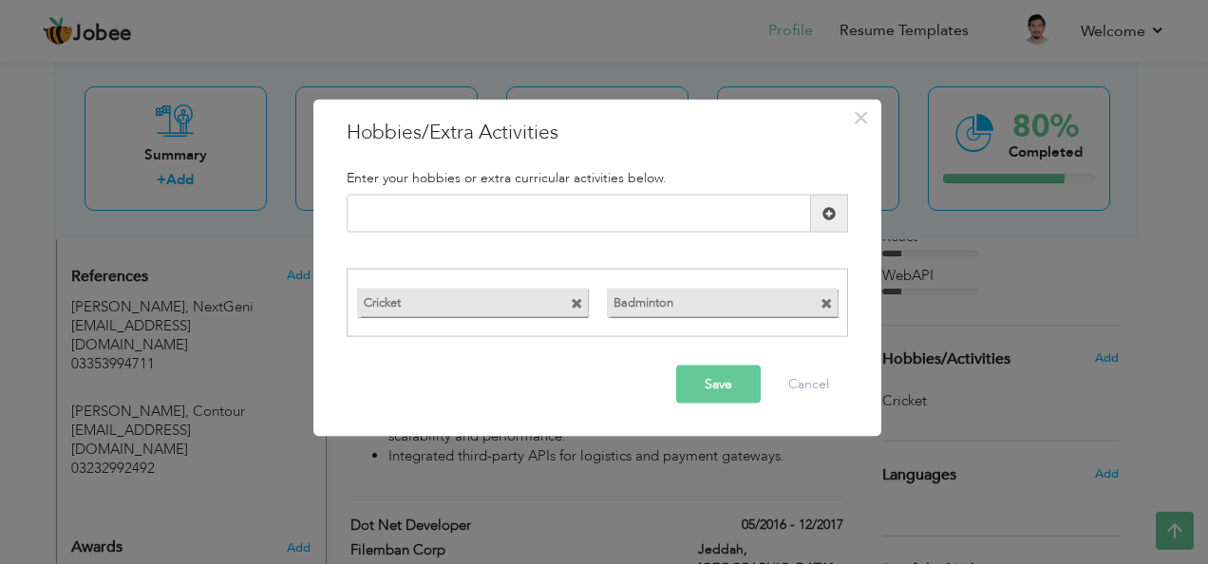
click at [726, 368] on button "Save" at bounding box center [718, 384] width 85 height 38
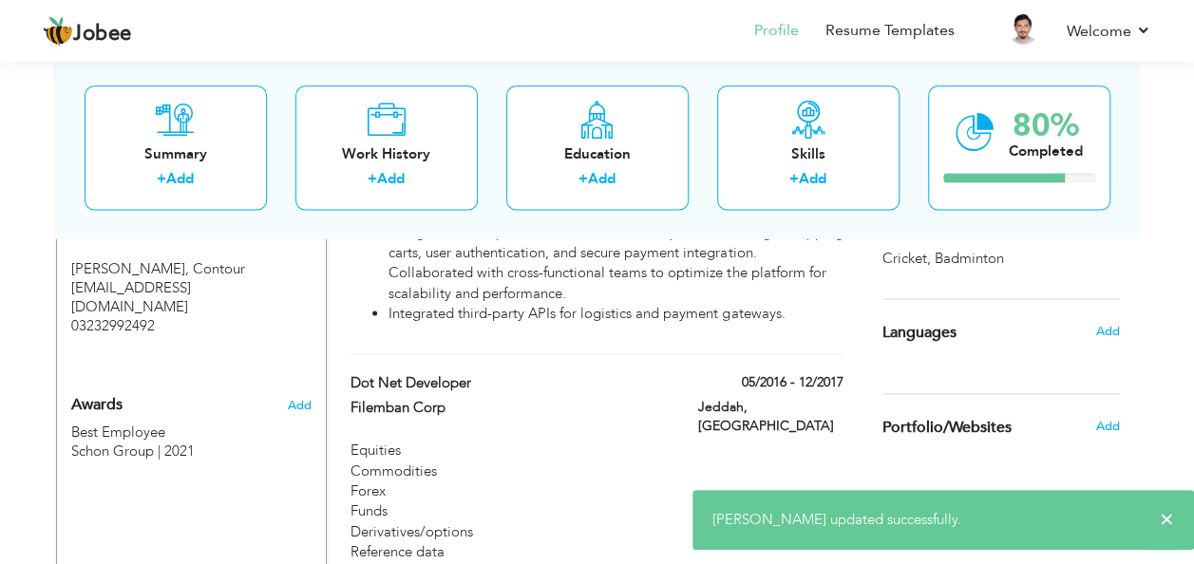
scroll to position [1228, 0]
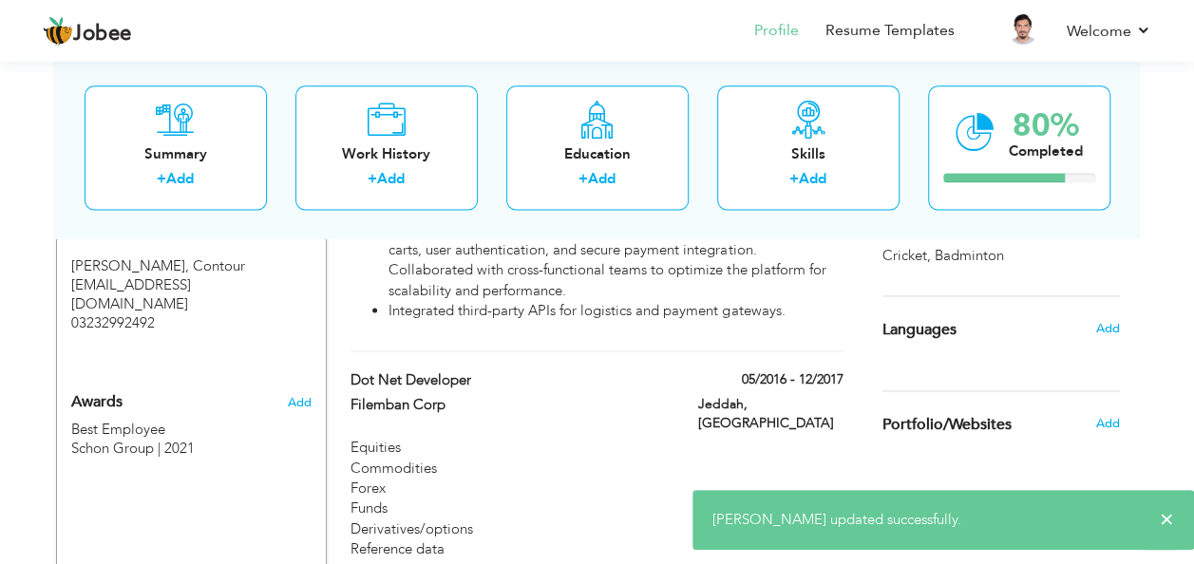
click at [1101, 317] on div "Add" at bounding box center [1111, 328] width 45 height 36
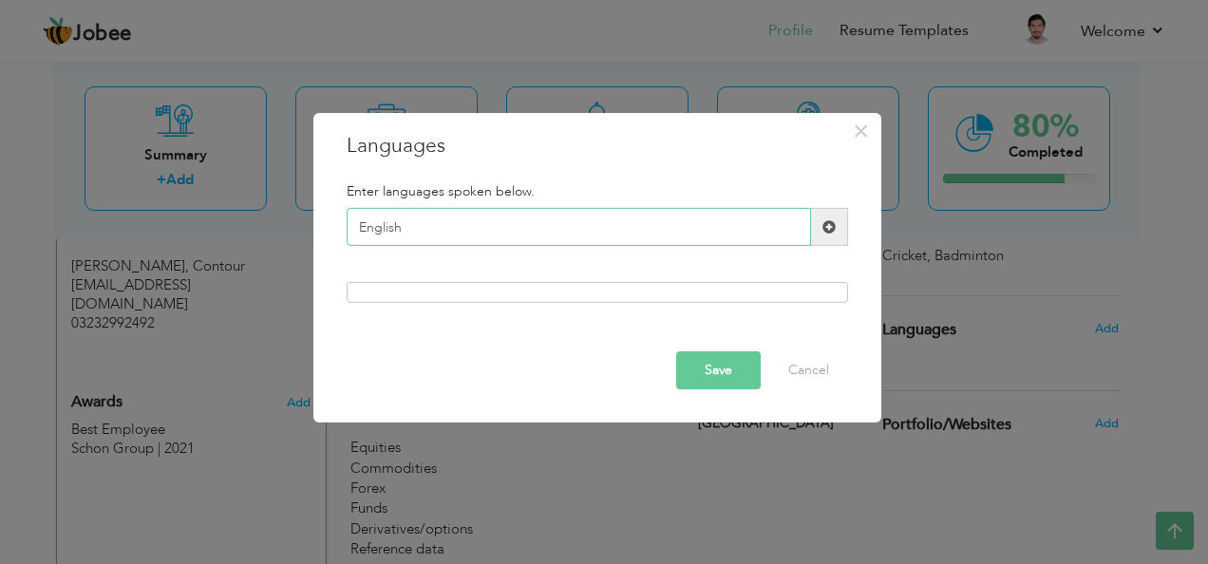
type input "English"
click at [830, 225] on span at bounding box center [828, 226] width 13 height 13
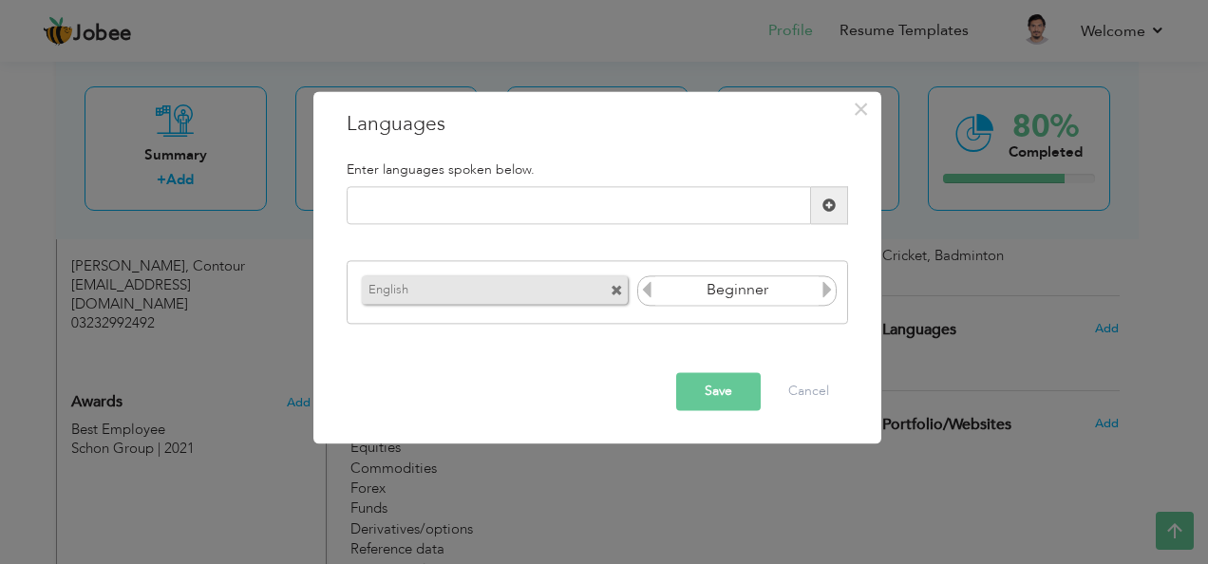
click at [816, 281] on input "Beginner" at bounding box center [737, 290] width 164 height 28
click at [818, 291] on input "Beginner" at bounding box center [737, 290] width 164 height 28
click at [825, 291] on icon at bounding box center [826, 289] width 17 height 17
click at [811, 291] on input "Beginner" at bounding box center [737, 290] width 164 height 28
click at [832, 292] on icon at bounding box center [826, 289] width 17 height 17
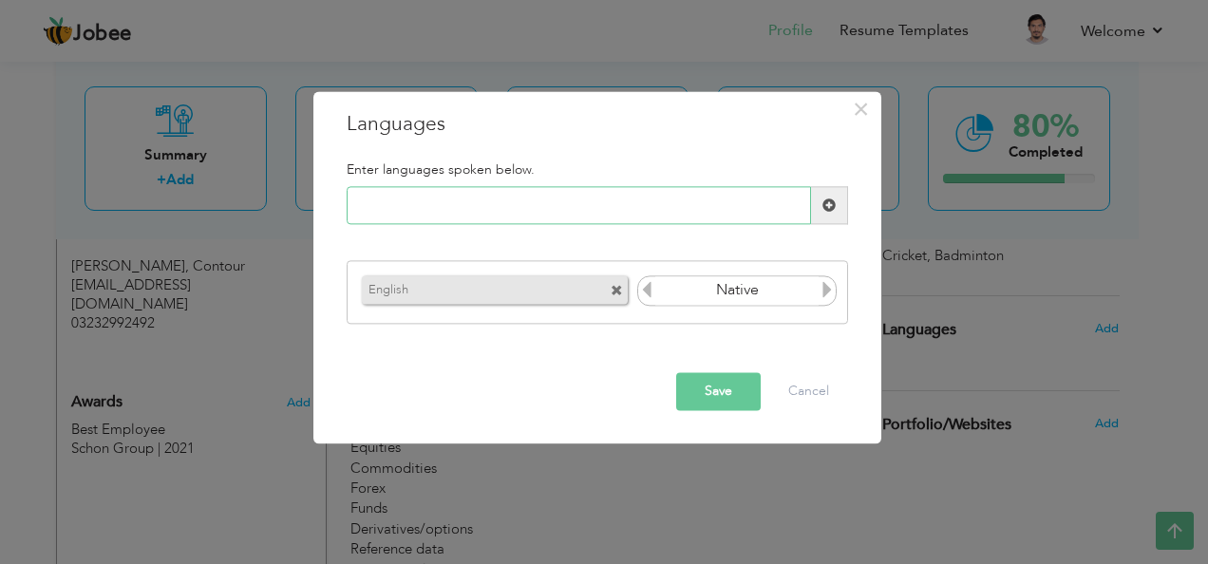
click at [706, 205] on input "text" at bounding box center [579, 206] width 464 height 38
type input "Urdu"
click at [831, 209] on span at bounding box center [828, 204] width 13 height 13
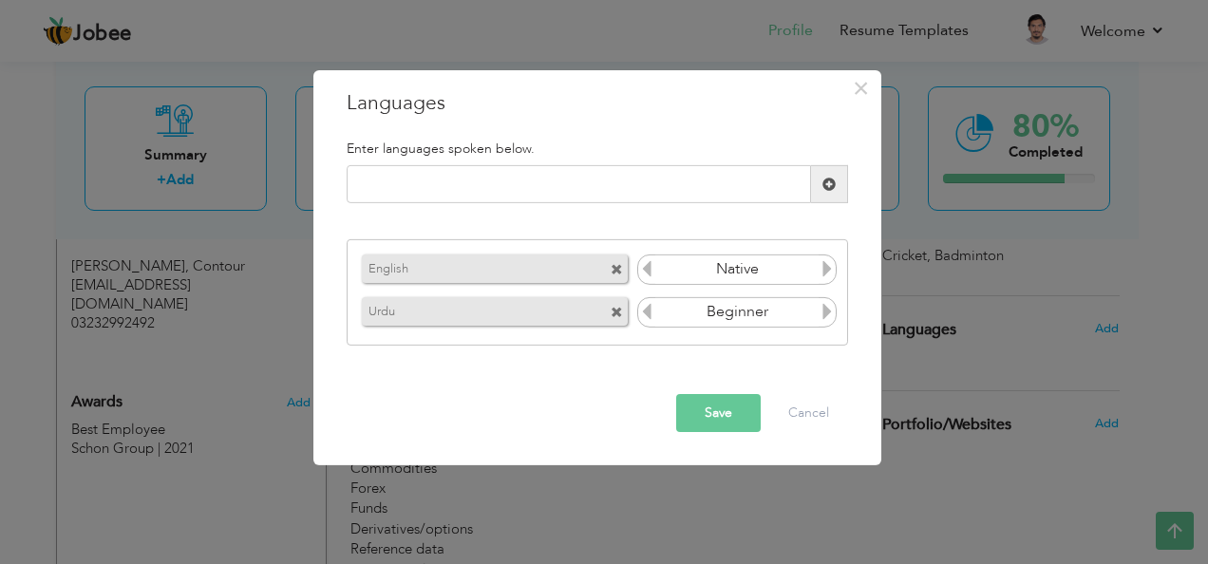
click at [824, 309] on icon at bounding box center [826, 311] width 17 height 17
click at [699, 195] on input "text" at bounding box center [579, 184] width 464 height 38
type input "Arabic"
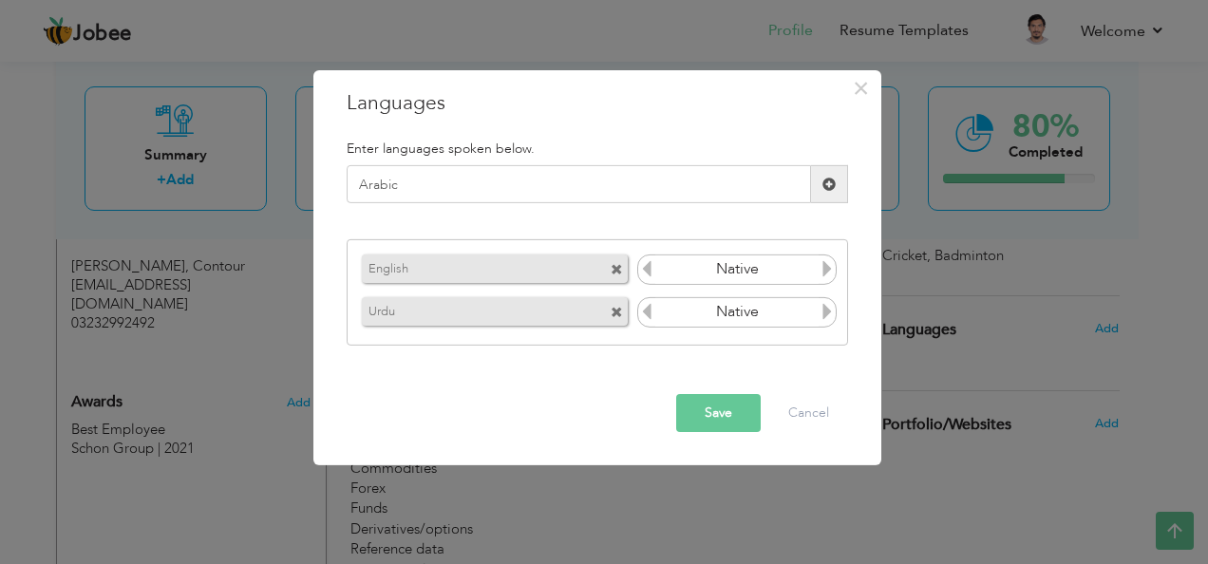
click at [837, 180] on span at bounding box center [829, 184] width 37 height 38
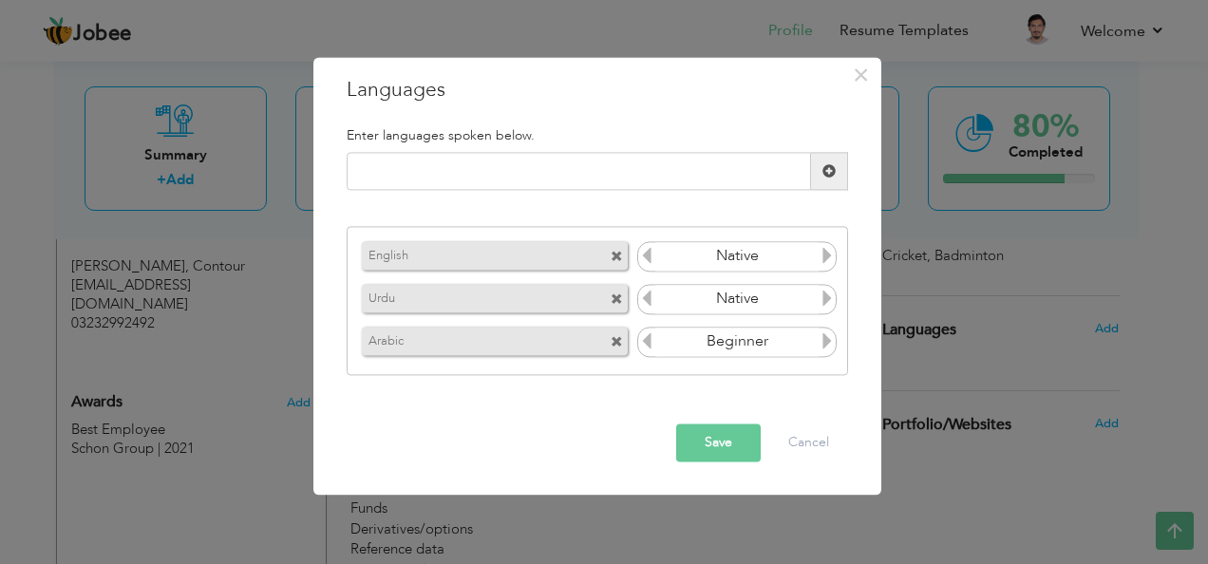
click at [828, 338] on icon at bounding box center [826, 340] width 17 height 17
click at [638, 346] on icon at bounding box center [646, 340] width 17 height 17
click at [713, 435] on button "Save" at bounding box center [718, 443] width 85 height 38
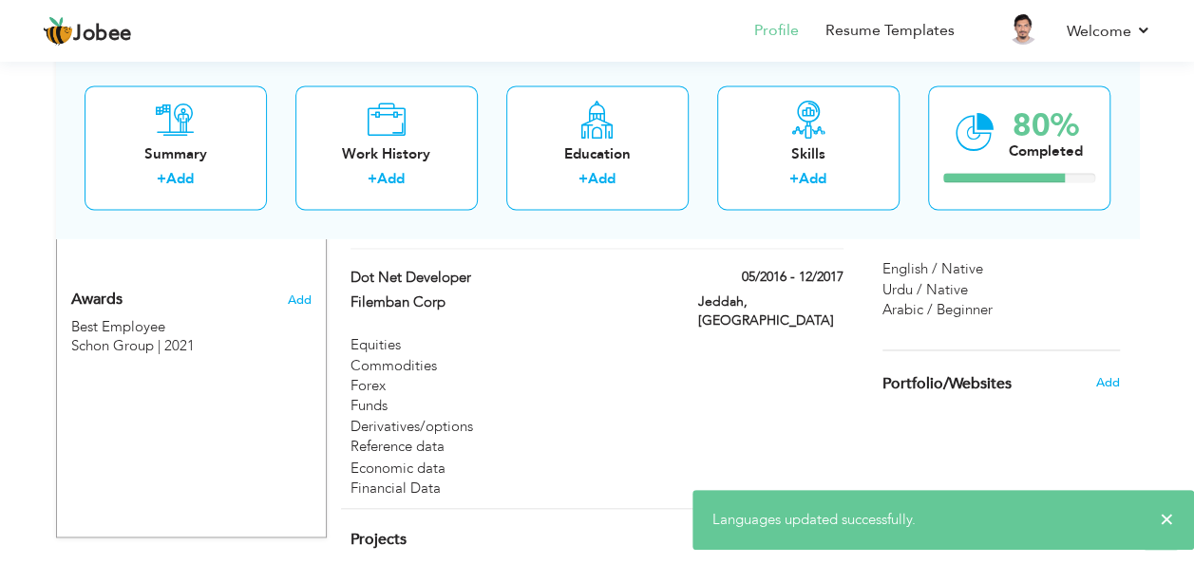
scroll to position [1354, 0]
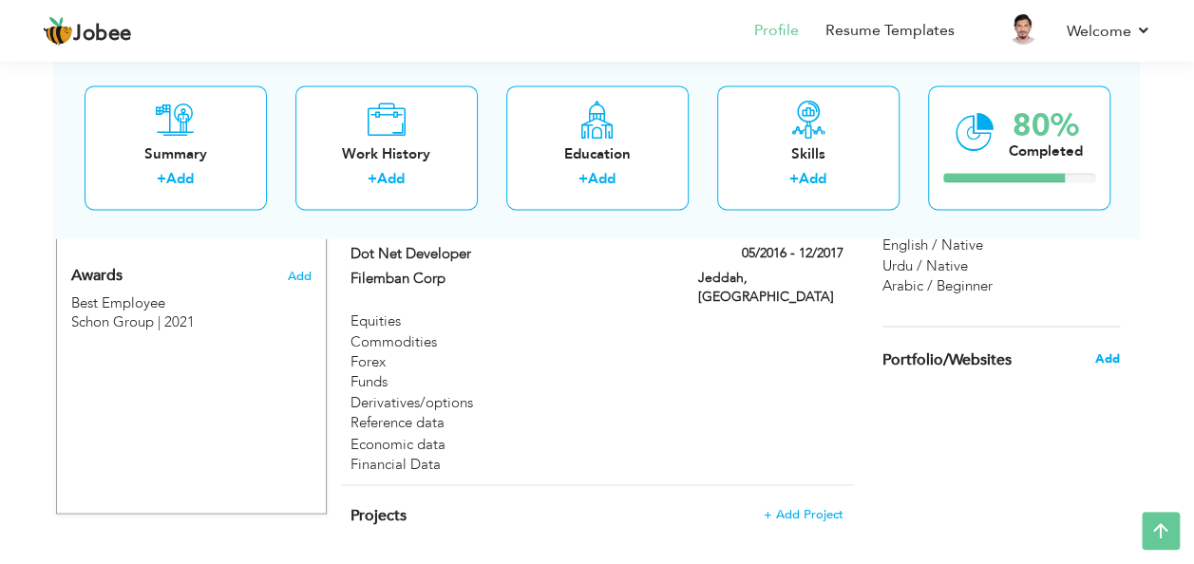
click at [1102, 353] on span "Add" at bounding box center [1106, 358] width 25 height 17
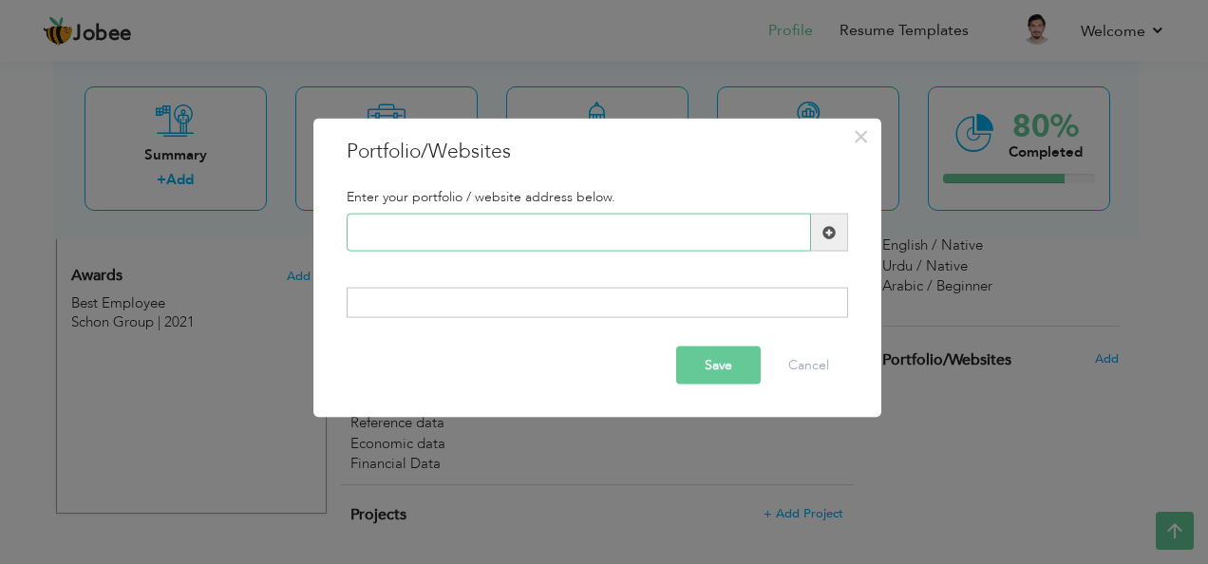
paste input "Smart Tutor Online ZRG International | D"
type input "Smart Tutor Online ZRG International | D"
click at [834, 235] on span at bounding box center [828, 231] width 13 height 13
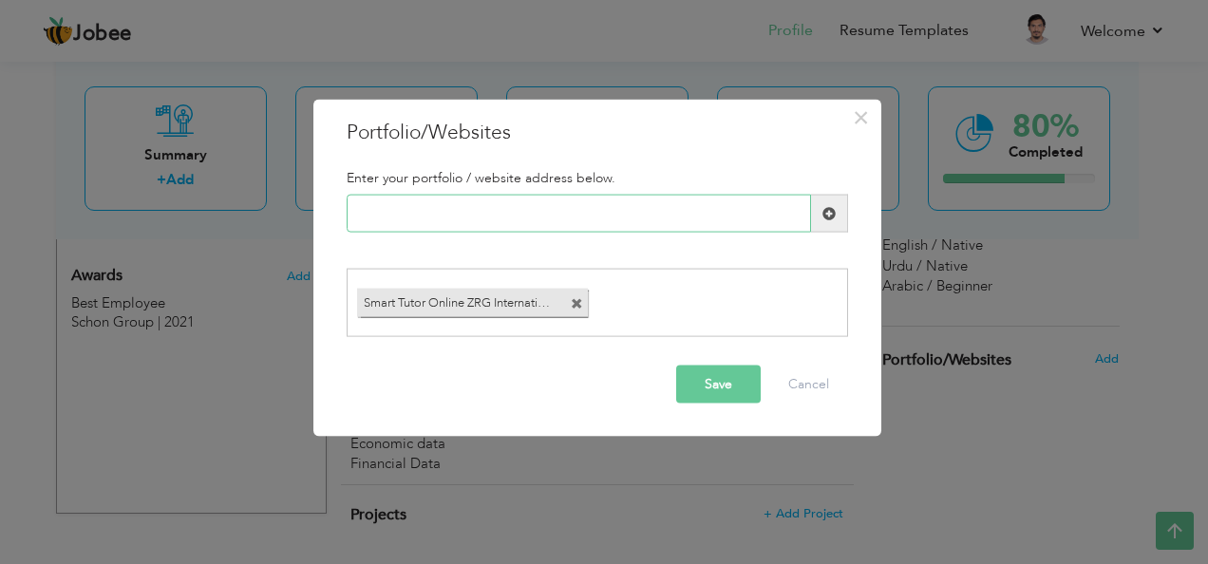
click at [731, 205] on input "text" at bounding box center [579, 214] width 464 height 38
paste input "MIS REPORTER"
type input "MIS REPORTER"
click at [837, 204] on span at bounding box center [829, 214] width 37 height 38
click at [471, 205] on input "text" at bounding box center [579, 214] width 464 height 38
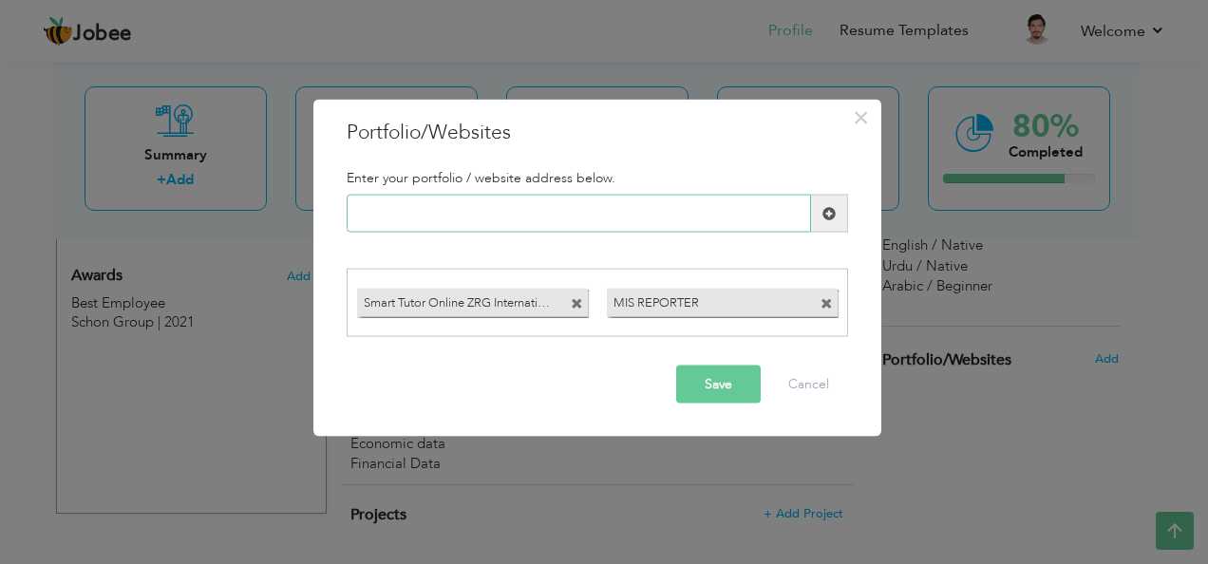
paste input "DashBoard"
type input "DashBoard"
click at [835, 213] on span at bounding box center [828, 212] width 13 height 13
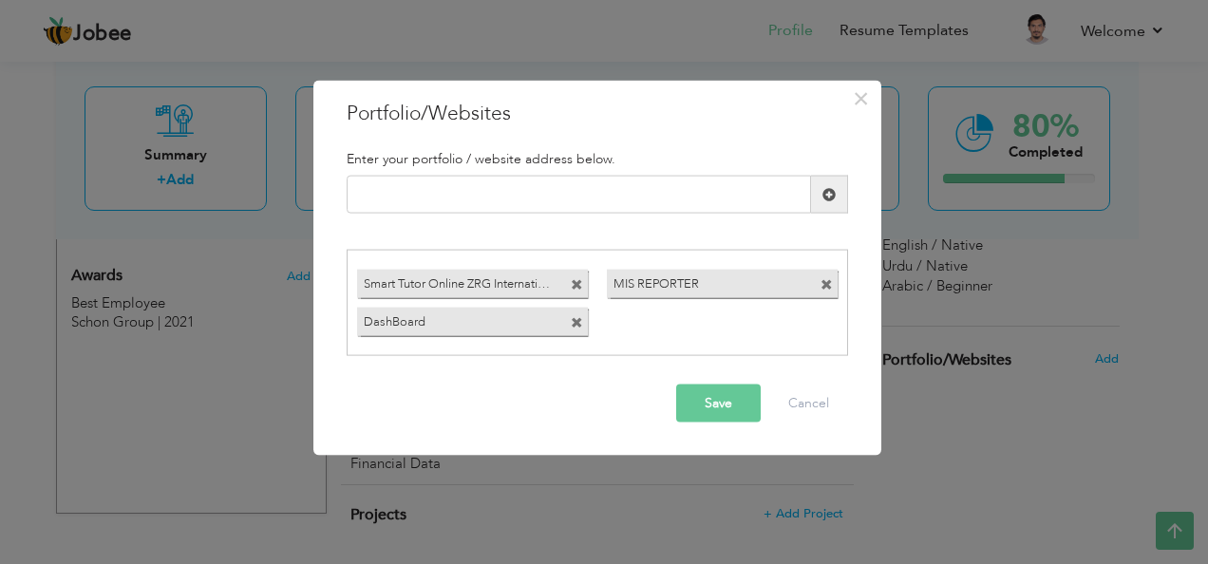
click at [717, 399] on button "Save" at bounding box center [718, 403] width 85 height 38
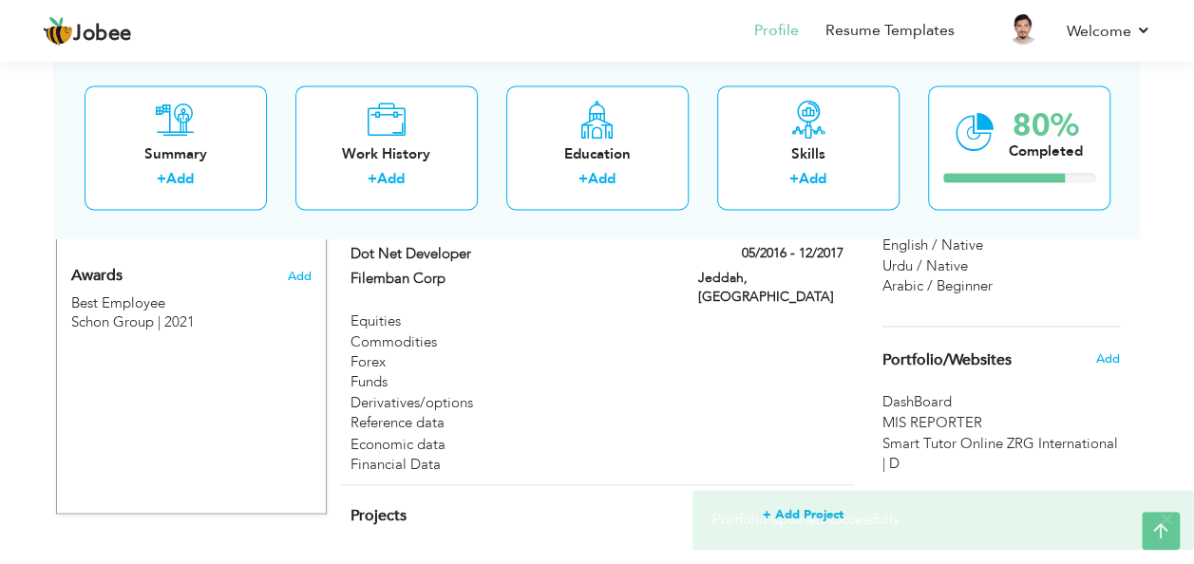
click at [826, 507] on span "+ Add Project" at bounding box center [802, 513] width 81 height 13
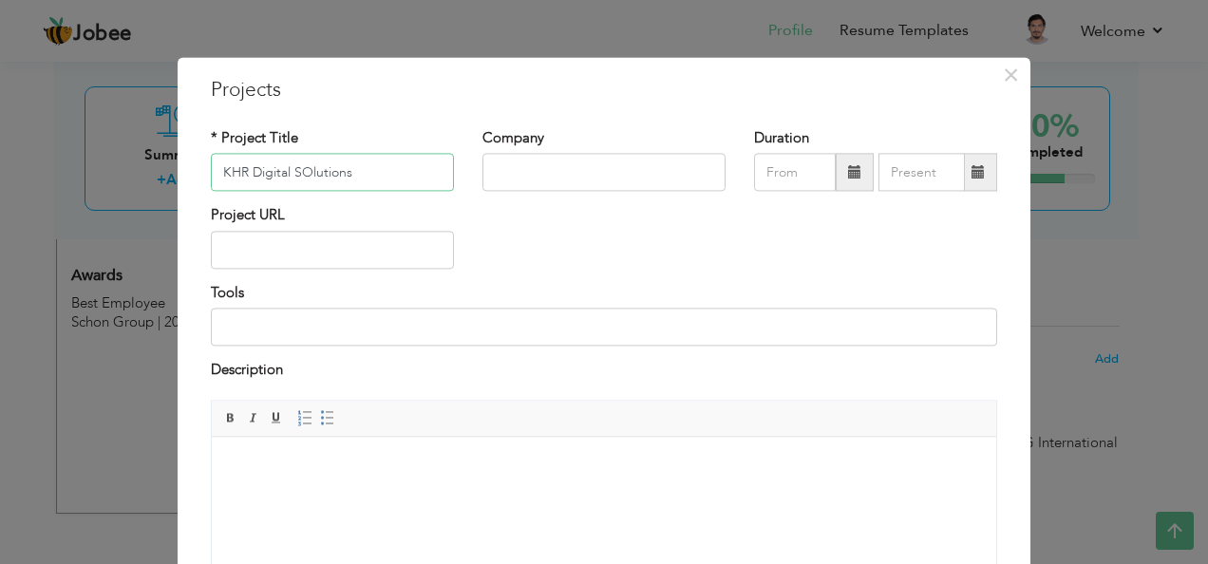
click at [302, 171] on input "KHR Digital SOlutions" at bounding box center [332, 173] width 243 height 38
type input "KHR Digital Solutions"
click at [526, 168] on input "text" at bounding box center [603, 173] width 243 height 38
paste input "KHR Digital Solutions"
type input "KHR Digital Solutions"
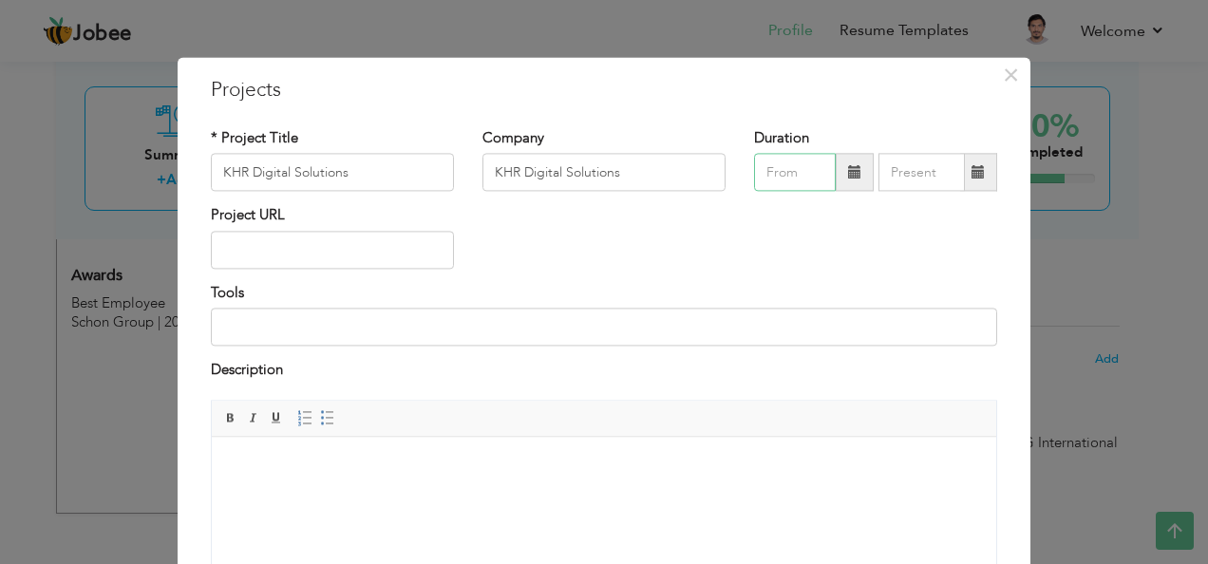
type input "08/2025"
click at [813, 175] on input "08/2025" at bounding box center [795, 173] width 82 height 38
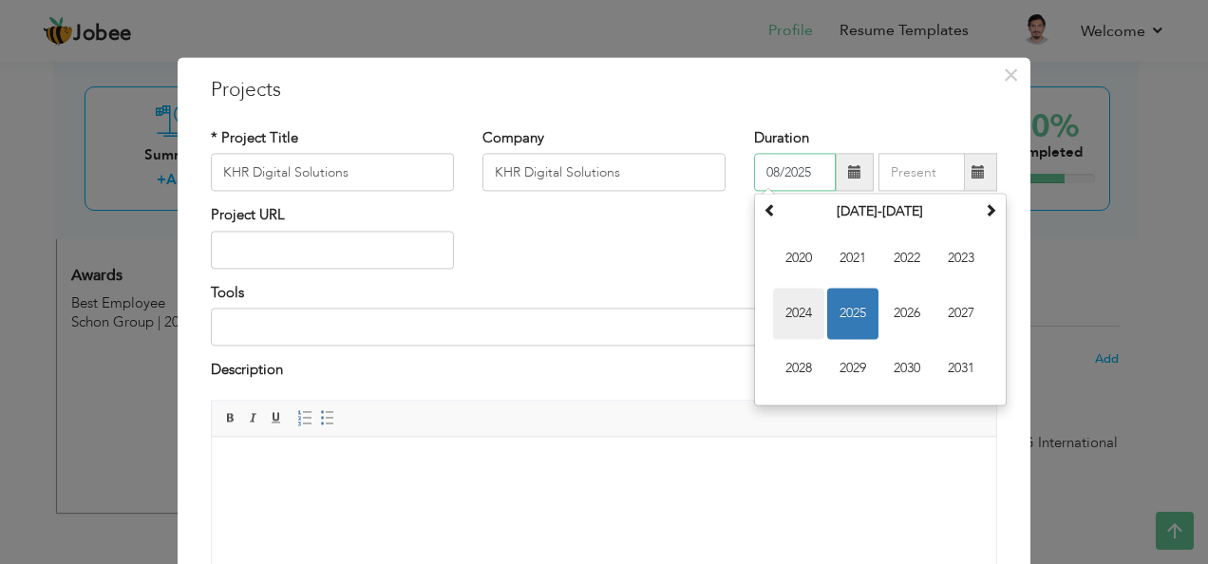
click at [815, 308] on span "2024" at bounding box center [798, 314] width 51 height 51
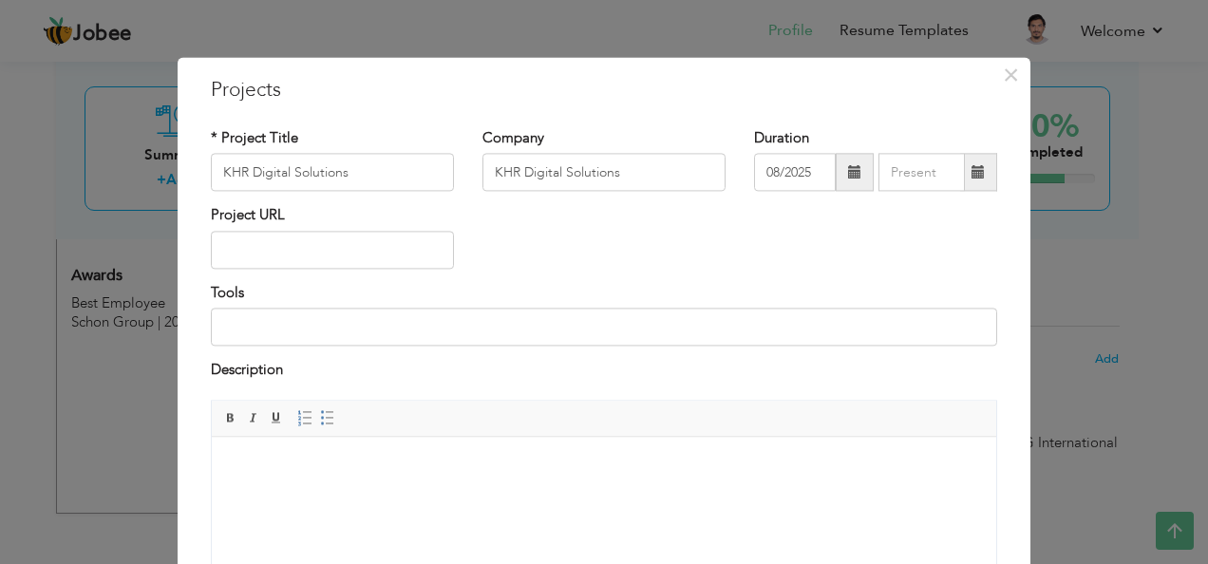
click at [1068, 150] on div "× Projects * Project Title KHR Digital Solutions Company KHR Digital Solutions …" at bounding box center [604, 282] width 1208 height 564
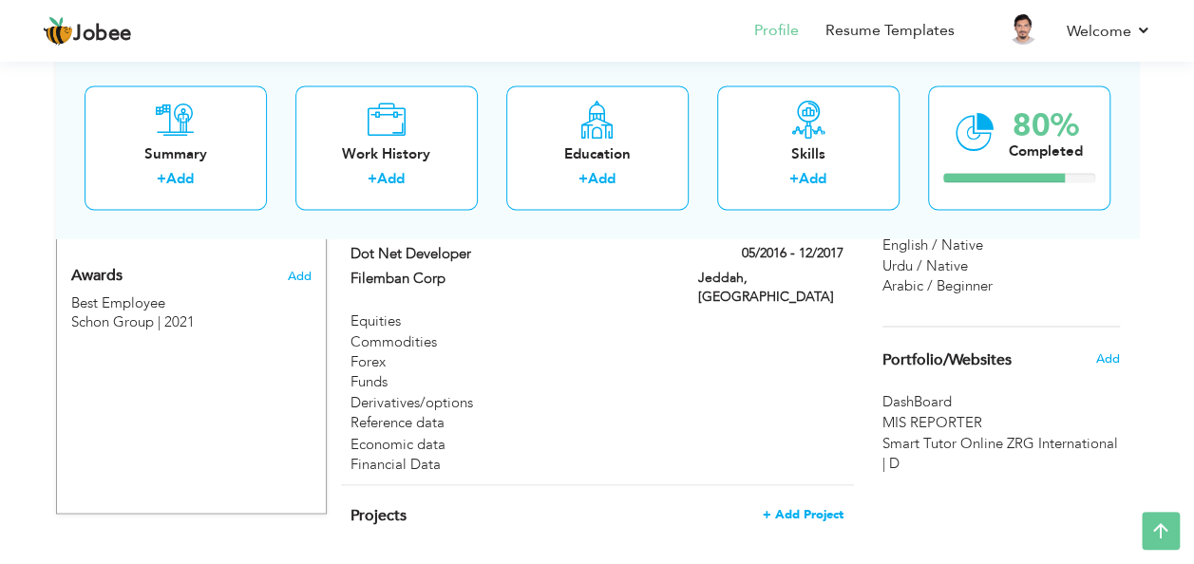
click at [825, 507] on span "+ Add Project" at bounding box center [802, 513] width 81 height 13
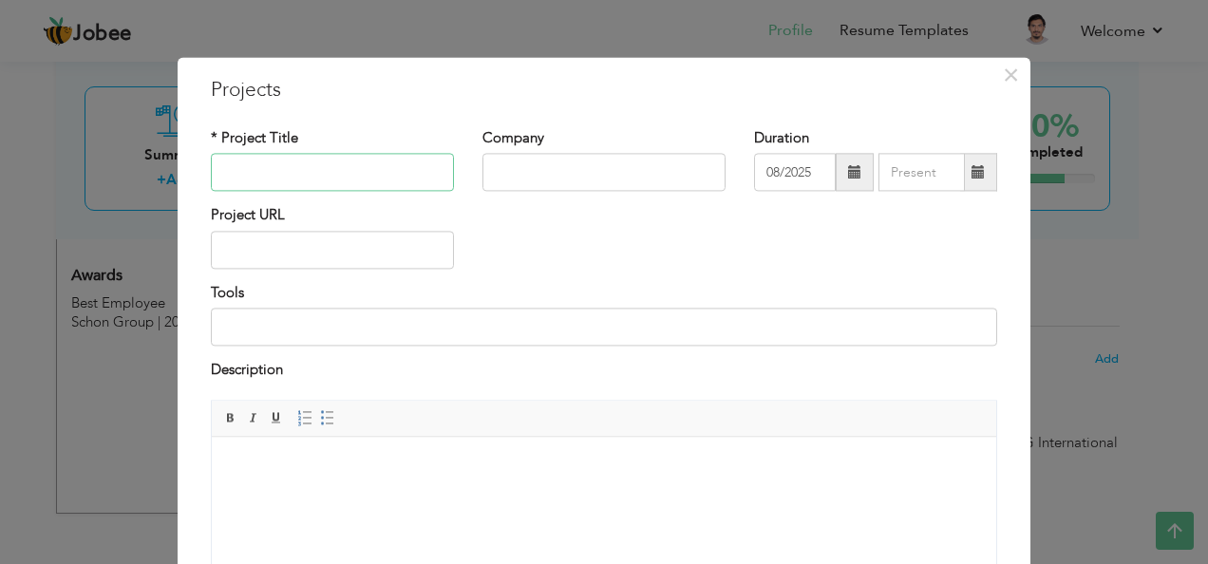
click at [254, 161] on input "text" at bounding box center [332, 173] width 243 height 38
type input "K"
drag, startPoint x: 329, startPoint y: 178, endPoint x: 196, endPoint y: 163, distance: 133.7
click at [197, 163] on div "* Project Title Company Website" at bounding box center [333, 166] width 272 height 77
paste input "KHR Digital Solutions"
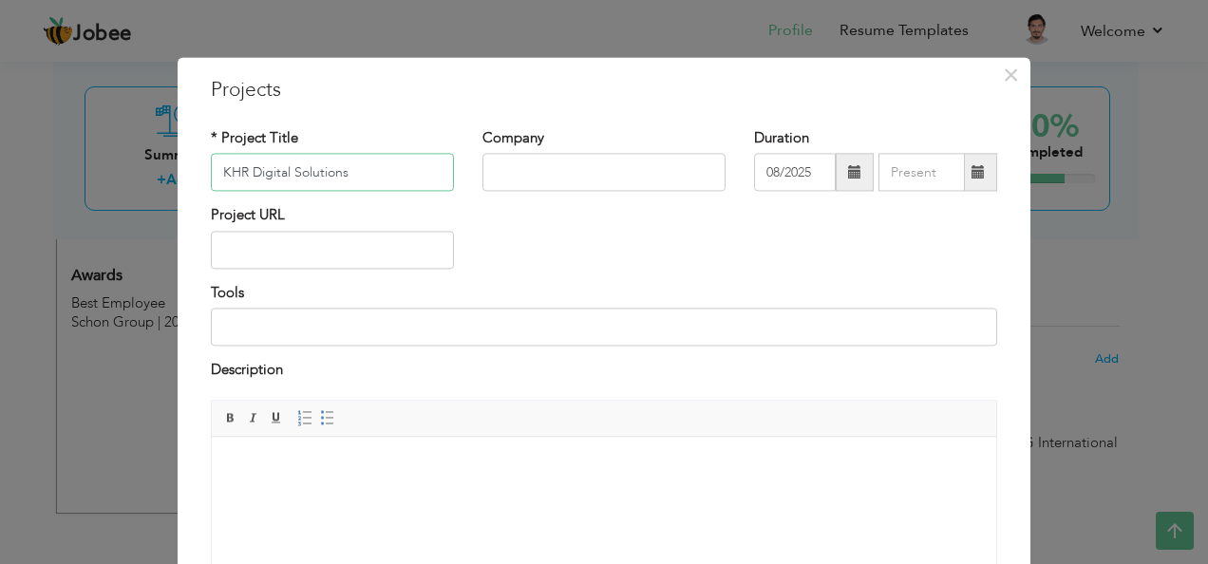
type input "KHR Digital Solutions"
click at [482, 179] on input "text" at bounding box center [603, 173] width 243 height 38
paste input "KHR Digital Solutions"
type input "KHR Digital Solutions"
click at [839, 173] on span at bounding box center [855, 173] width 38 height 38
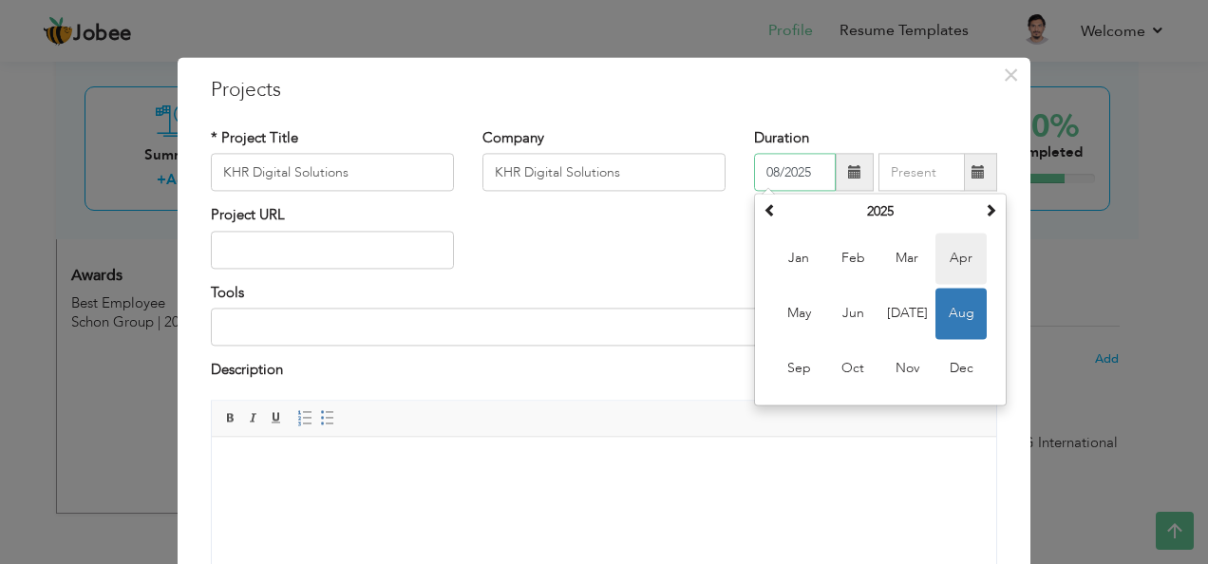
click at [944, 263] on span "Apr" at bounding box center [960, 259] width 51 height 51
type input "04/2025"
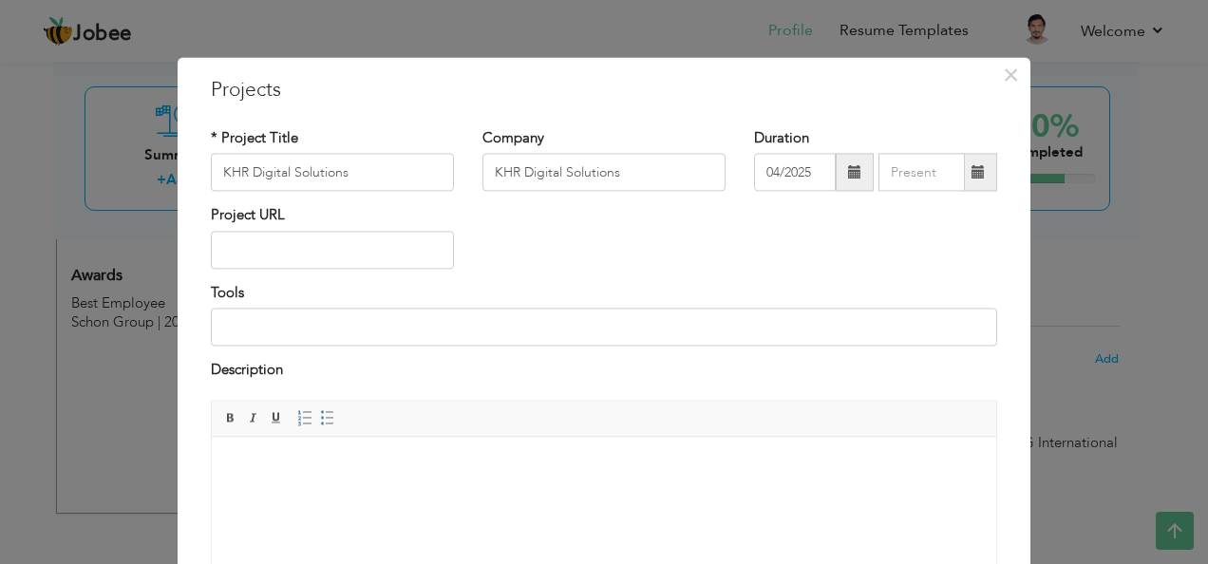
click at [960, 171] on span at bounding box center [978, 173] width 37 height 38
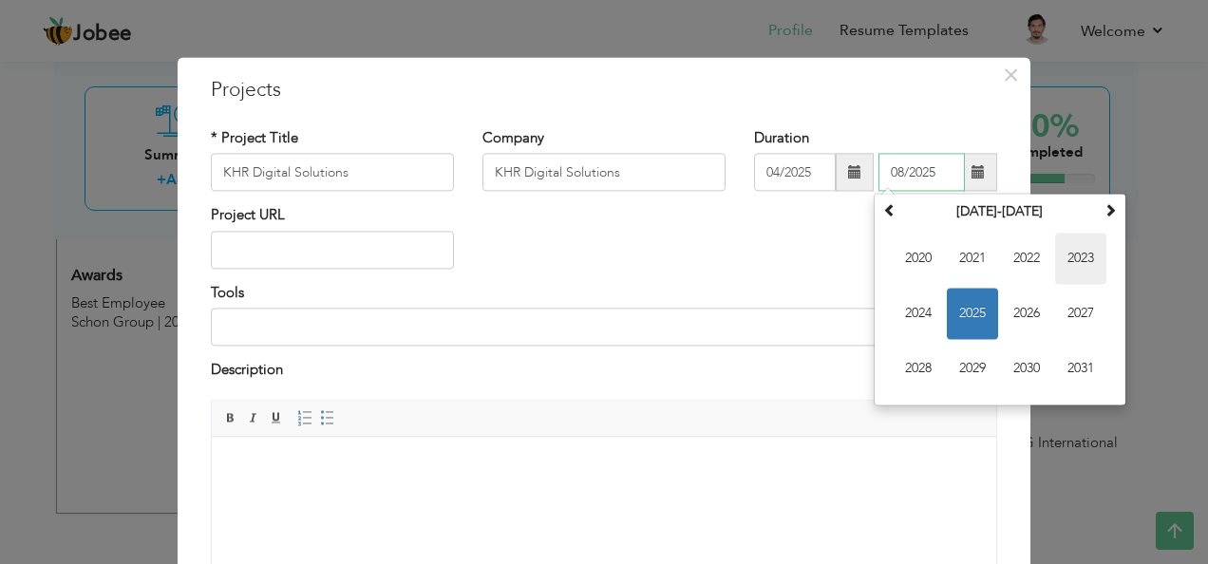
click at [1088, 260] on span "2023" at bounding box center [1080, 259] width 51 height 51
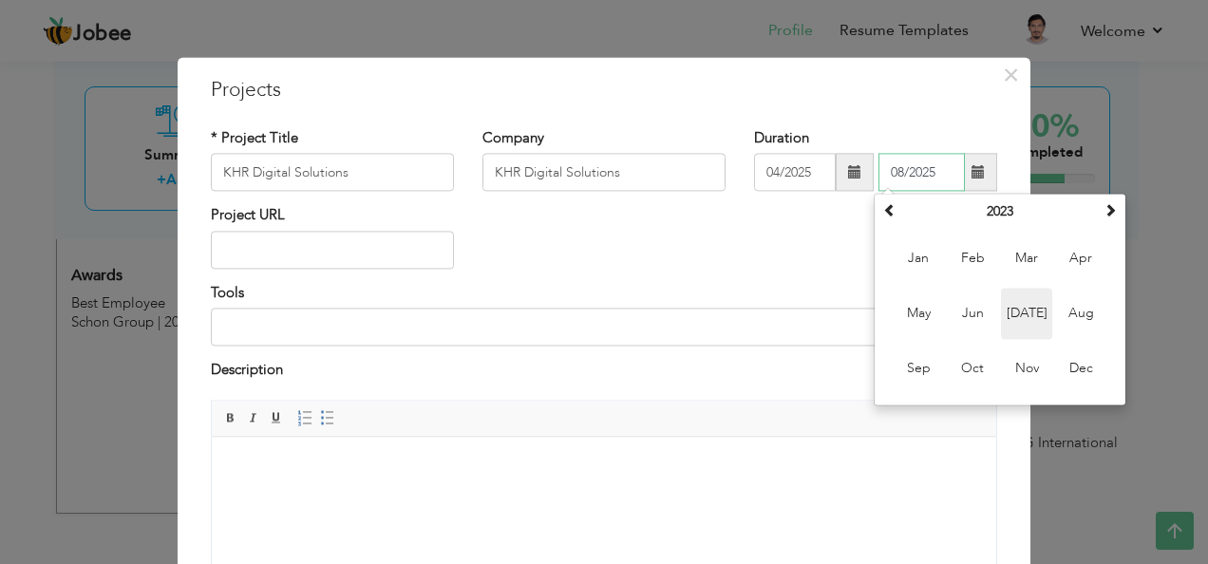
click at [1005, 302] on span "Jul" at bounding box center [1026, 314] width 51 height 51
type input "07/2023"
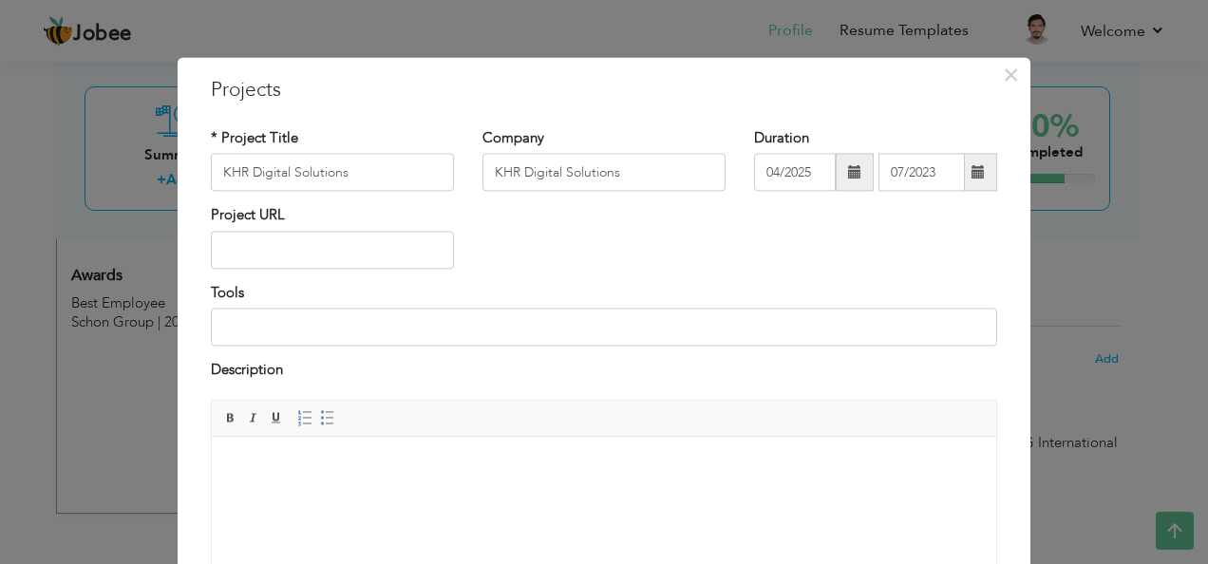
click at [848, 174] on span at bounding box center [854, 171] width 13 height 13
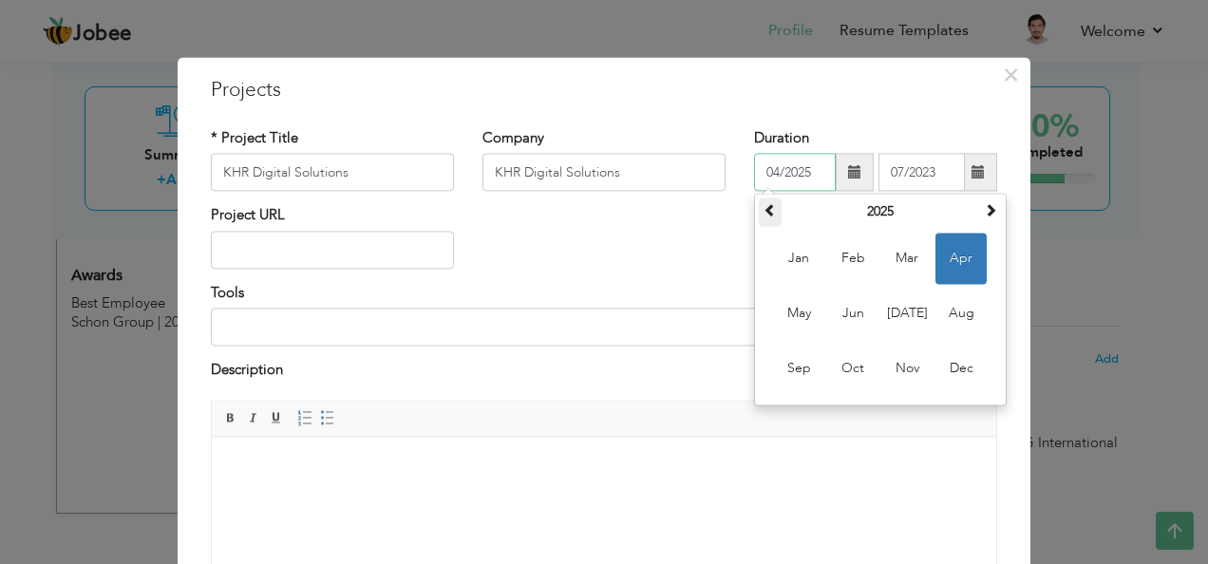
click at [763, 210] on span at bounding box center [769, 210] width 13 height 13
click at [946, 266] on span "Apr" at bounding box center [960, 259] width 51 height 51
type input "04/2023"
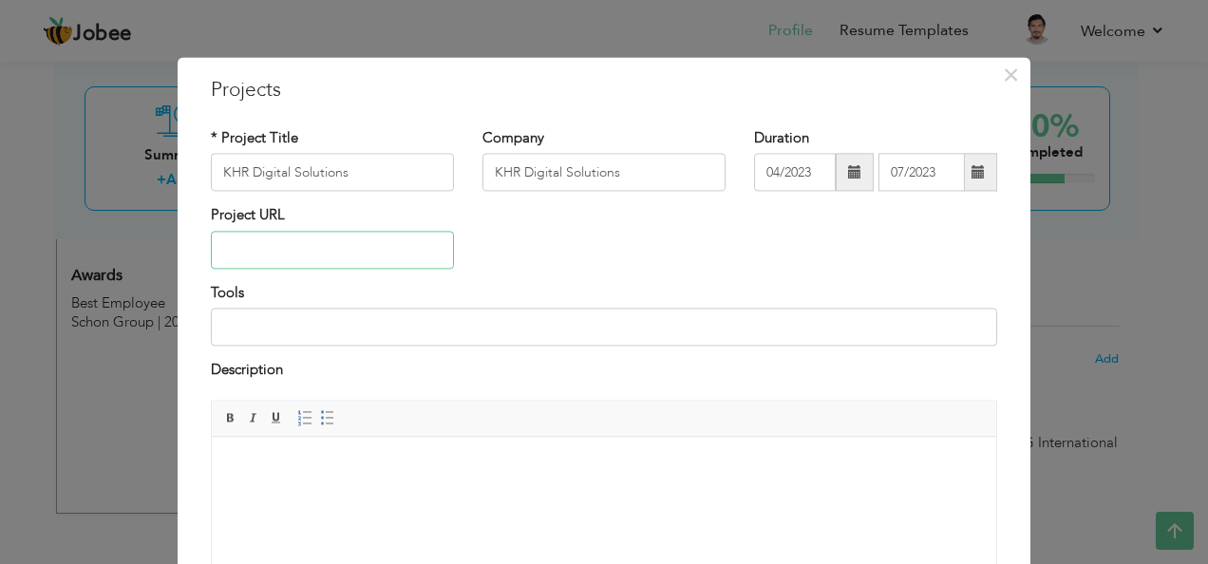
click at [250, 255] on input "text" at bounding box center [332, 250] width 243 height 38
click at [249, 313] on input at bounding box center [604, 328] width 786 height 38
paste input "HTML , CSS , java-scrip , j Query , Bootstrap and ajax"
click at [469, 329] on input "HTML , CSS , java-scrip , j Query , Bootstrap and ajax" at bounding box center [604, 328] width 786 height 38
type input "HTML , CSS , java-scrip , j Query , Bootstrap, .Net, Sql and ajax"
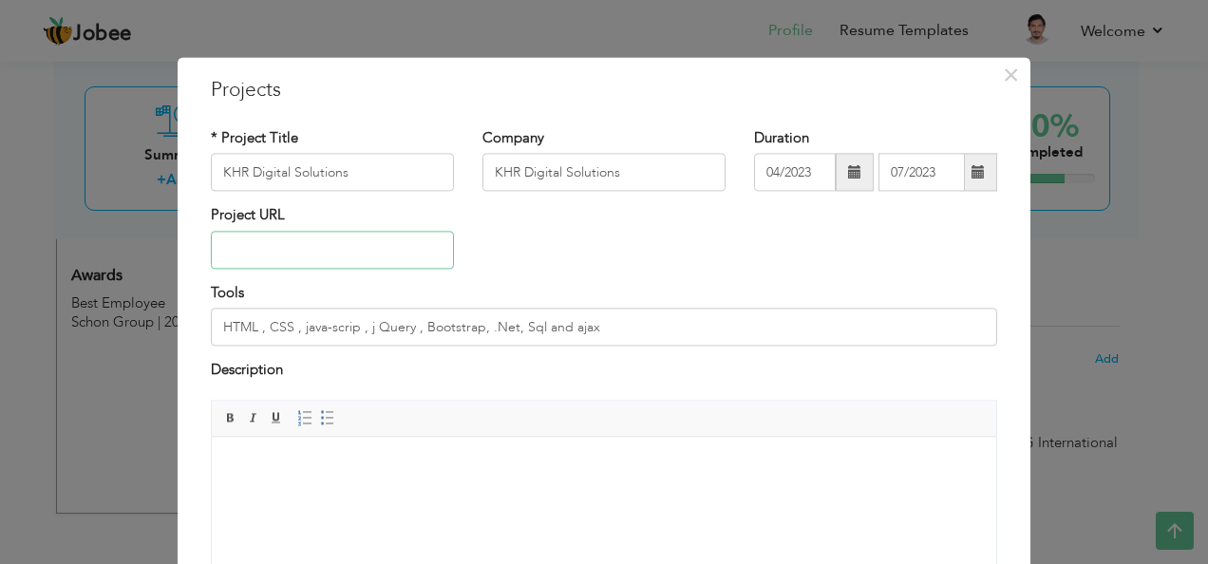
click at [285, 258] on input "text" at bounding box center [332, 250] width 243 height 38
click at [218, 247] on input "khrdigitalsolutions.com" at bounding box center [332, 250] width 243 height 38
type input "[DOMAIN_NAME]"
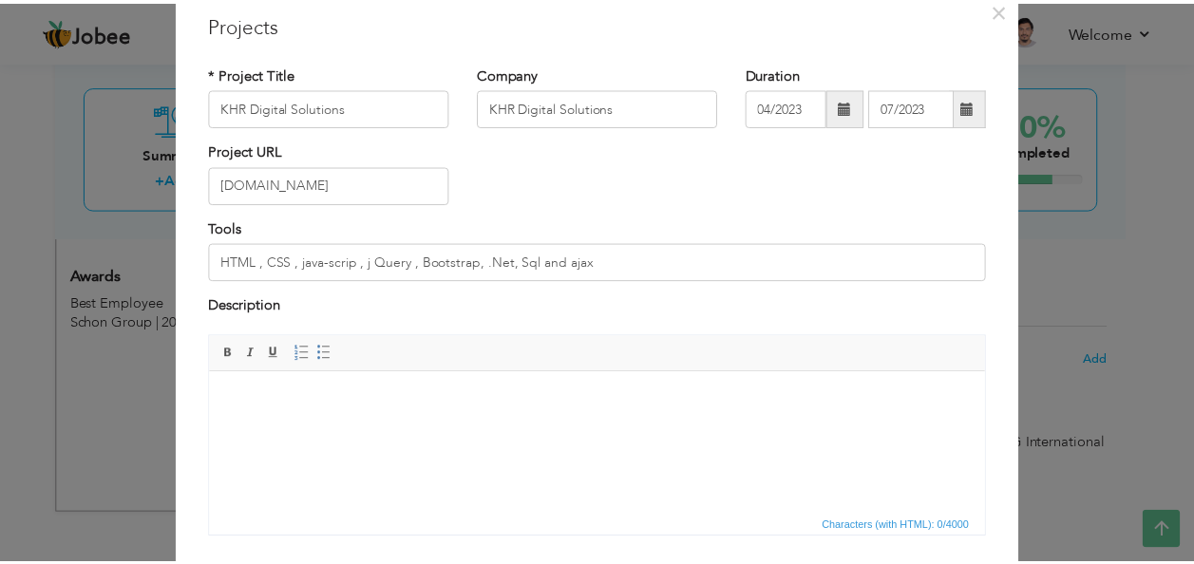
scroll to position [192, 0]
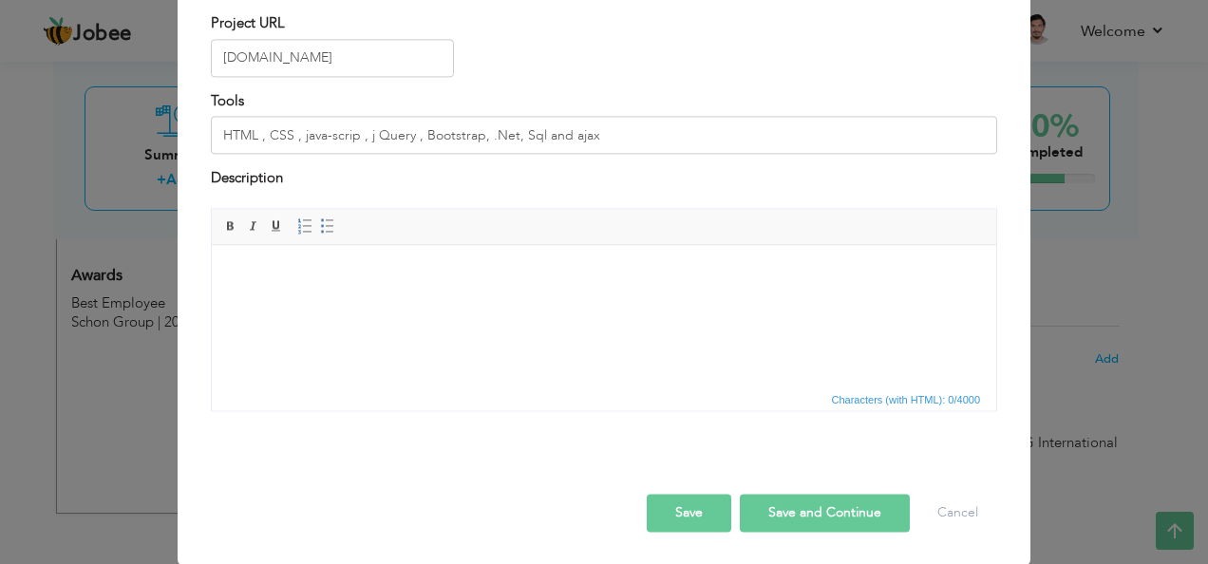
click at [714, 517] on button "Save" at bounding box center [689, 513] width 85 height 38
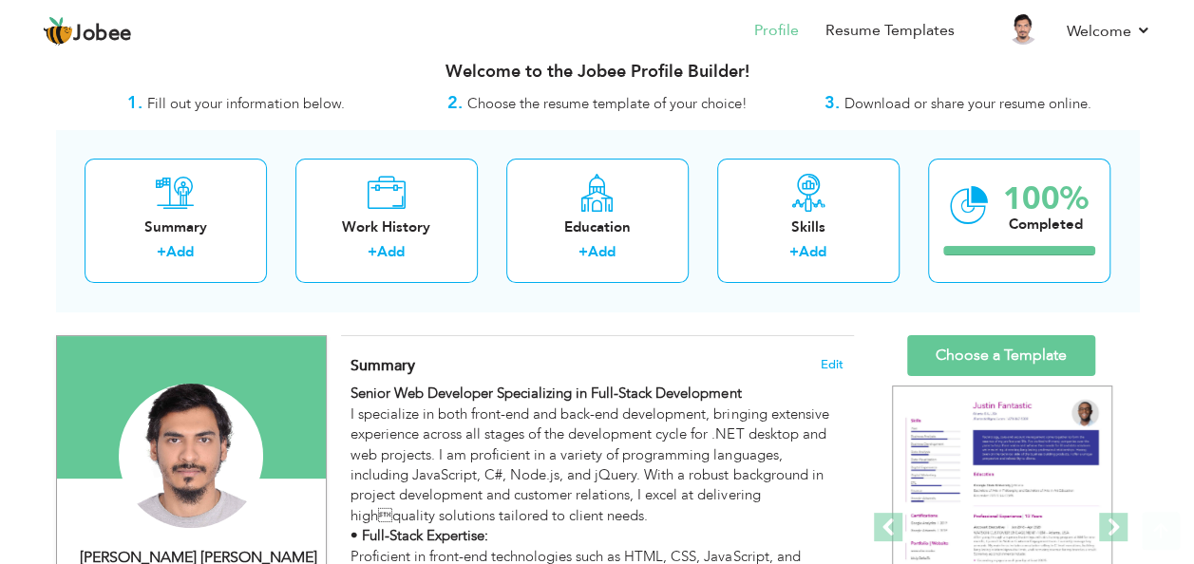
scroll to position [0, 0]
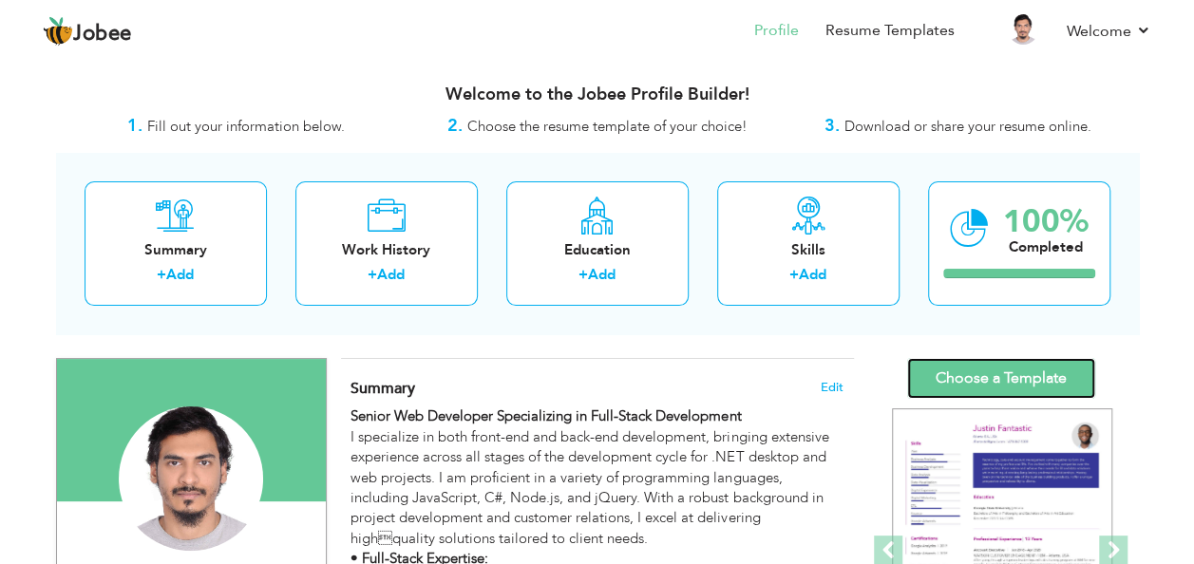
click at [974, 374] on link "Choose a Template" at bounding box center [1001, 378] width 188 height 41
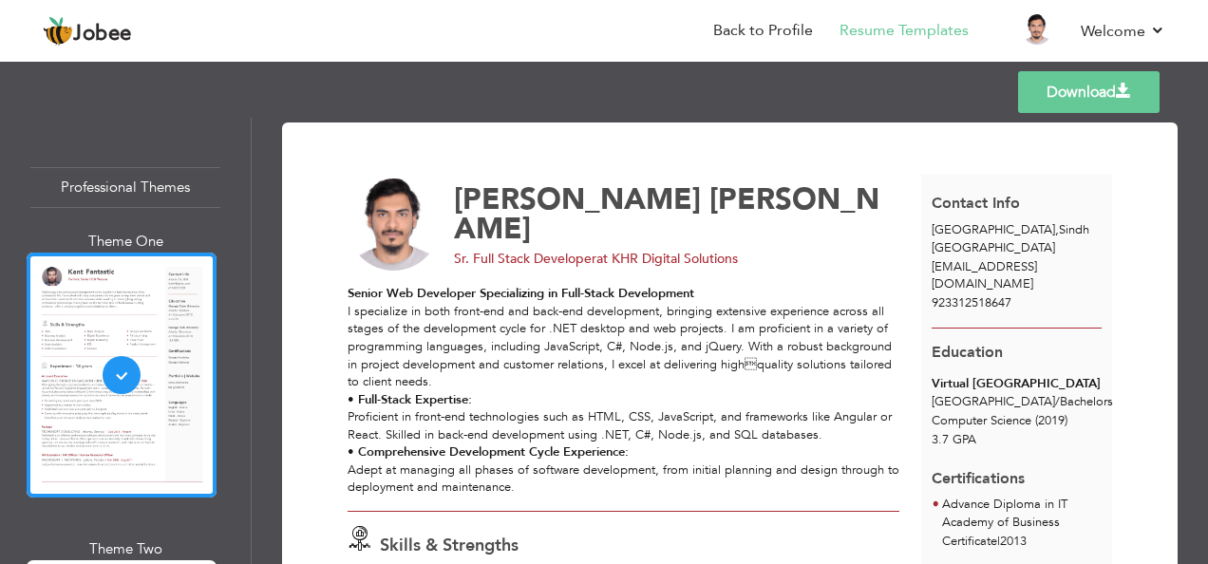
click at [1057, 96] on link "Download" at bounding box center [1088, 92] width 141 height 42
